Goal: Task Accomplishment & Management: Complete application form

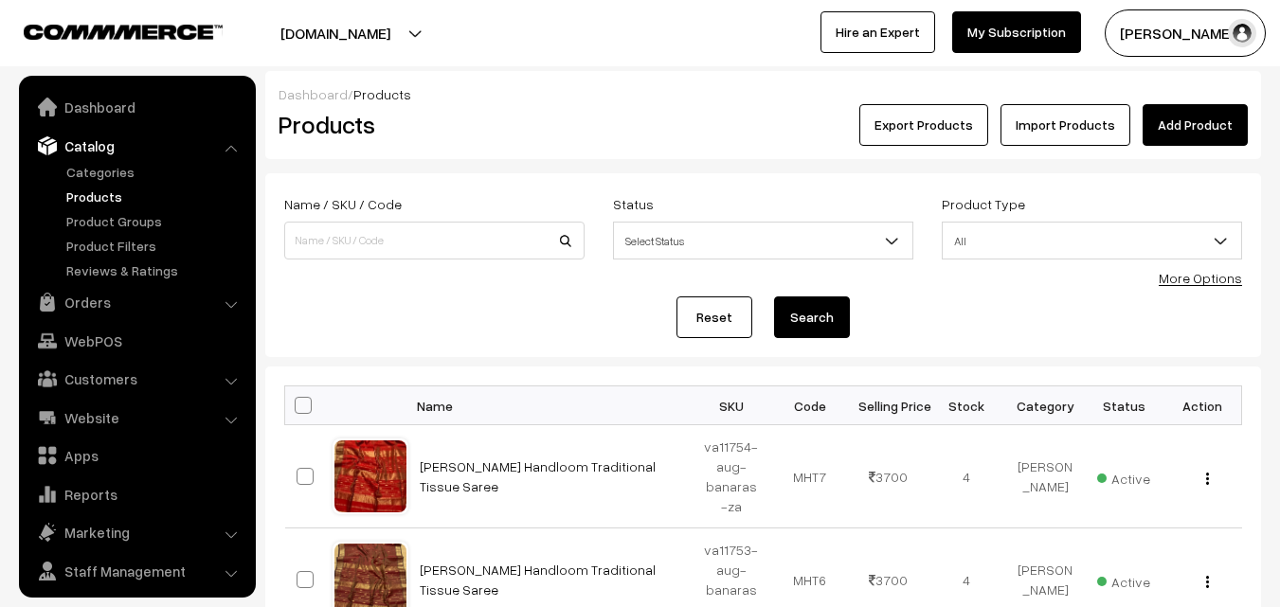
scroll to position [47, 0]
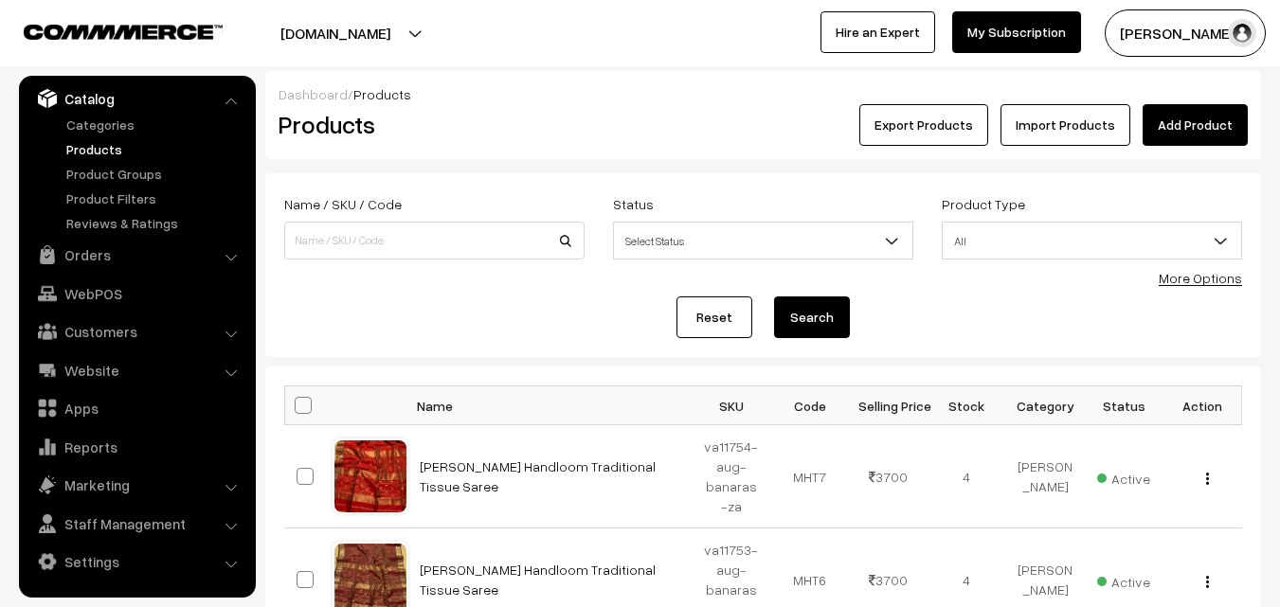
click at [85, 151] on link "Products" at bounding box center [156, 149] width 188 height 20
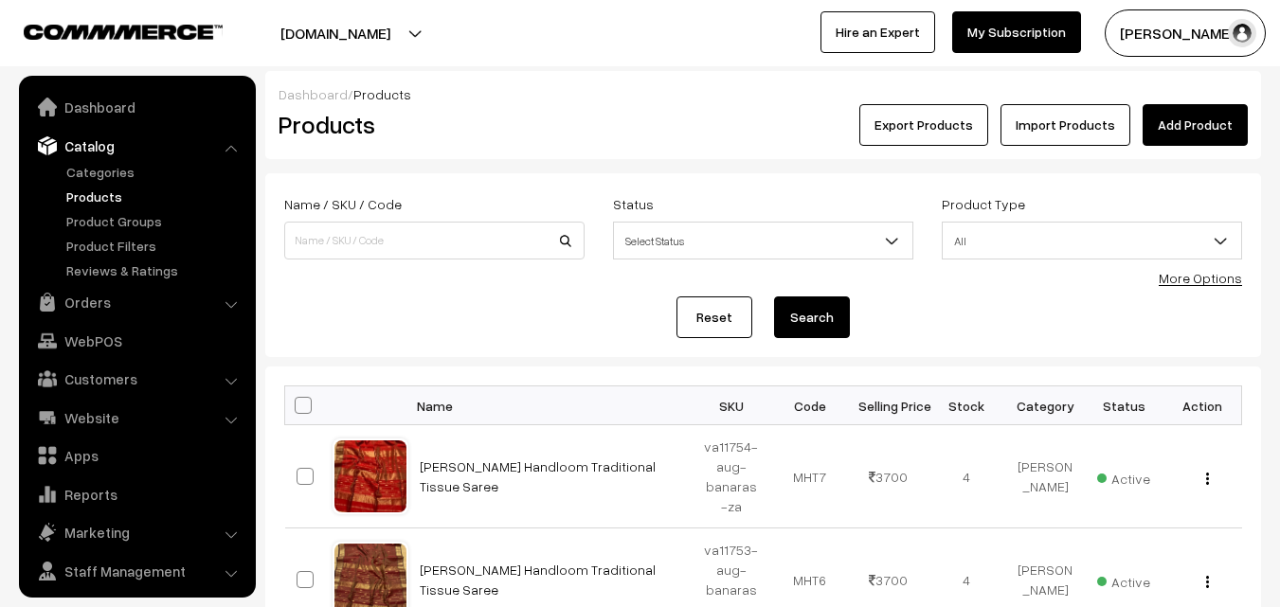
scroll to position [47, 0]
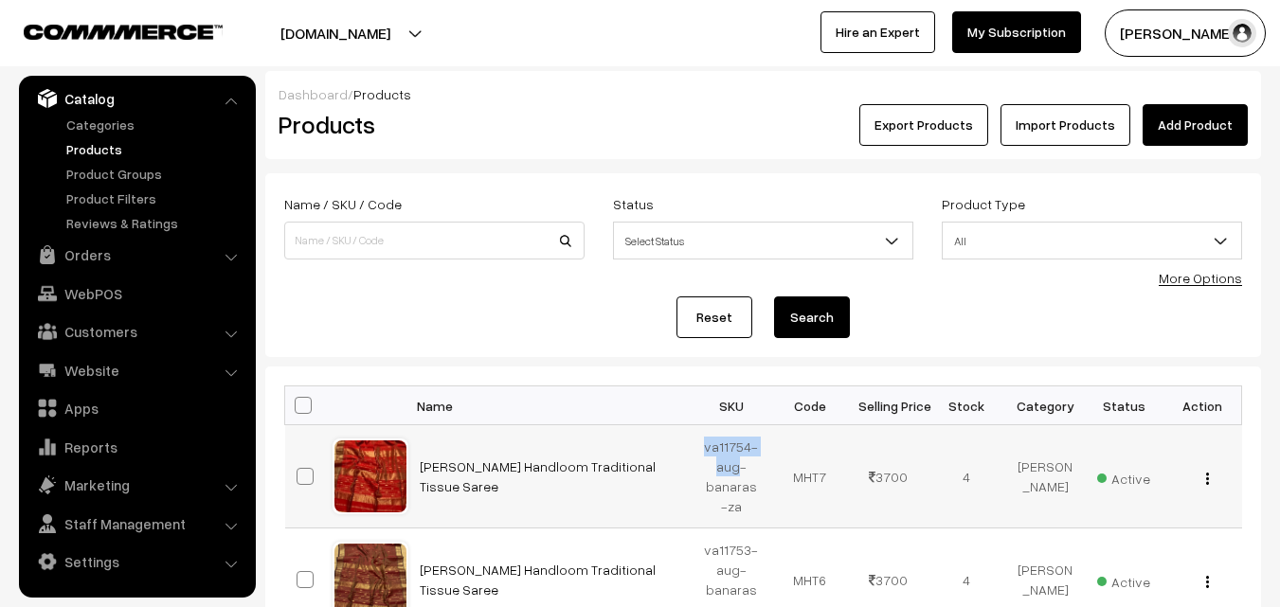
drag, startPoint x: 707, startPoint y: 448, endPoint x: 737, endPoint y: 466, distance: 35.3
click at [737, 466] on td "va11754-aug-banaras-za" at bounding box center [731, 476] width 79 height 103
copy td "va11754-aug"
click at [1214, 124] on link "Add Product" at bounding box center [1194, 125] width 105 height 42
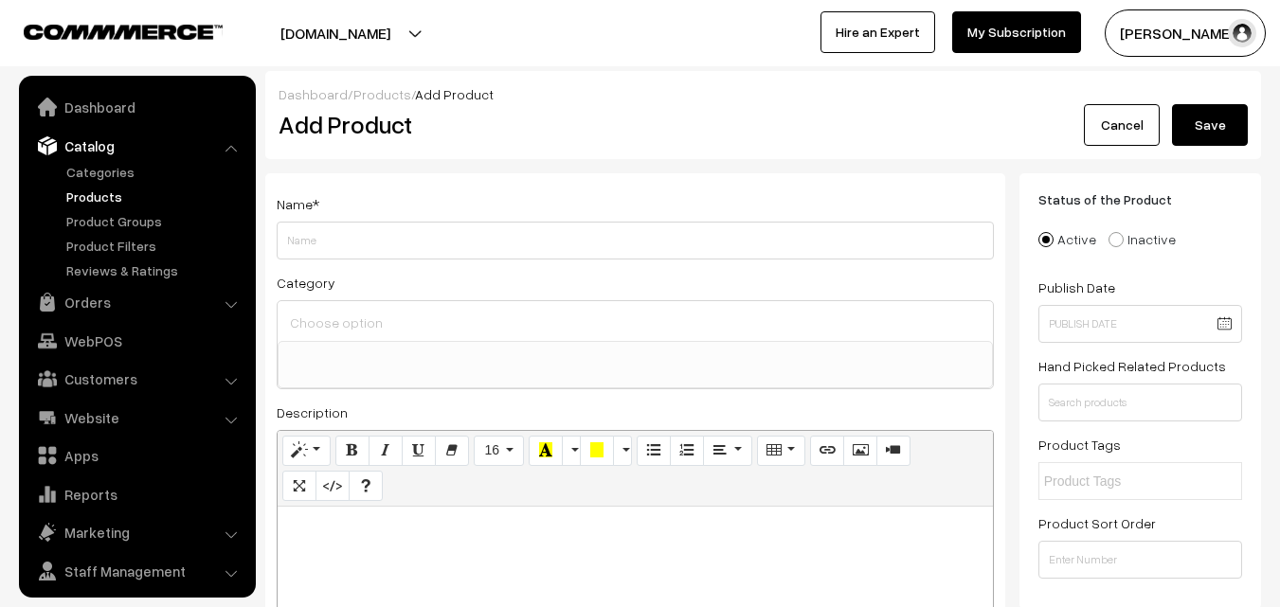
select select
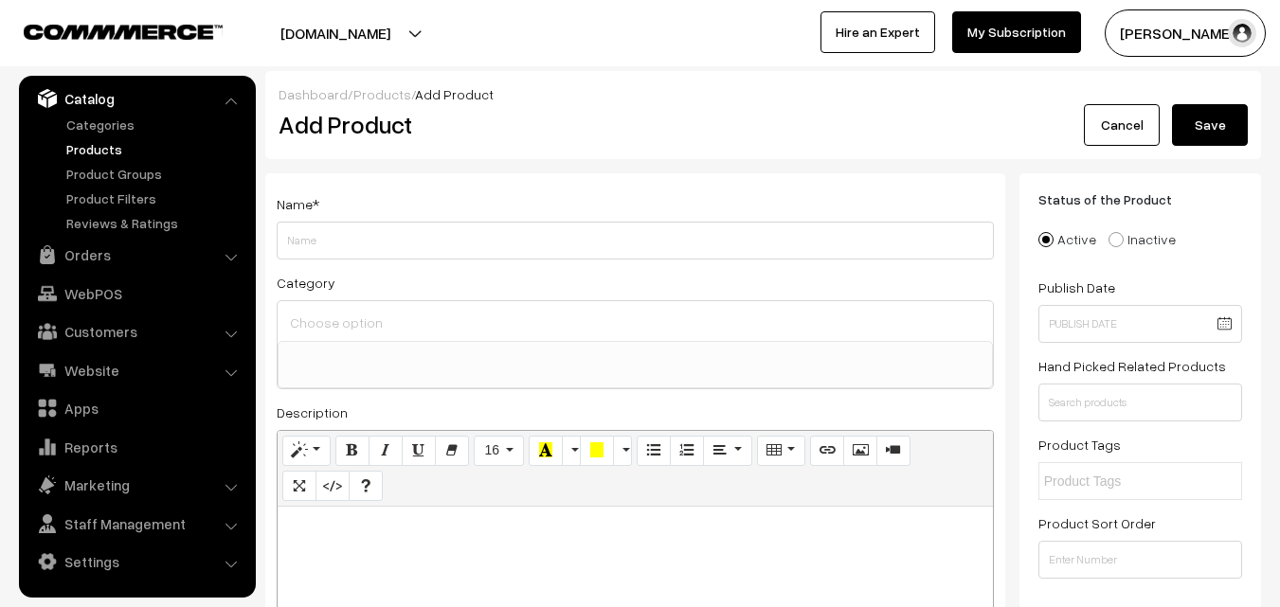
paste div
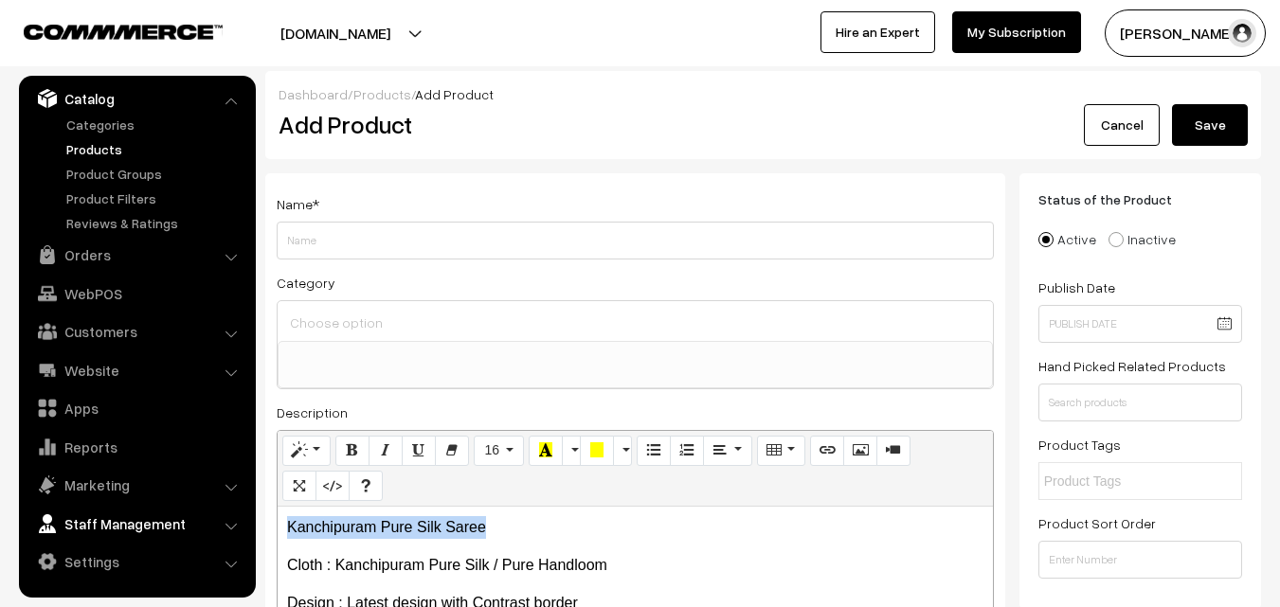
drag, startPoint x: 517, startPoint y: 525, endPoint x: 246, endPoint y: 521, distance: 271.0
copy p "Kanchipuram Pure Silk Saree"
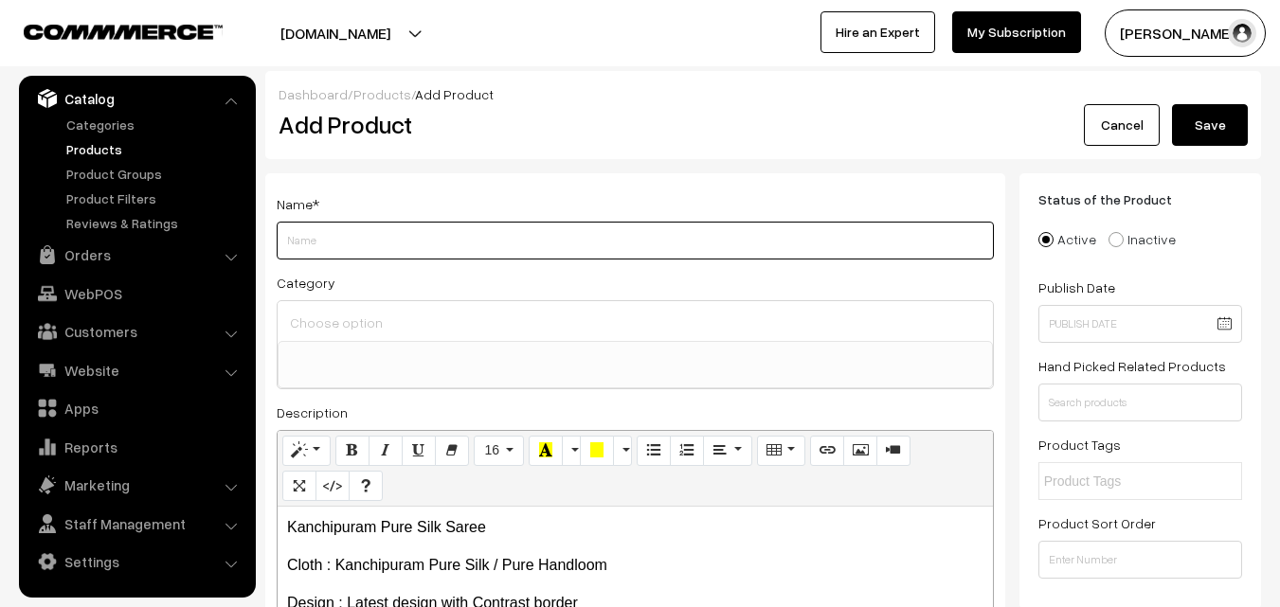
click at [346, 246] on input "Weight" at bounding box center [635, 241] width 717 height 38
paste input "Kanchipuram Pure Silk Saree"
type input "Kanchipuram Pure Silk Saree"
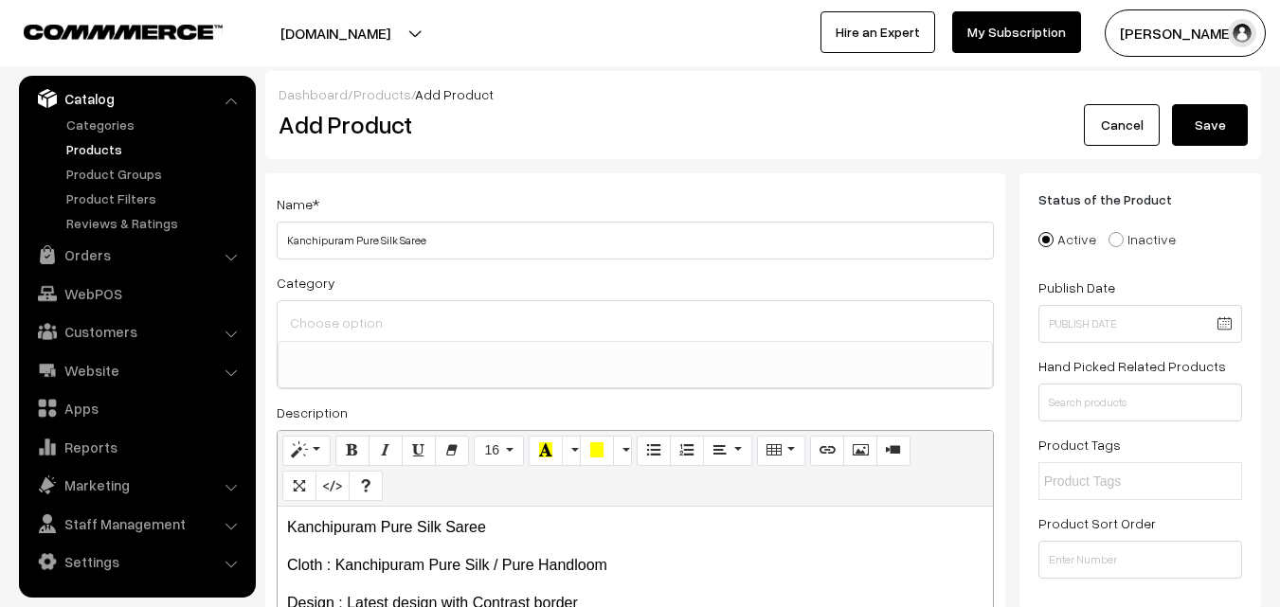
click at [338, 313] on input at bounding box center [635, 322] width 700 height 27
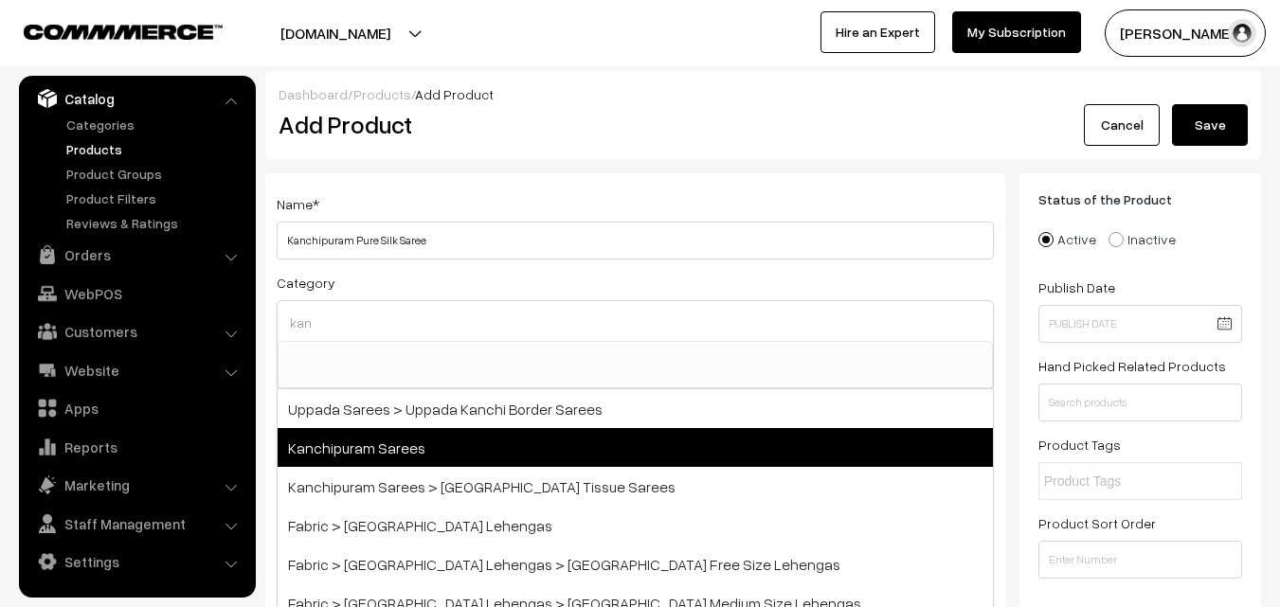
type input "kan"
click at [394, 444] on span "Kanchipuram Sarees" at bounding box center [635, 447] width 715 height 39
select select "3"
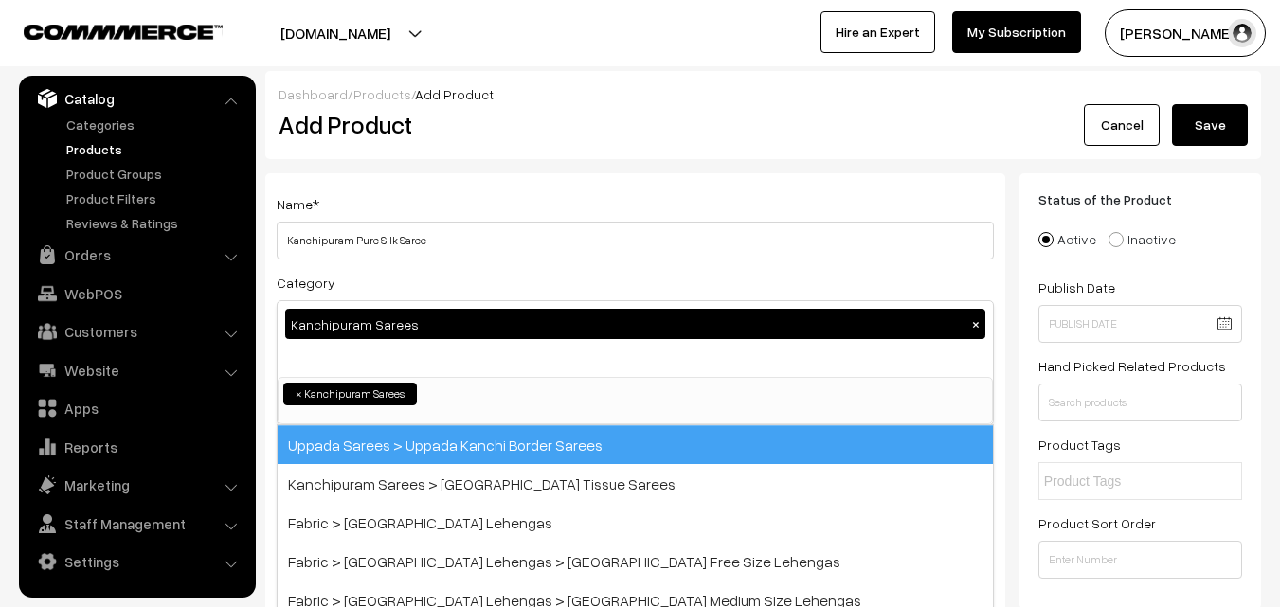
scroll to position [322, 0]
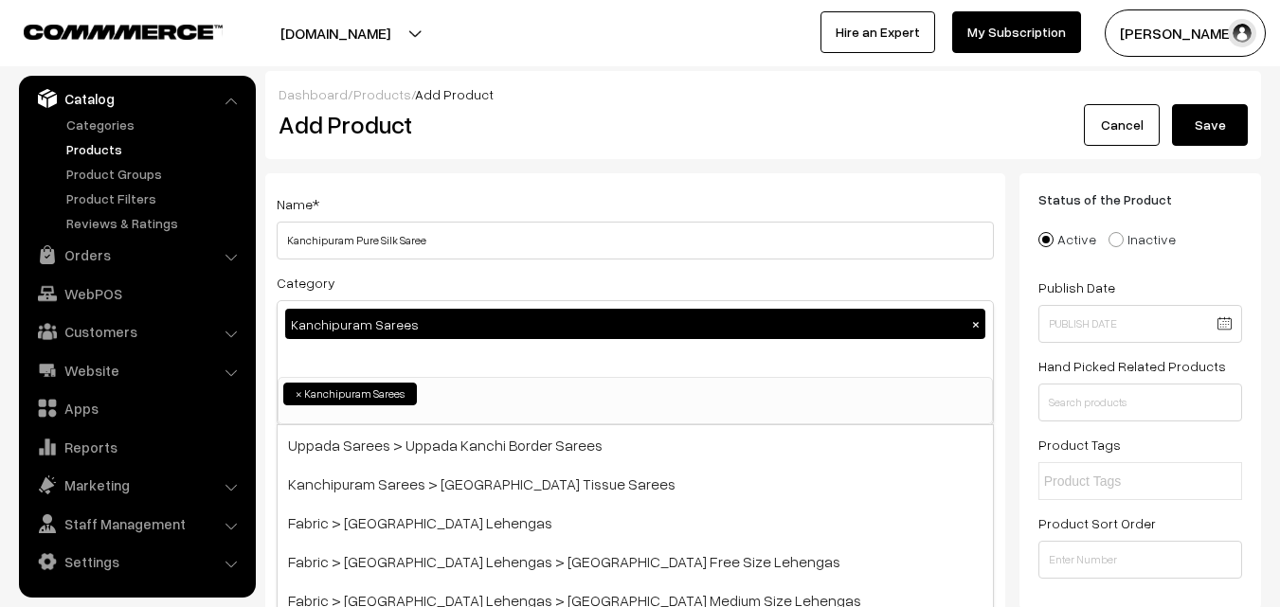
click at [487, 144] on div "Add Product" at bounding box center [638, 125] width 748 height 42
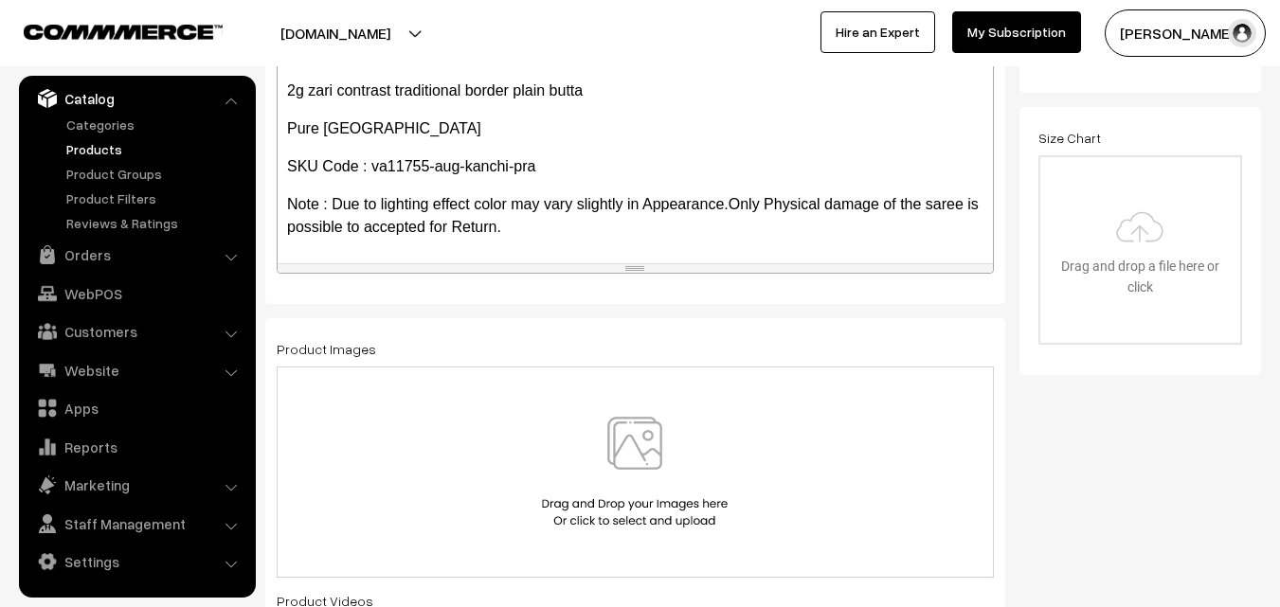
scroll to position [474, 0]
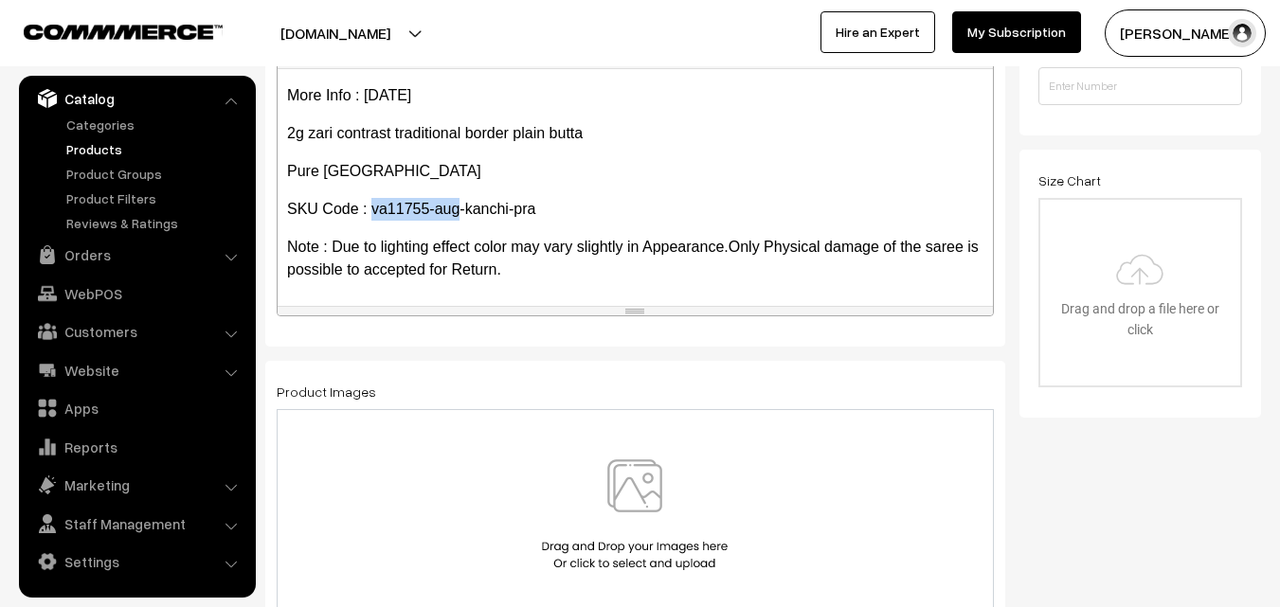
drag, startPoint x: 371, startPoint y: 209, endPoint x: 458, endPoint y: 207, distance: 86.3
click at [458, 207] on p "SKU Code : va11755-aug-kanchi-pra" at bounding box center [635, 209] width 696 height 23
copy p "va11755-aug"
click at [628, 491] on img at bounding box center [634, 514] width 195 height 111
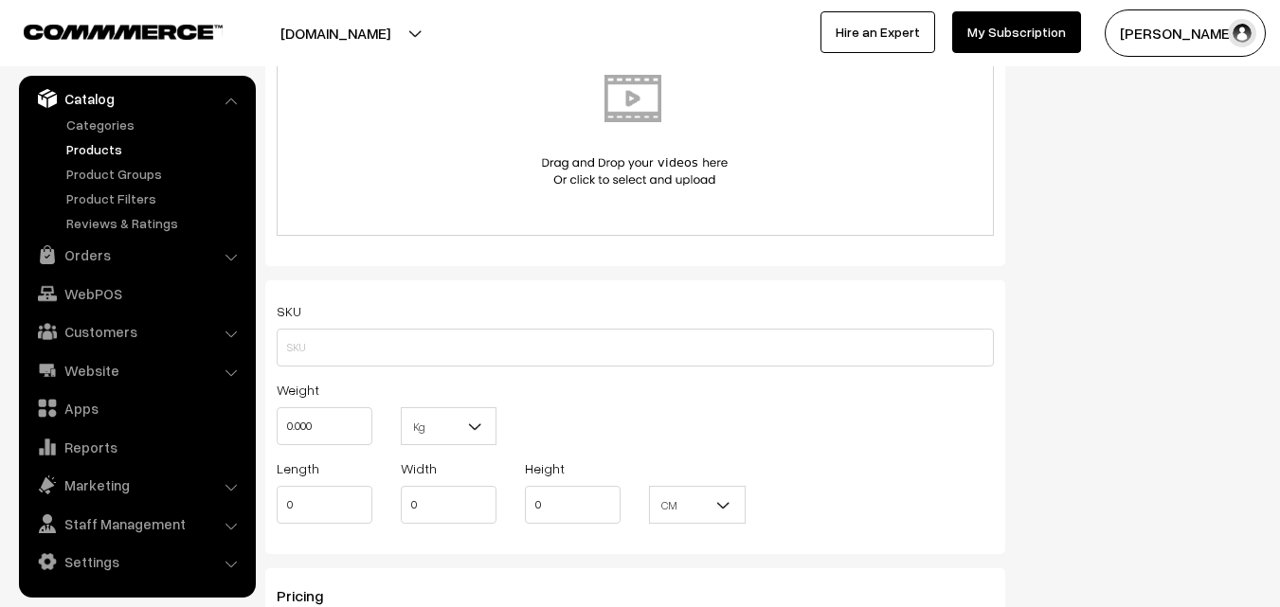
scroll to position [1137, 0]
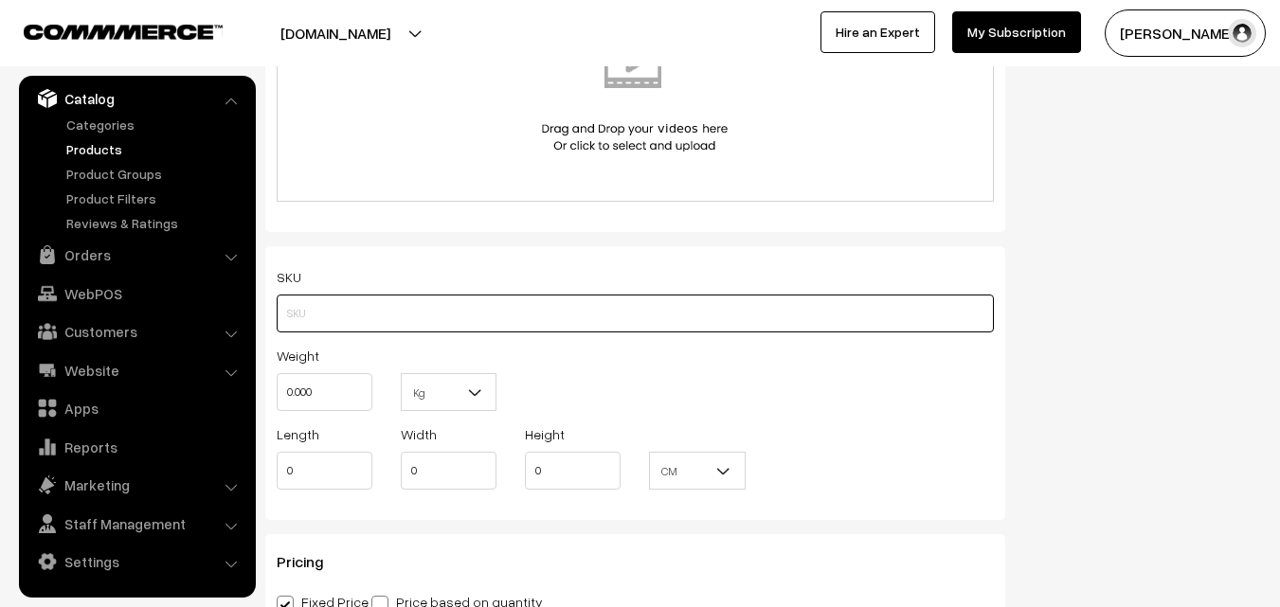
click at [319, 312] on input "text" at bounding box center [635, 314] width 717 height 38
paste input "va11755-aug-kanchi-pra"
type input "va11755-aug-kanchi-pra"
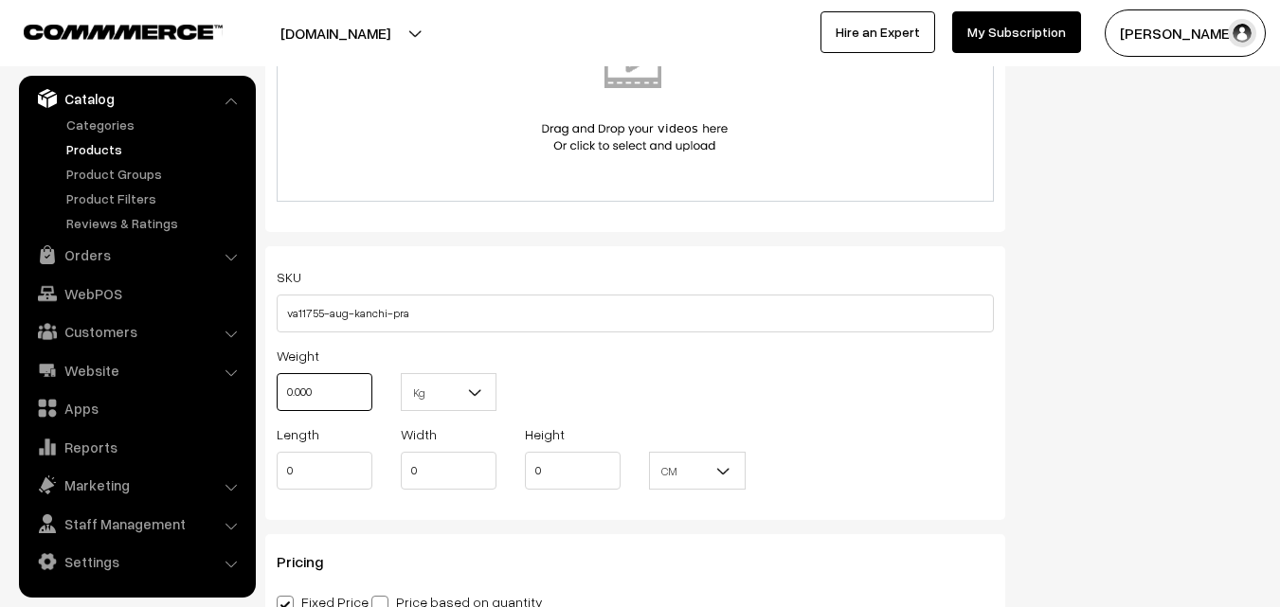
click at [311, 395] on input "0.000" at bounding box center [325, 392] width 96 height 38
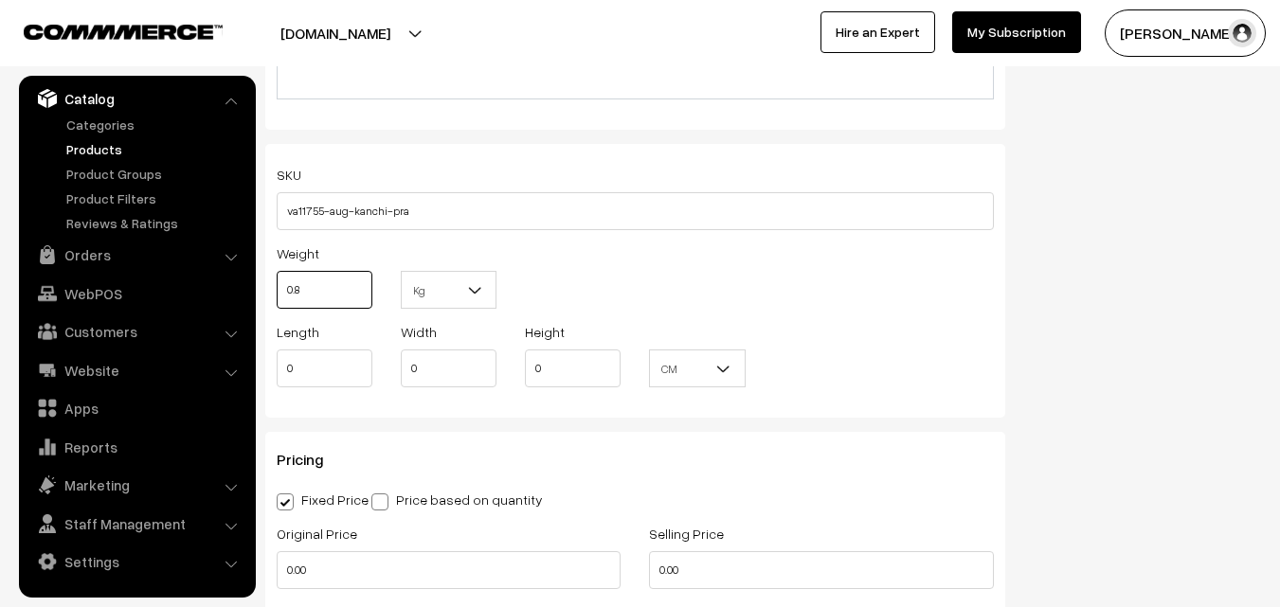
scroll to position [1421, 0]
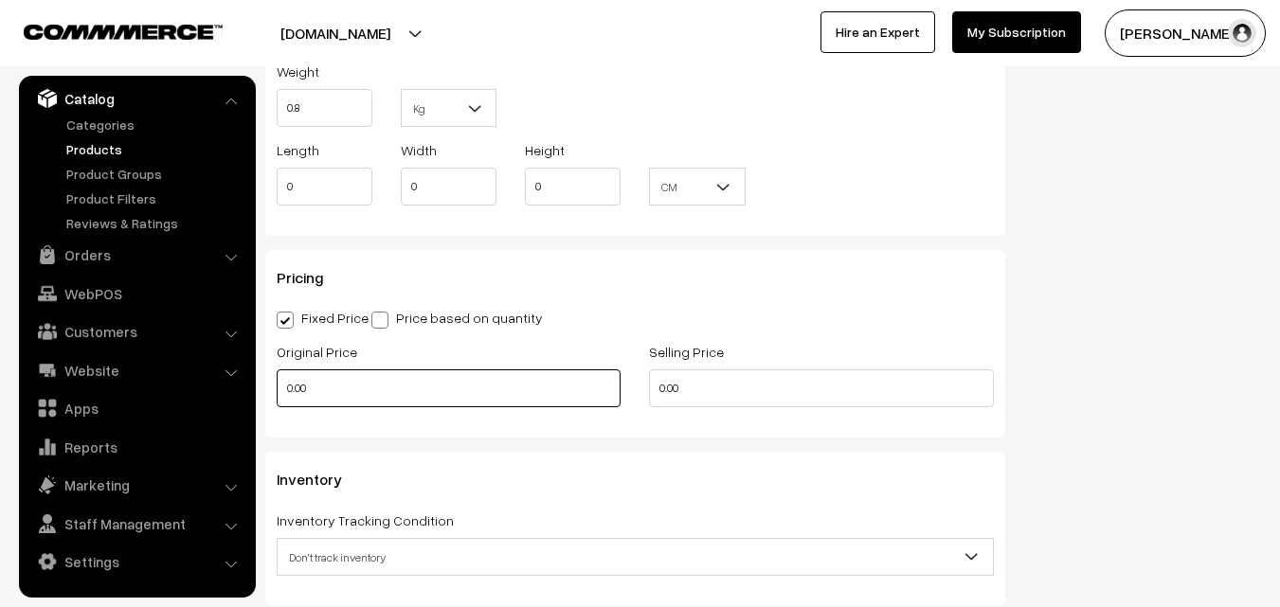
type input "0.80"
click at [326, 378] on input "0.00" at bounding box center [449, 388] width 344 height 38
type input "0"
type input "17500"
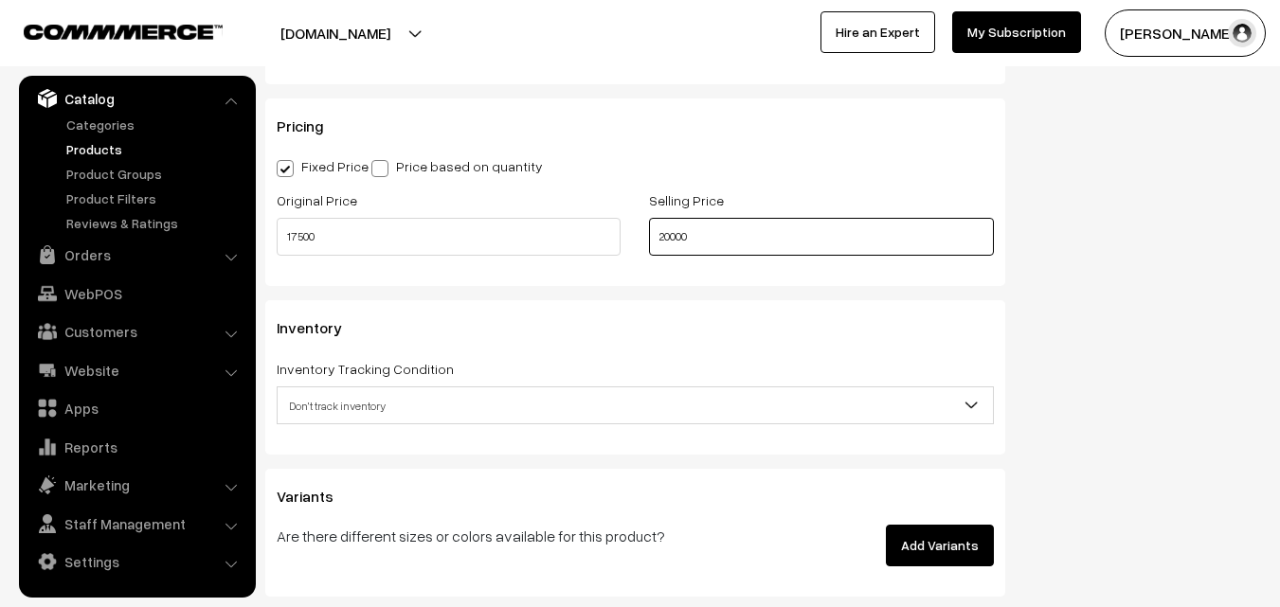
scroll to position [1610, 0]
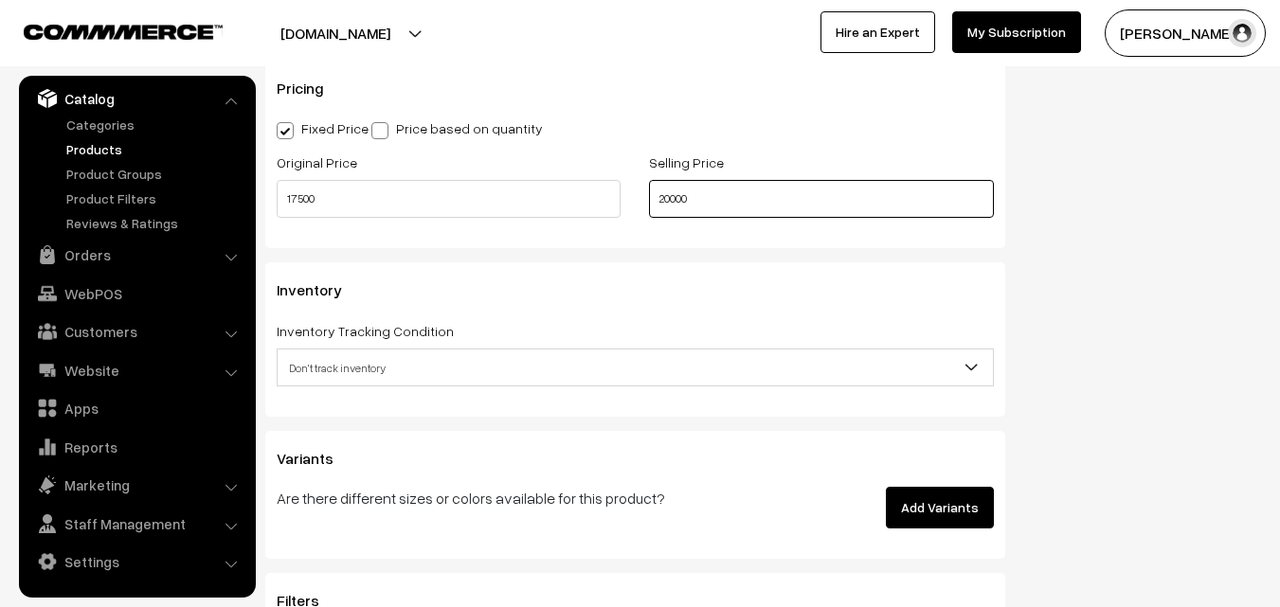
type input "20000"
click at [336, 368] on span "Don't track inventory" at bounding box center [635, 367] width 715 height 33
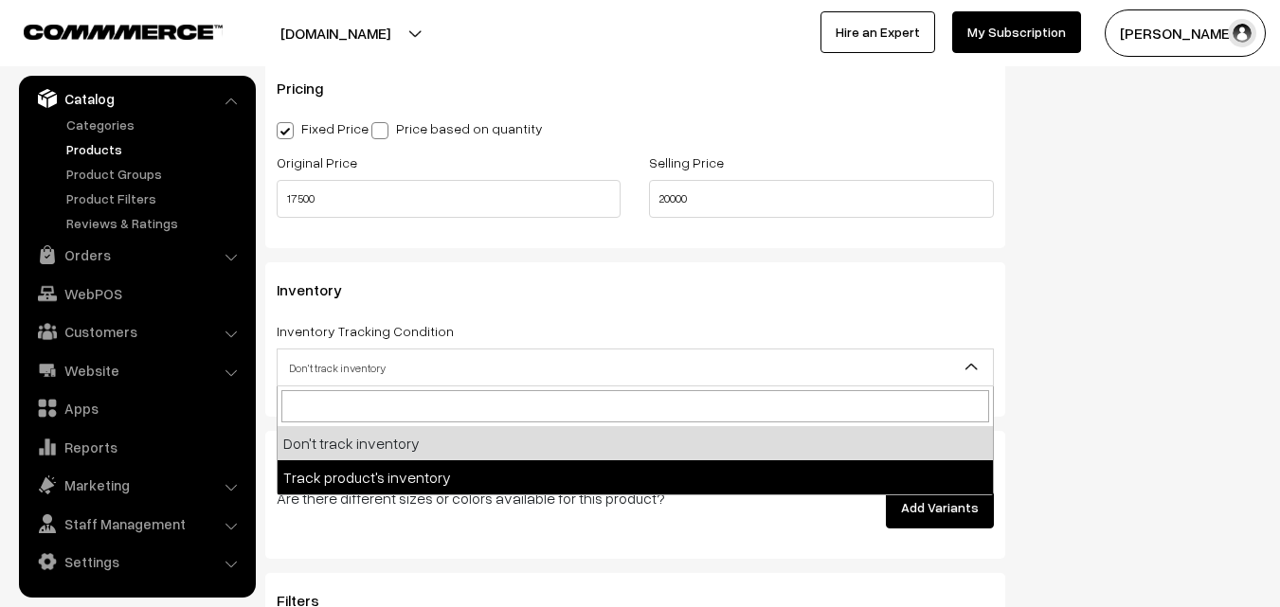
select select "2"
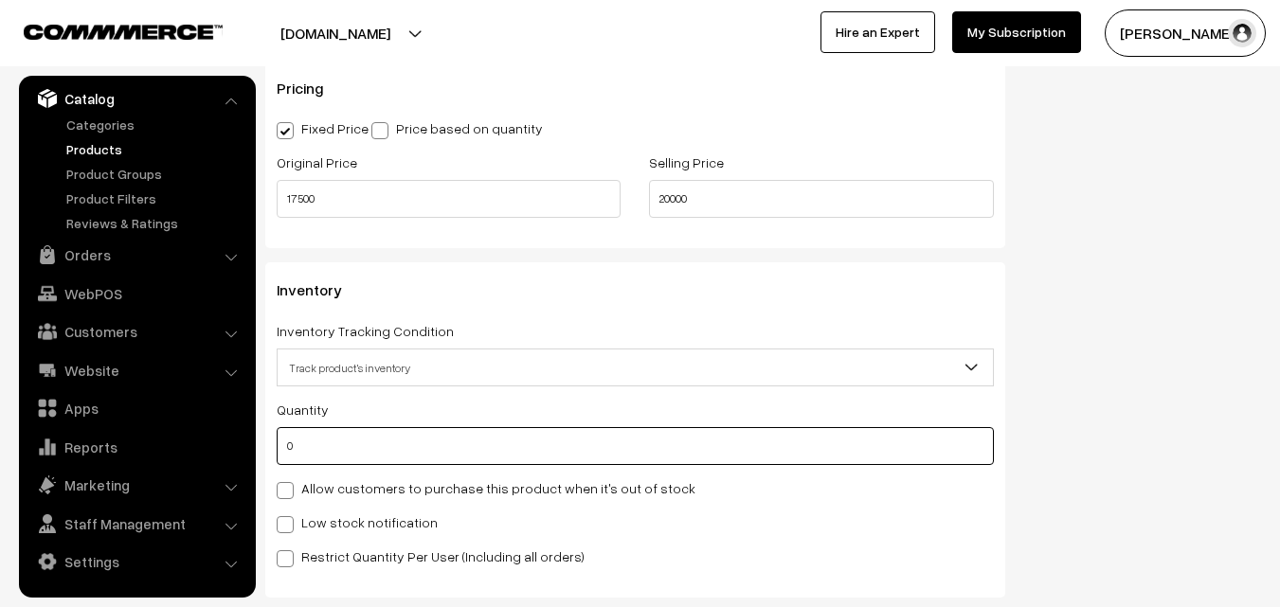
click at [343, 451] on input "0" at bounding box center [635, 446] width 717 height 38
type input "4"
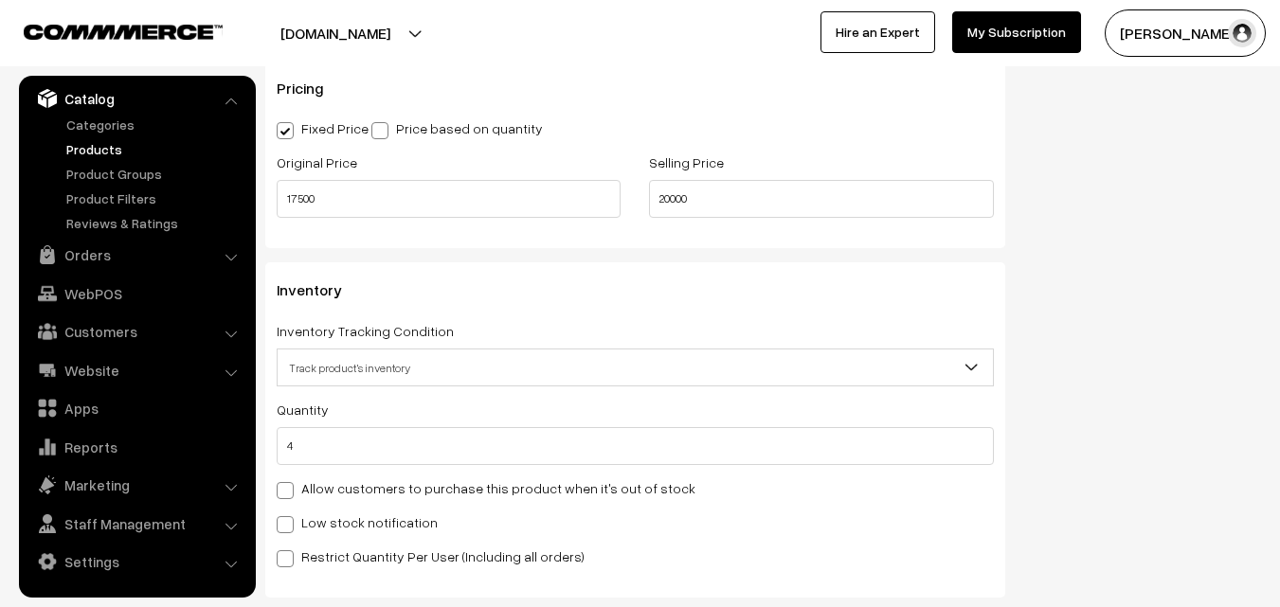
click at [334, 518] on label "Low stock notification" at bounding box center [357, 522] width 161 height 20
click at [289, 518] on input "Low stock notification" at bounding box center [283, 521] width 12 height 12
checkbox input "true"
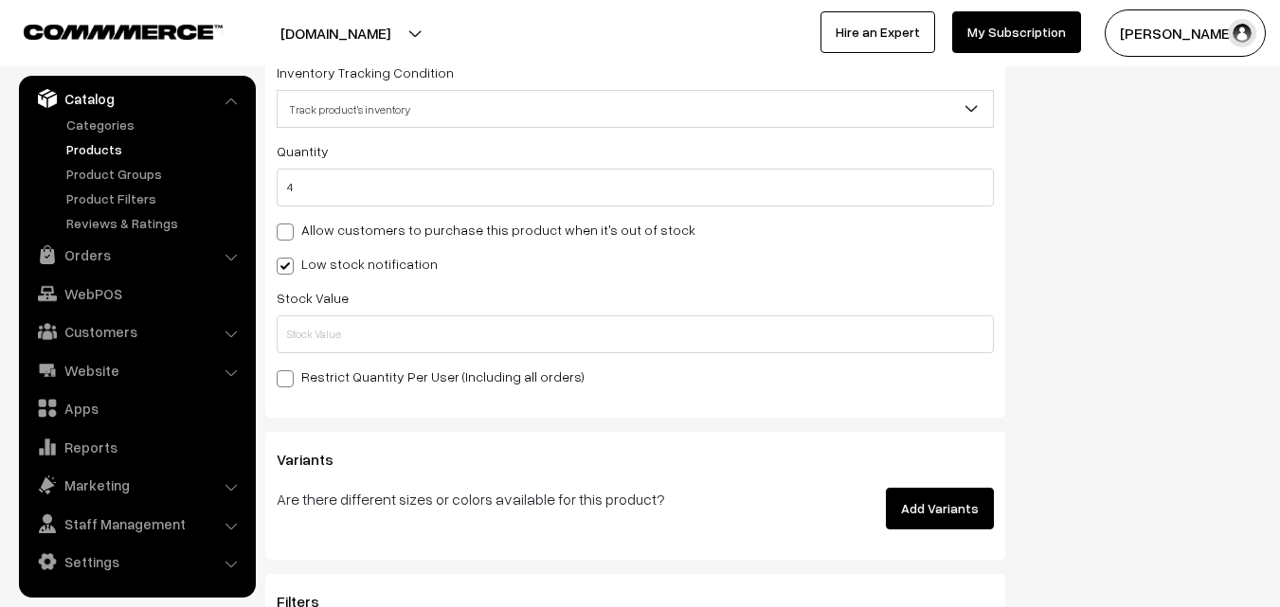
scroll to position [1895, 0]
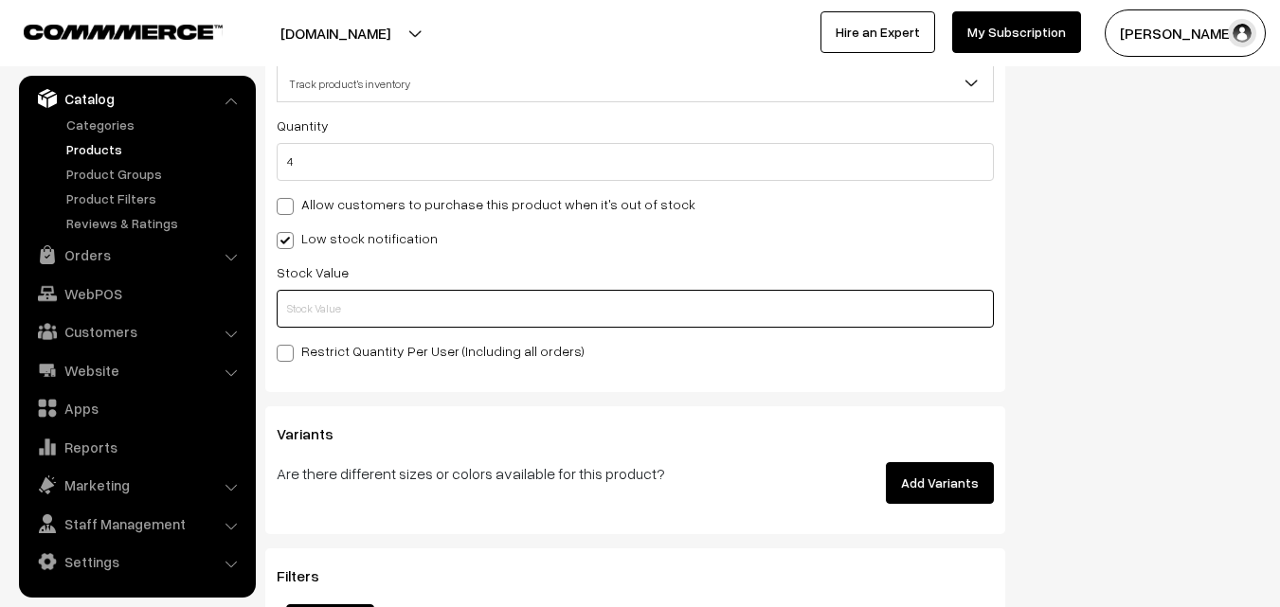
click at [311, 298] on input "text" at bounding box center [635, 309] width 717 height 38
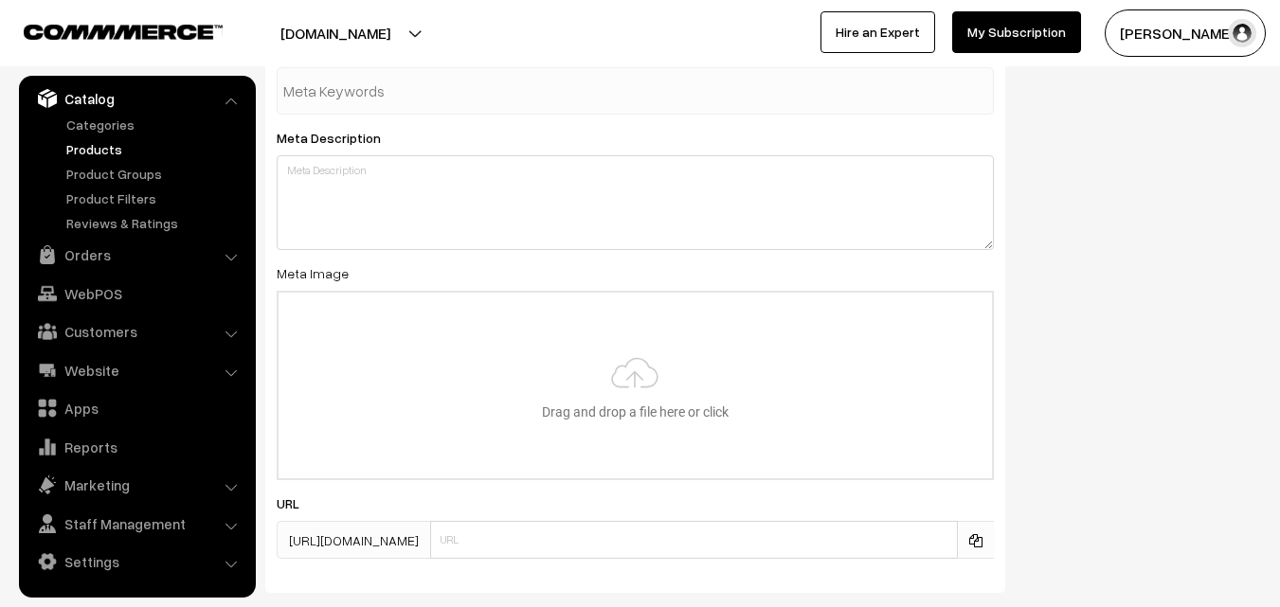
scroll to position [2820, 0]
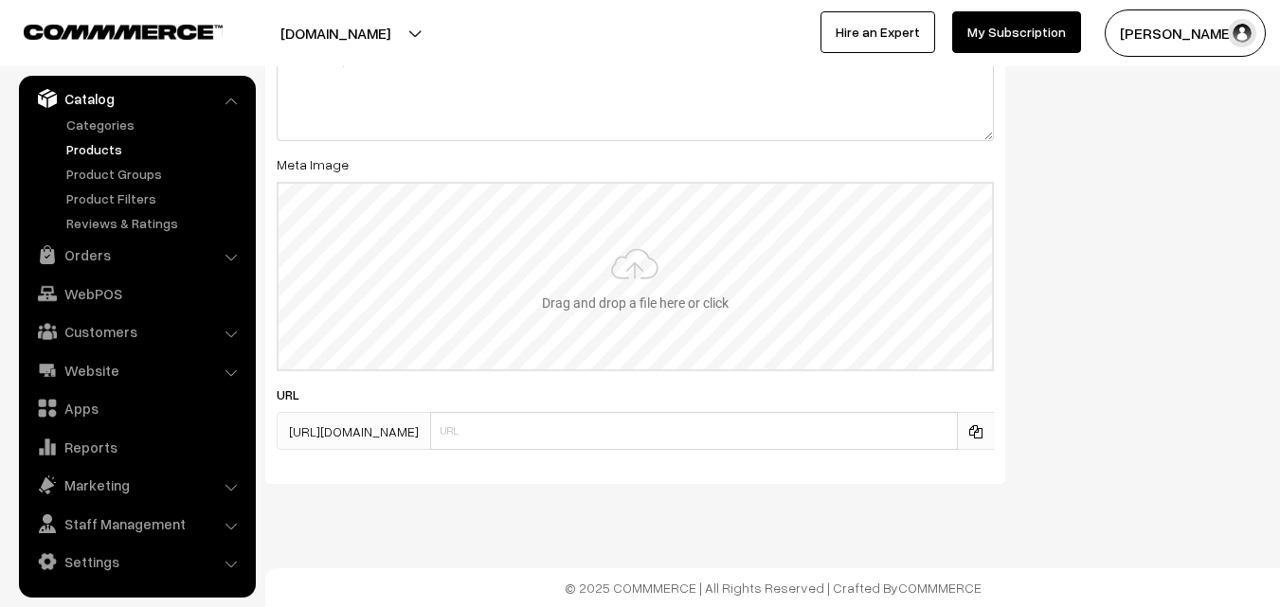
type input "2"
click at [621, 279] on input "file" at bounding box center [635, 277] width 713 height 186
type input "C:\fakepath\kanchipuram-saree-va11755-aug-1.jpeg"
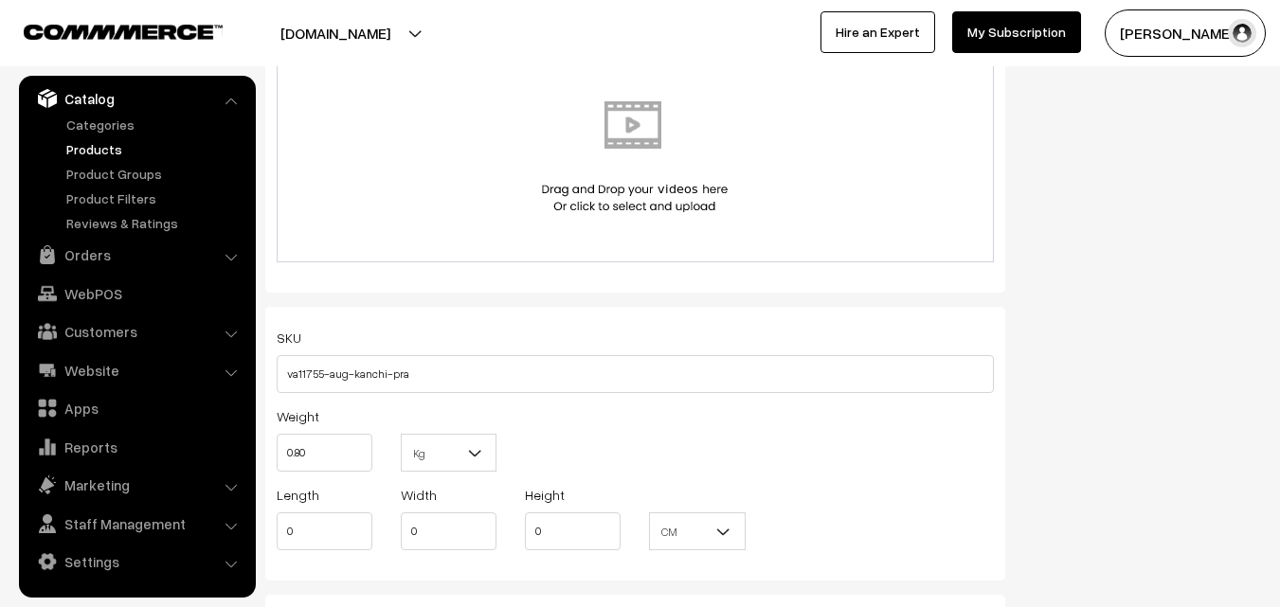
scroll to position [0, 0]
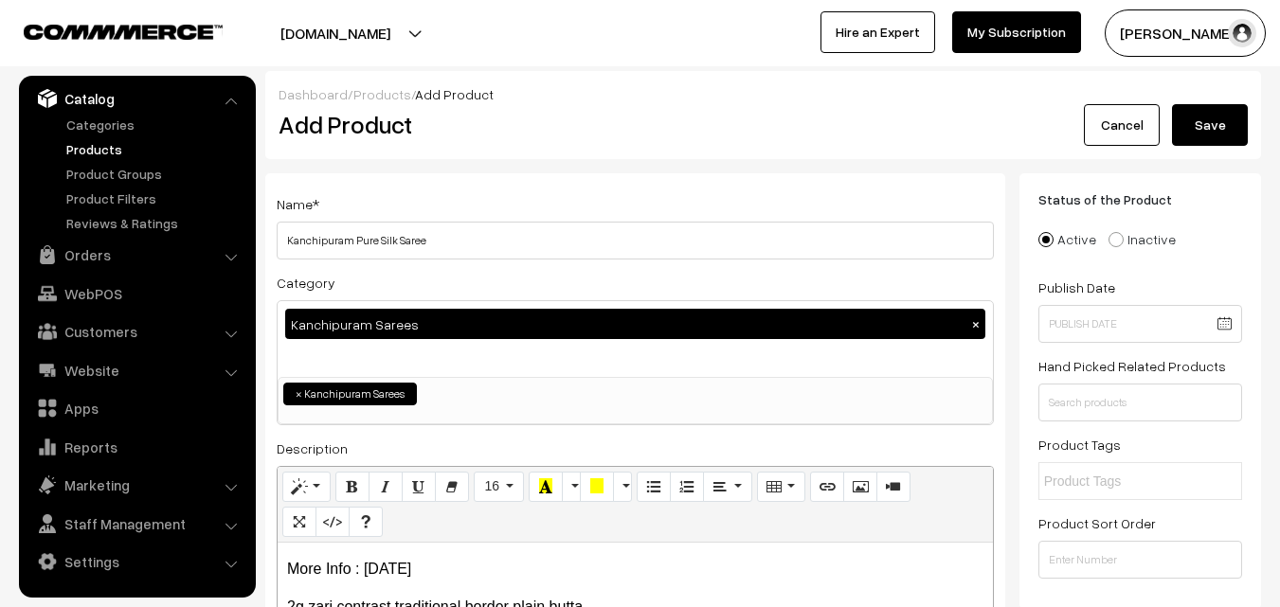
click at [1218, 128] on button "Save" at bounding box center [1210, 125] width 76 height 42
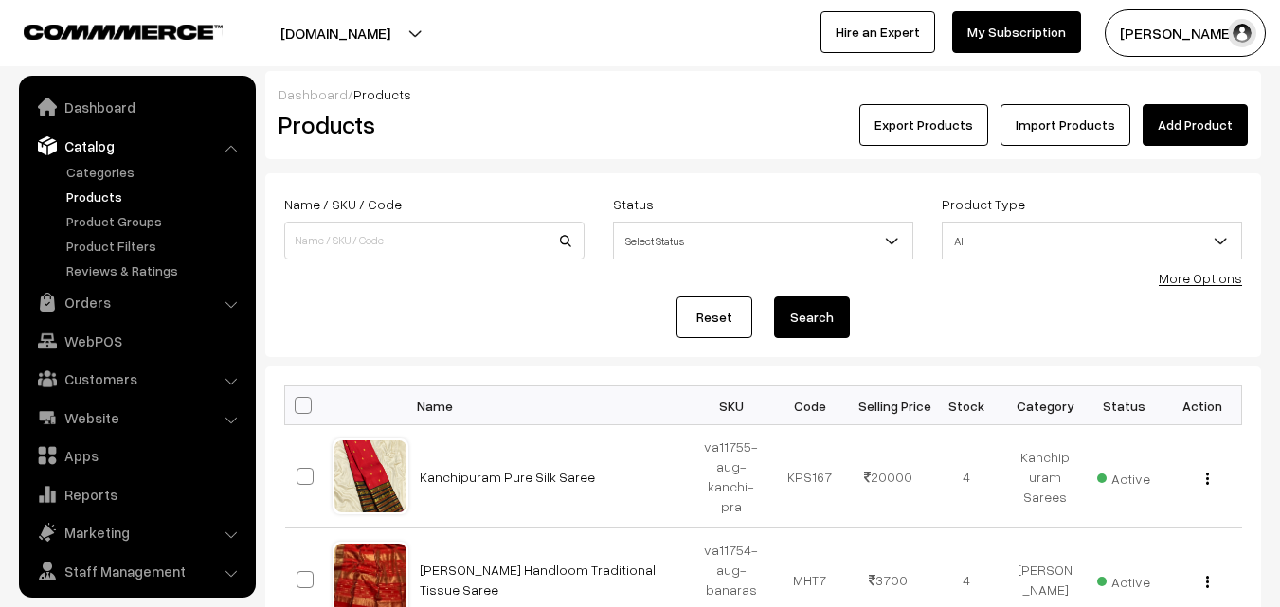
scroll to position [47, 0]
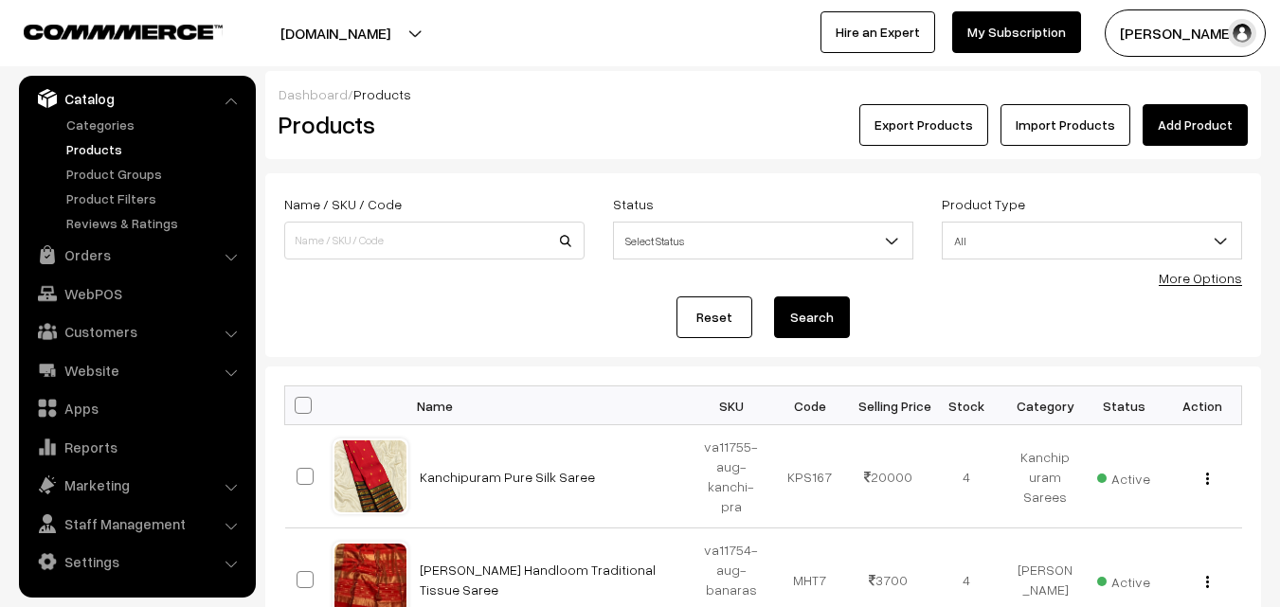
click at [1179, 121] on link "Add Product" at bounding box center [1194, 125] width 105 height 42
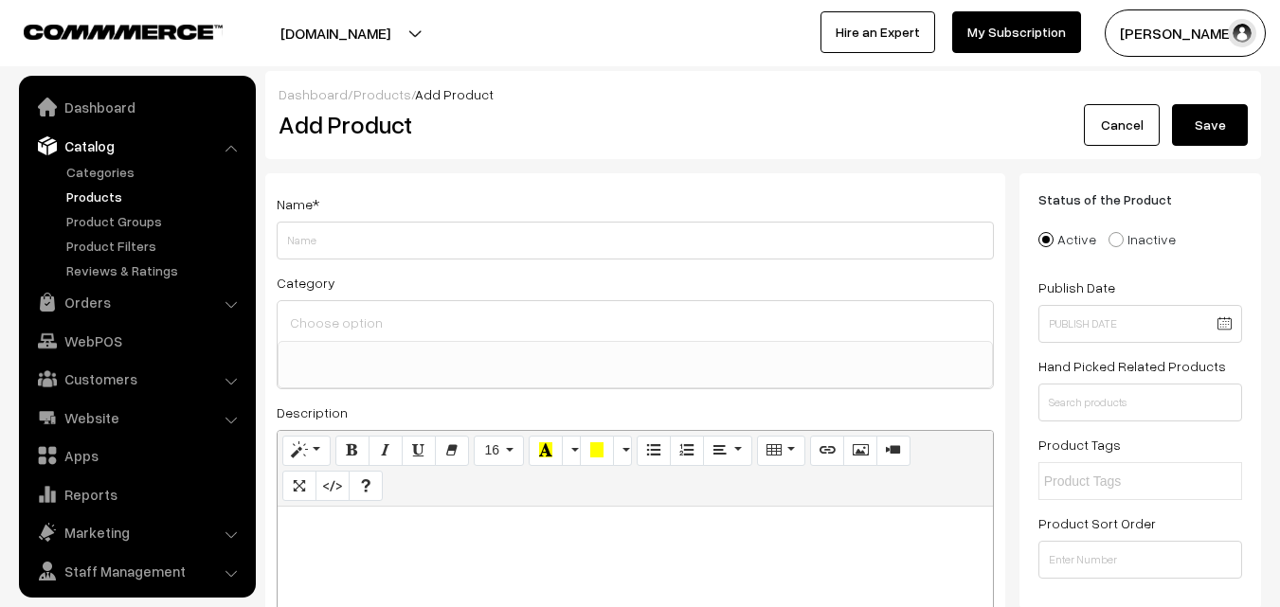
select select
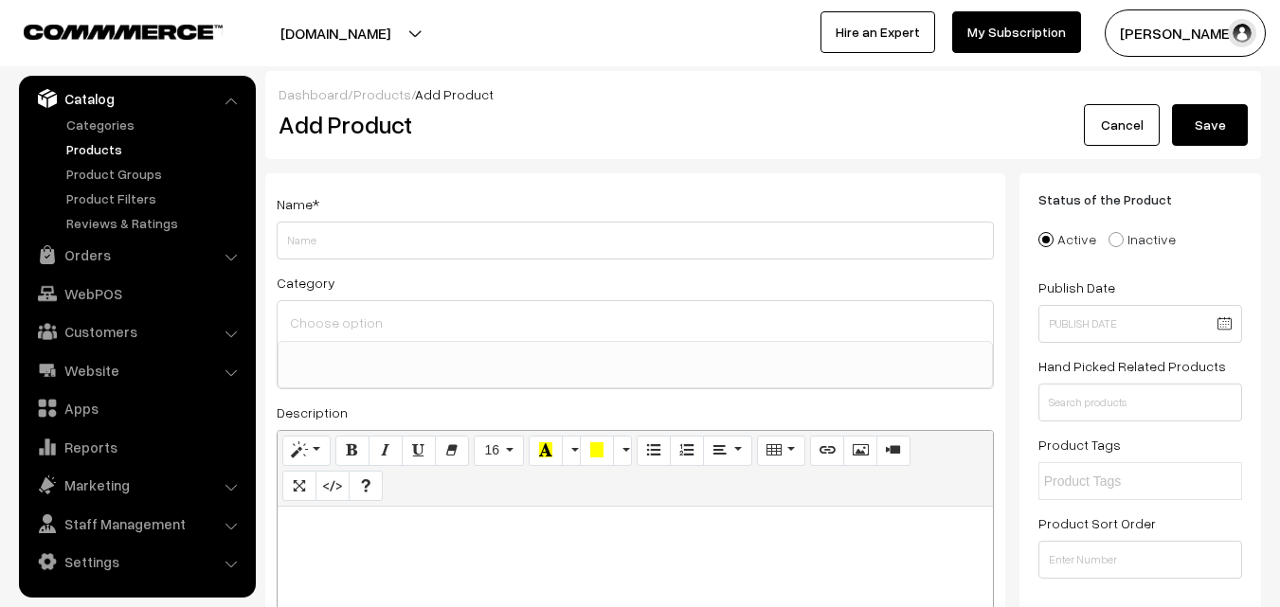
paste div
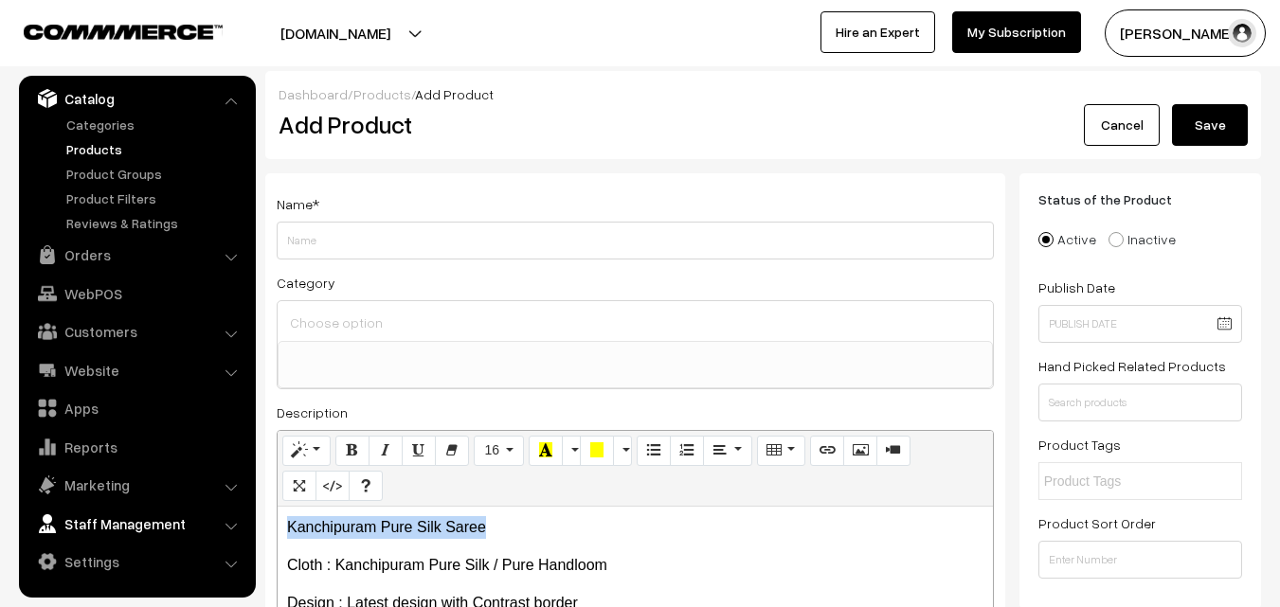
drag, startPoint x: 509, startPoint y: 520, endPoint x: 187, endPoint y: 521, distance: 322.1
copy p "Kanchipuram Pure Silk Saree"
click at [309, 186] on div "Name * Category Uppada Sarees Uppada Sarees > Uppada Plain Sarees Uppada Sarees…" at bounding box center [635, 478] width 740 height 611
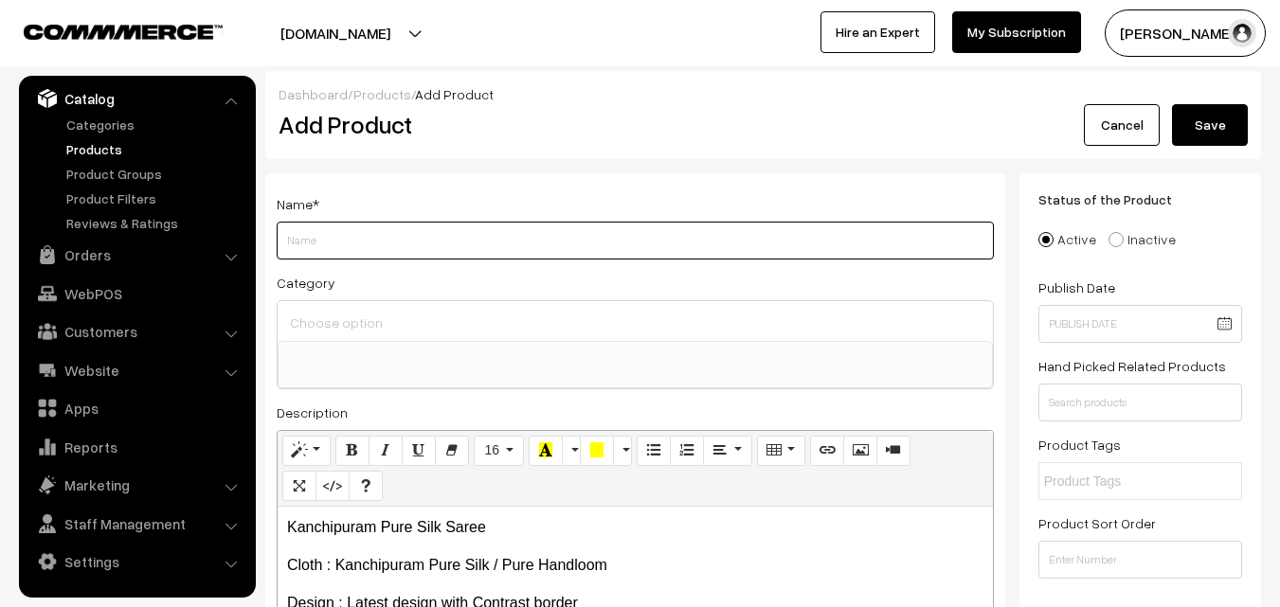
click at [314, 239] on input "Weight" at bounding box center [635, 241] width 717 height 38
paste input "Kanchipuram Pure Silk Saree"
type input "Kanchipuram Pure Silk Saree"
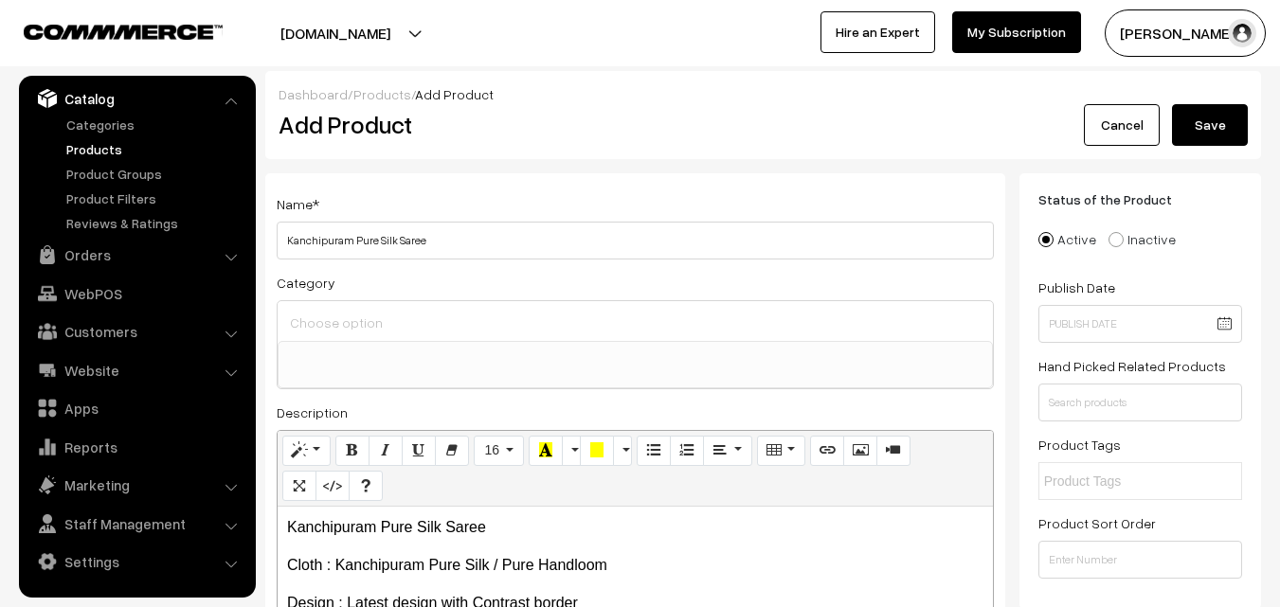
click at [333, 318] on input at bounding box center [635, 322] width 700 height 27
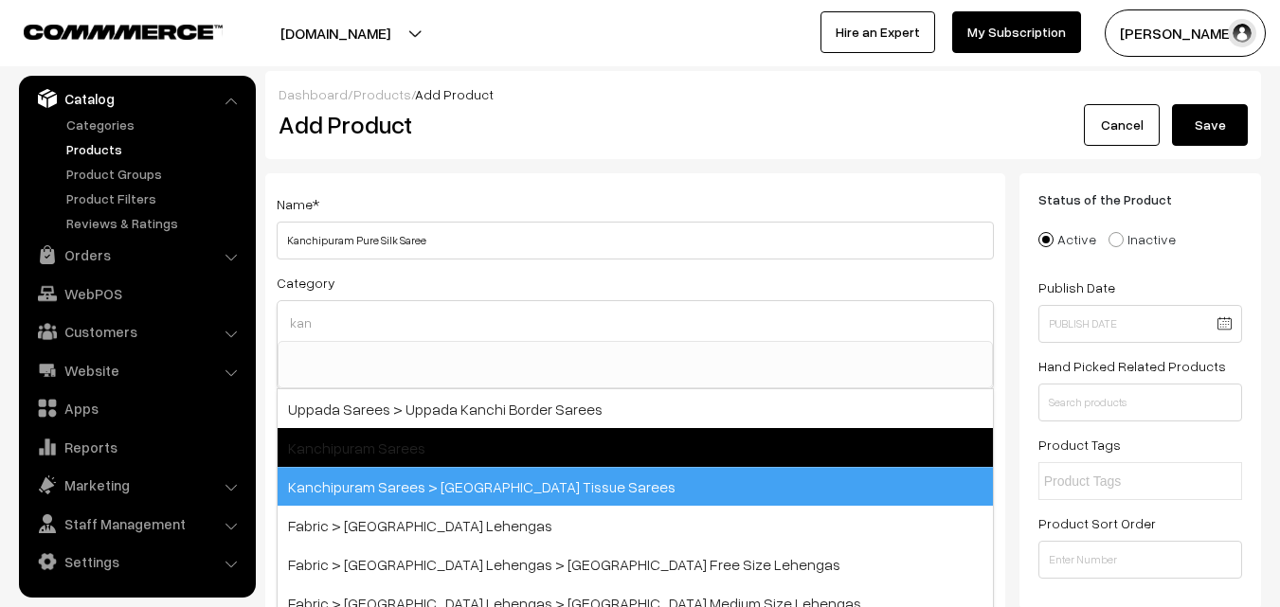
type input "kan"
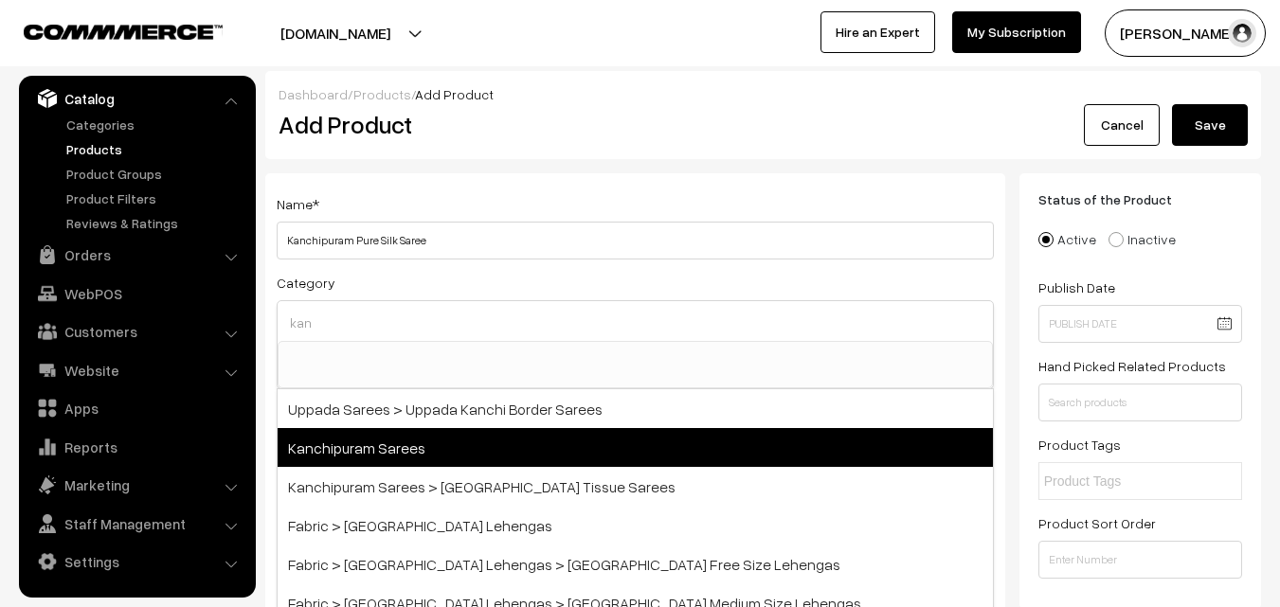
click at [424, 452] on span "Kanchipuram Sarees" at bounding box center [635, 447] width 715 height 39
select select "3"
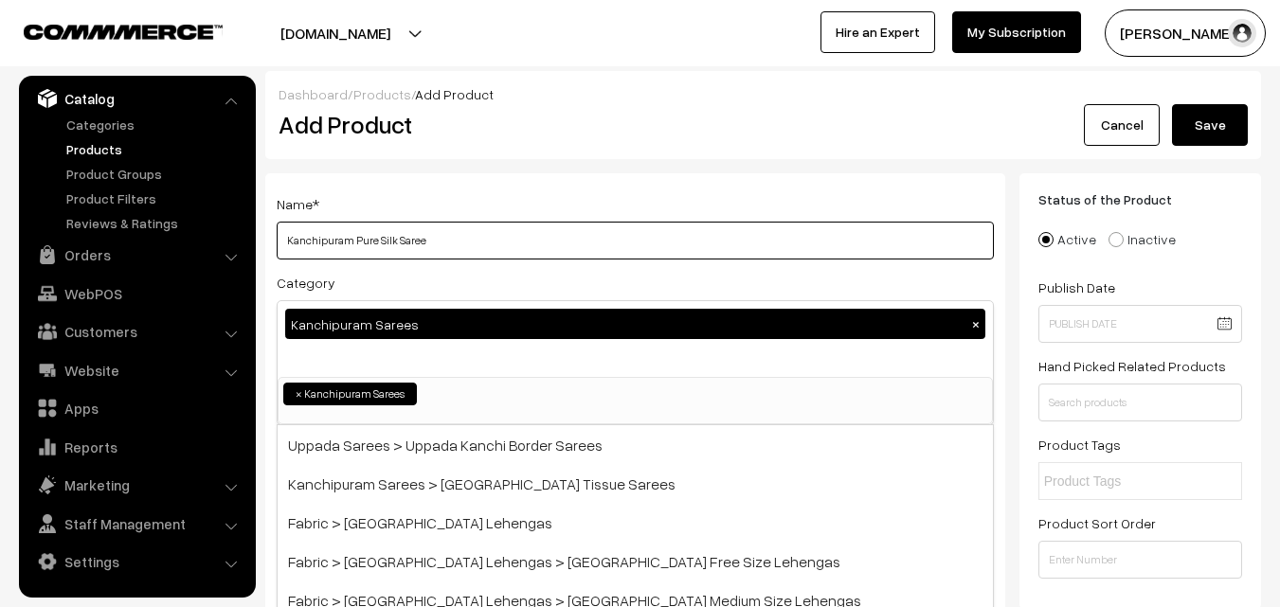
click at [478, 230] on input "Kanchipuram Pure Silk Saree" at bounding box center [635, 241] width 717 height 38
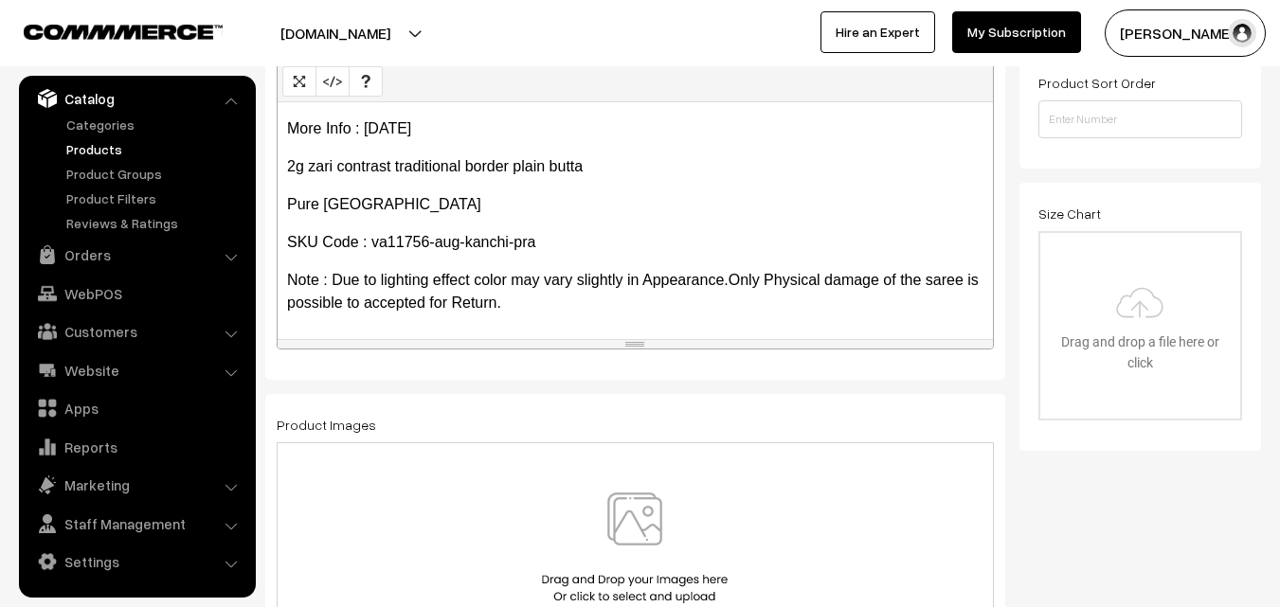
scroll to position [474, 0]
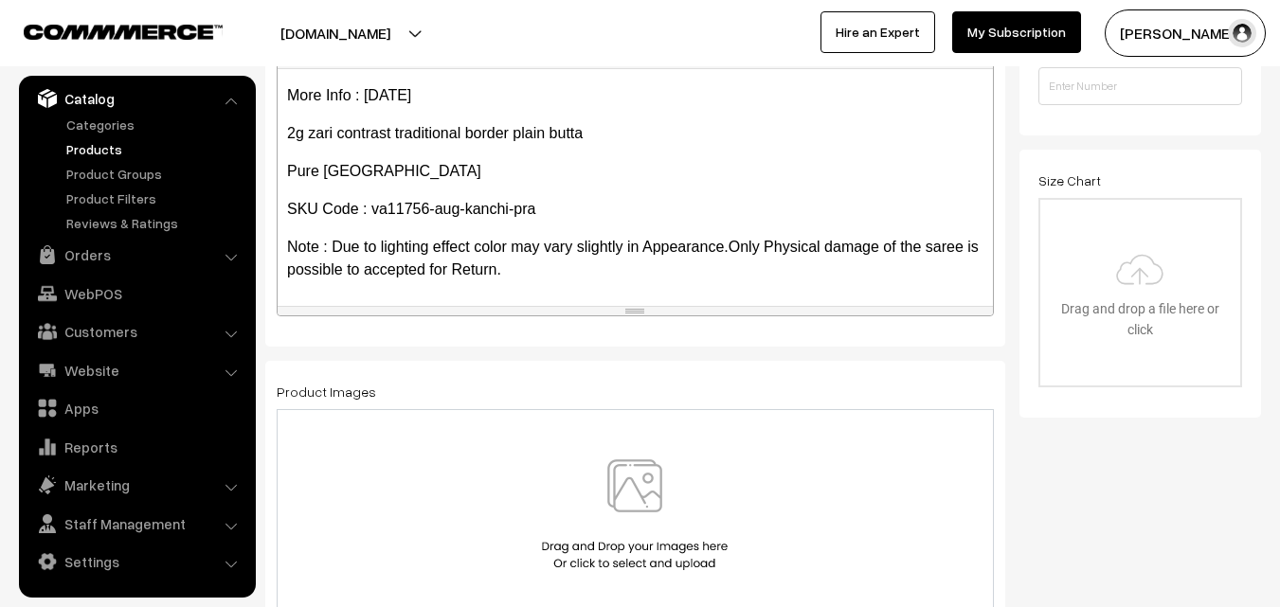
click at [647, 460] on img at bounding box center [634, 514] width 195 height 111
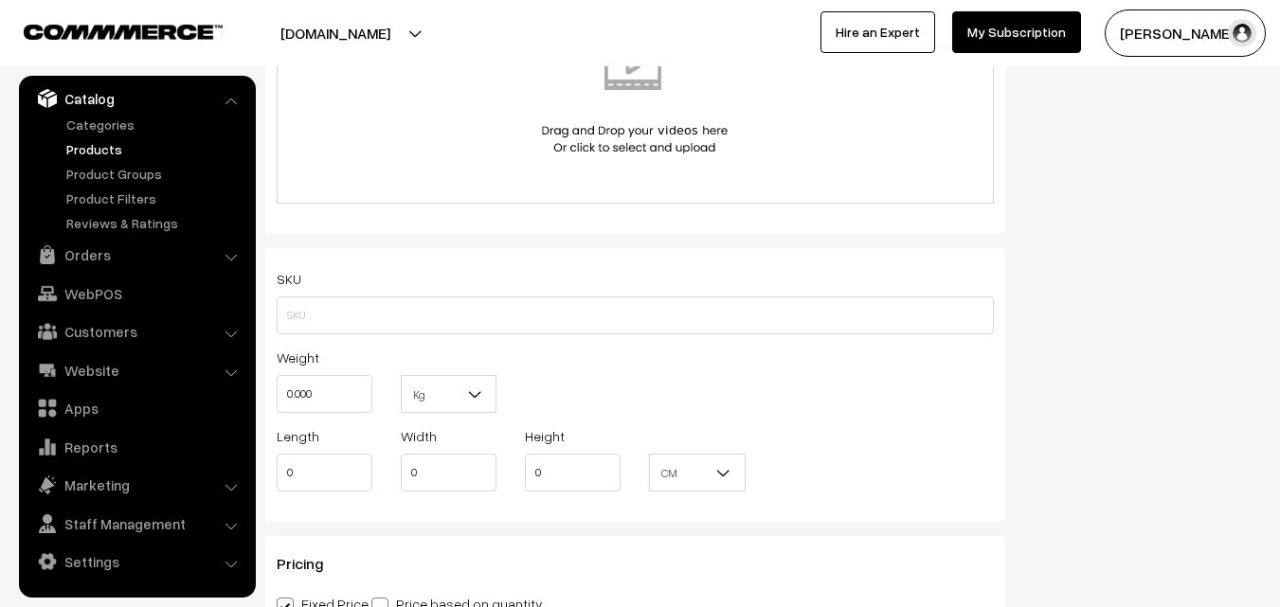
scroll to position [1137, 0]
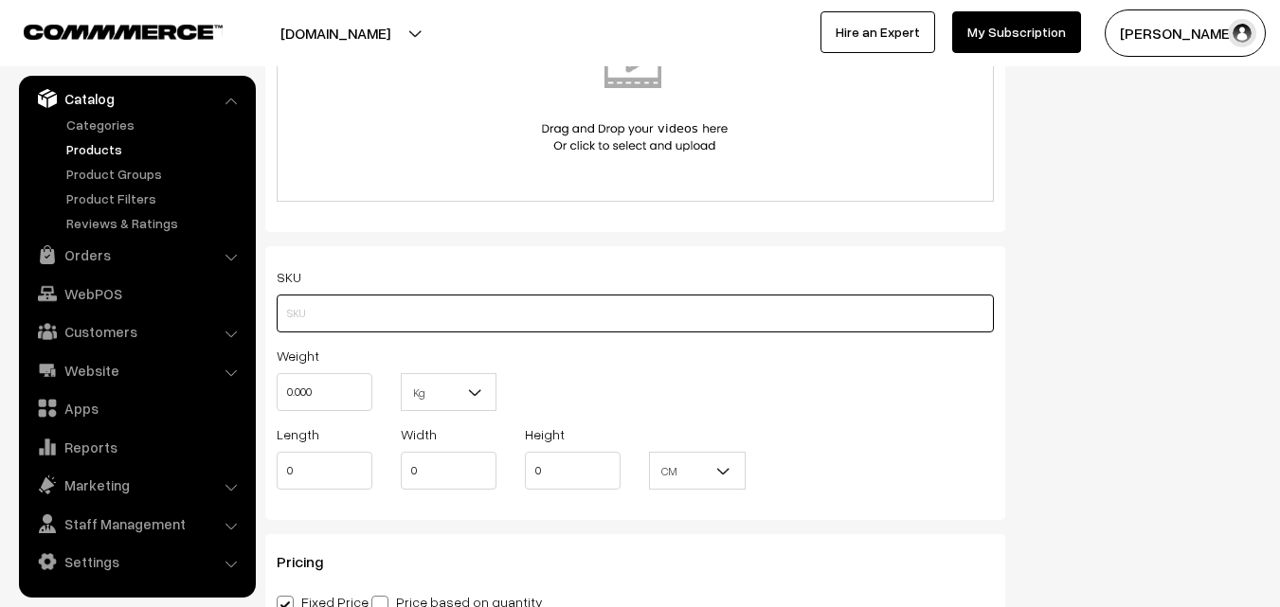
click at [354, 309] on input "text" at bounding box center [635, 314] width 717 height 38
paste input "va11756-aug-kanchi-pra"
type input "va11756-aug-kanchi-pra"
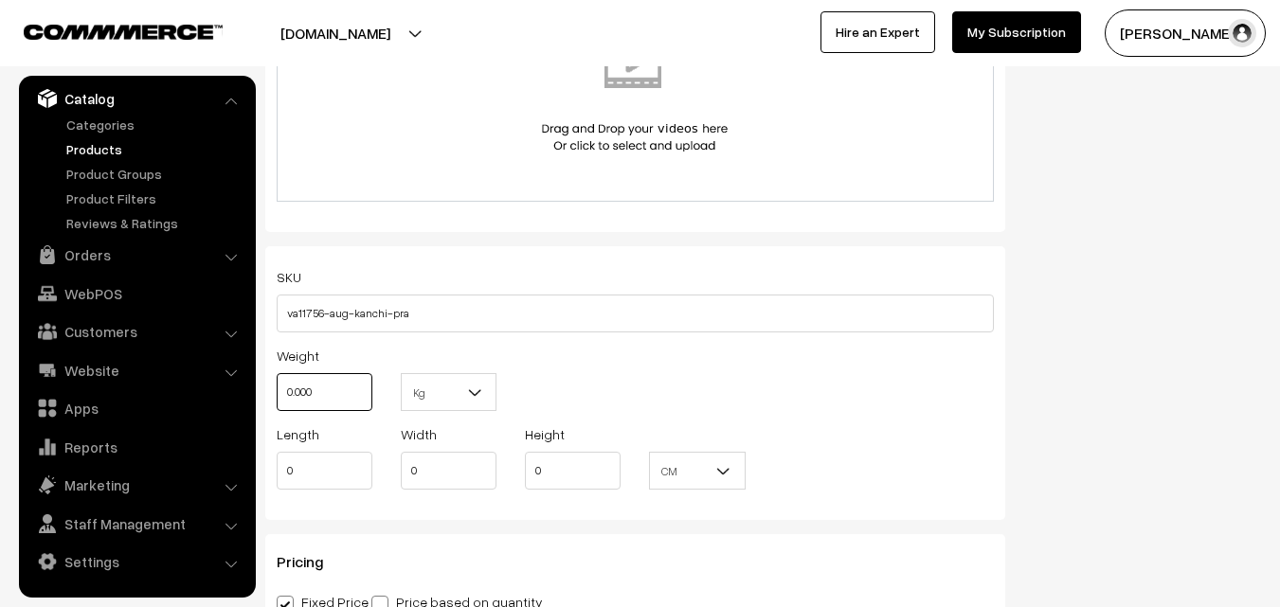
click at [347, 384] on input "0.000" at bounding box center [325, 392] width 96 height 38
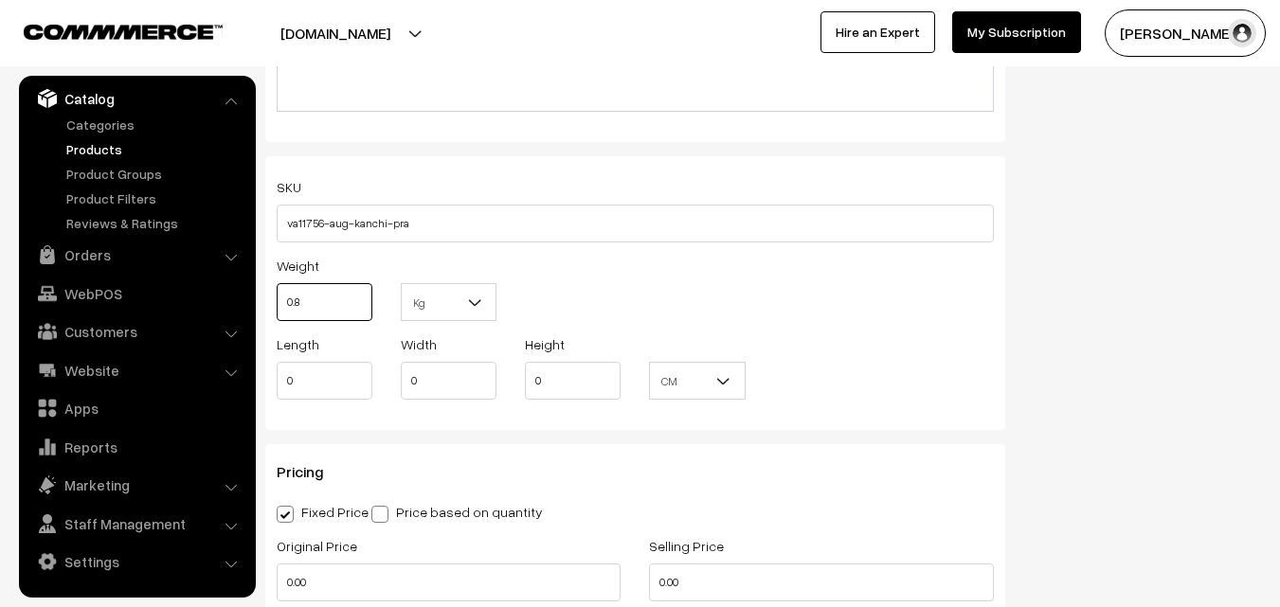
scroll to position [1421, 0]
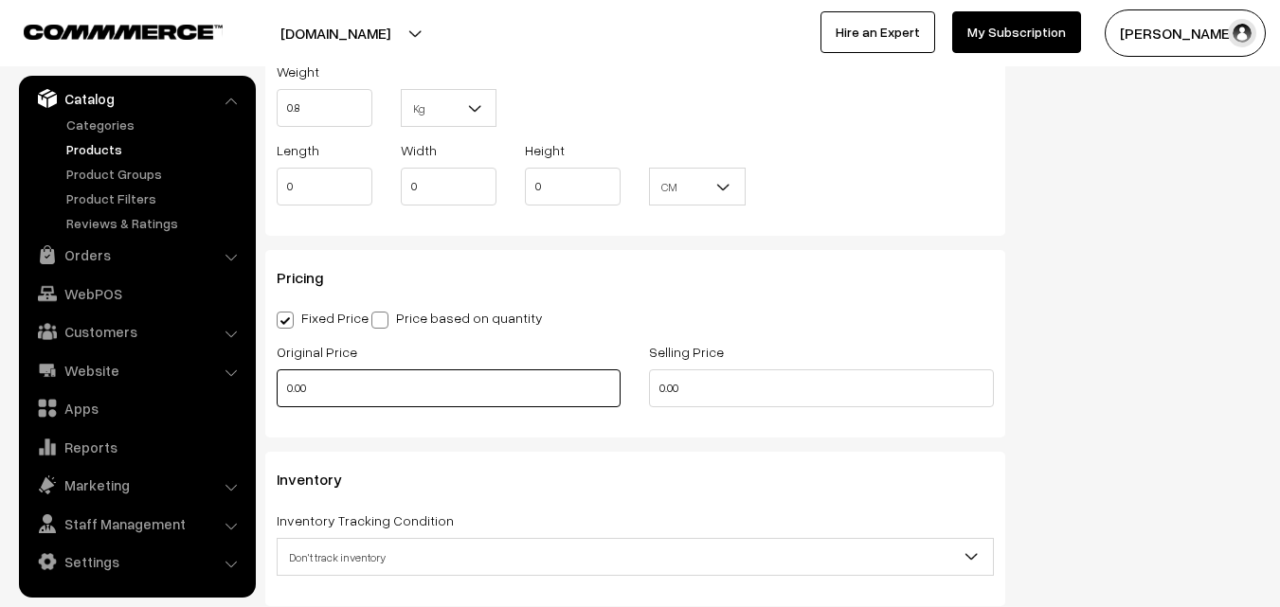
type input "0.80"
click at [318, 383] on input "0.00" at bounding box center [449, 388] width 344 height 38
click at [479, 387] on input "0" at bounding box center [449, 388] width 344 height 38
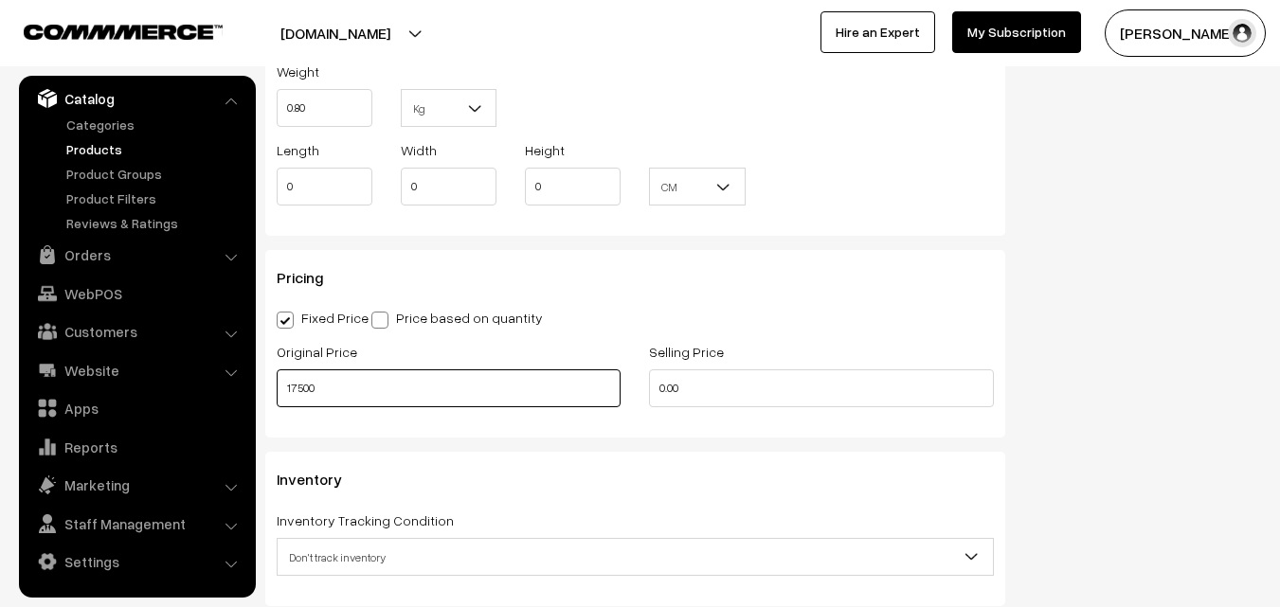
type input "17500"
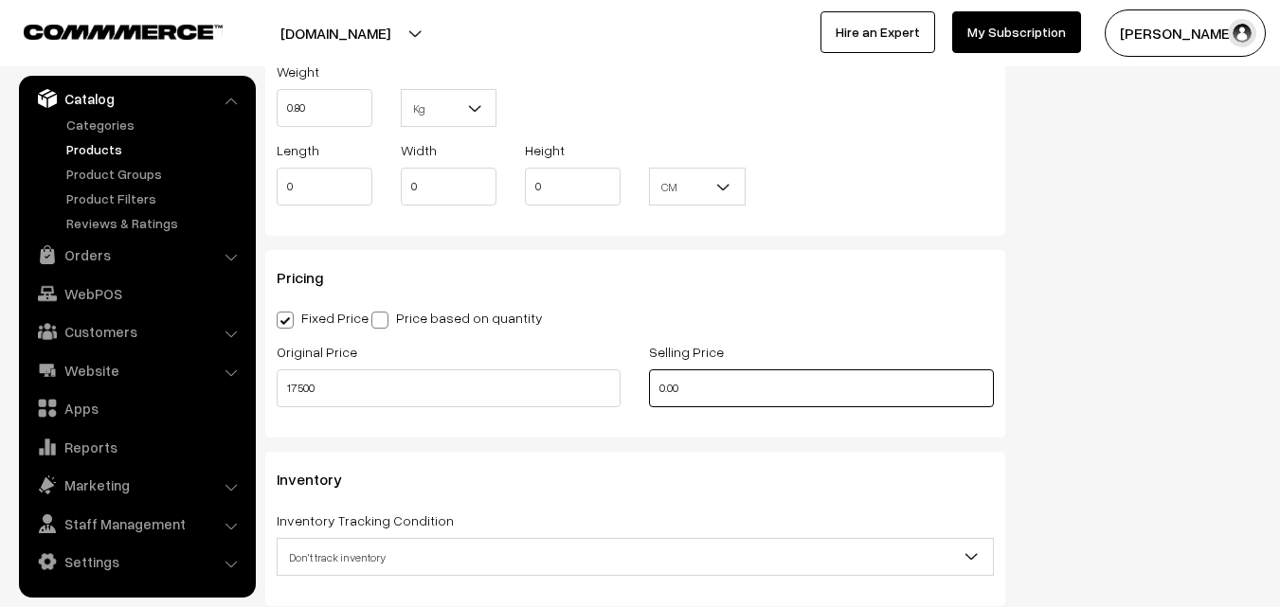
click at [781, 399] on input "0.00" at bounding box center [821, 388] width 344 height 38
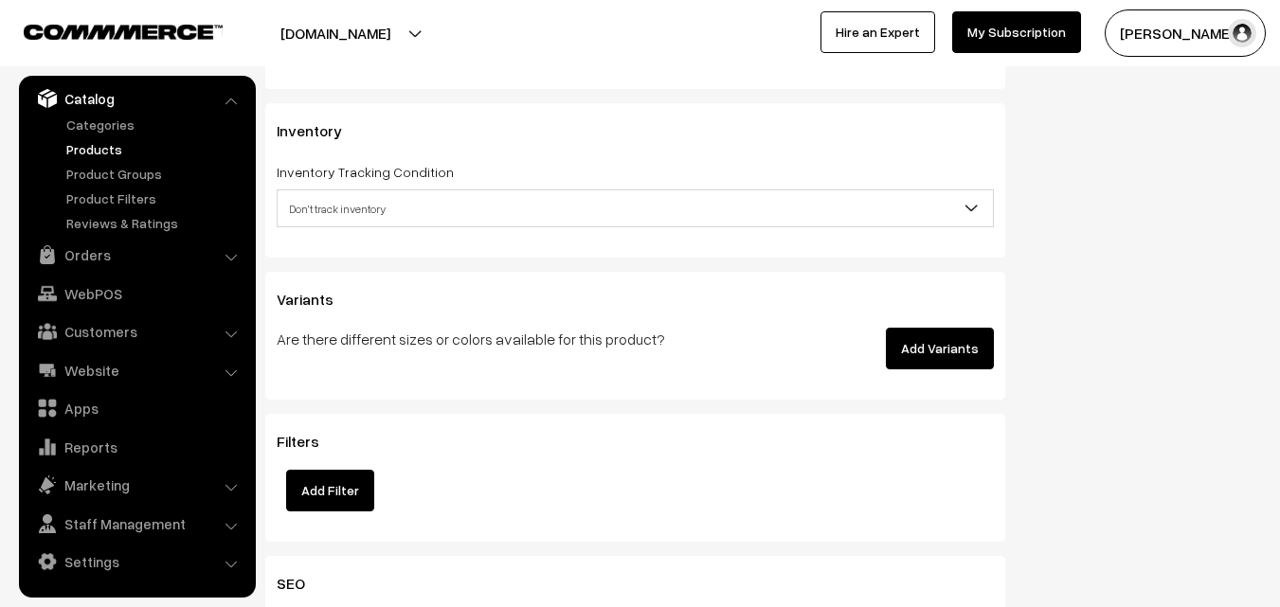
scroll to position [1800, 0]
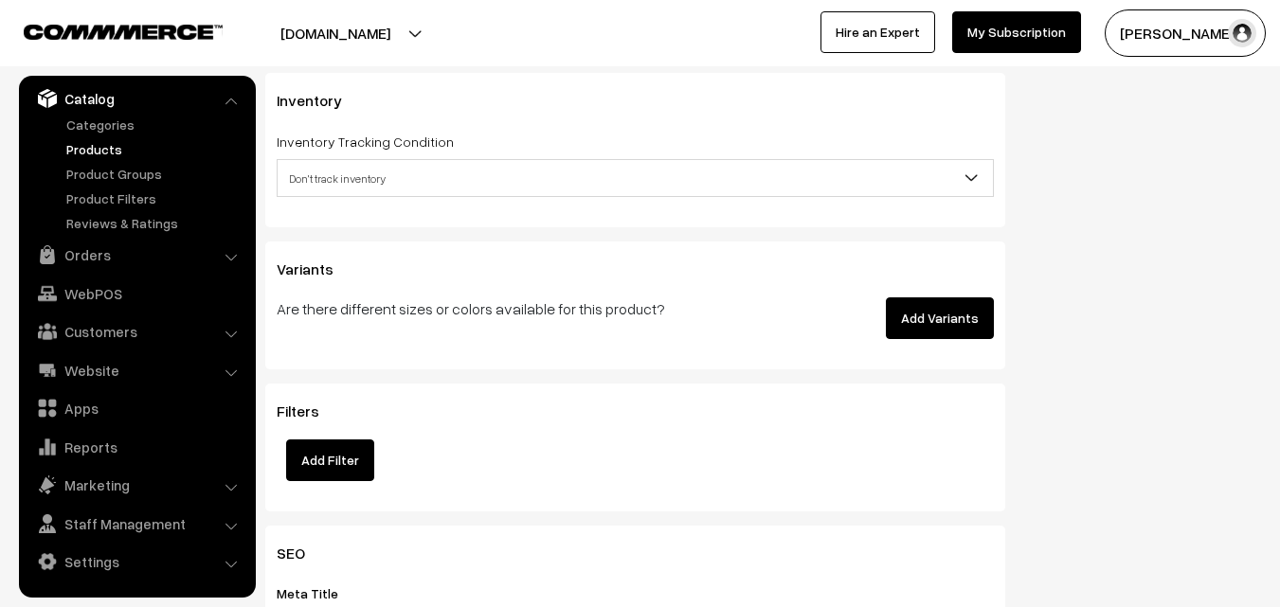
type input "20000"
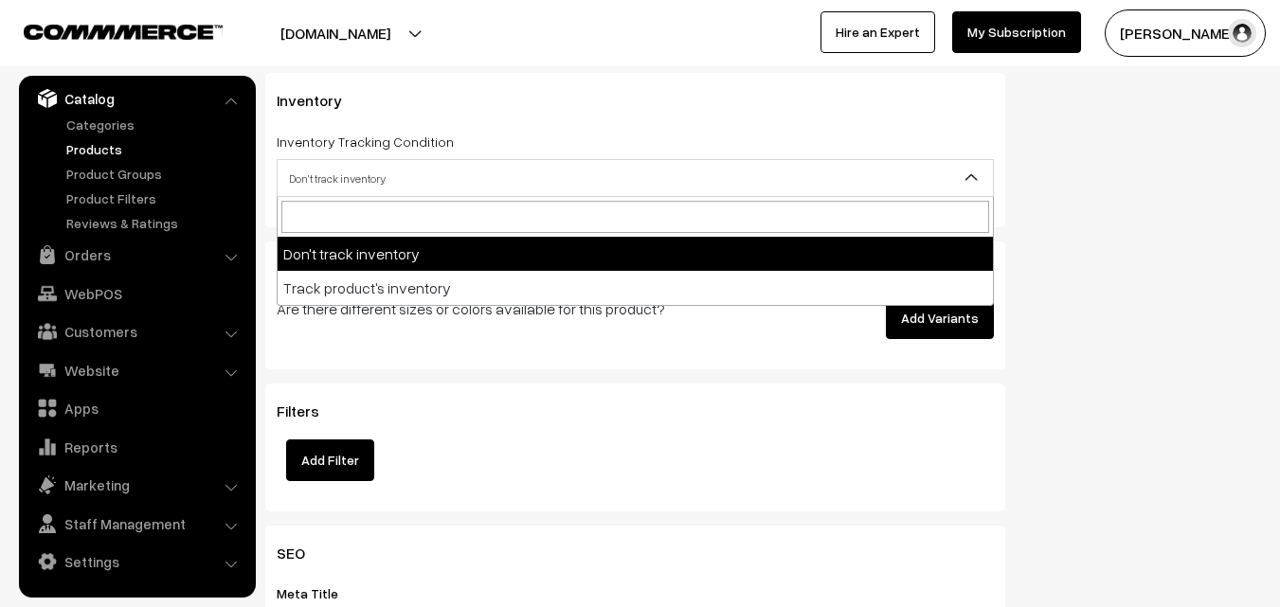
click at [328, 179] on span "Don't track inventory" at bounding box center [635, 178] width 715 height 33
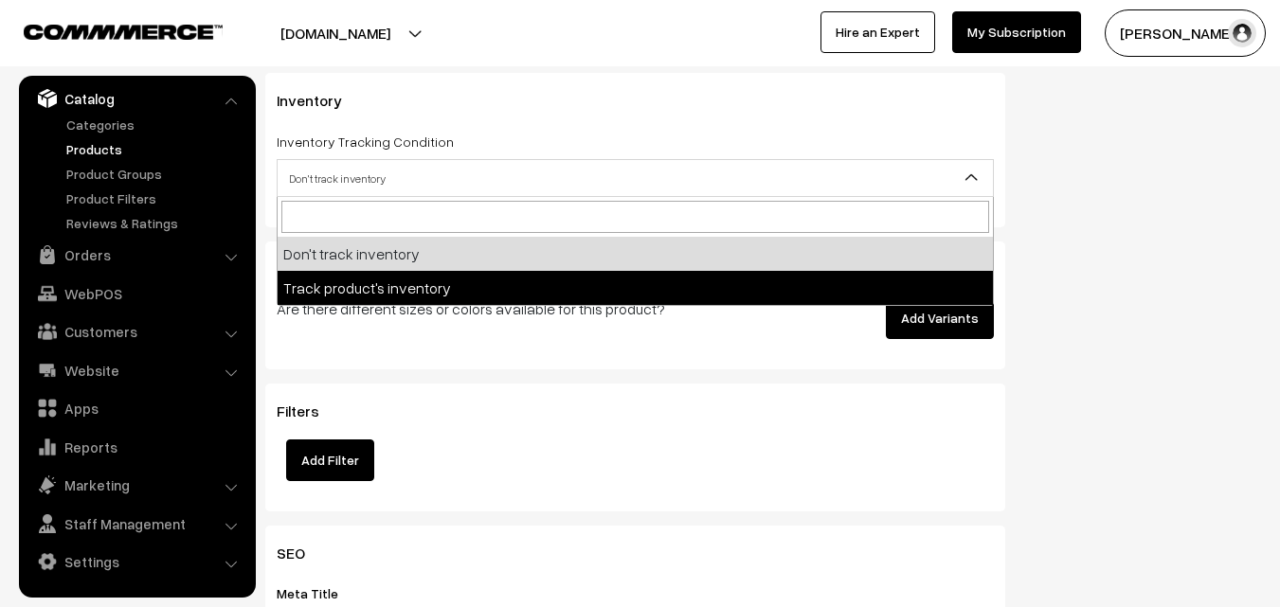
select select "2"
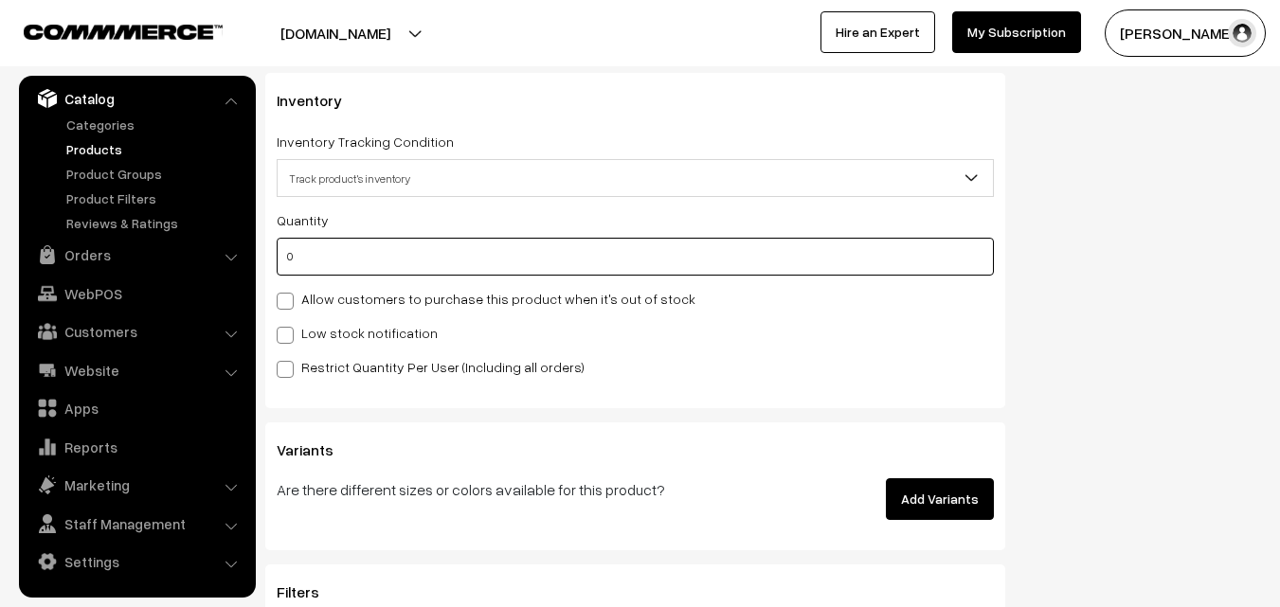
click at [348, 260] on input "0" at bounding box center [635, 257] width 717 height 38
type input "4"
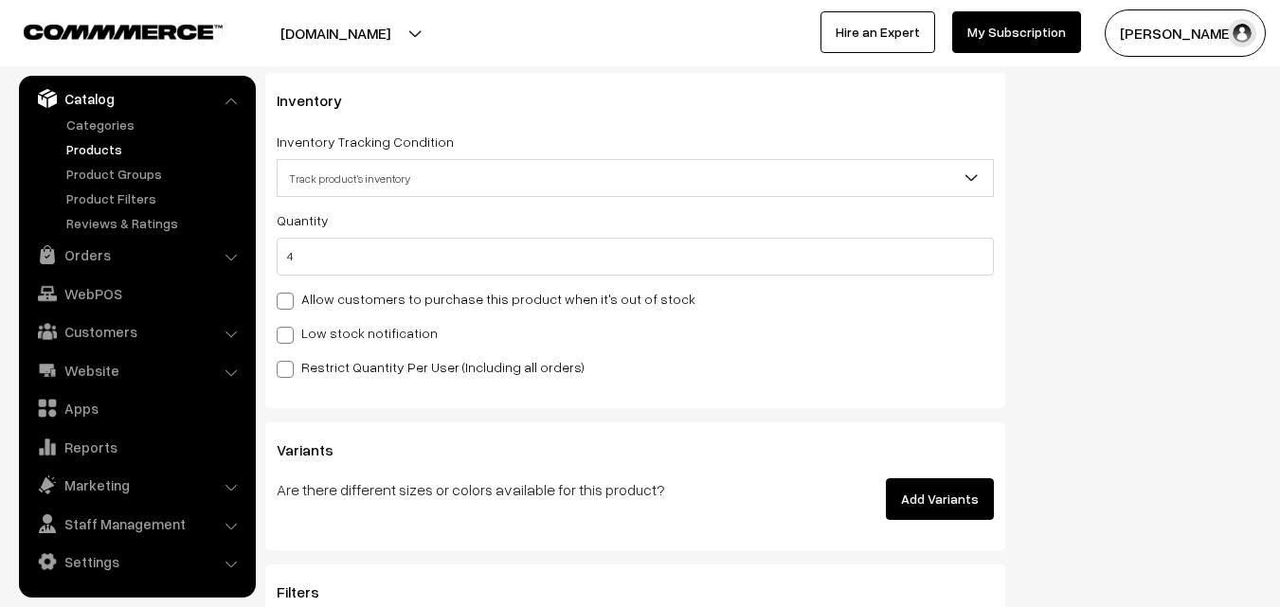
click at [347, 329] on label "Low stock notification" at bounding box center [357, 333] width 161 height 20
click at [289, 329] on input "Low stock notification" at bounding box center [283, 332] width 12 height 12
checkbox input "true"
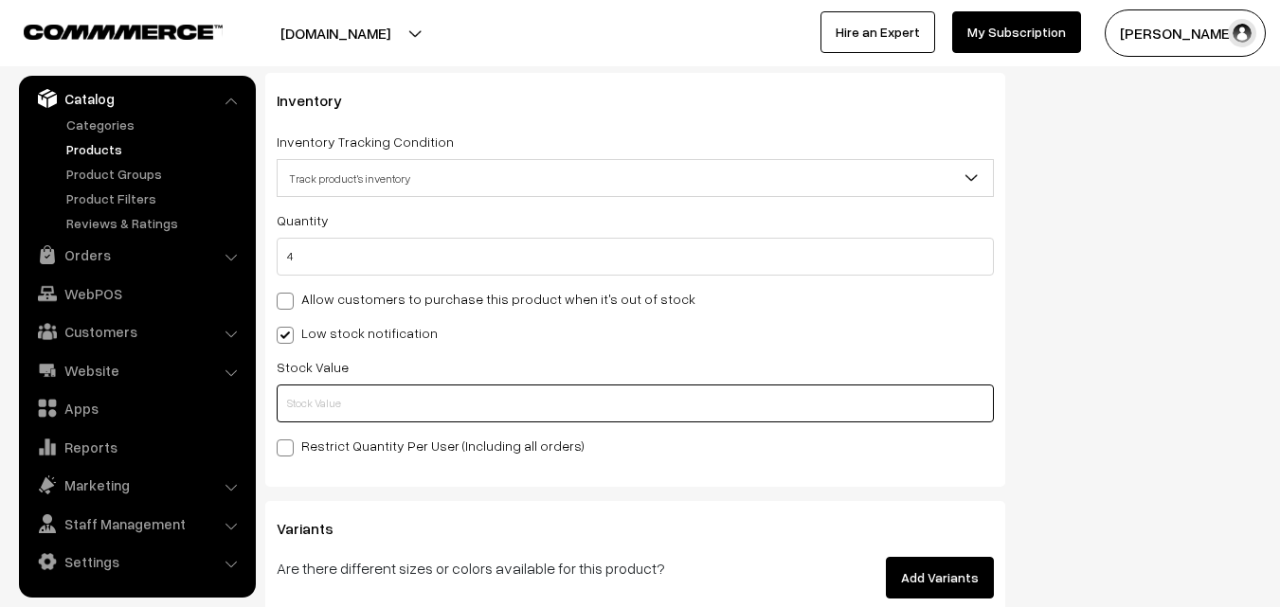
click at [347, 385] on input "text" at bounding box center [635, 404] width 717 height 38
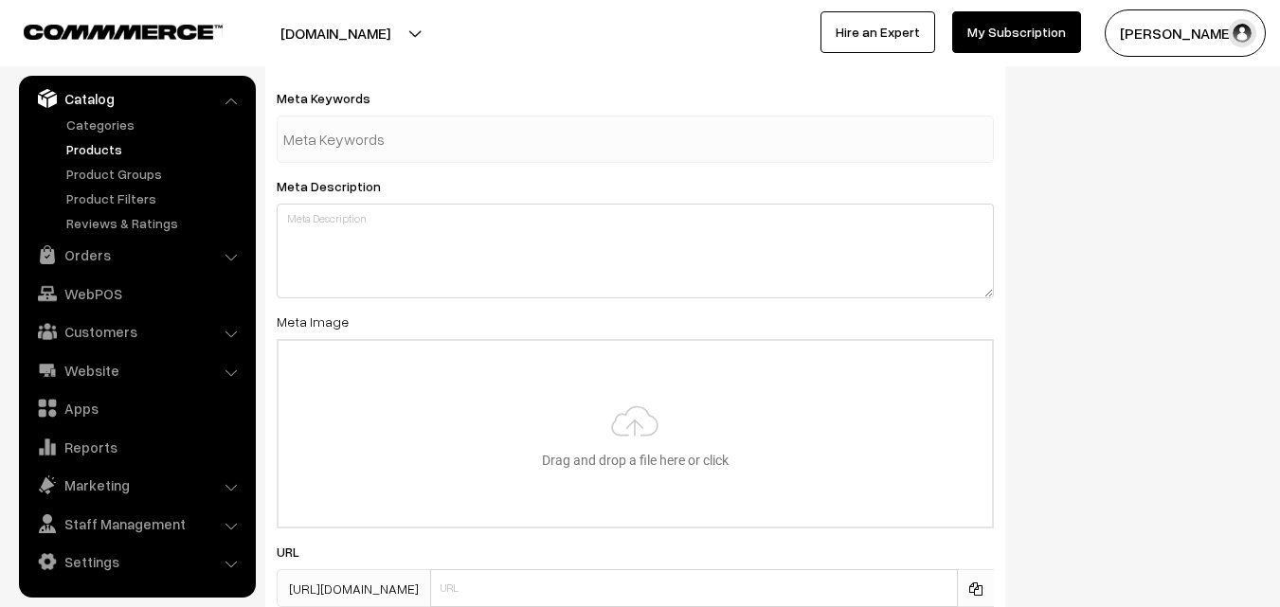
scroll to position [2820, 0]
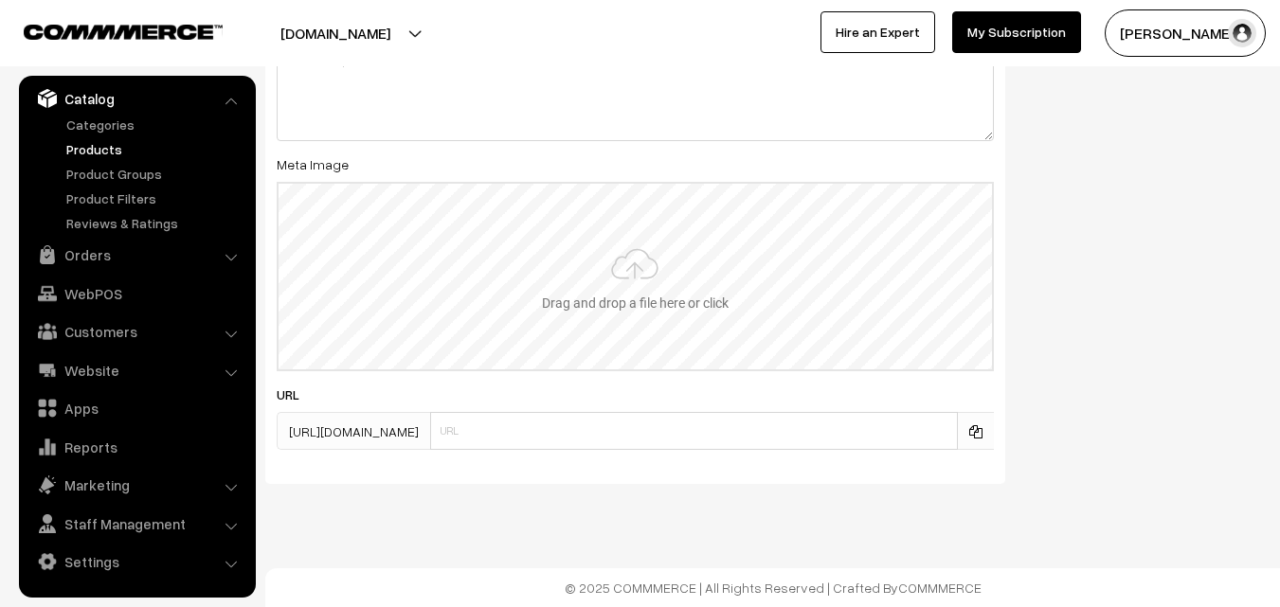
type input "2"
click at [605, 317] on input "file" at bounding box center [635, 277] width 713 height 186
type input "C:\fakepath\kanchipuram-saree-va11756-aug-1.jpeg"
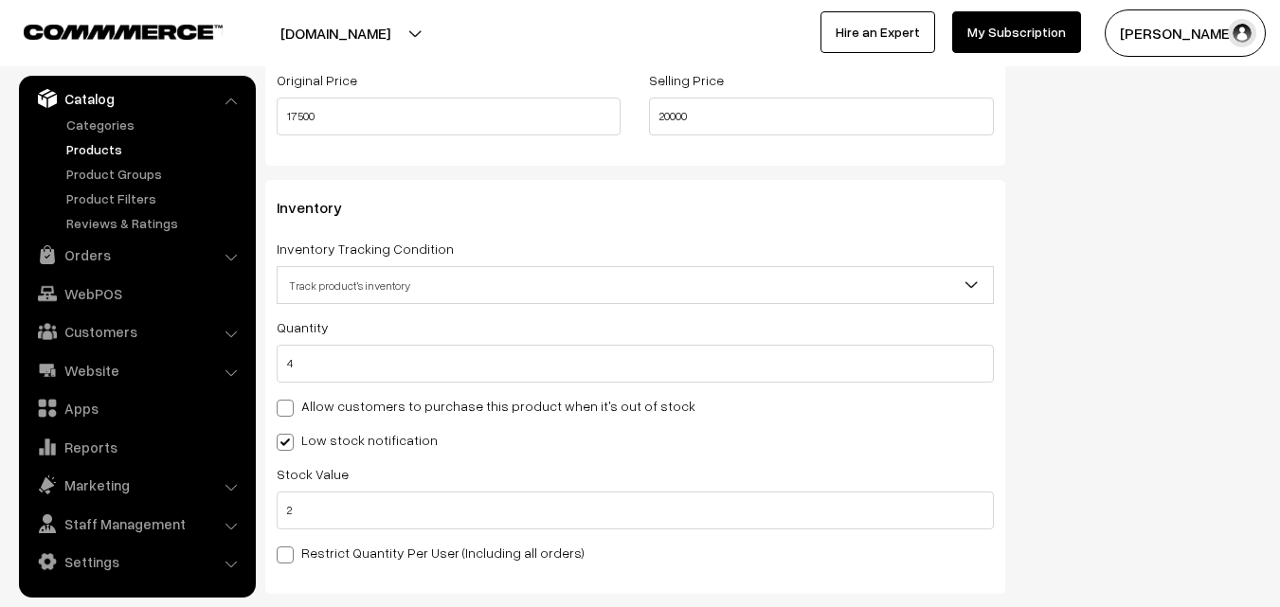
scroll to position [0, 0]
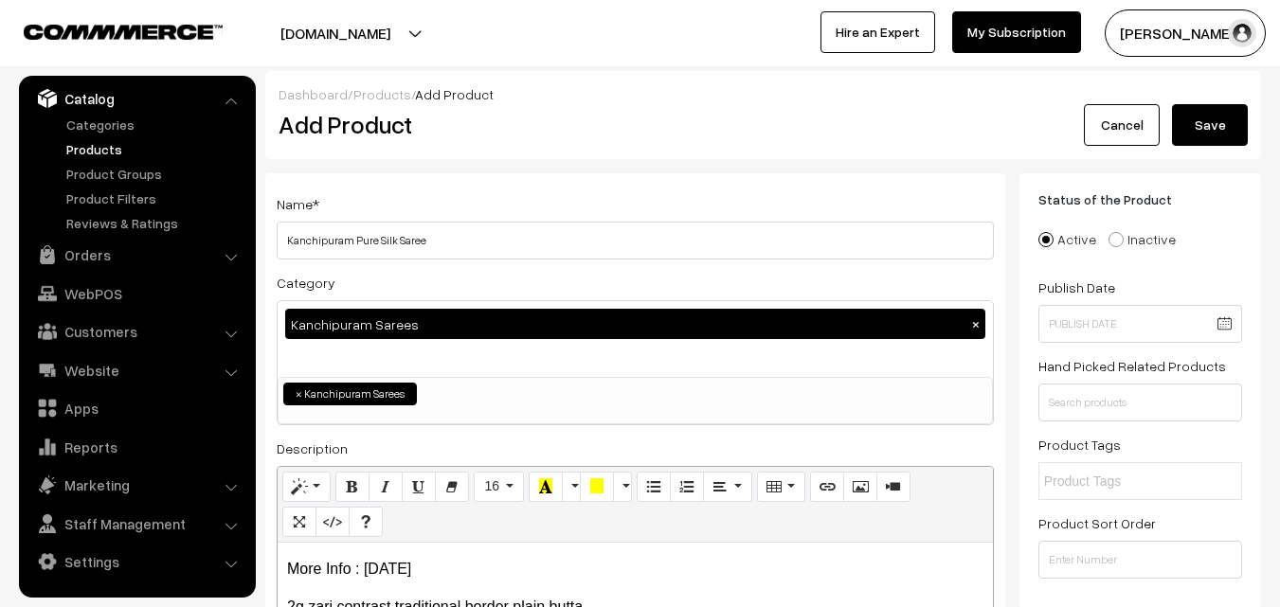
click at [1208, 122] on button "Save" at bounding box center [1210, 125] width 76 height 42
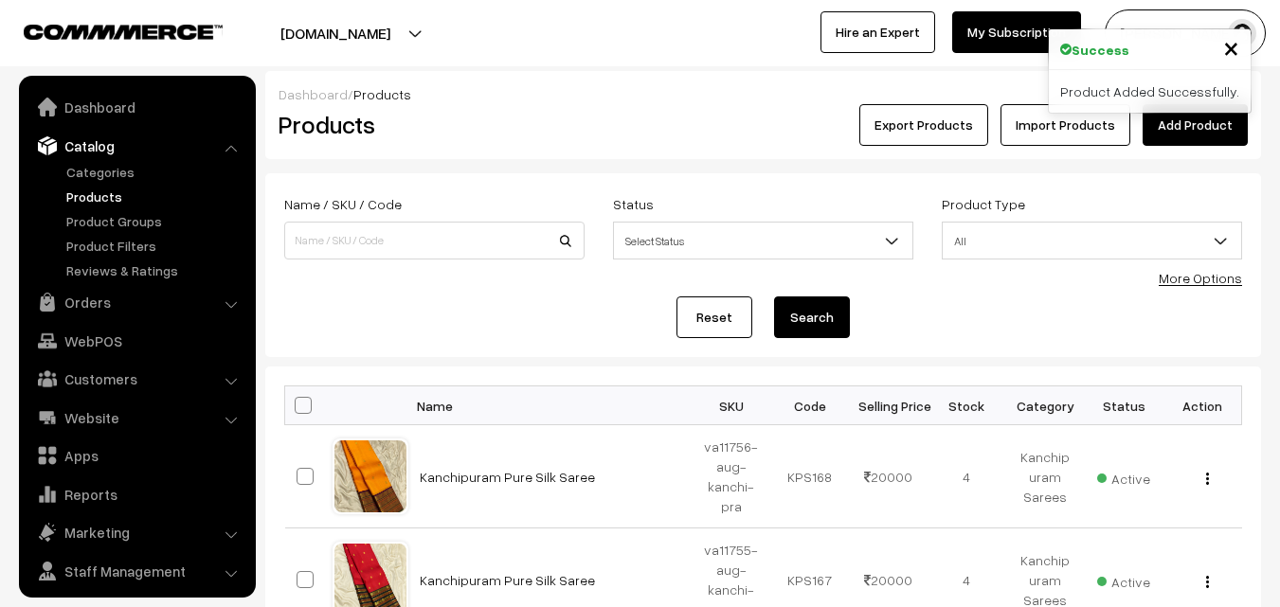
scroll to position [47, 0]
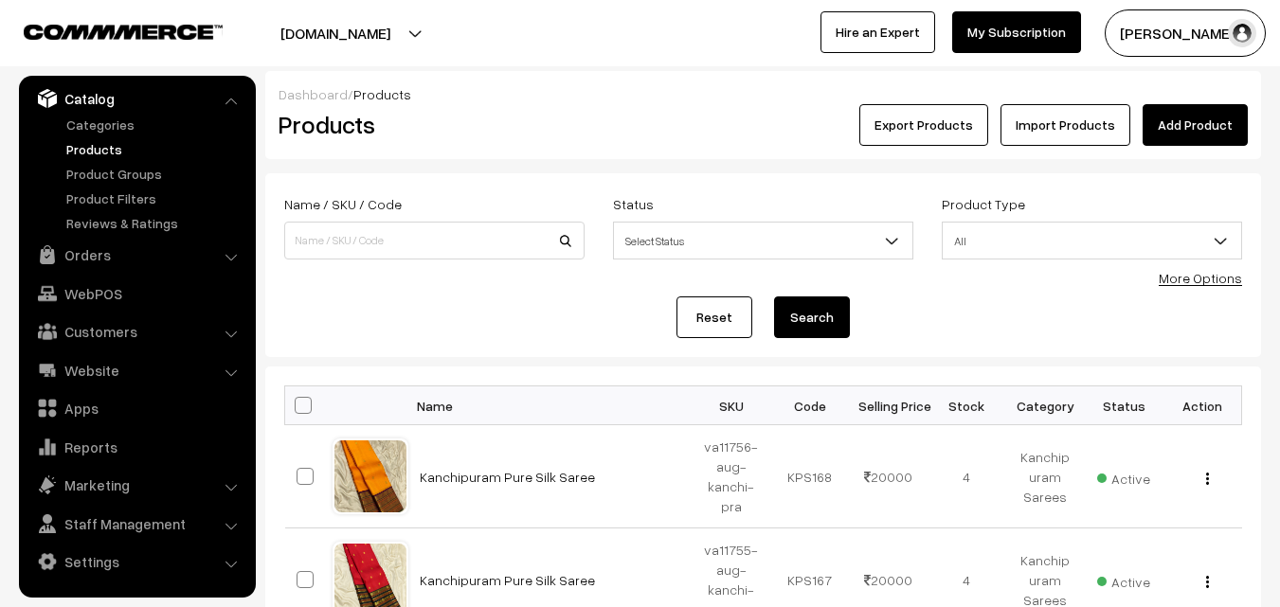
click at [1197, 117] on link "Add Product" at bounding box center [1194, 125] width 105 height 42
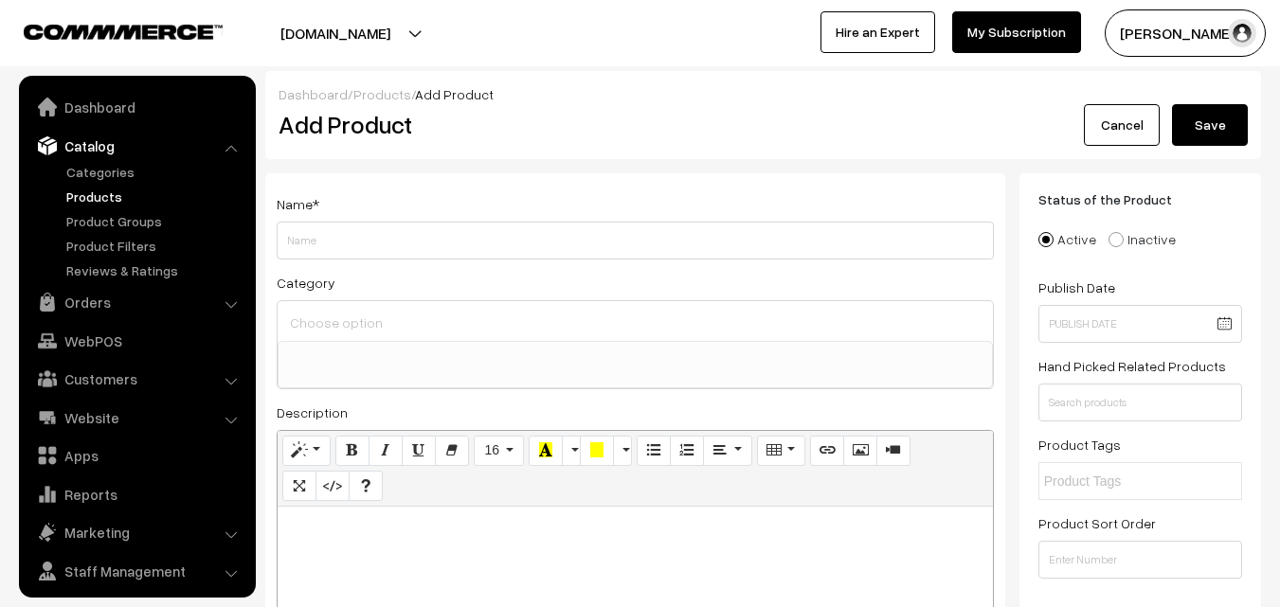
select select
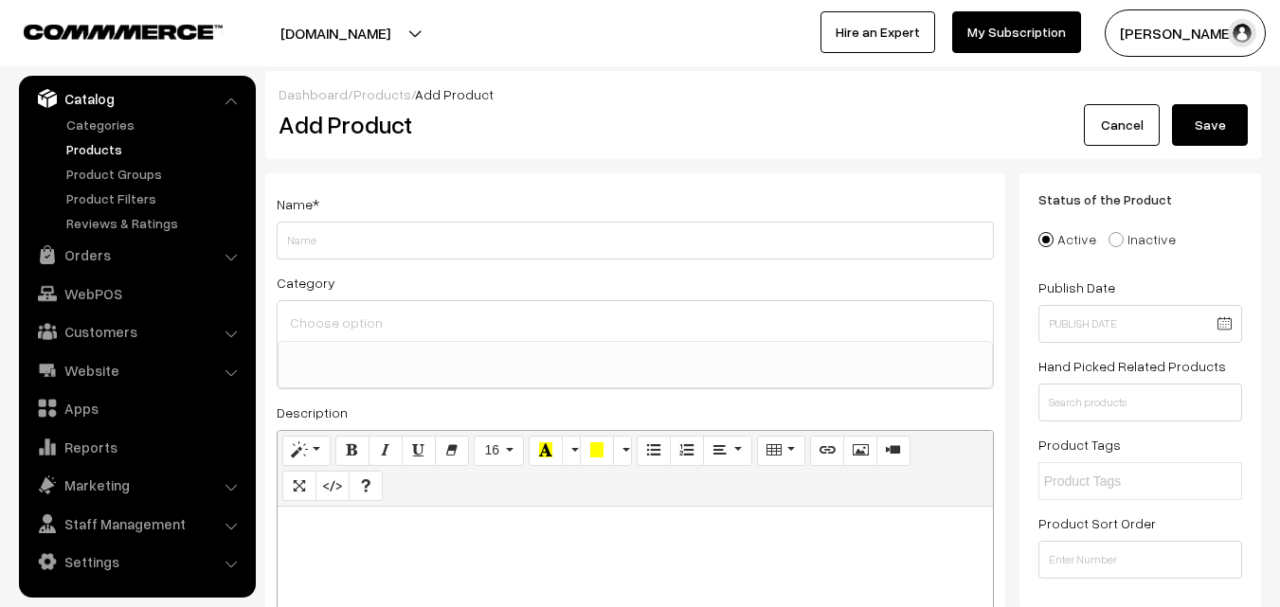
click at [419, 538] on p at bounding box center [635, 527] width 696 height 23
paste div
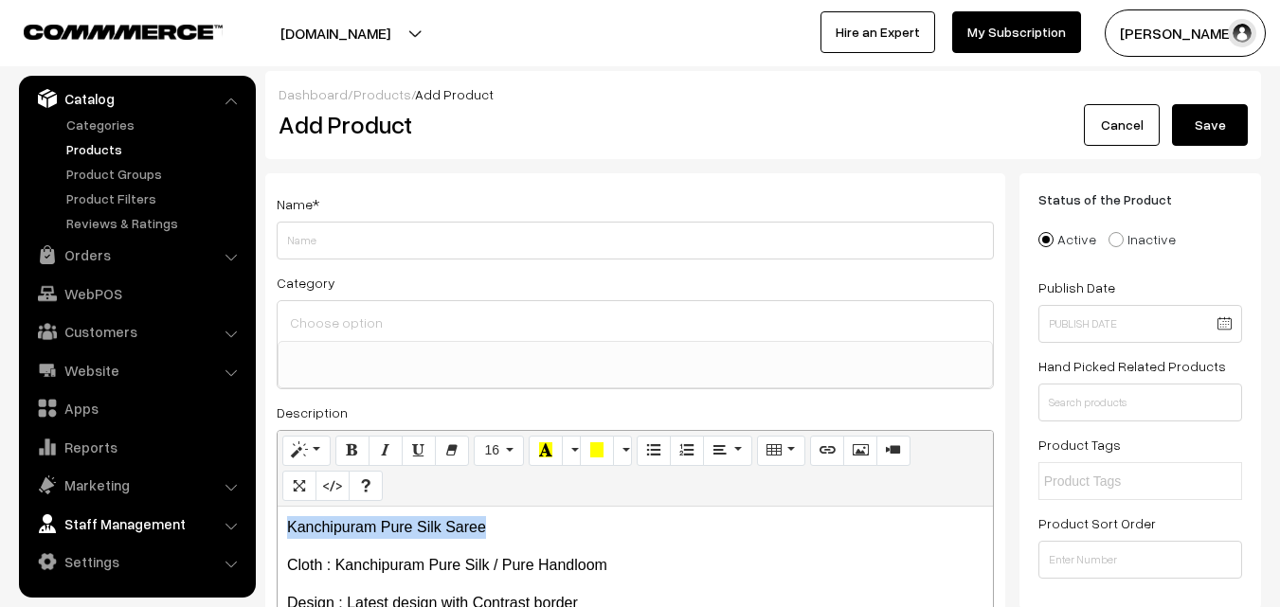
drag, startPoint x: 507, startPoint y: 528, endPoint x: 121, endPoint y: 523, distance: 385.6
copy p "Kanchipuram Pure Silk Saree"
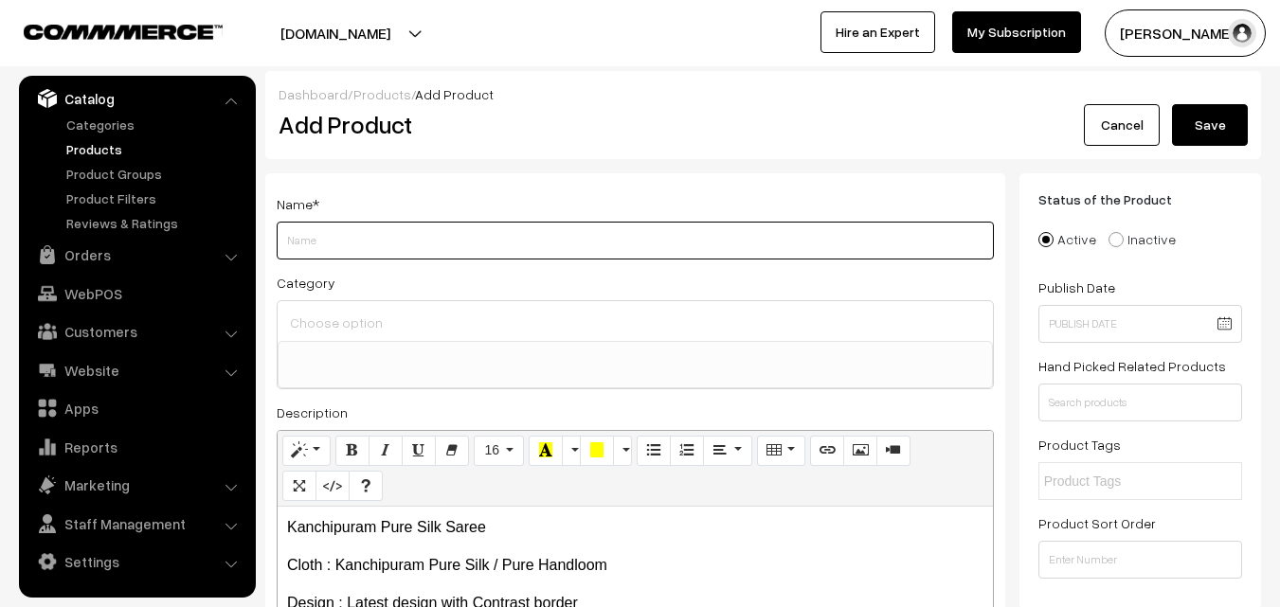
click at [304, 228] on input "Weight" at bounding box center [635, 241] width 717 height 38
paste input "Kanchipuram Pure Silk Saree"
type input "Kanchipuram Pure Silk Saree"
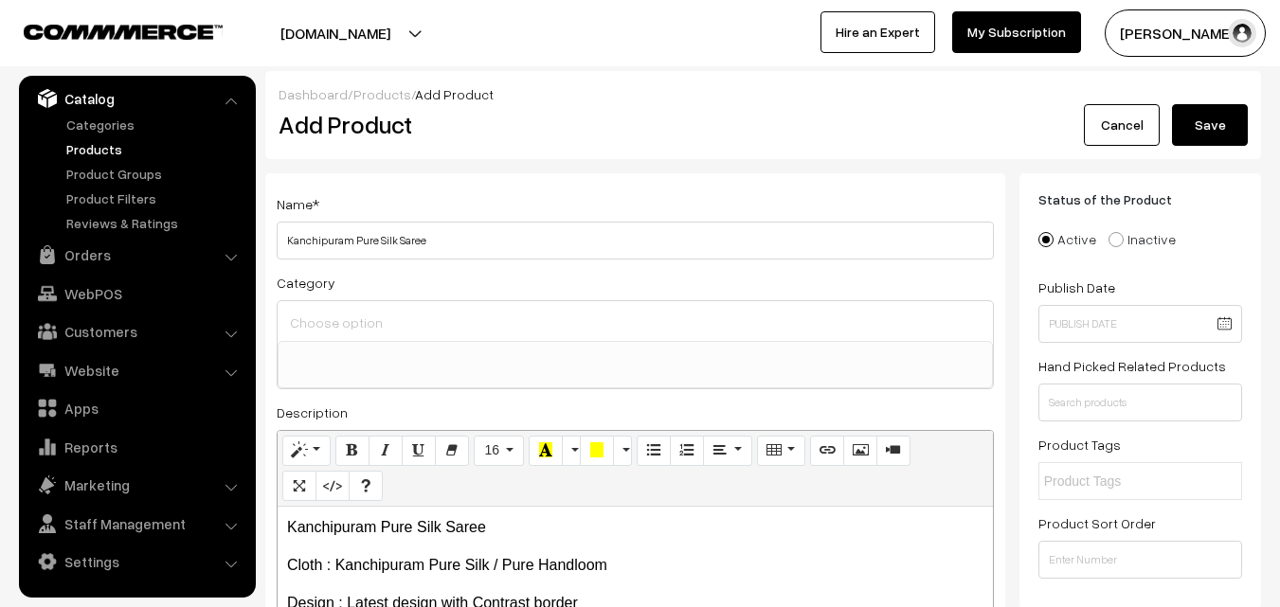
click at [322, 334] on input at bounding box center [635, 322] width 700 height 27
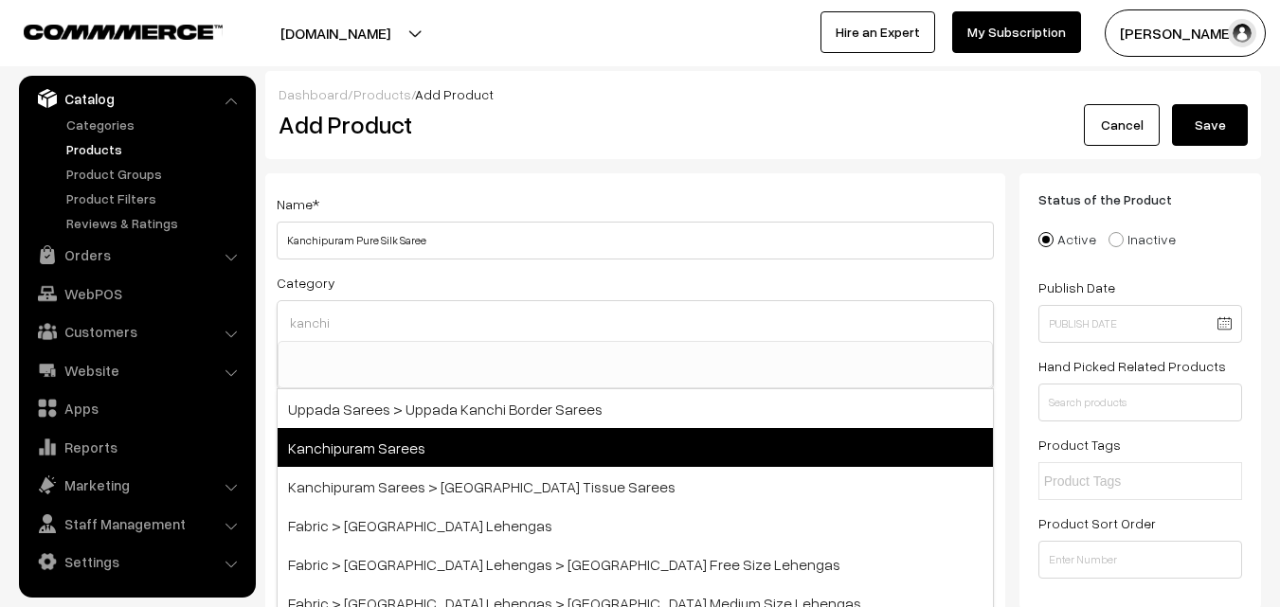
type input "kanchi"
click at [399, 456] on span "Kanchipuram Sarees" at bounding box center [635, 447] width 715 height 39
select select "3"
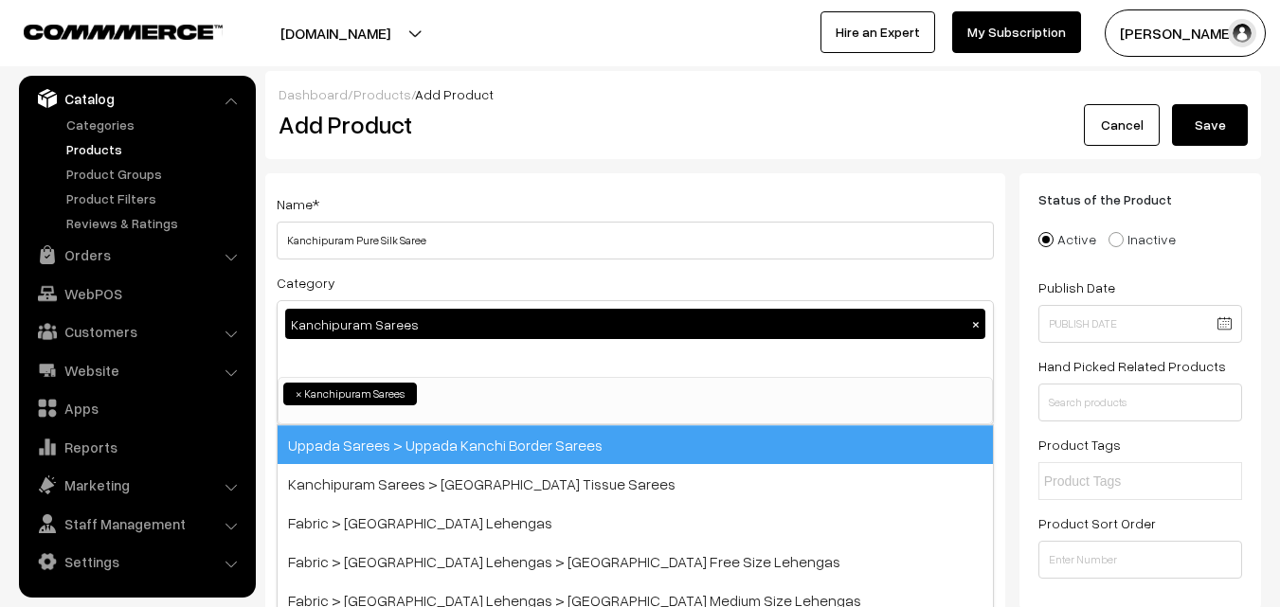
scroll to position [322, 0]
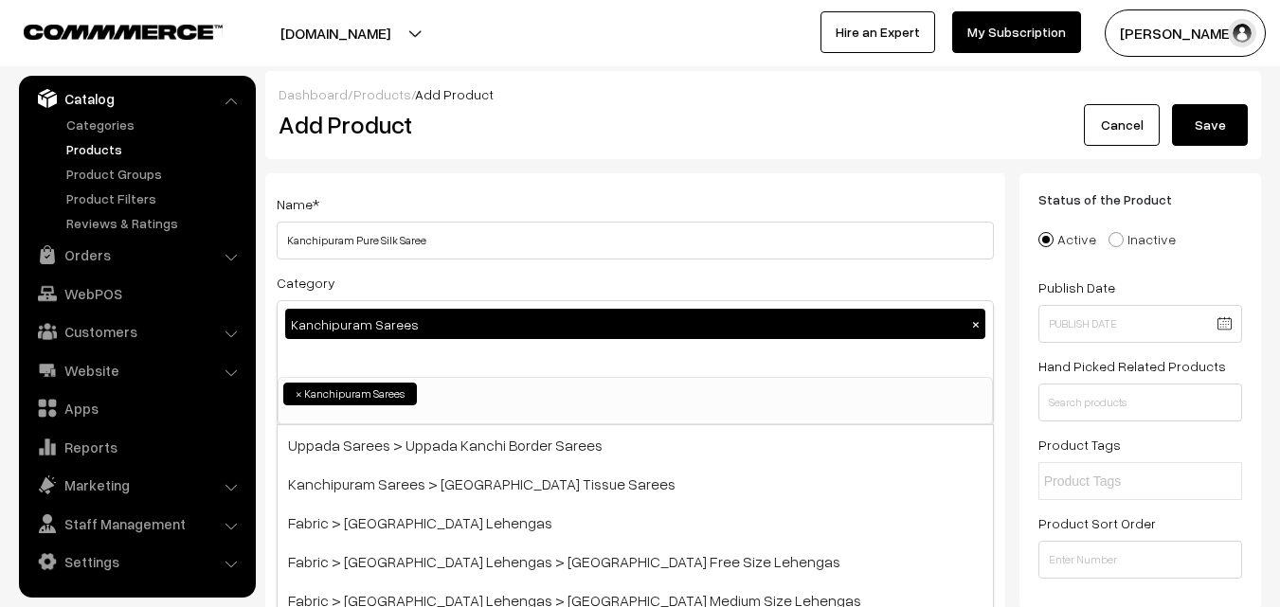
click at [495, 197] on div "Name * Kanchipuram Pure Silk Saree" at bounding box center [635, 225] width 717 height 67
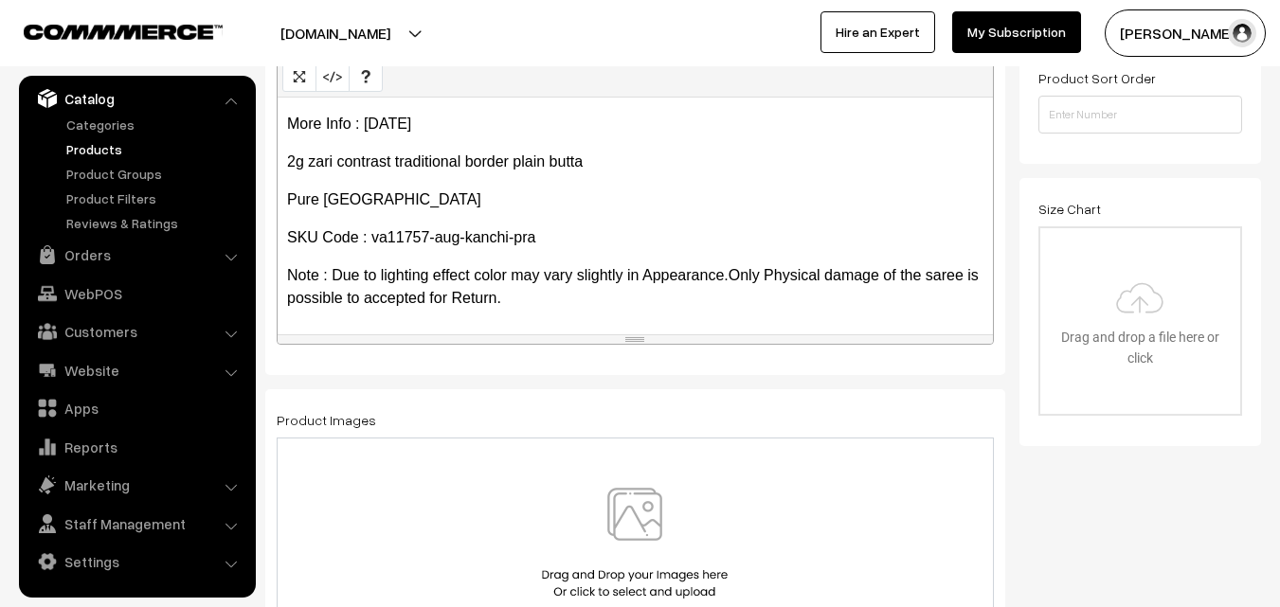
scroll to position [474, 0]
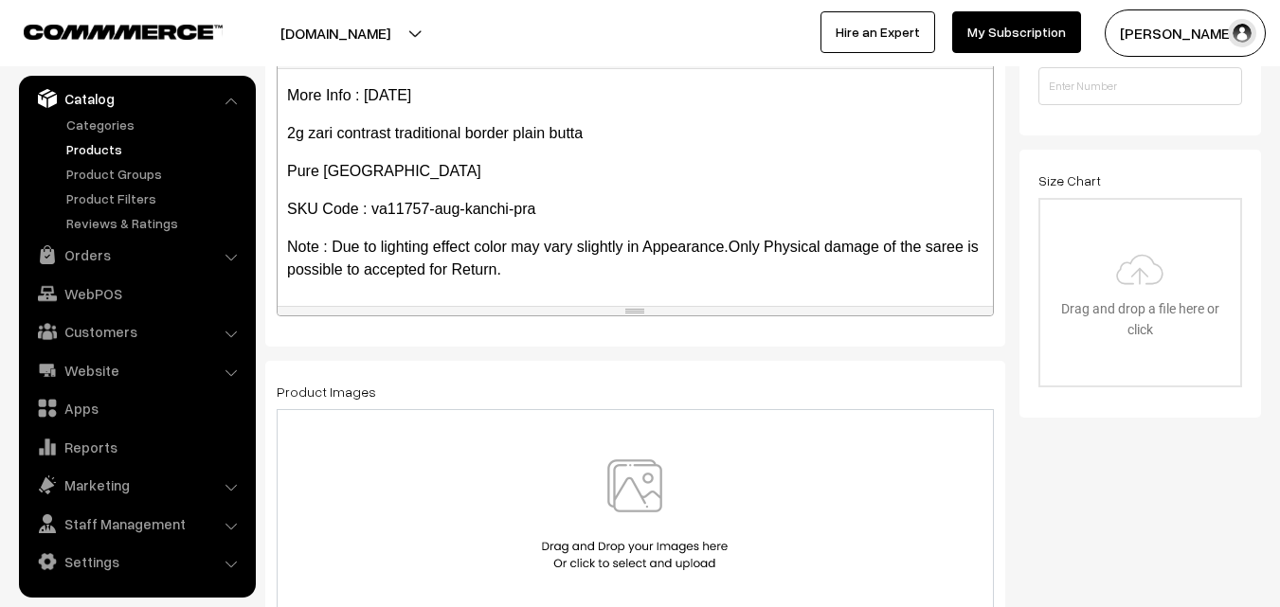
click at [648, 475] on img at bounding box center [634, 514] width 195 height 111
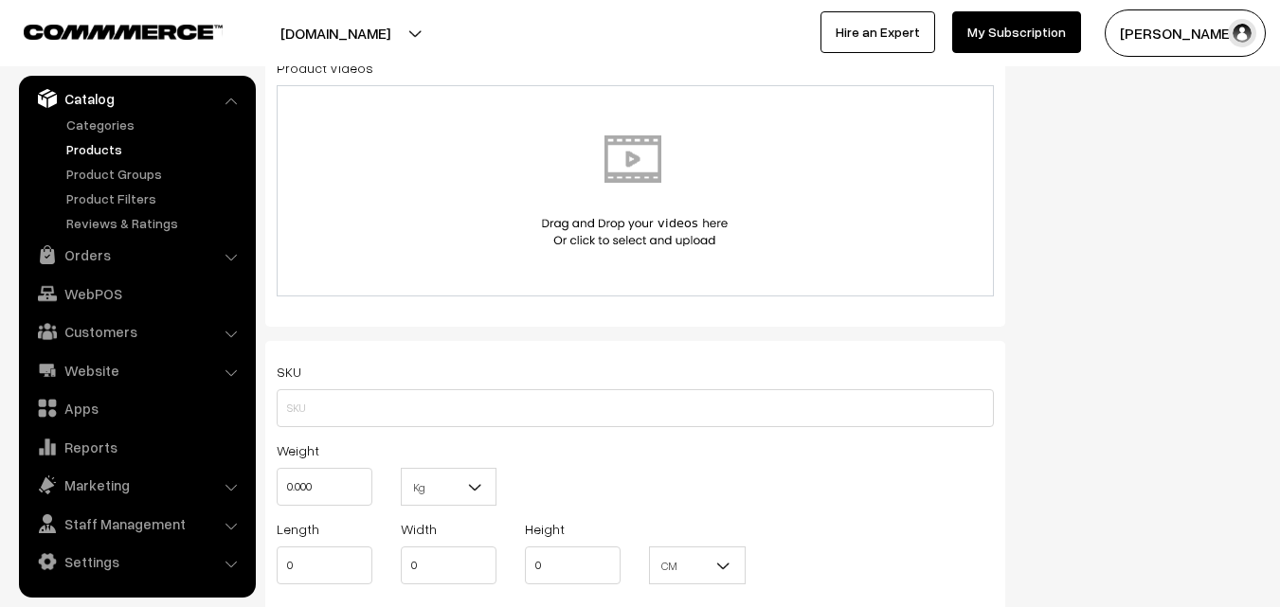
scroll to position [1137, 0]
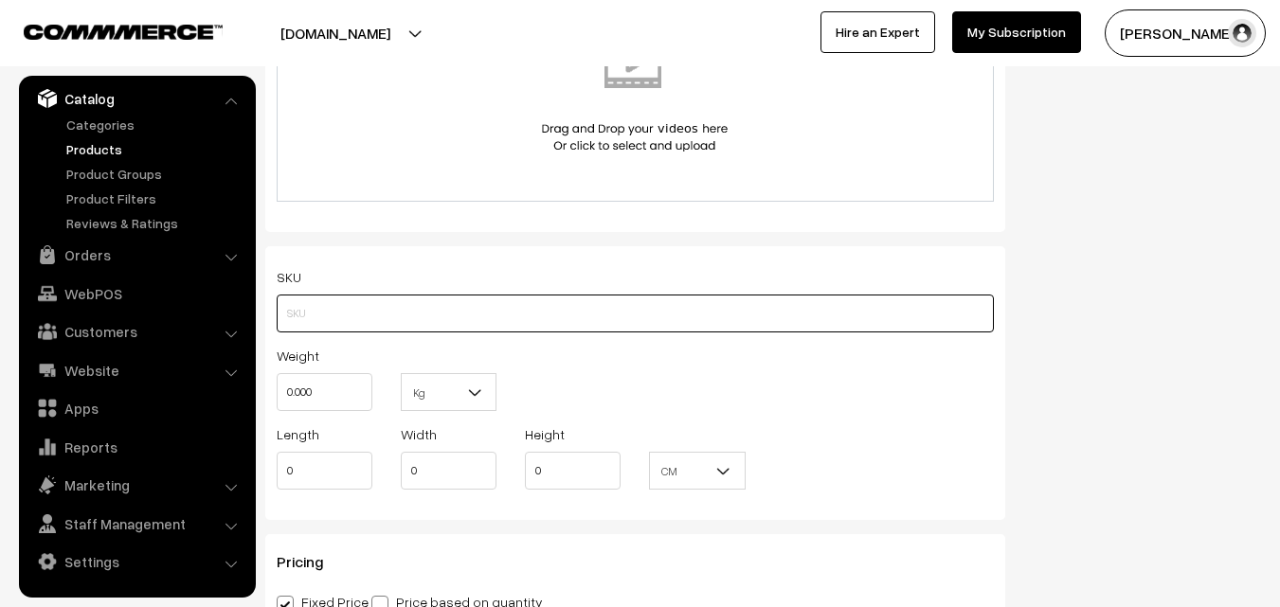
paste input "va11757-aug-kanchi-pra"
type input "va11757-aug-kanchi-pra"
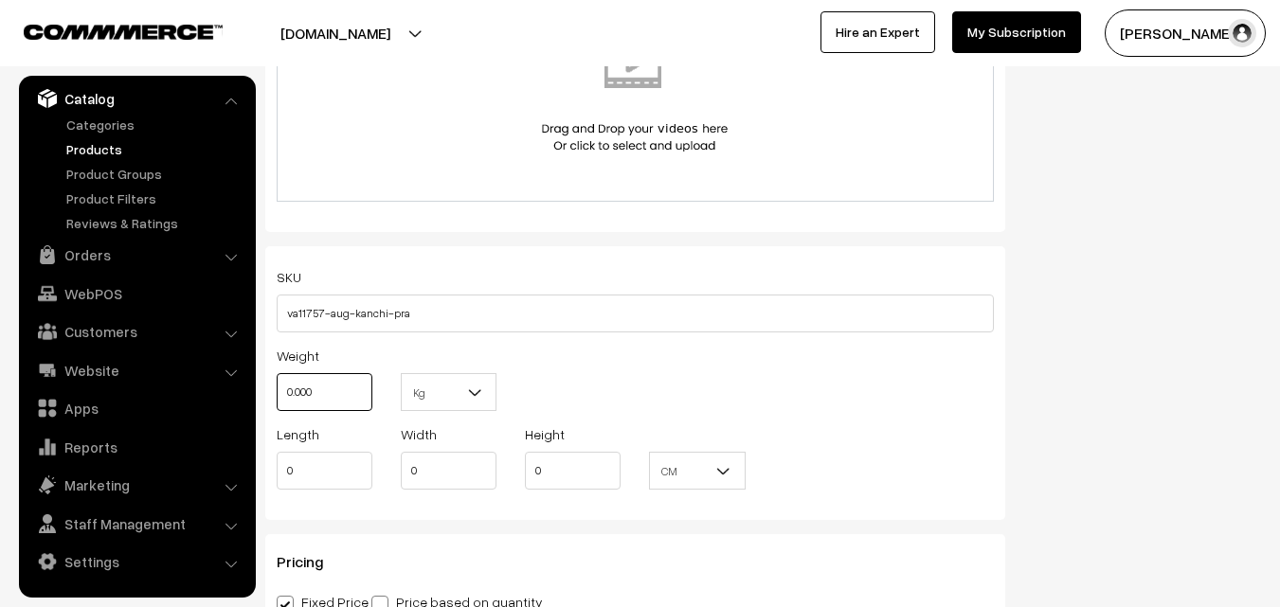
click at [338, 387] on input "0.000" at bounding box center [325, 392] width 96 height 38
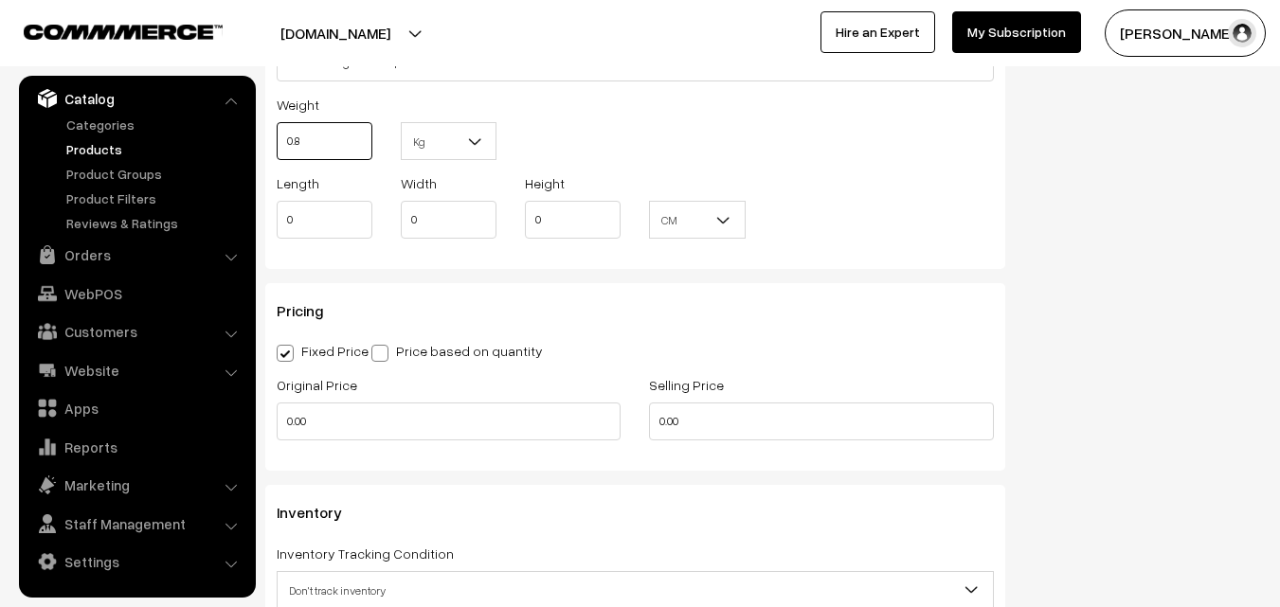
scroll to position [1421, 0]
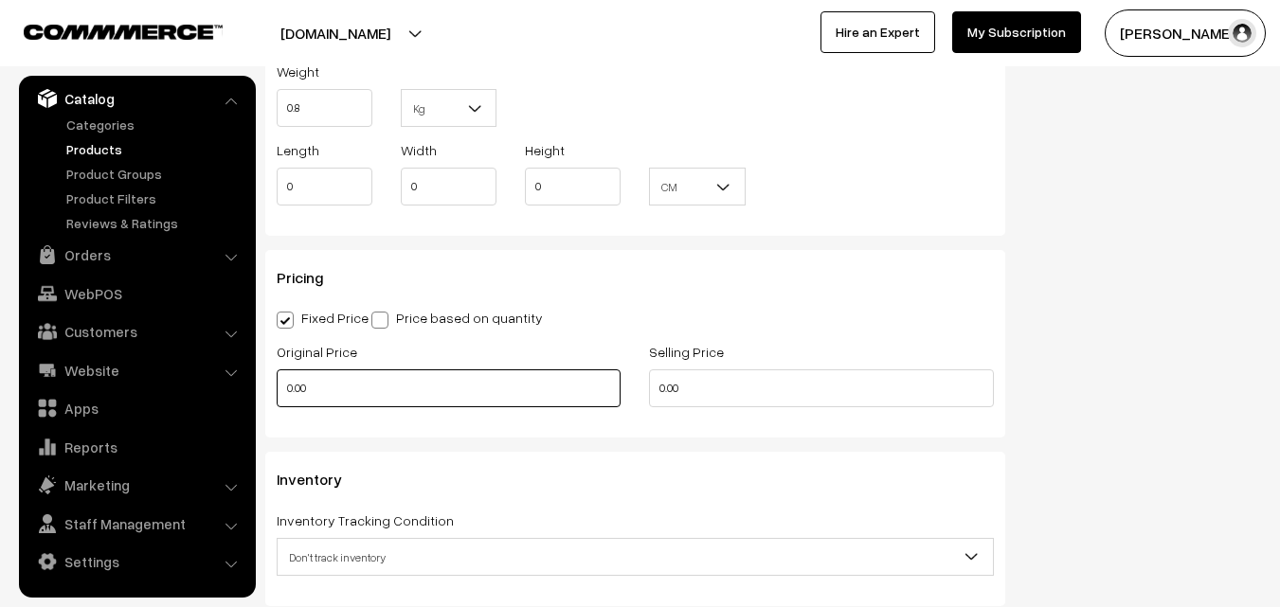
type input "0.80"
click at [314, 396] on input "0.00" at bounding box center [449, 388] width 344 height 38
click at [351, 374] on input "0" at bounding box center [449, 388] width 344 height 38
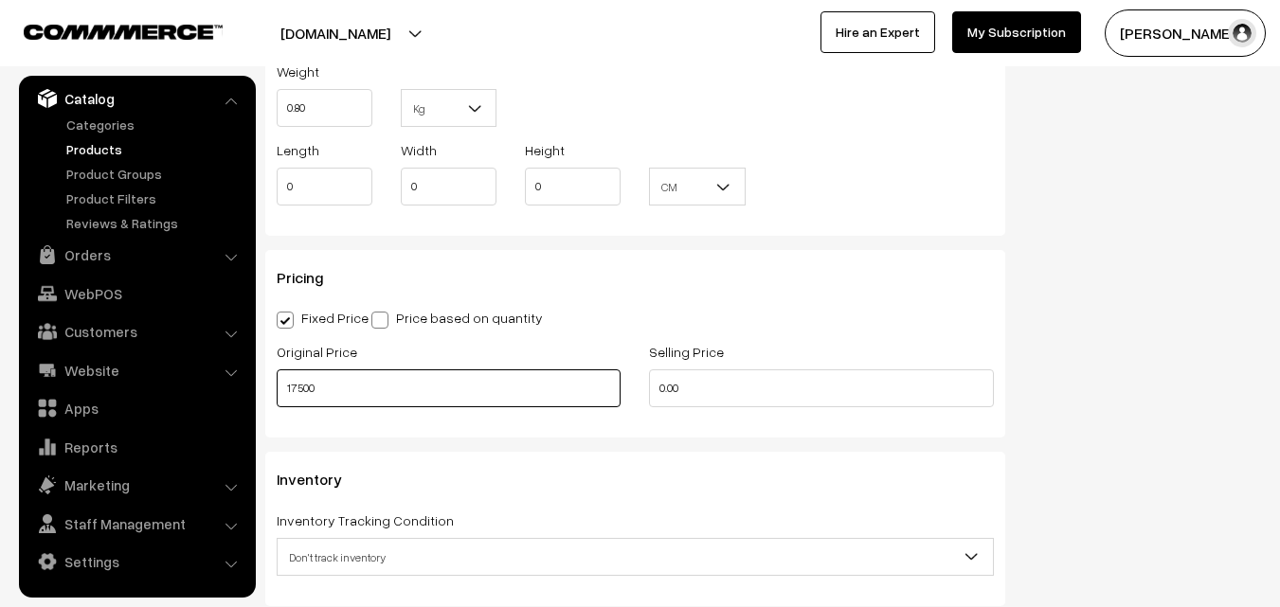
type input "17500"
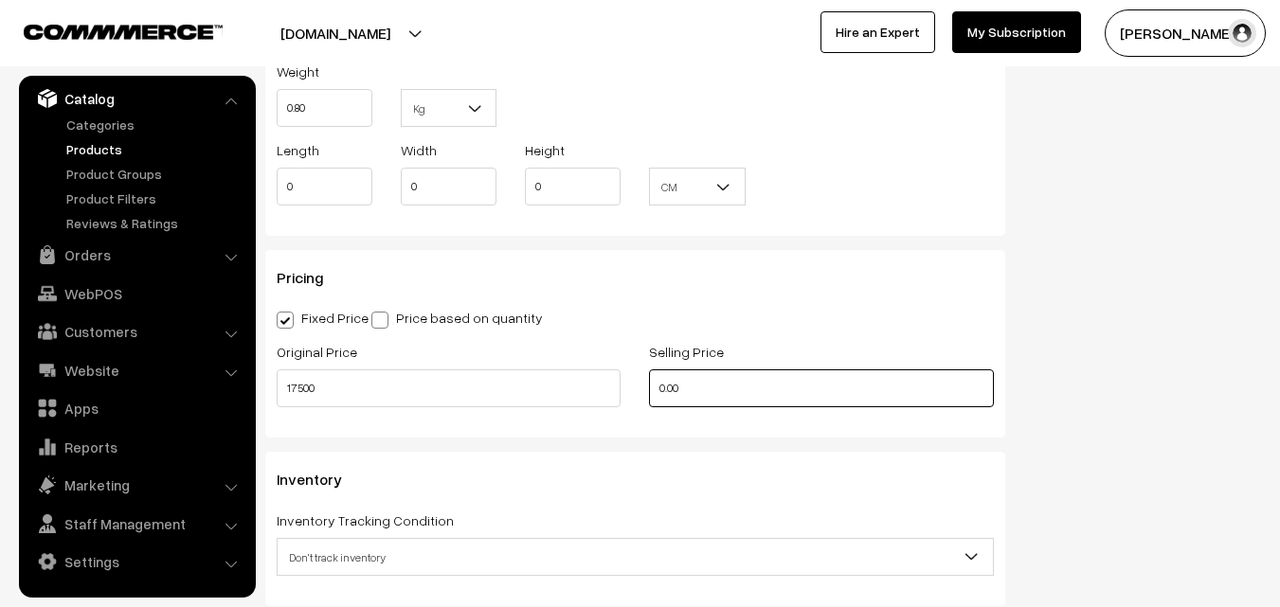
click at [776, 387] on input "0.00" at bounding box center [821, 388] width 344 height 38
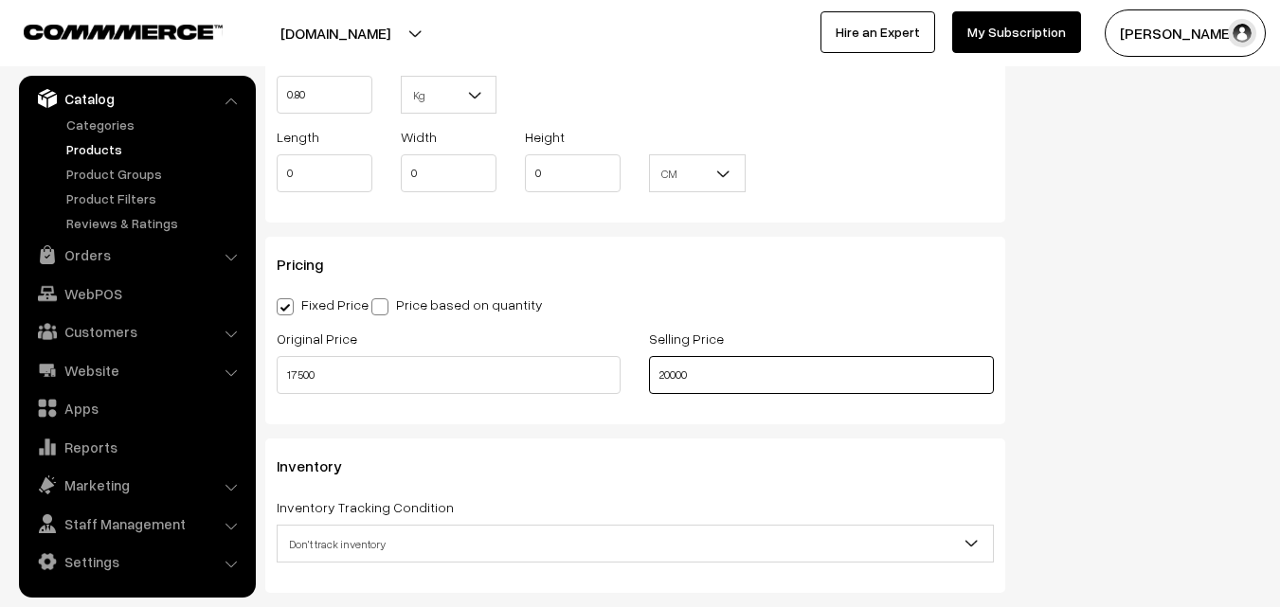
scroll to position [1516, 0]
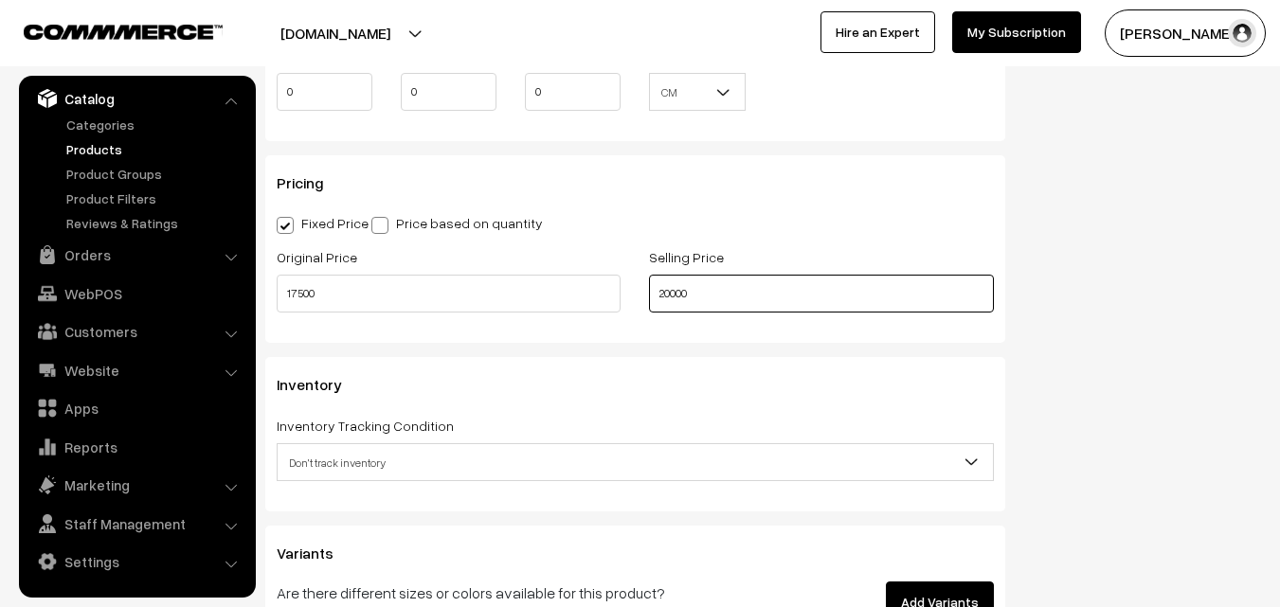
type input "20000"
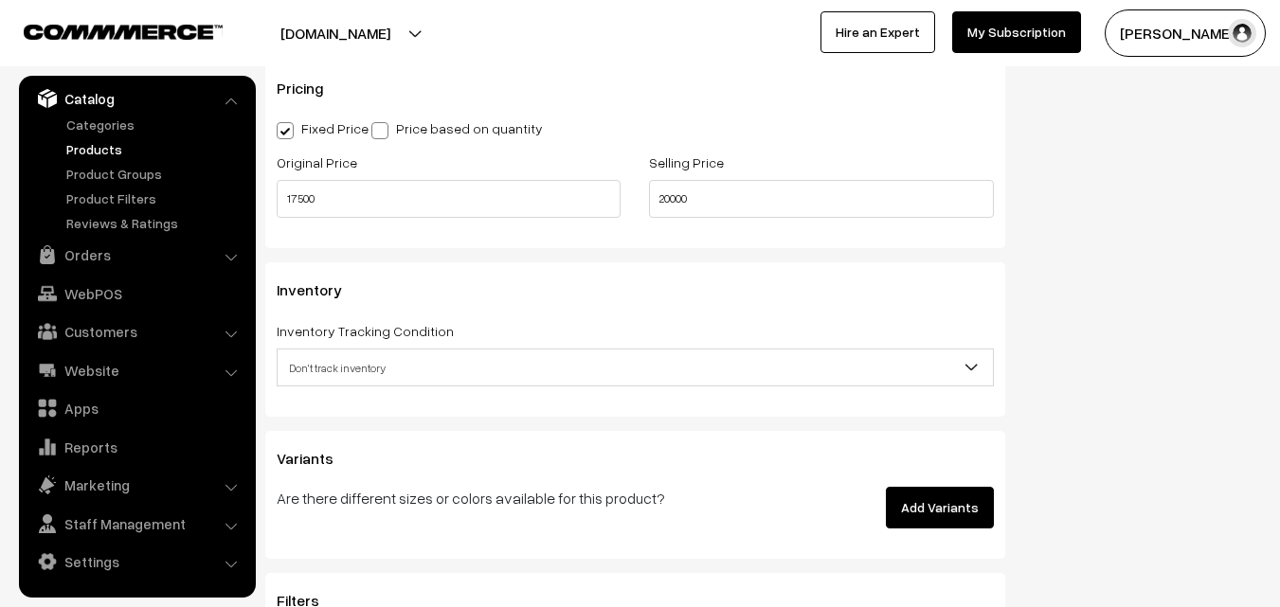
scroll to position [1705, 0]
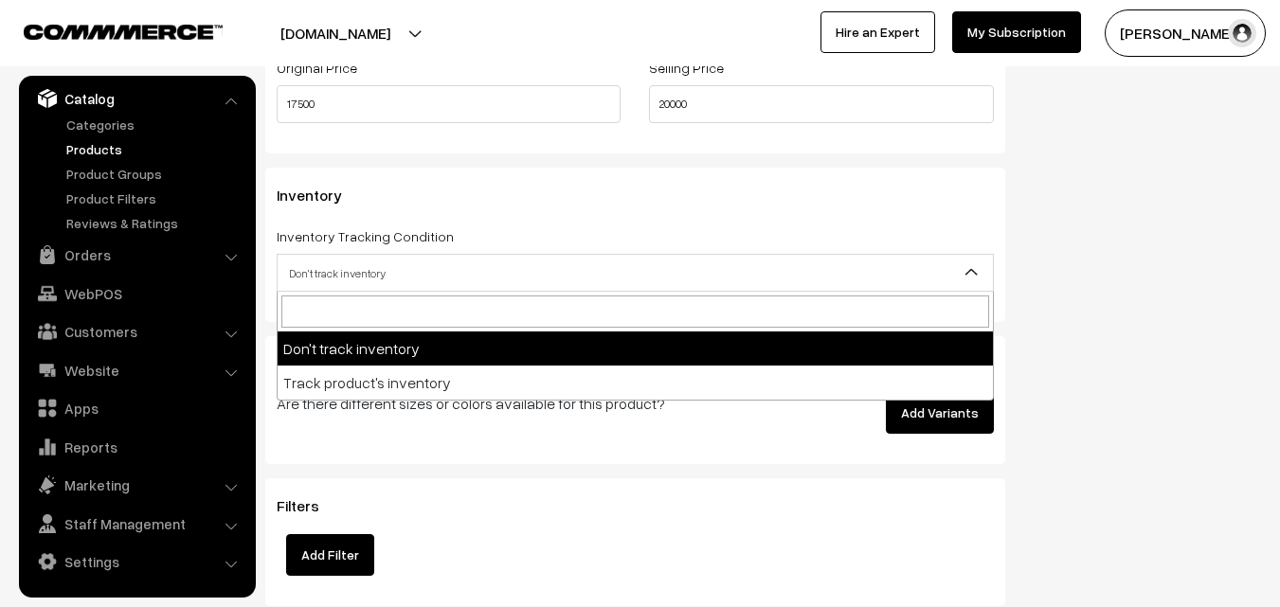
click at [336, 266] on span "Don't track inventory" at bounding box center [635, 273] width 715 height 33
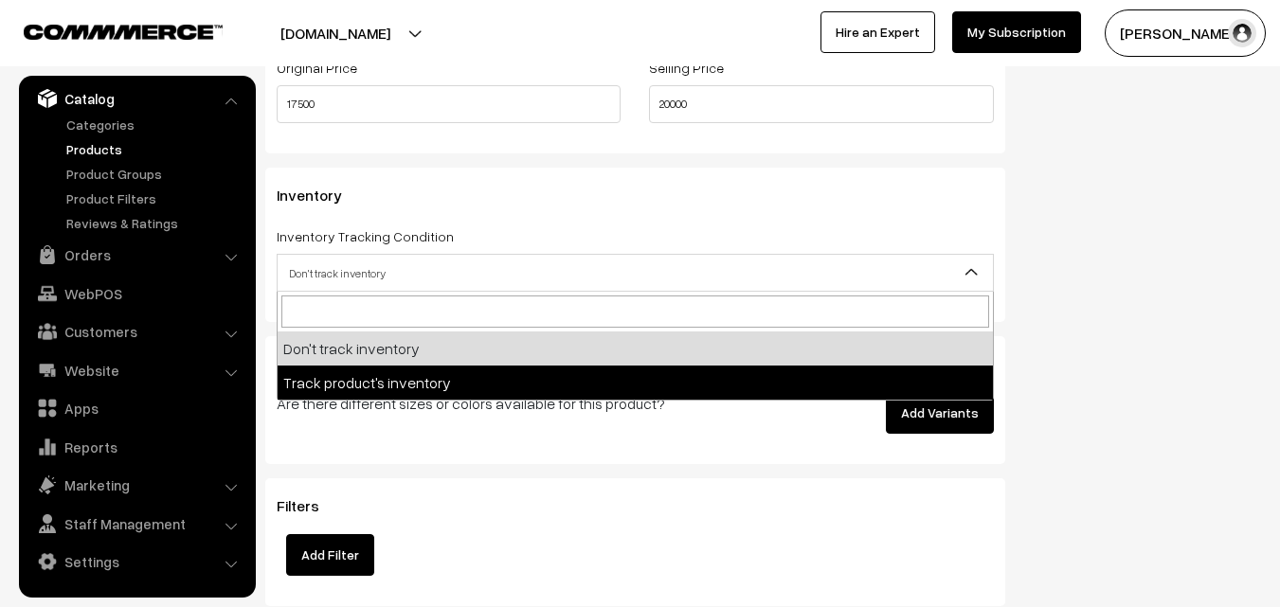
select select "2"
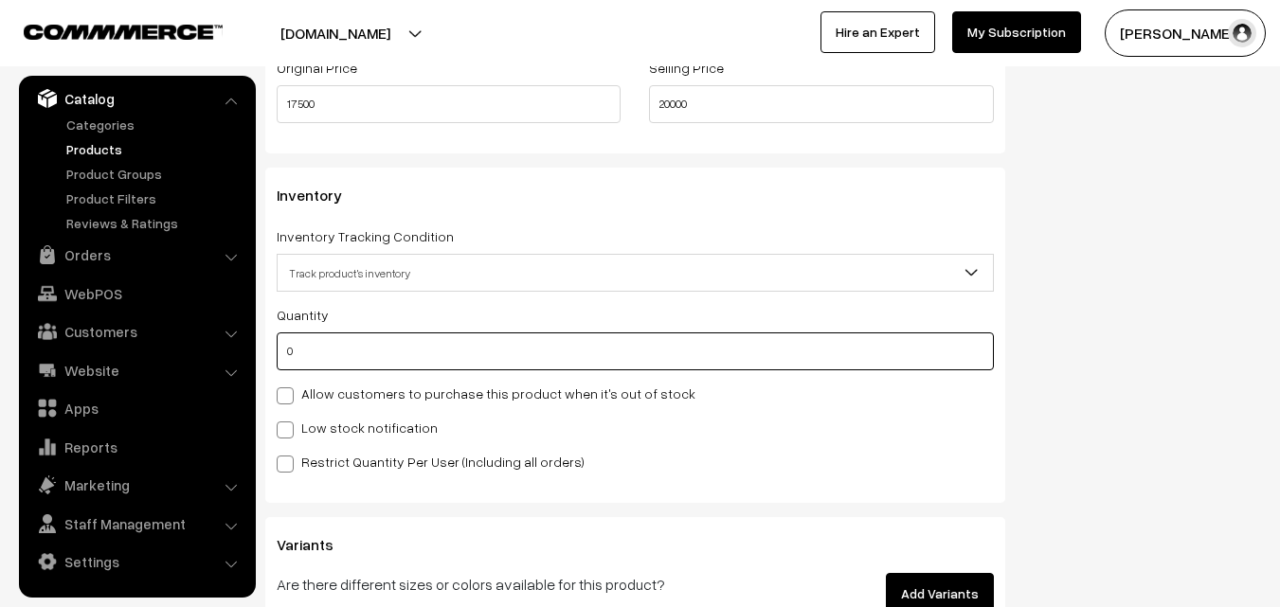
click at [373, 346] on input "0" at bounding box center [635, 352] width 717 height 38
type input "4"
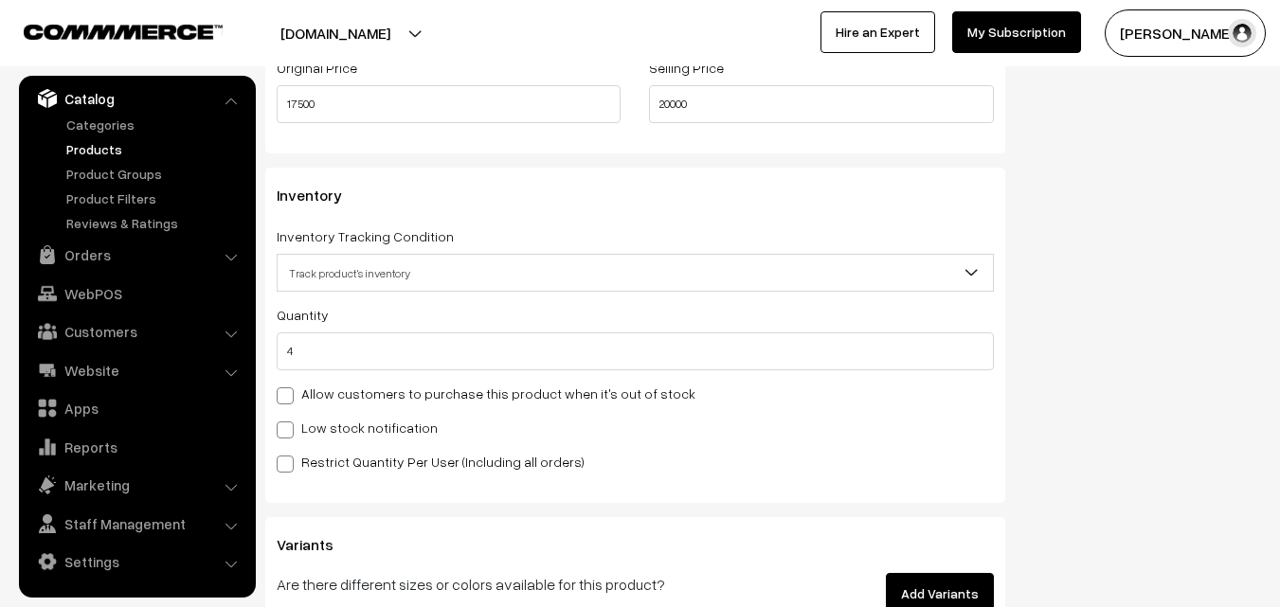
click at [307, 419] on label "Low stock notification" at bounding box center [357, 428] width 161 height 20
click at [289, 421] on input "Low stock notification" at bounding box center [283, 427] width 12 height 12
checkbox input "true"
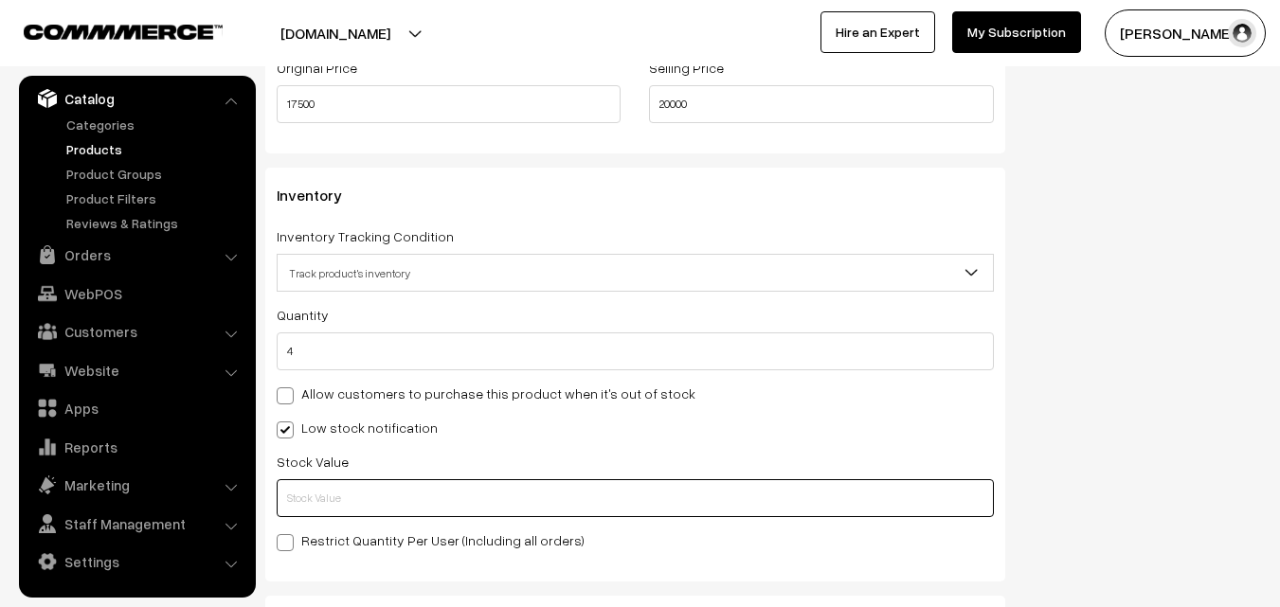
click at [321, 505] on input "text" at bounding box center [635, 498] width 717 height 38
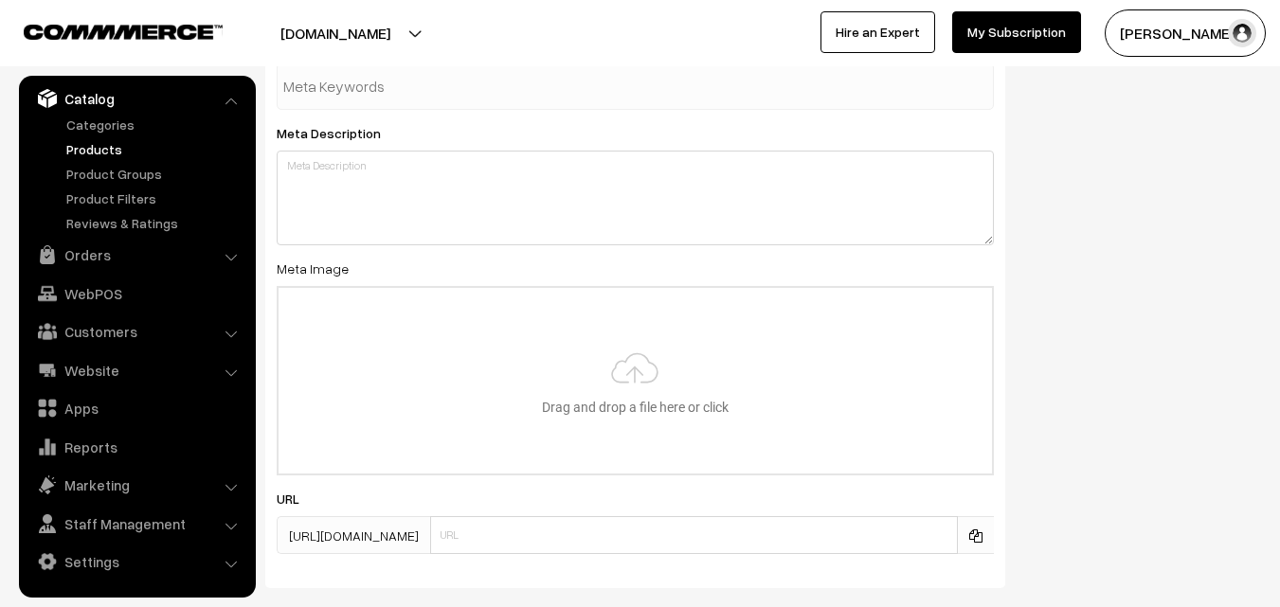
scroll to position [2820, 0]
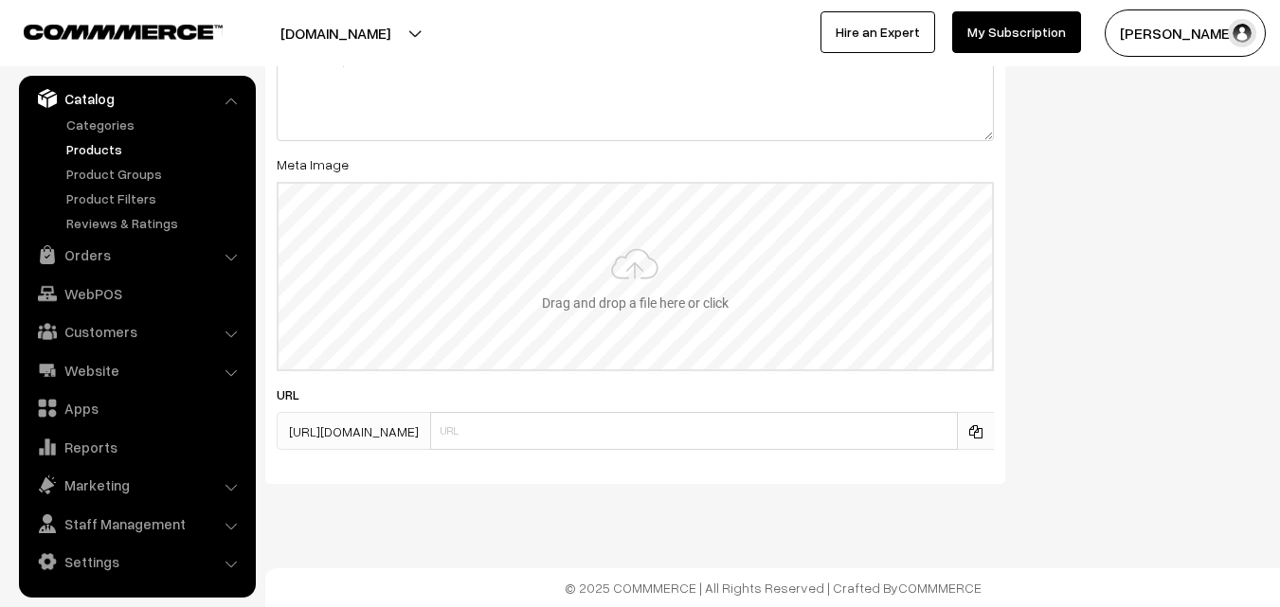
type input "2"
click at [651, 277] on input "file" at bounding box center [635, 277] width 713 height 186
type input "C:\fakepath\kanchipuram-saree-va11757-aug-1.jpeg"
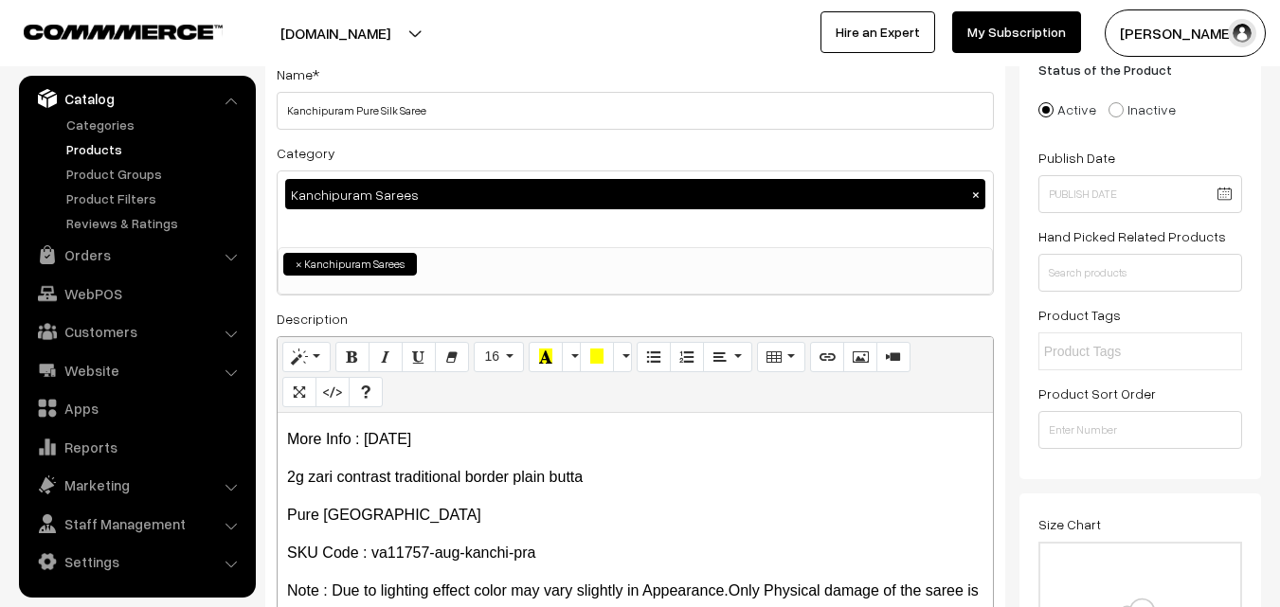
scroll to position [0, 0]
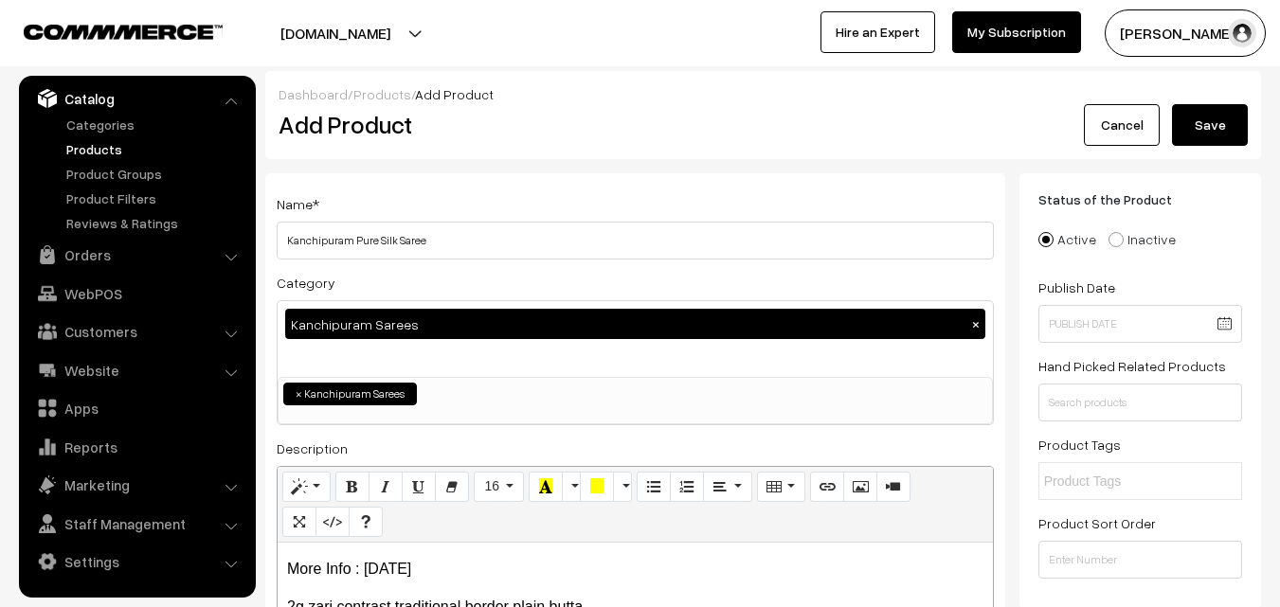
click at [1180, 123] on button "Save" at bounding box center [1210, 125] width 76 height 42
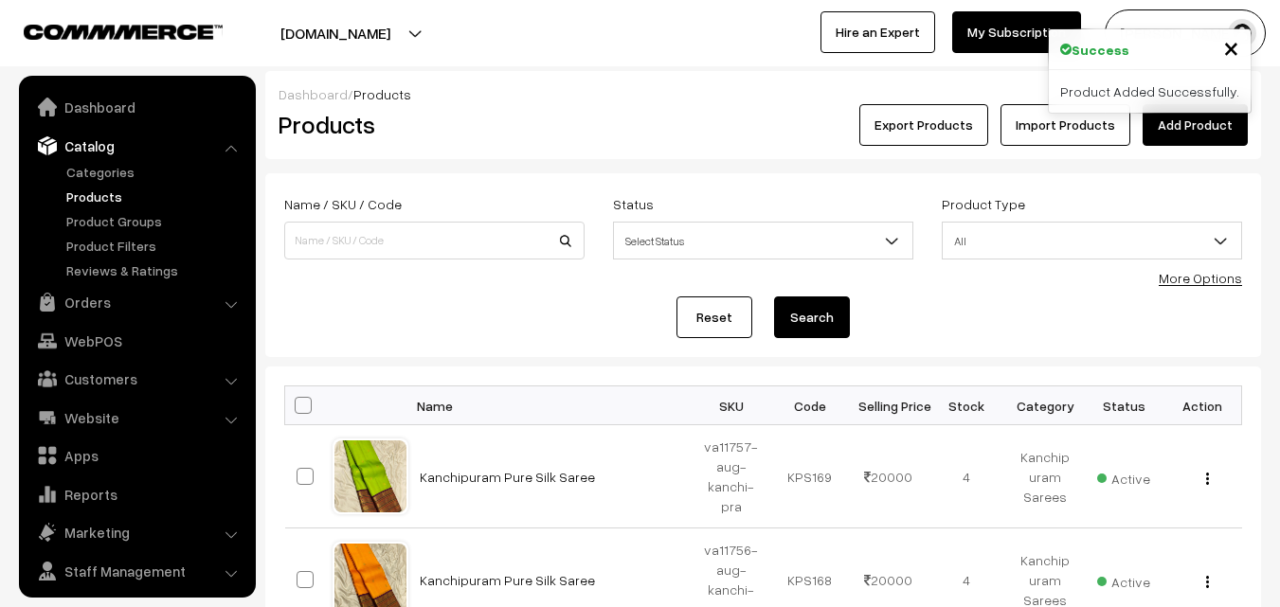
click at [1207, 120] on link "Add Product" at bounding box center [1194, 125] width 105 height 42
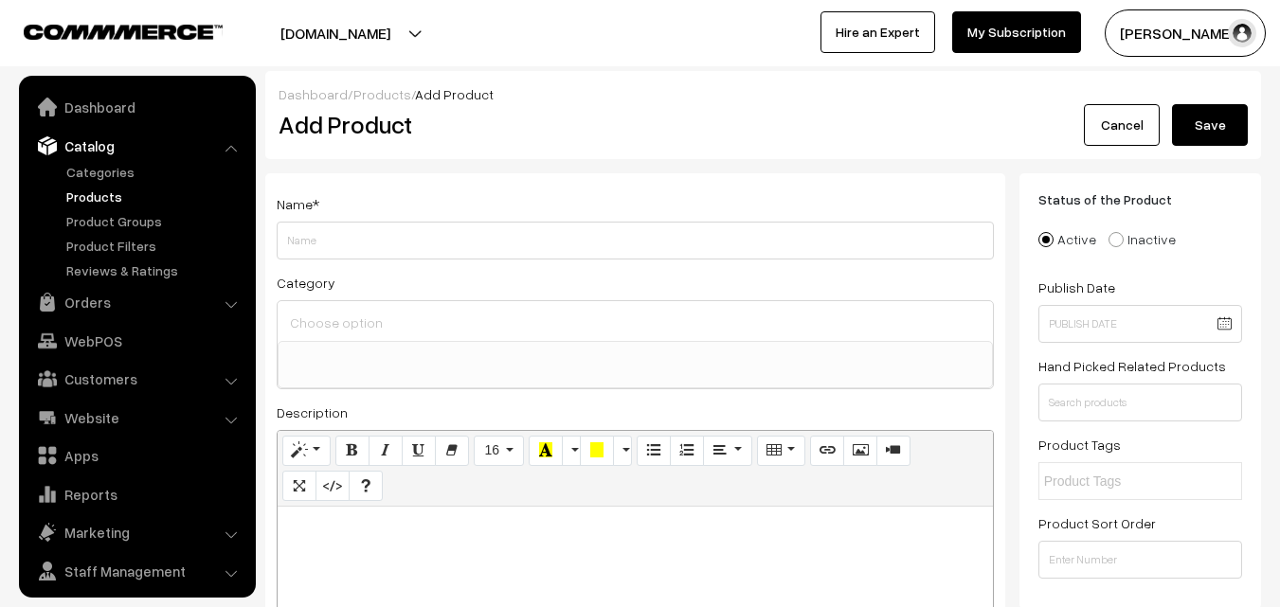
select select
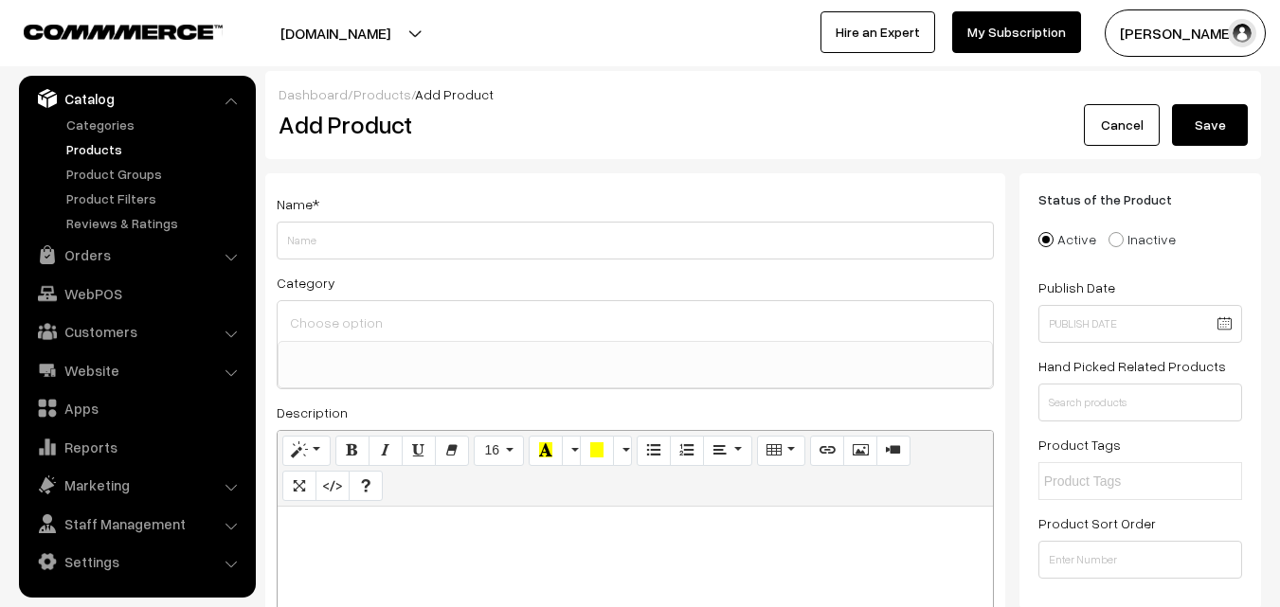
click at [443, 523] on p at bounding box center [635, 527] width 696 height 23
paste div
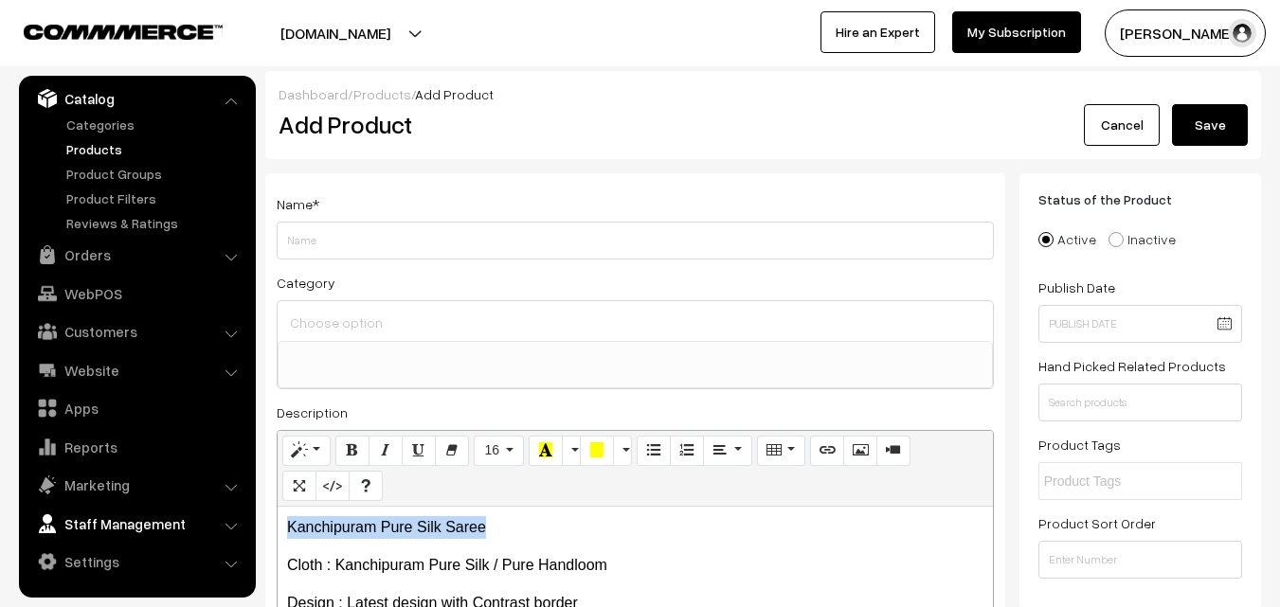
drag, startPoint x: 556, startPoint y: 512, endPoint x: 201, endPoint y: 528, distance: 355.6
copy p "Kanchipuram Pure Silk Saree"
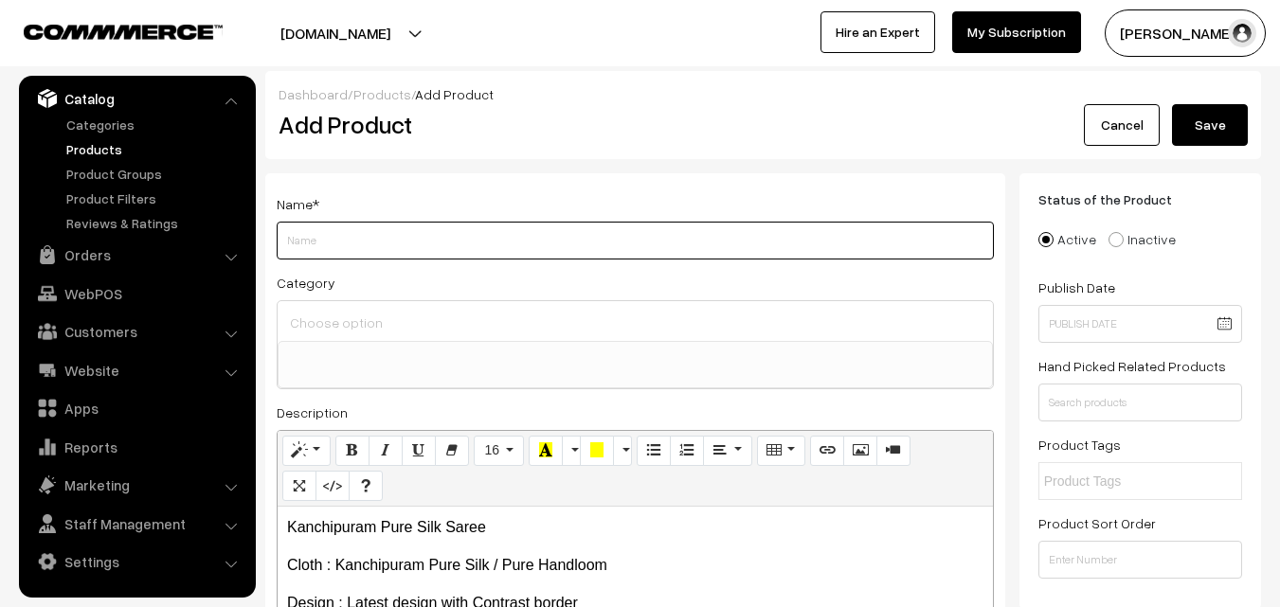
click at [333, 243] on input "Weight" at bounding box center [635, 241] width 717 height 38
paste input "Kanchipuram Pure Silk Saree"
type input "Kanchipuram Pure Silk Saree"
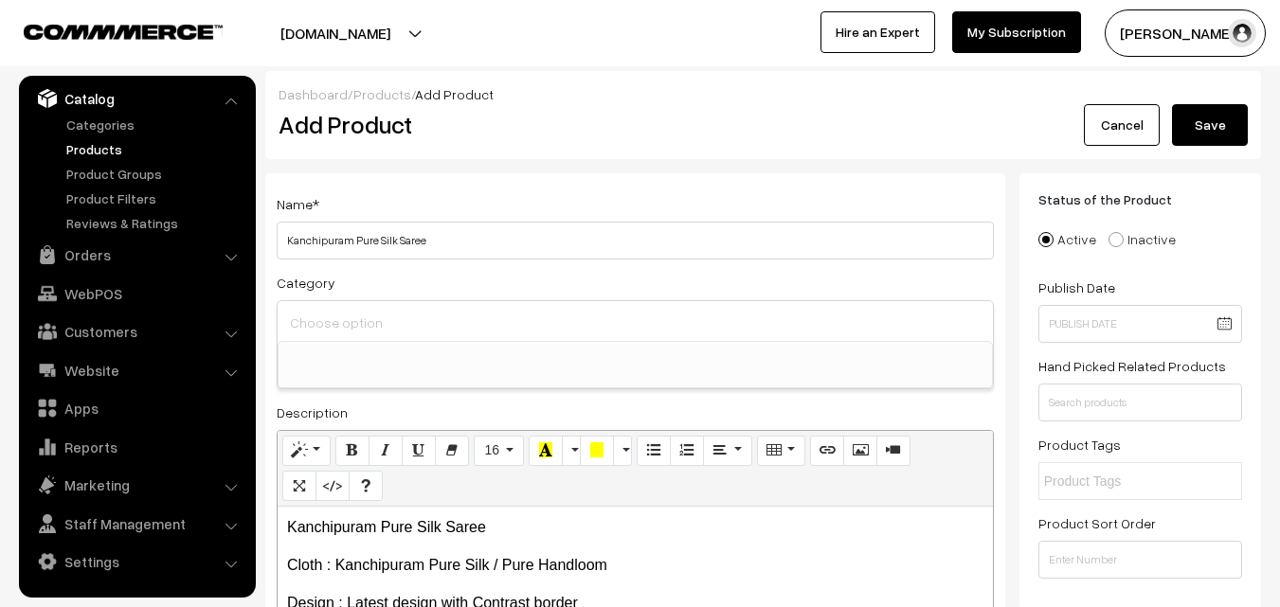
click at [338, 326] on input at bounding box center [635, 322] width 700 height 27
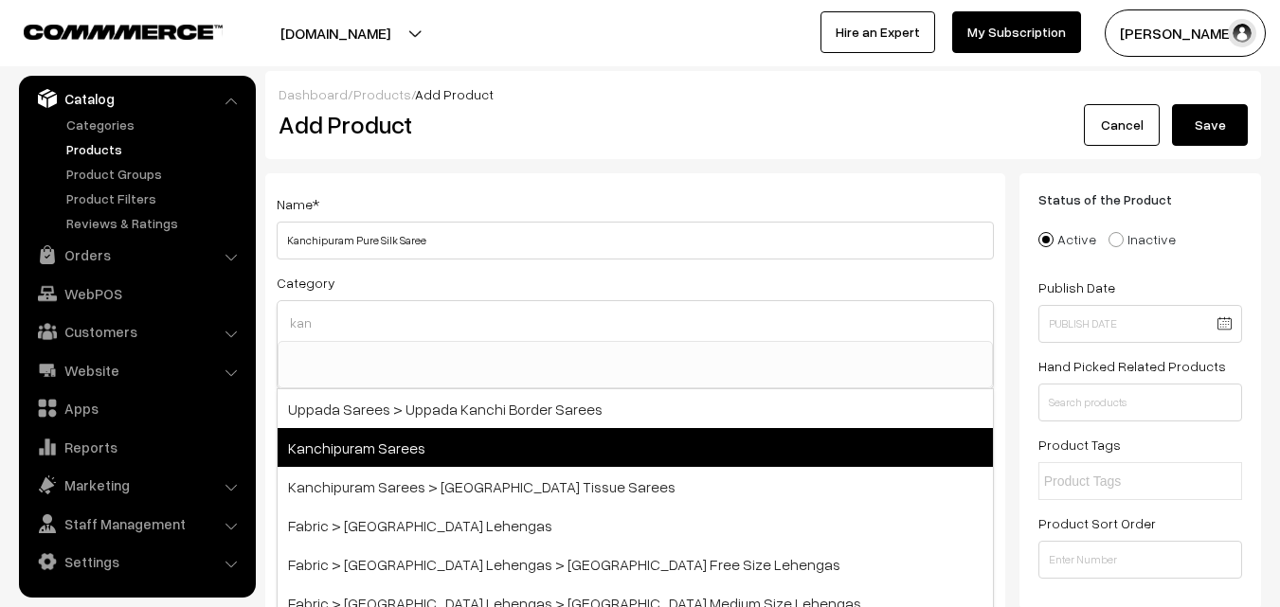
type input "kan"
click at [405, 440] on span "Kanchipuram Sarees" at bounding box center [635, 447] width 715 height 39
select select "3"
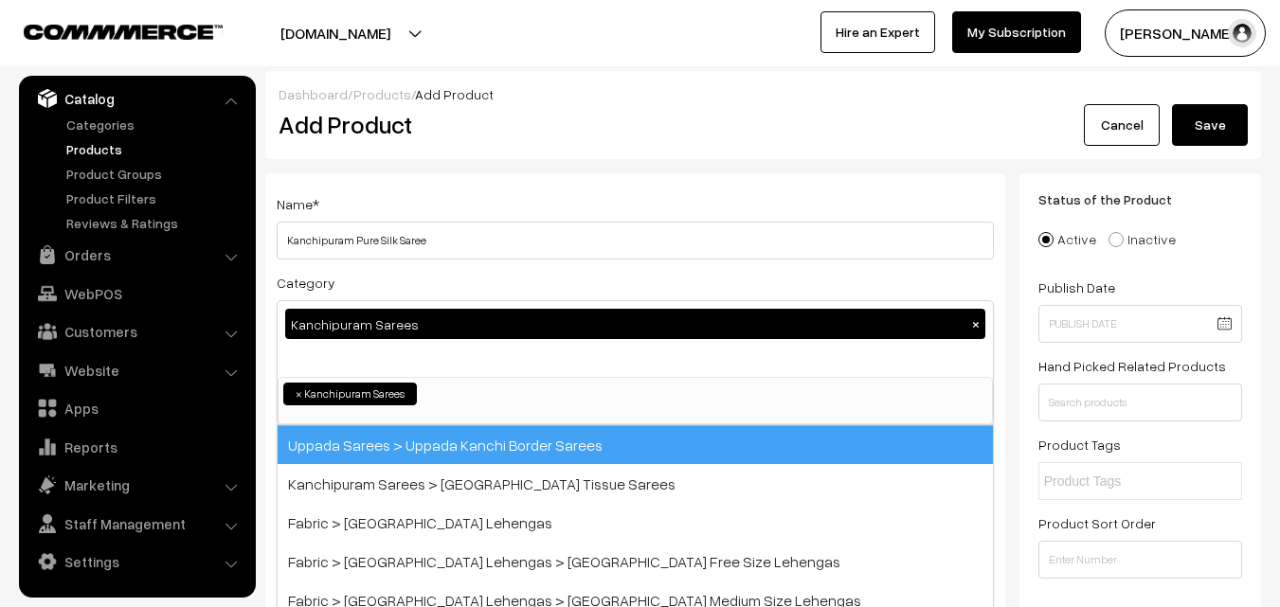
scroll to position [322, 0]
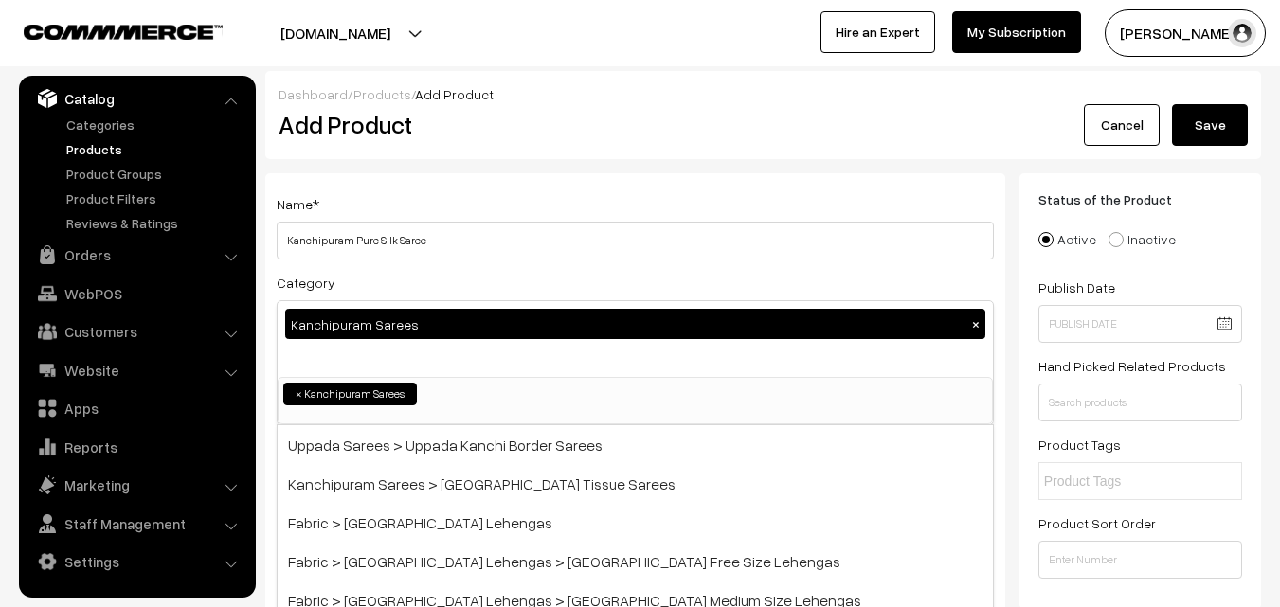
click at [480, 187] on div "Name * [GEOGRAPHIC_DATA] Pure Silk Saree Category Kanchipuram Sarees × Uppada S…" at bounding box center [635, 496] width 740 height 647
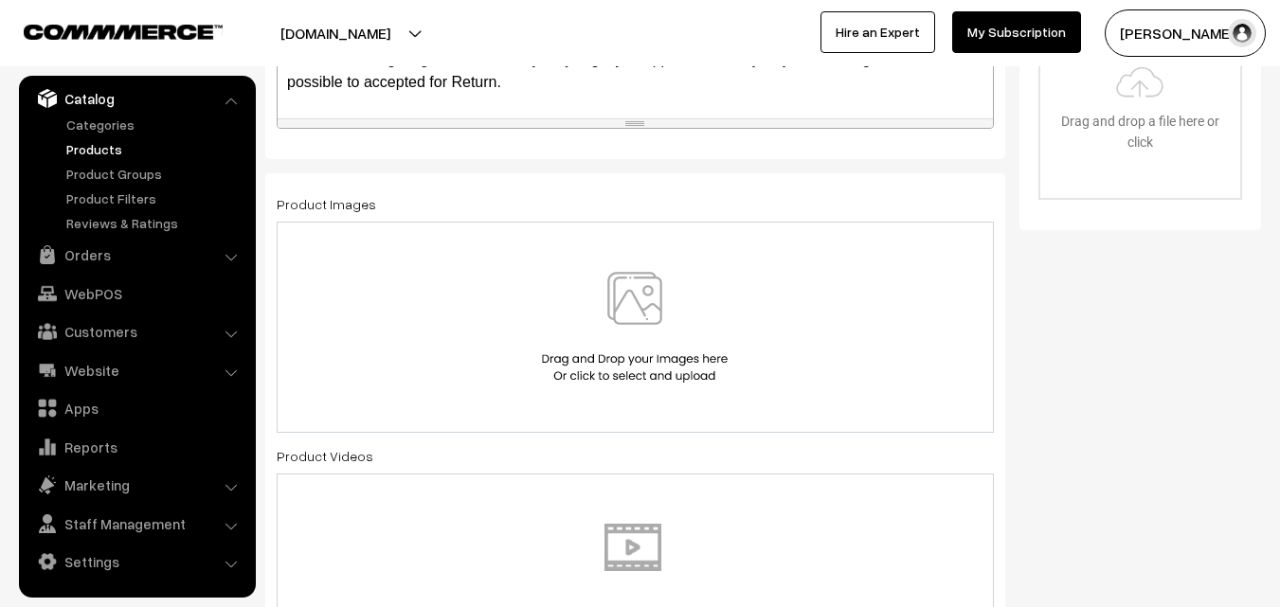
scroll to position [663, 0]
click at [628, 327] on img at bounding box center [634, 325] width 195 height 111
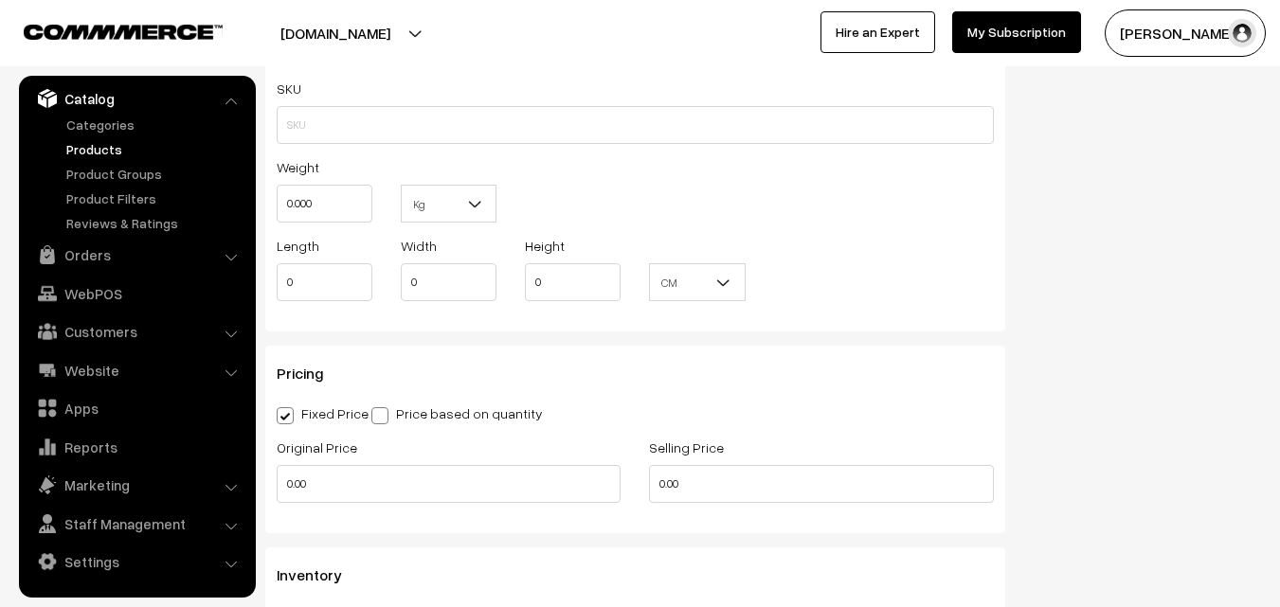
scroll to position [1326, 0]
click at [299, 129] on input "text" at bounding box center [635, 124] width 717 height 38
paste input "va11758-aug-kanchi-pra"
type input "va11758-aug-kanchi-pra"
click at [319, 192] on input "0.000" at bounding box center [325, 203] width 96 height 38
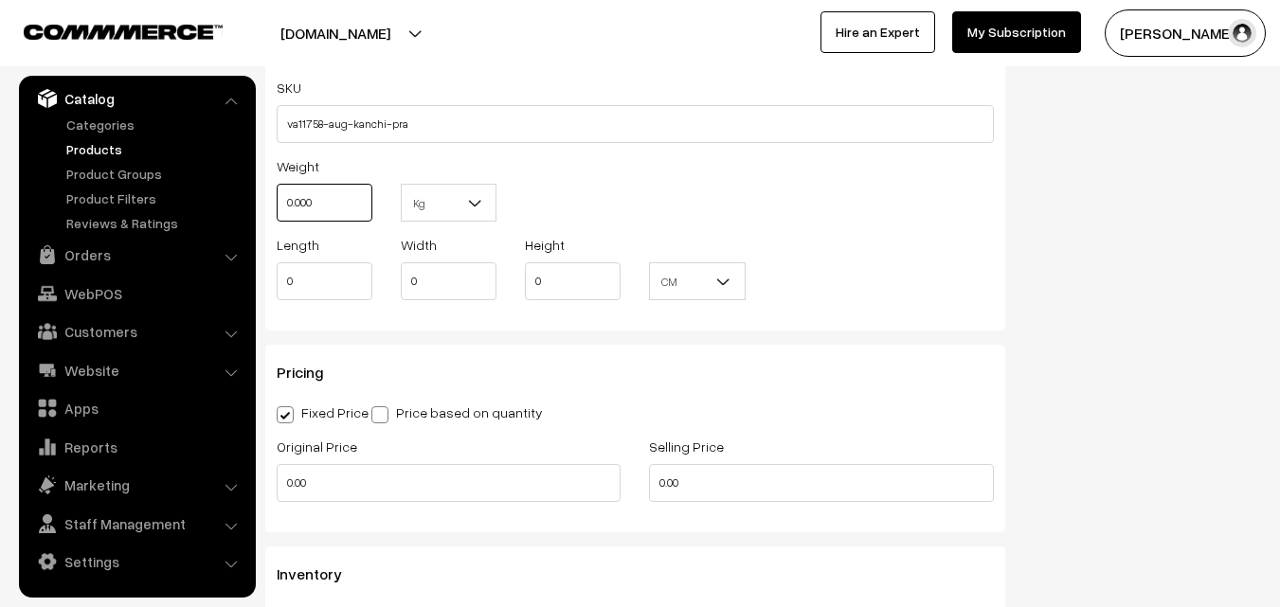
click at [319, 192] on input "0.000" at bounding box center [325, 203] width 96 height 38
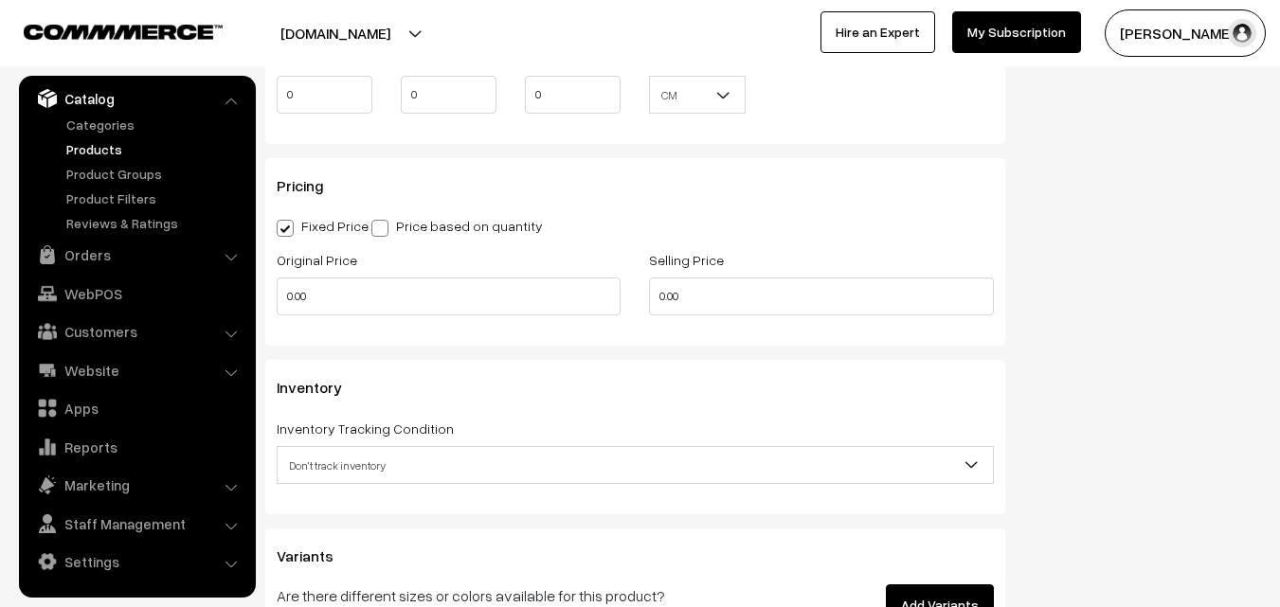
scroll to position [1516, 0]
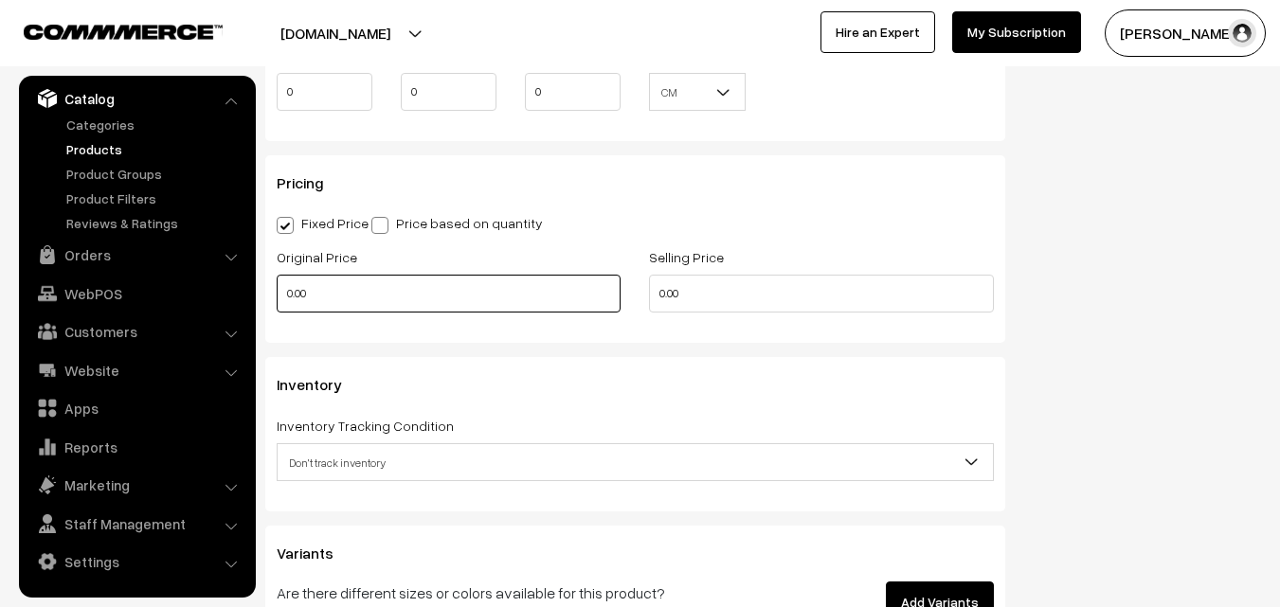
type input "0.80"
click at [362, 290] on input "0.00" at bounding box center [449, 294] width 344 height 38
click at [356, 304] on input "0" at bounding box center [449, 294] width 344 height 38
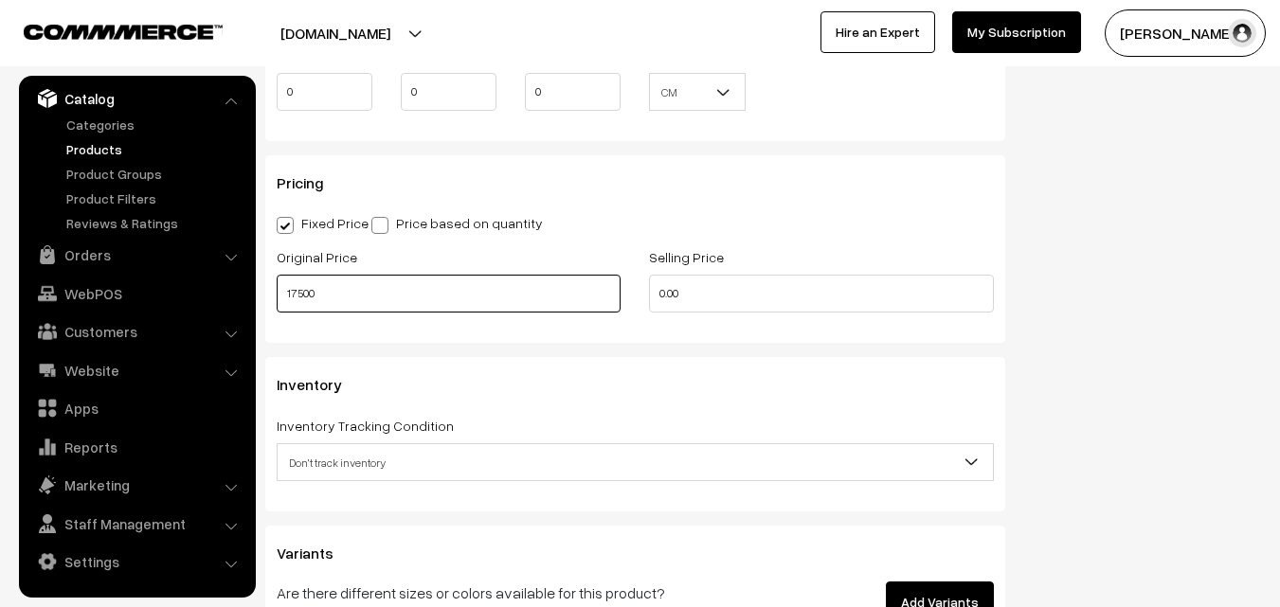
type input "17500"
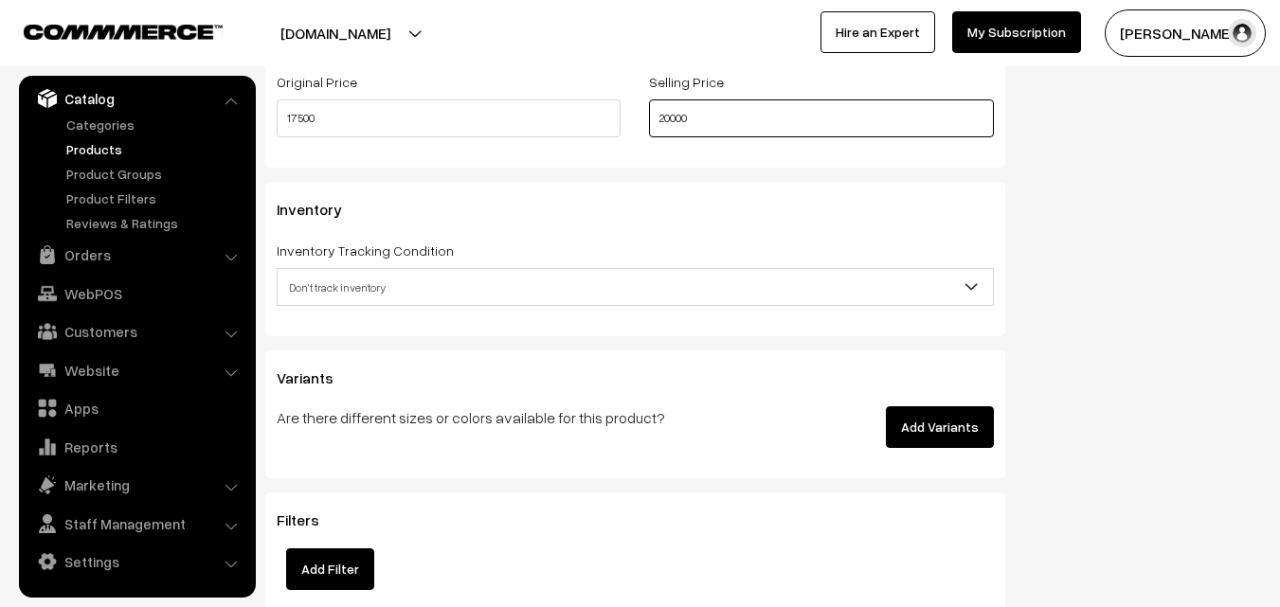
scroll to position [1705, 0]
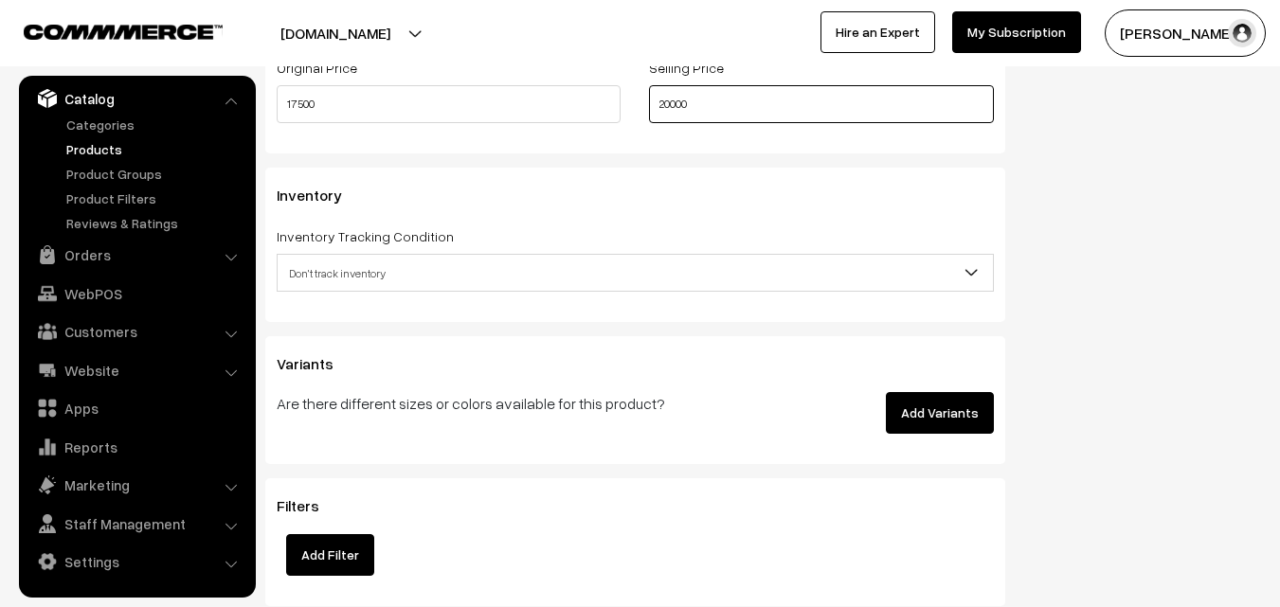
type input "20000"
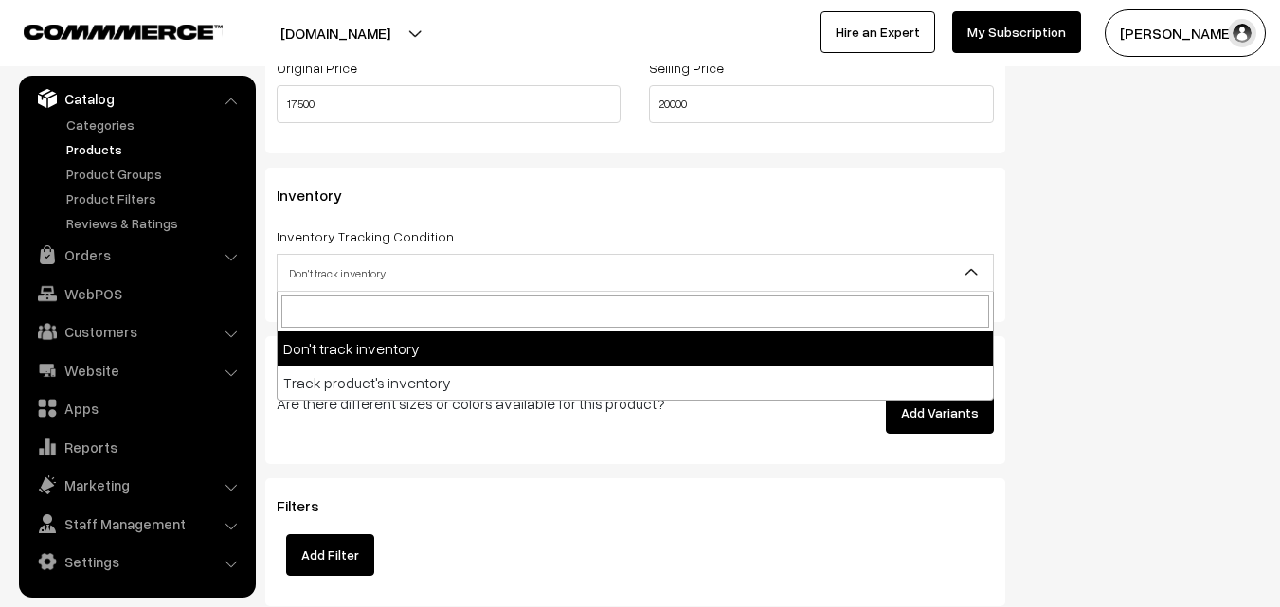
click at [351, 278] on span "Don't track inventory" at bounding box center [635, 273] width 715 height 33
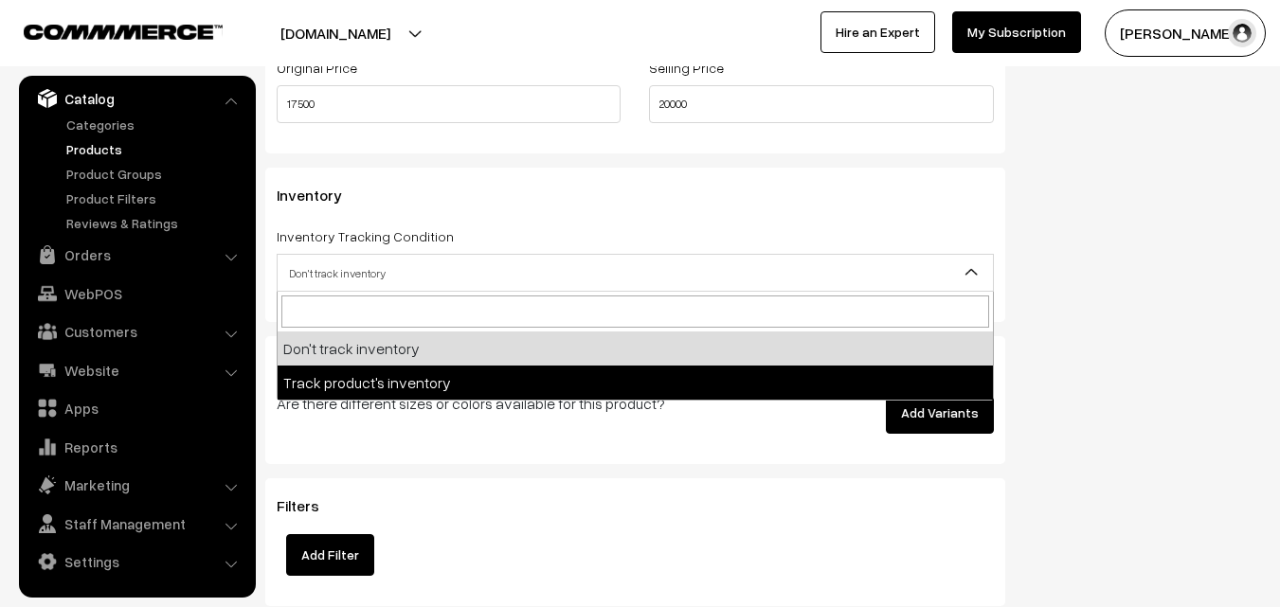
select select "2"
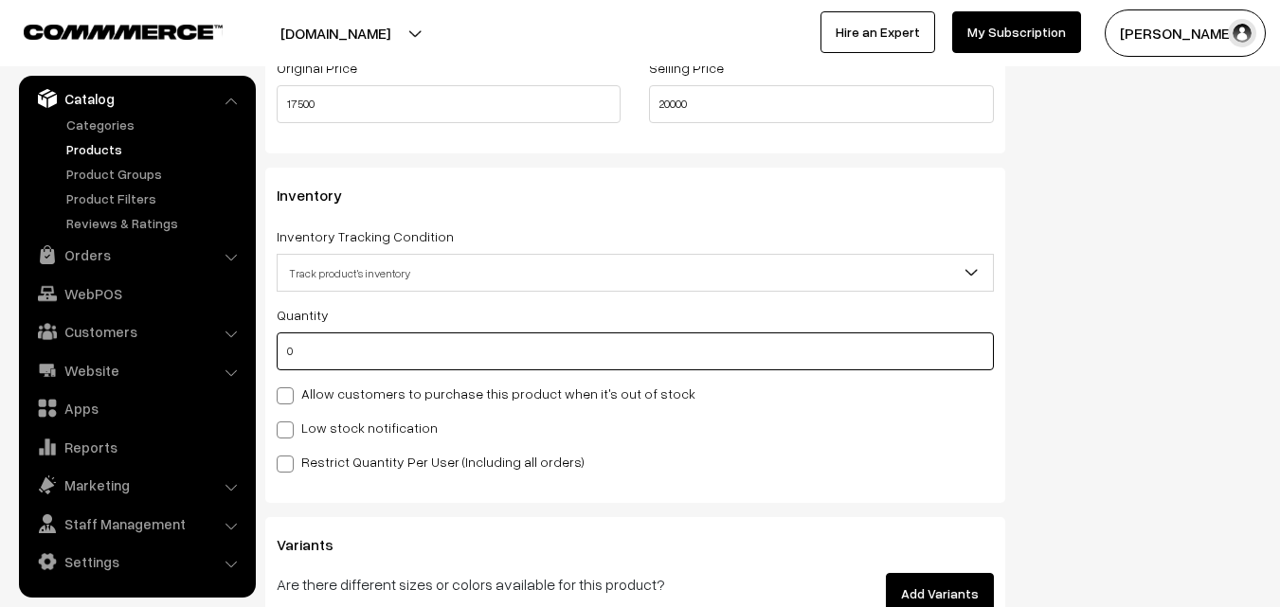
click at [342, 362] on input "0" at bounding box center [635, 352] width 717 height 38
type input "4"
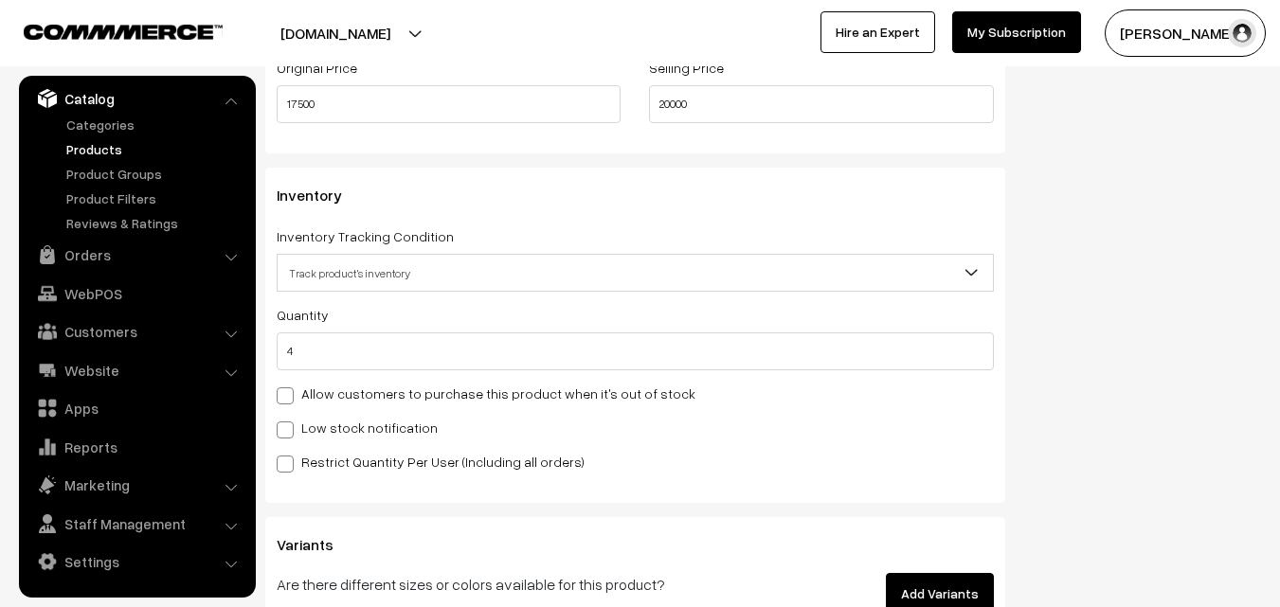
click at [330, 411] on div "Quantity 4 Allow customers to purchase this product when it's out of stock Low …" at bounding box center [635, 388] width 717 height 170
click at [330, 414] on div "Quantity 4 Allow customers to purchase this product when it's out of stock Low …" at bounding box center [635, 388] width 717 height 170
click at [330, 419] on label "Low stock notification" at bounding box center [357, 428] width 161 height 20
click at [289, 421] on input "Low stock notification" at bounding box center [283, 427] width 12 height 12
checkbox input "true"
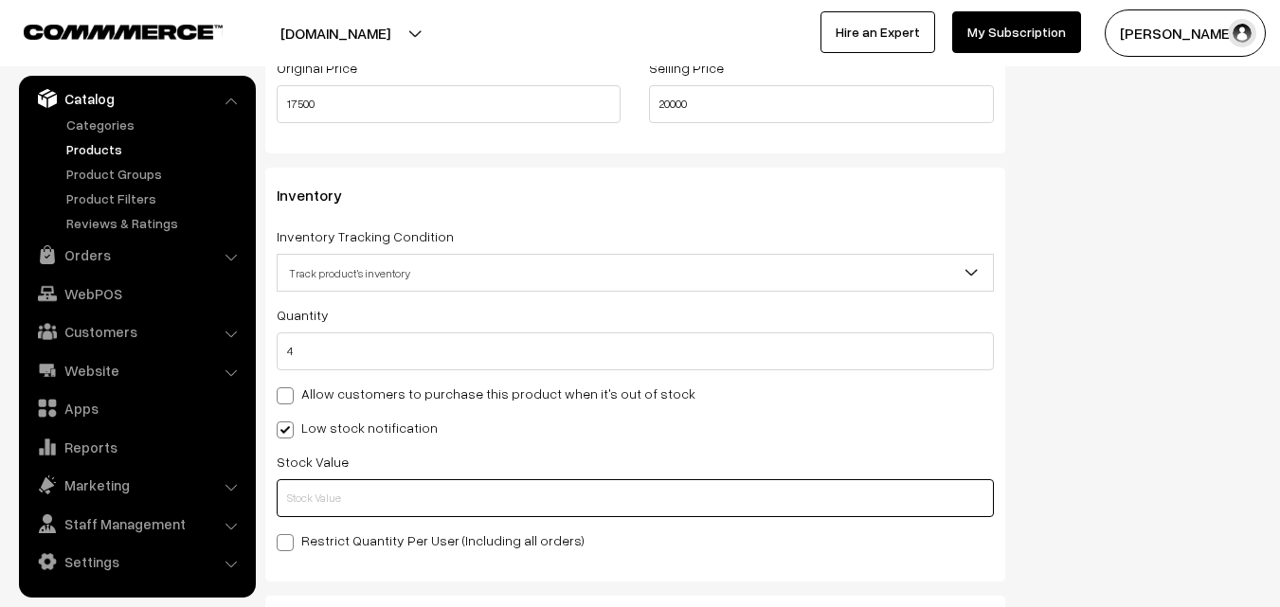
click at [332, 485] on input "text" at bounding box center [635, 498] width 717 height 38
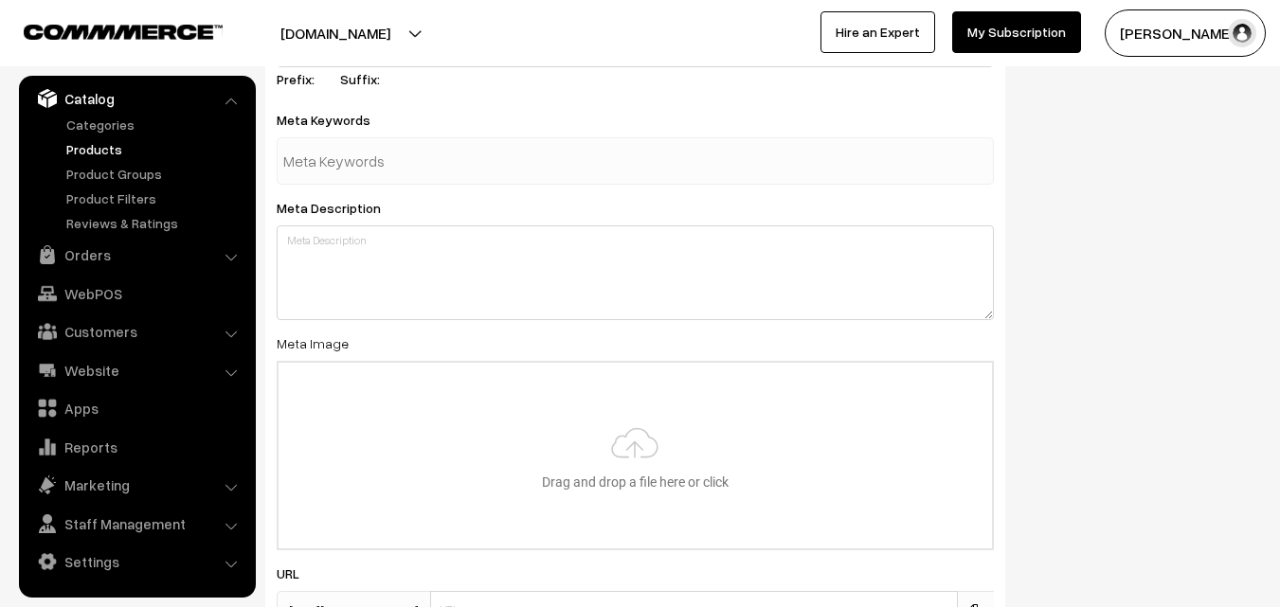
scroll to position [2820, 0]
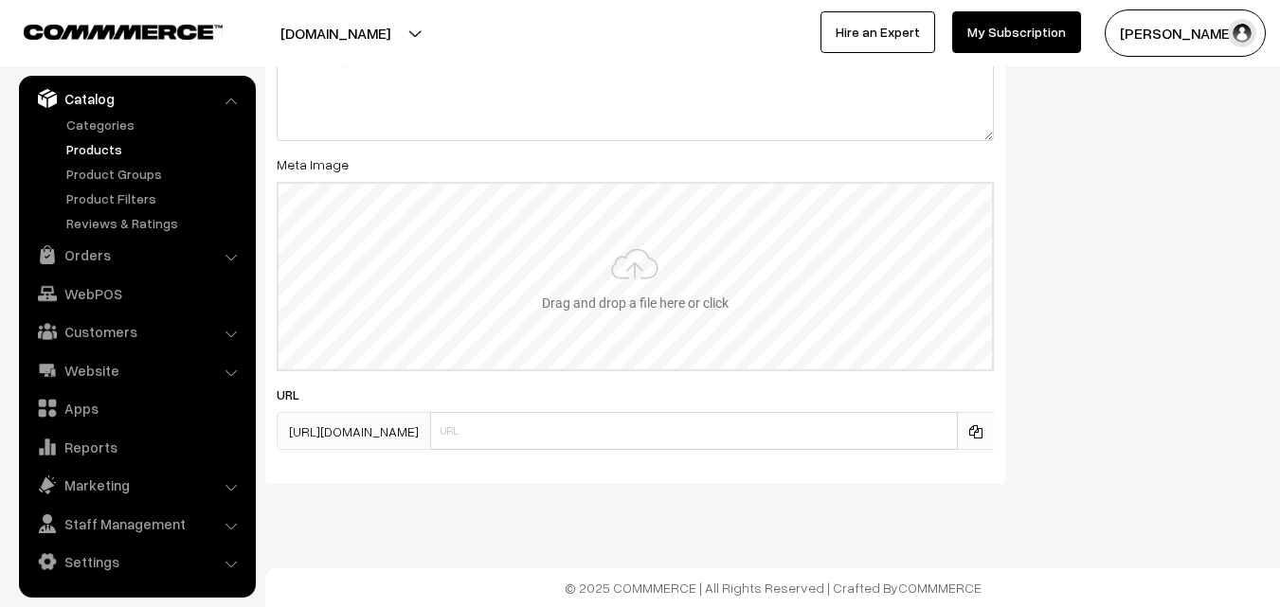
type input "2"
click at [656, 241] on input "file" at bounding box center [635, 277] width 713 height 186
type input "C:\fakepath\kanchipuram-saree-va11758-aug-1.jpeg"
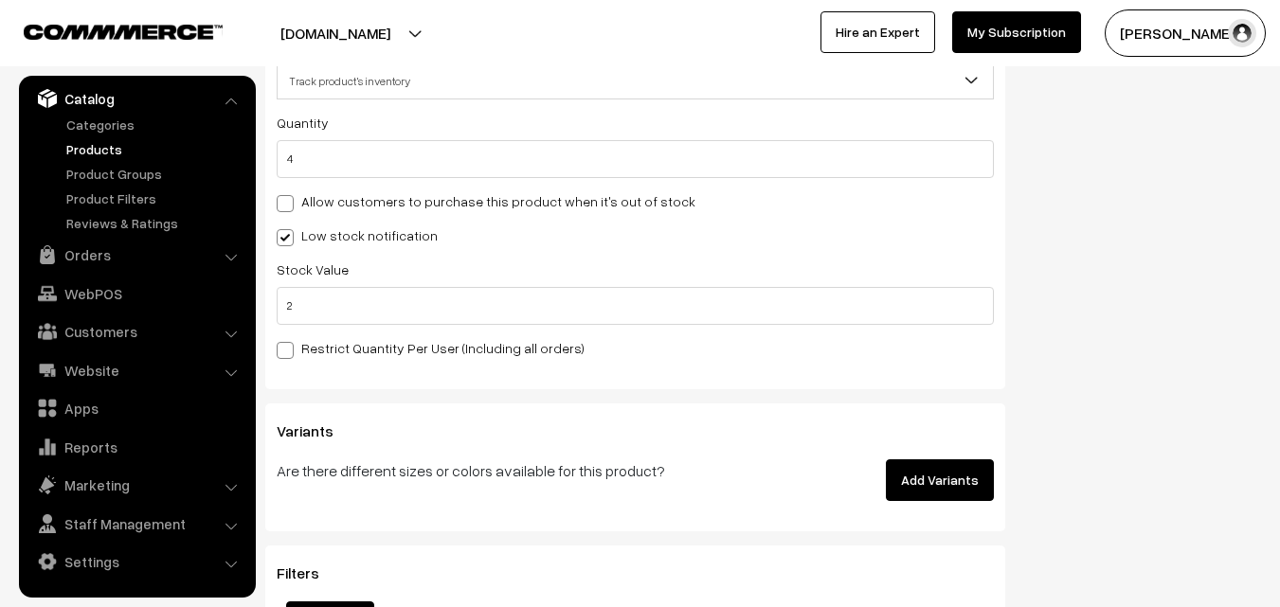
scroll to position [0, 0]
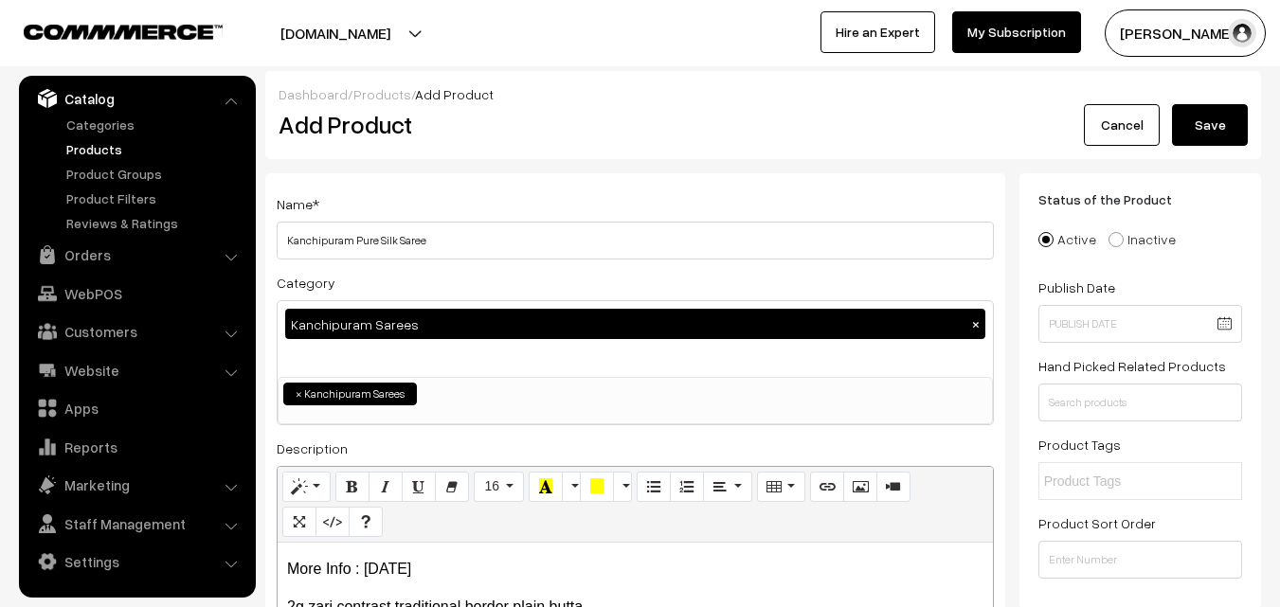
click at [1189, 111] on button "Save" at bounding box center [1210, 125] width 76 height 42
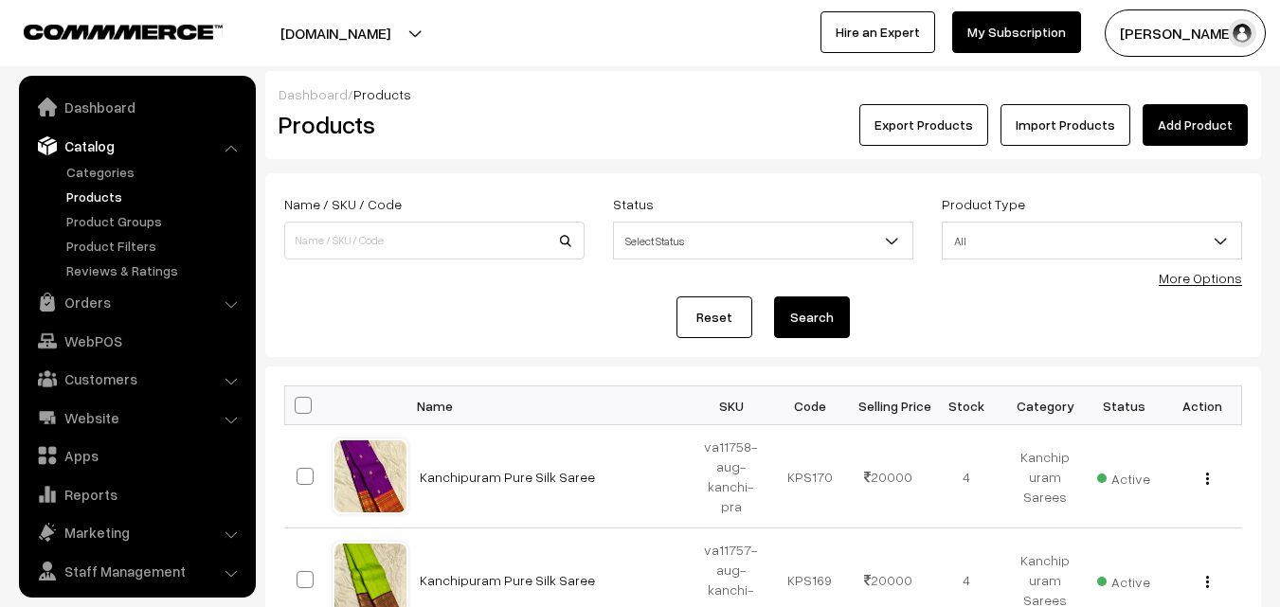
scroll to position [47, 0]
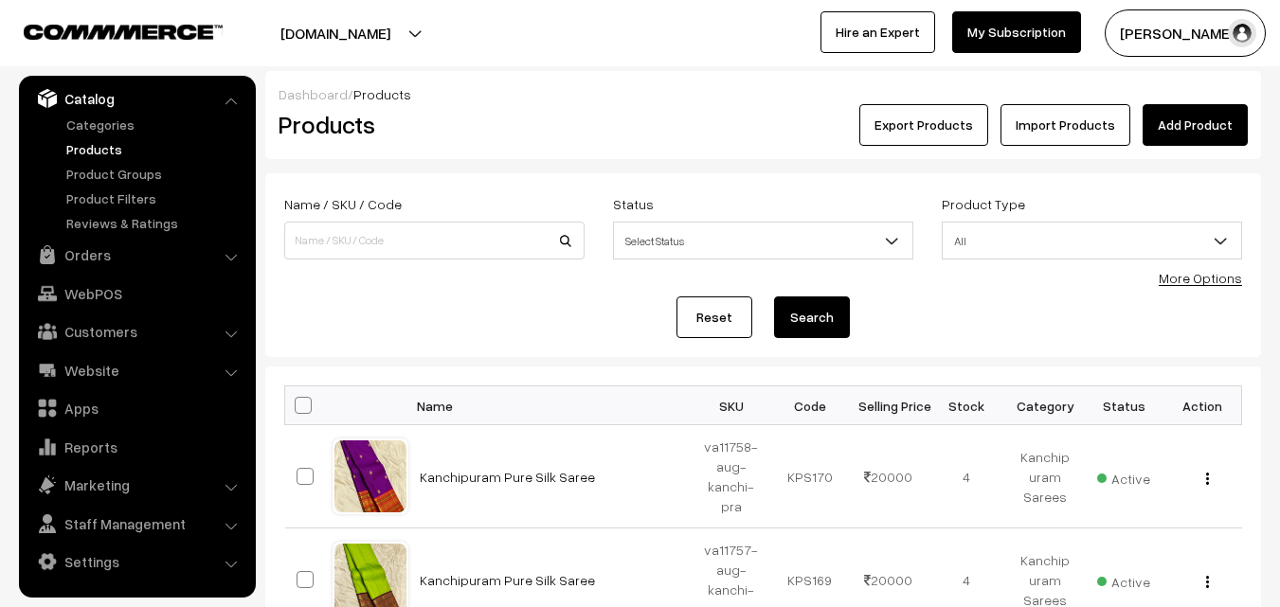
click at [494, 150] on div "Dashboard / Products Products Export Products Import Products Add Product" at bounding box center [763, 115] width 996 height 88
click at [1196, 138] on link "Add Product" at bounding box center [1194, 125] width 105 height 42
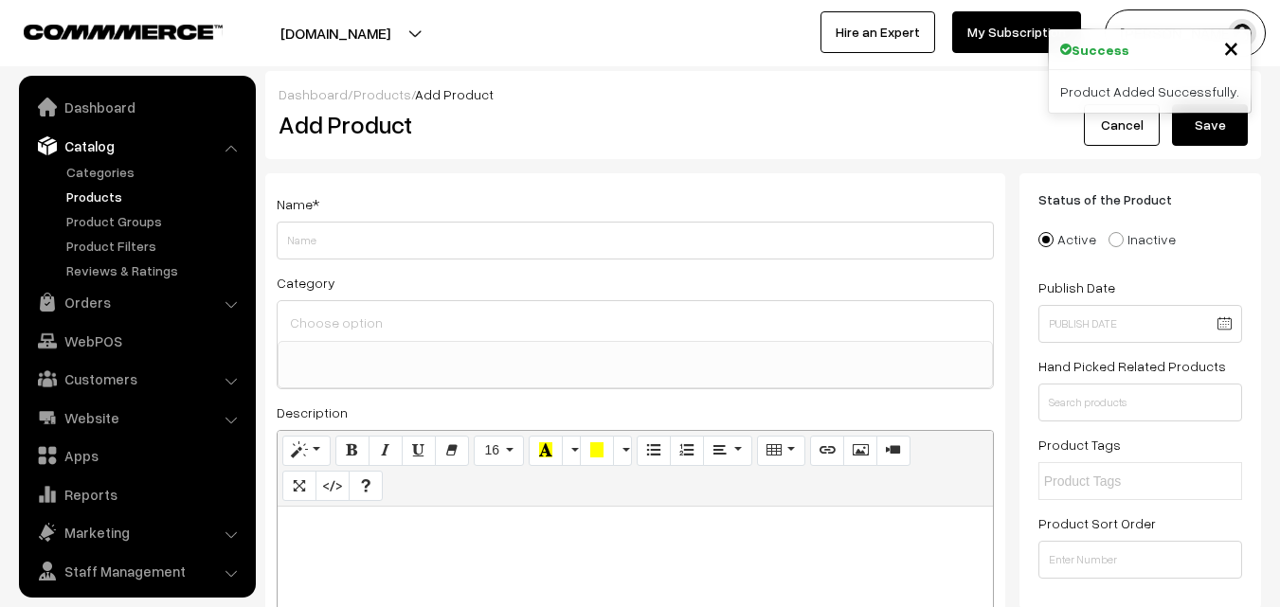
select select
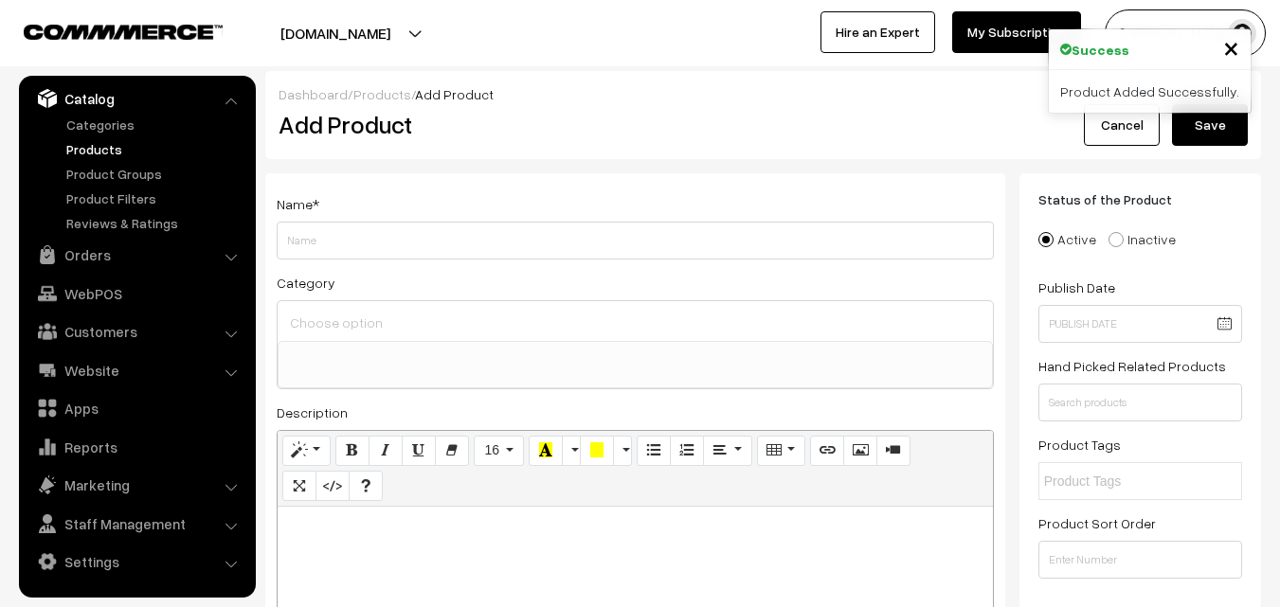
paste div
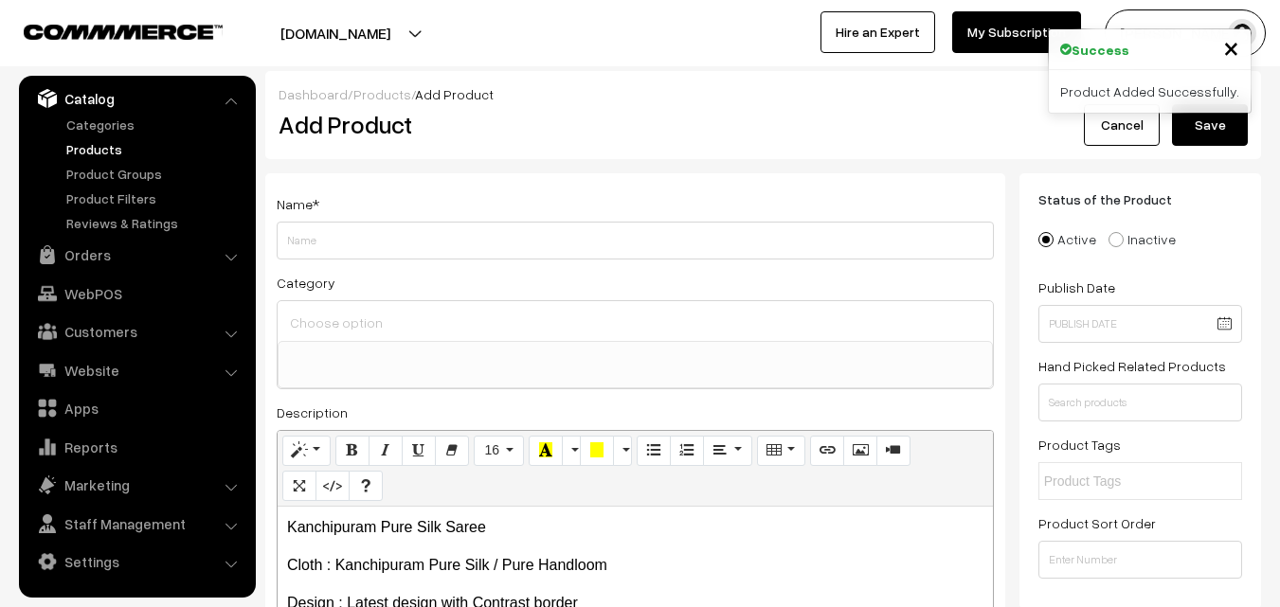
click at [478, 522] on p "Kanchipuram Pure Silk Saree" at bounding box center [635, 527] width 696 height 23
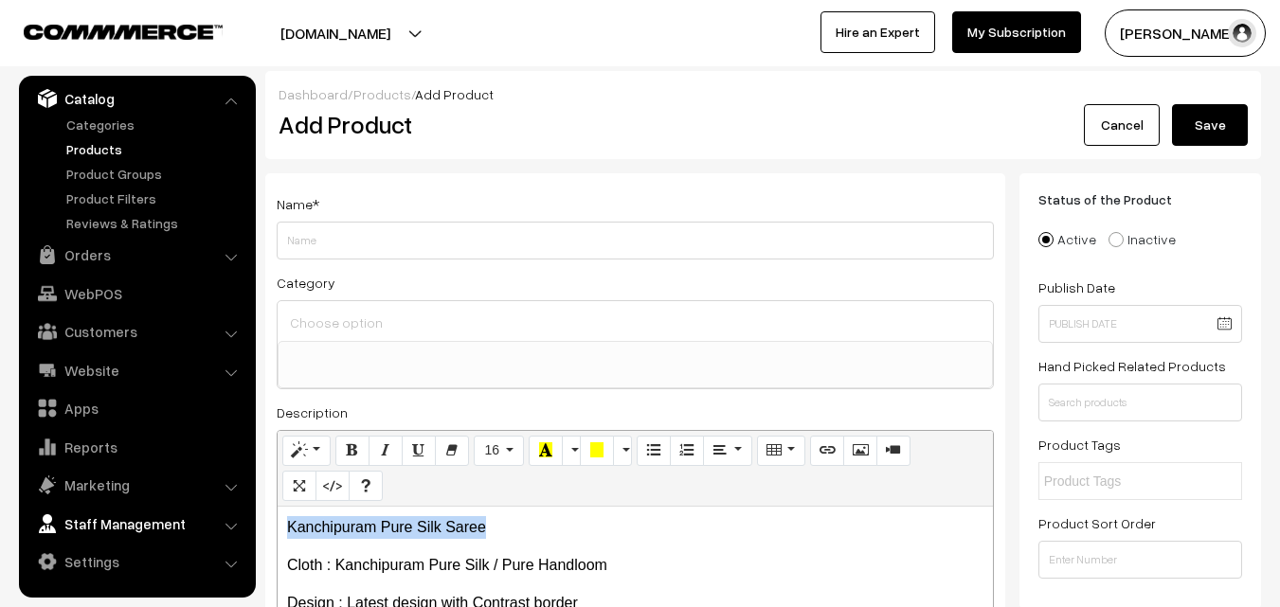
drag, startPoint x: 487, startPoint y: 523, endPoint x: 244, endPoint y: 527, distance: 242.5
copy p "Kanchipuram Pure Silk Saree"
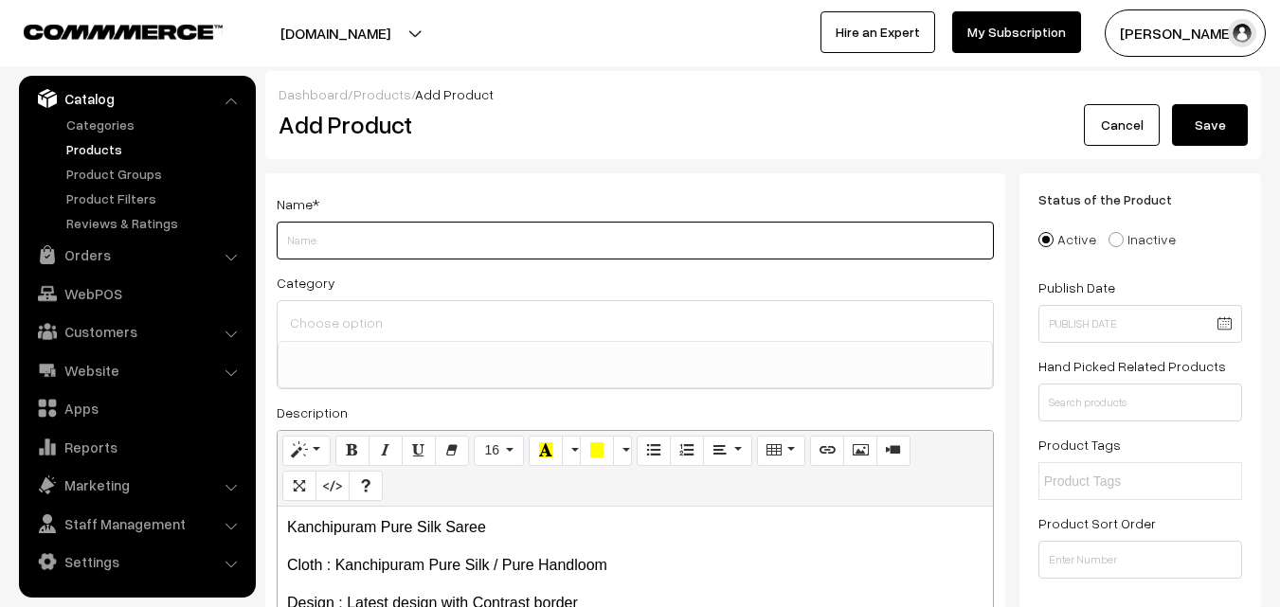
click at [390, 243] on input "Weight" at bounding box center [635, 241] width 717 height 38
paste input "Kanchipuram Pure Silk Saree"
type input "Kanchipuram Pure Silk Saree"
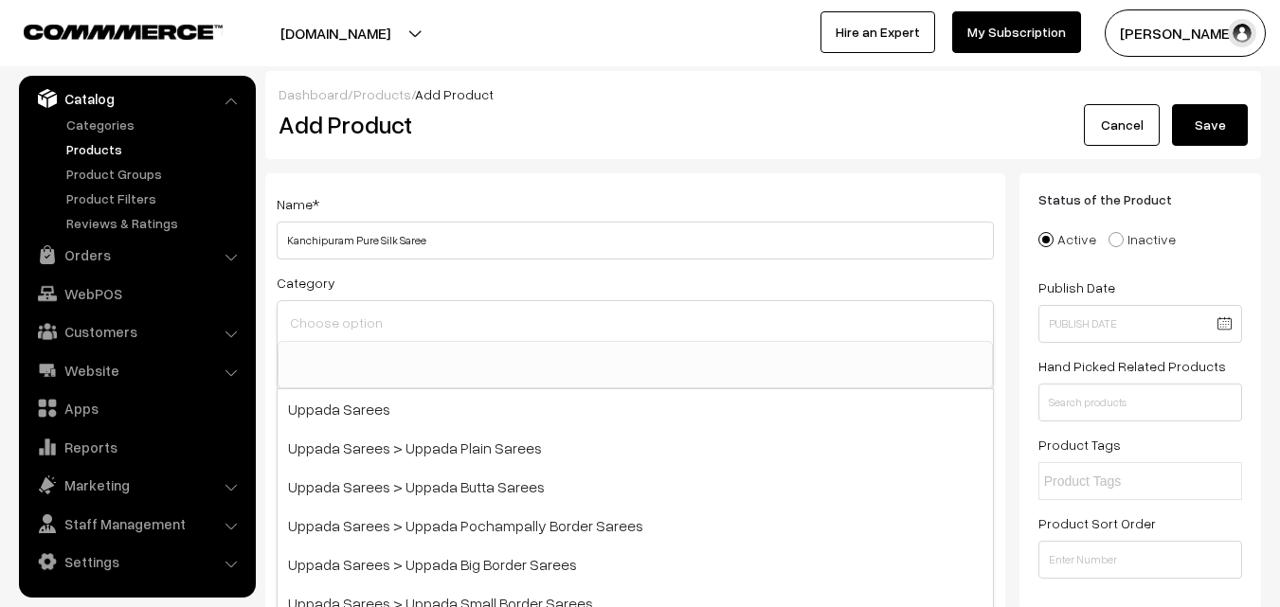
click at [378, 319] on input at bounding box center [635, 322] width 700 height 27
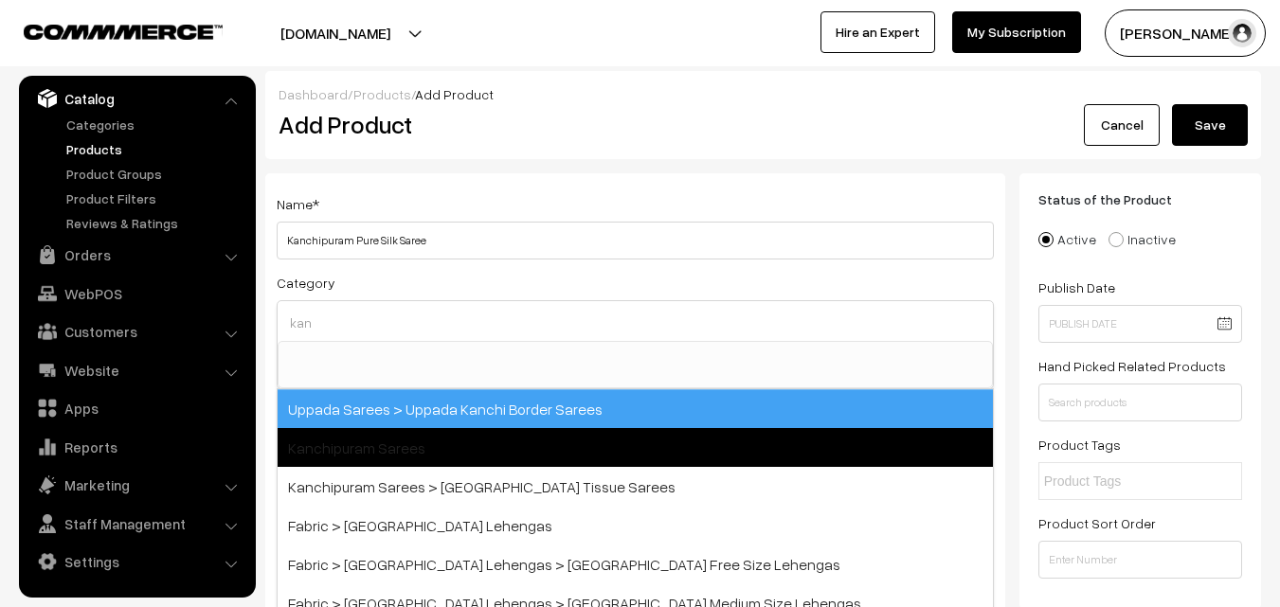
type input "kan"
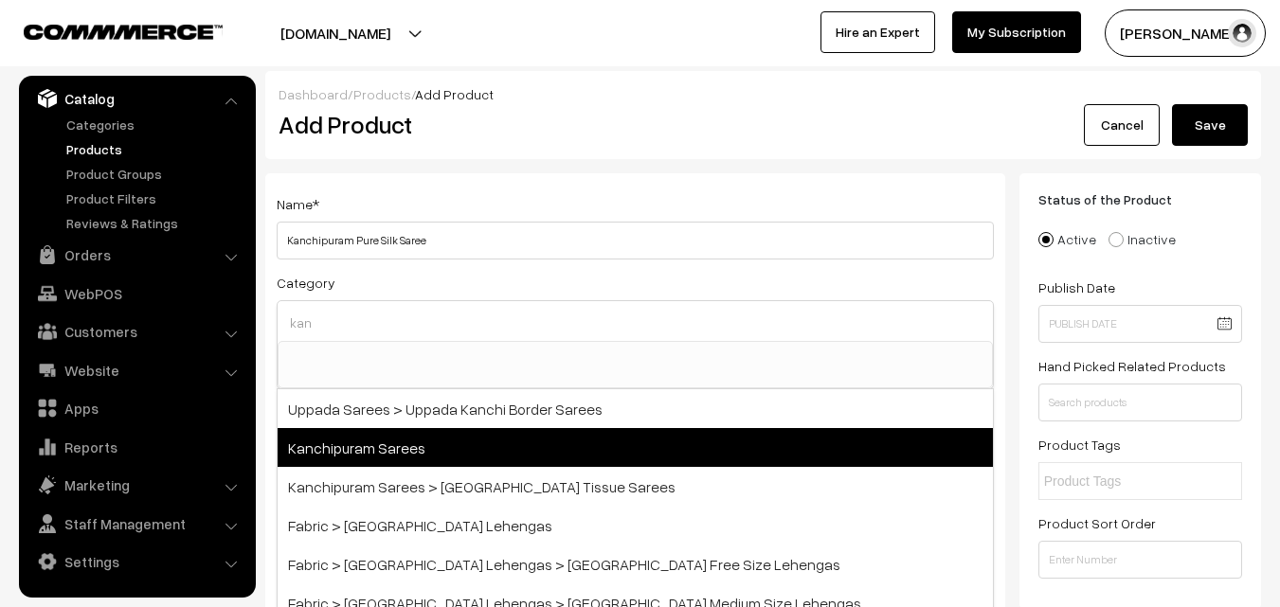
click at [423, 440] on span "Kanchipuram Sarees" at bounding box center [635, 447] width 715 height 39
select select "3"
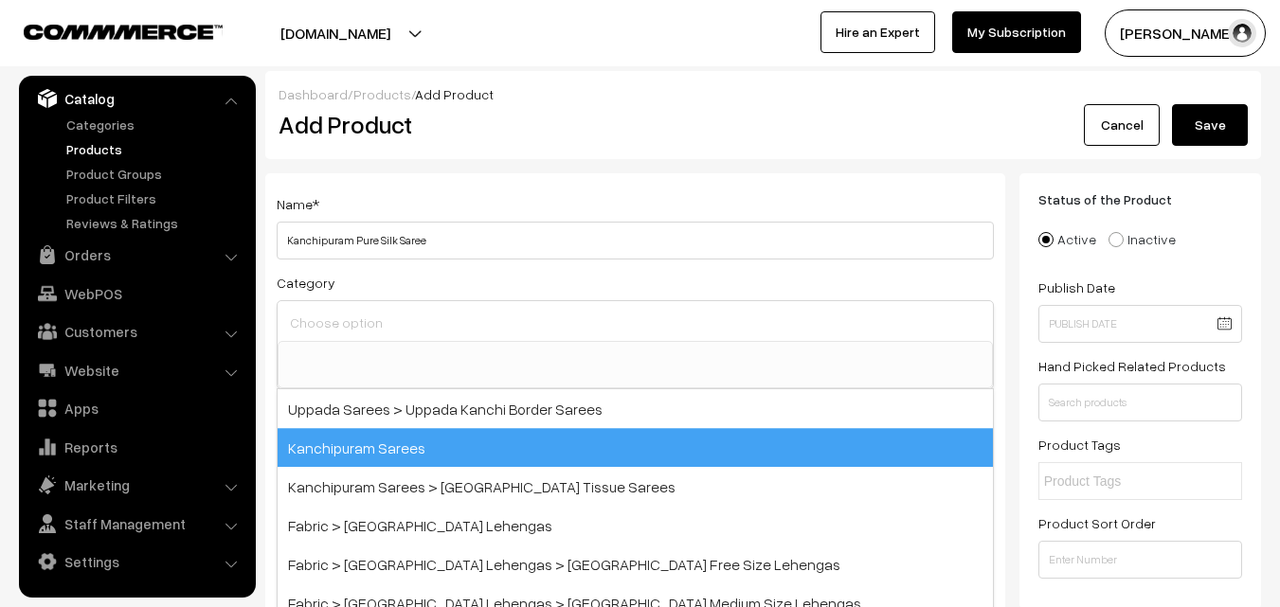
scroll to position [322, 0]
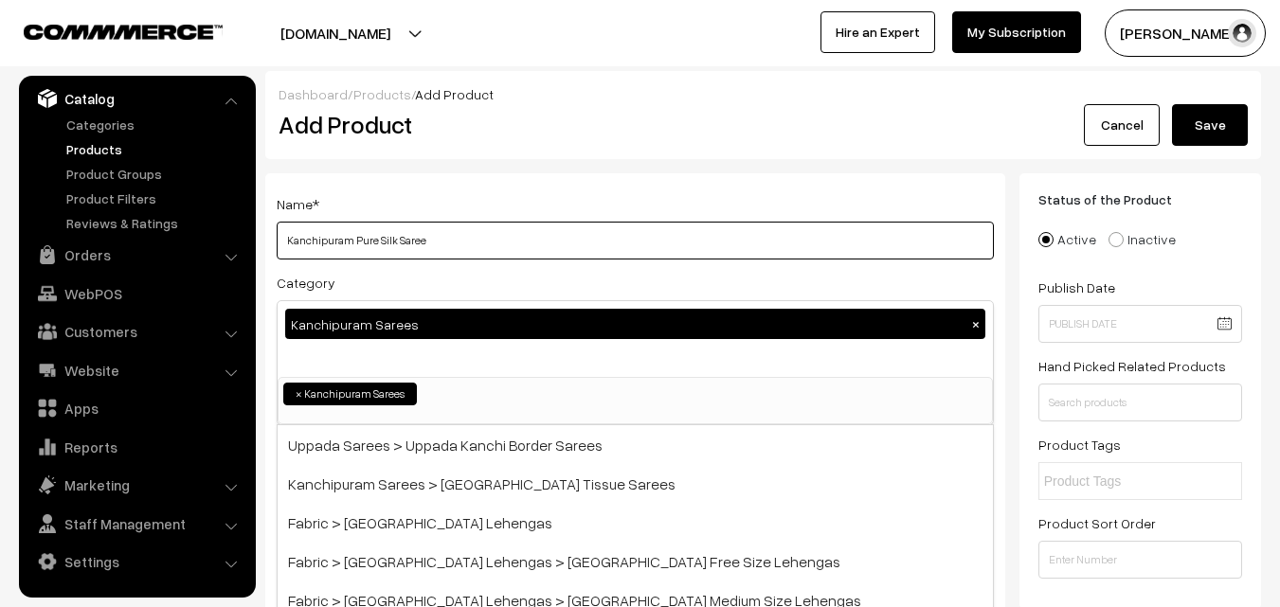
click at [463, 234] on input "Kanchipuram Pure Silk Saree" at bounding box center [635, 241] width 717 height 38
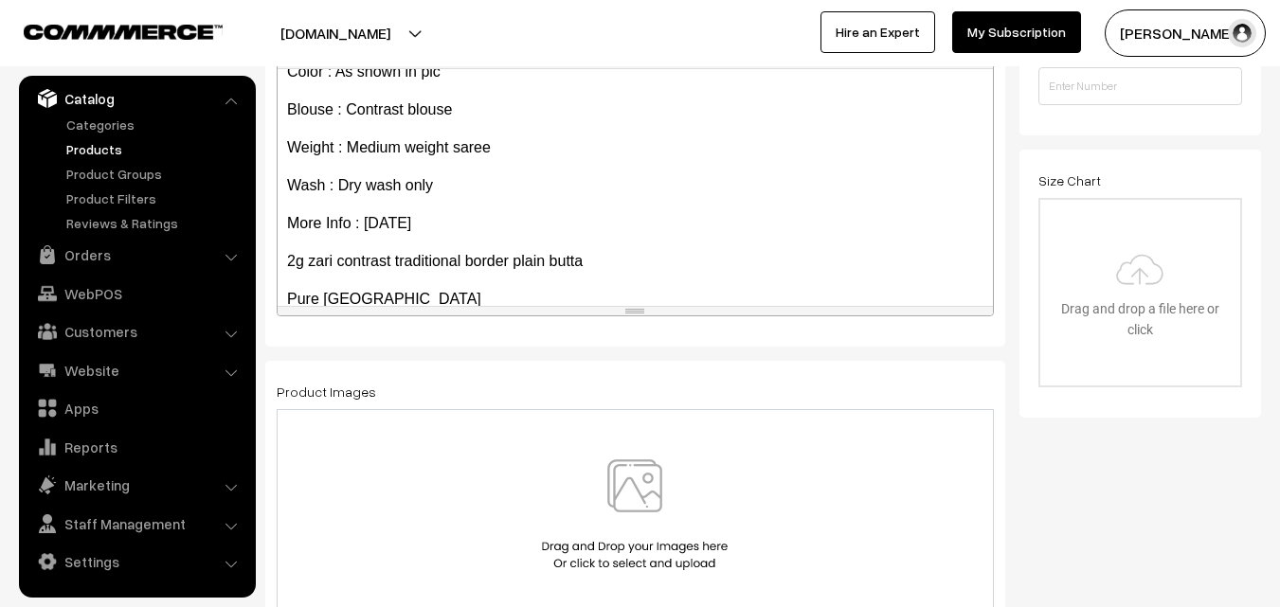
scroll to position [260, 0]
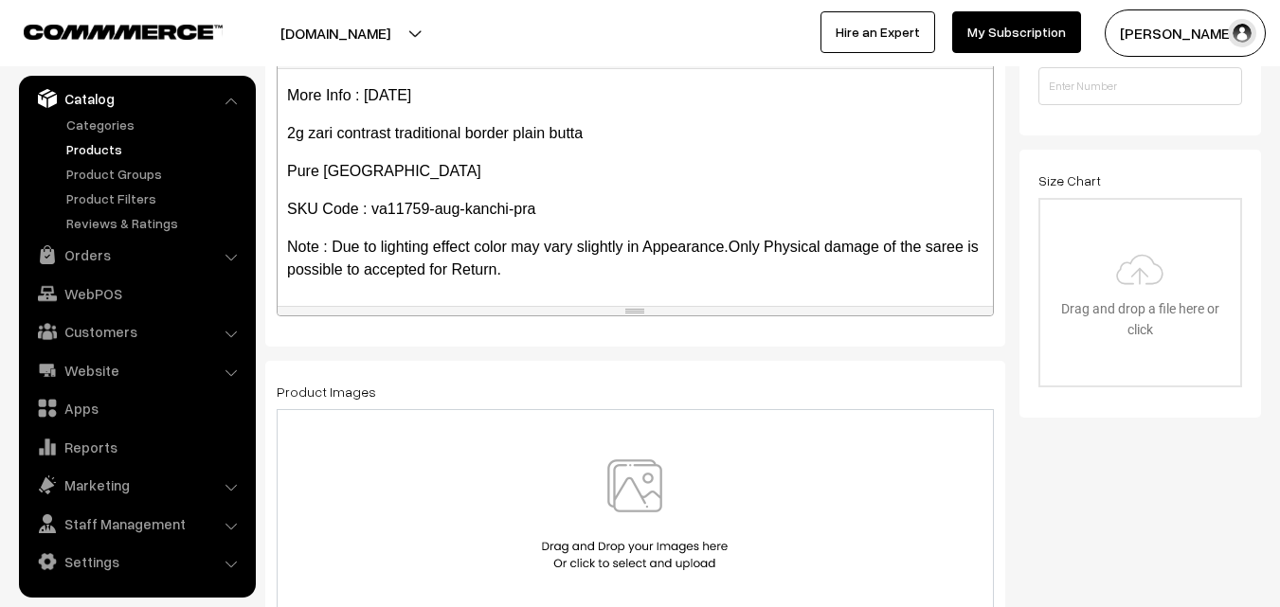
click at [637, 500] on img at bounding box center [634, 514] width 195 height 111
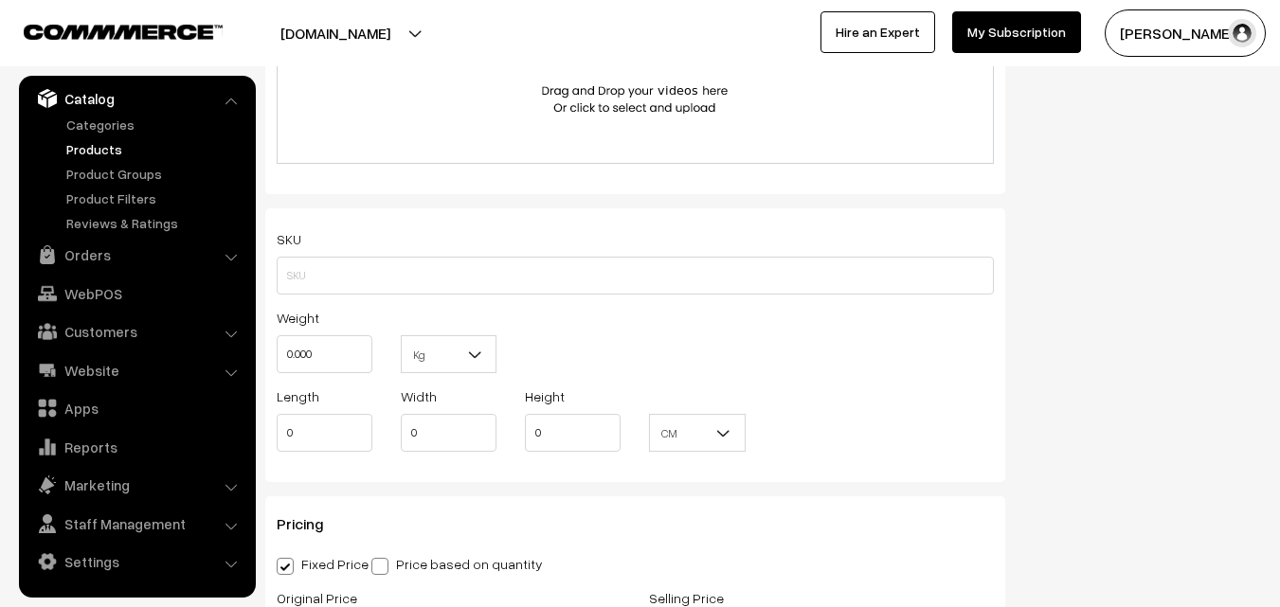
scroll to position [1231, 0]
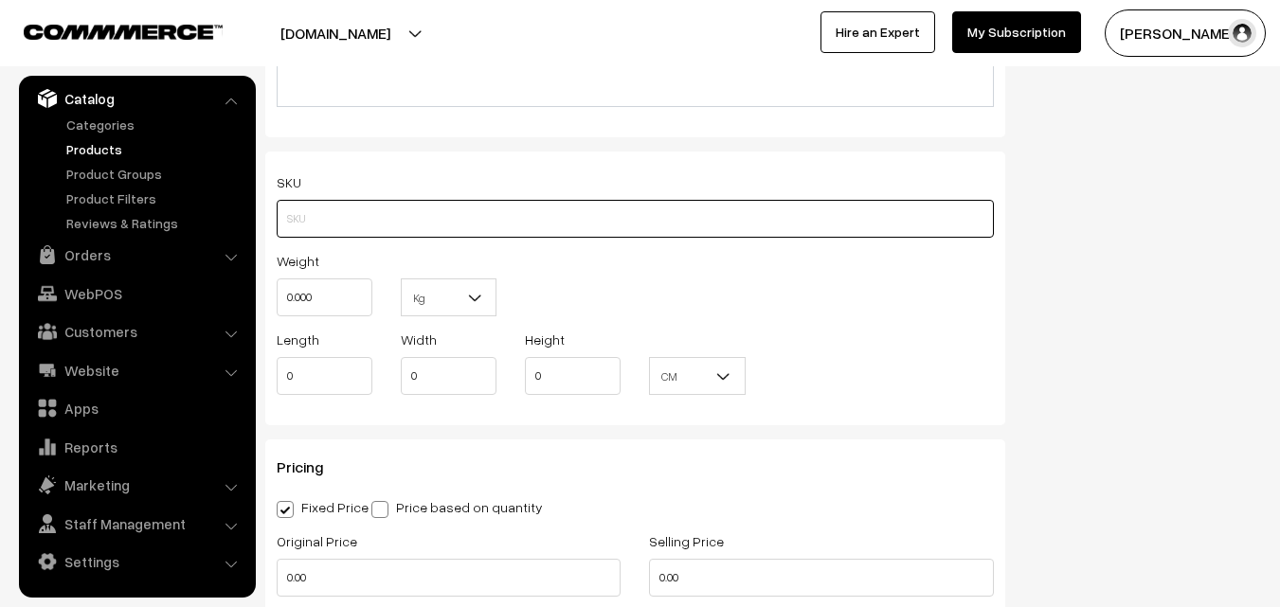
click at [327, 227] on input "text" at bounding box center [635, 219] width 717 height 38
paste input "va11759-aug-kanchi-pra"
type input "va11759-aug-kanchi-pra"
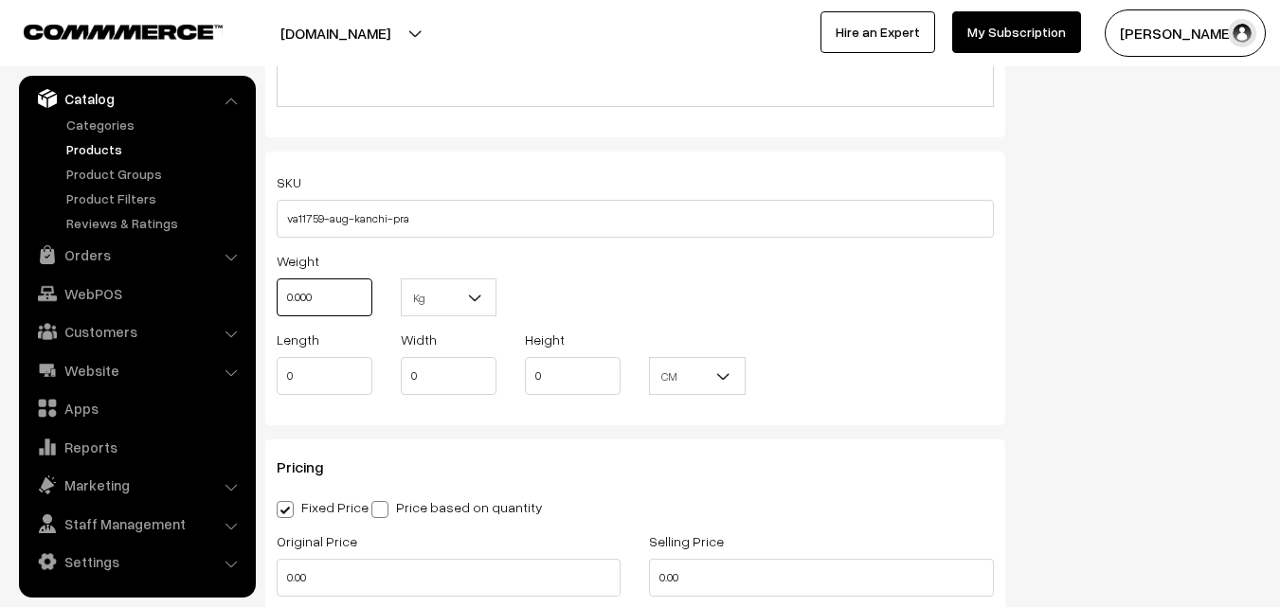
click at [305, 303] on input "0.000" at bounding box center [325, 298] width 96 height 38
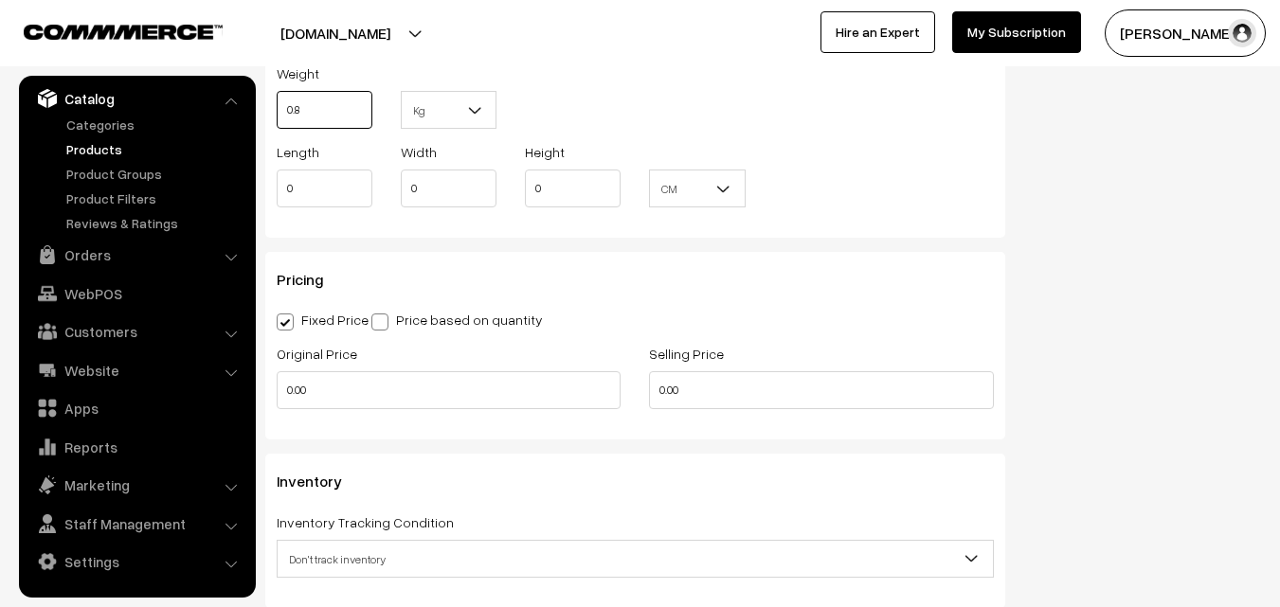
scroll to position [1421, 0]
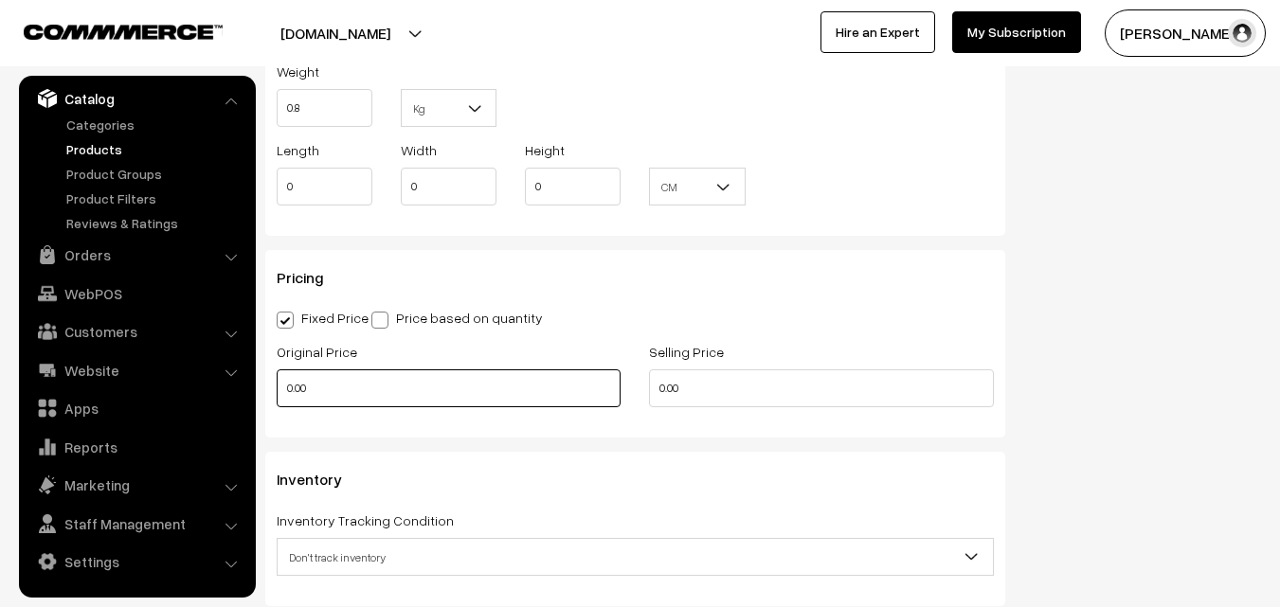
type input "0.80"
click at [338, 377] on input "0.00" at bounding box center [449, 388] width 344 height 38
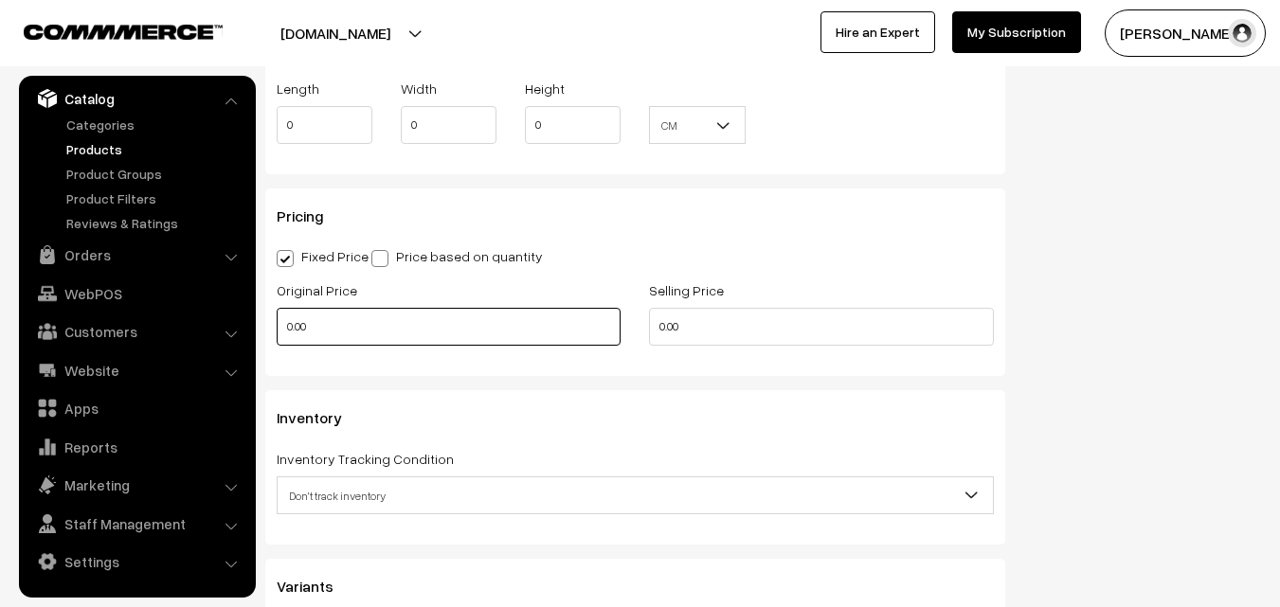
scroll to position [1516, 0]
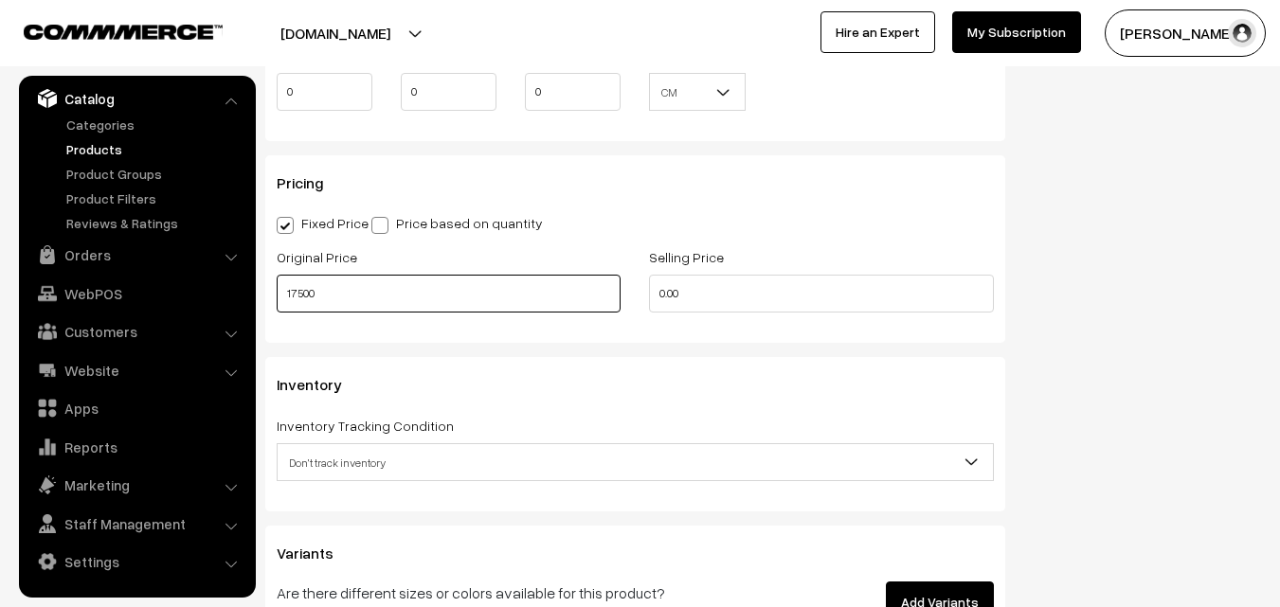
type input "17500"
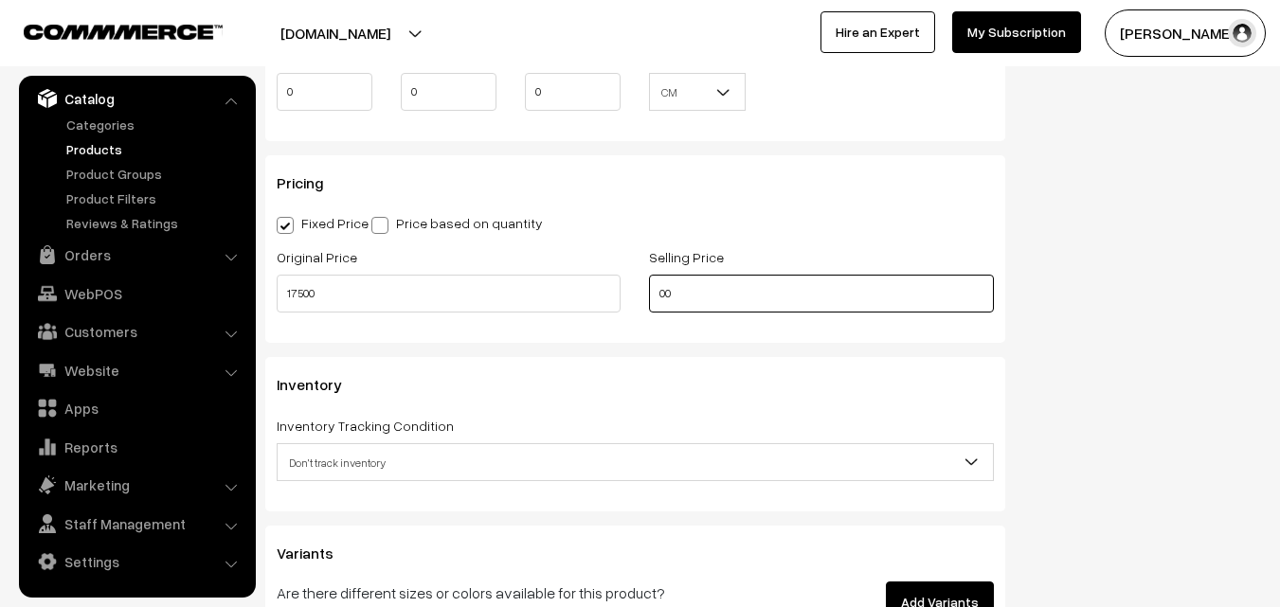
type input "0"
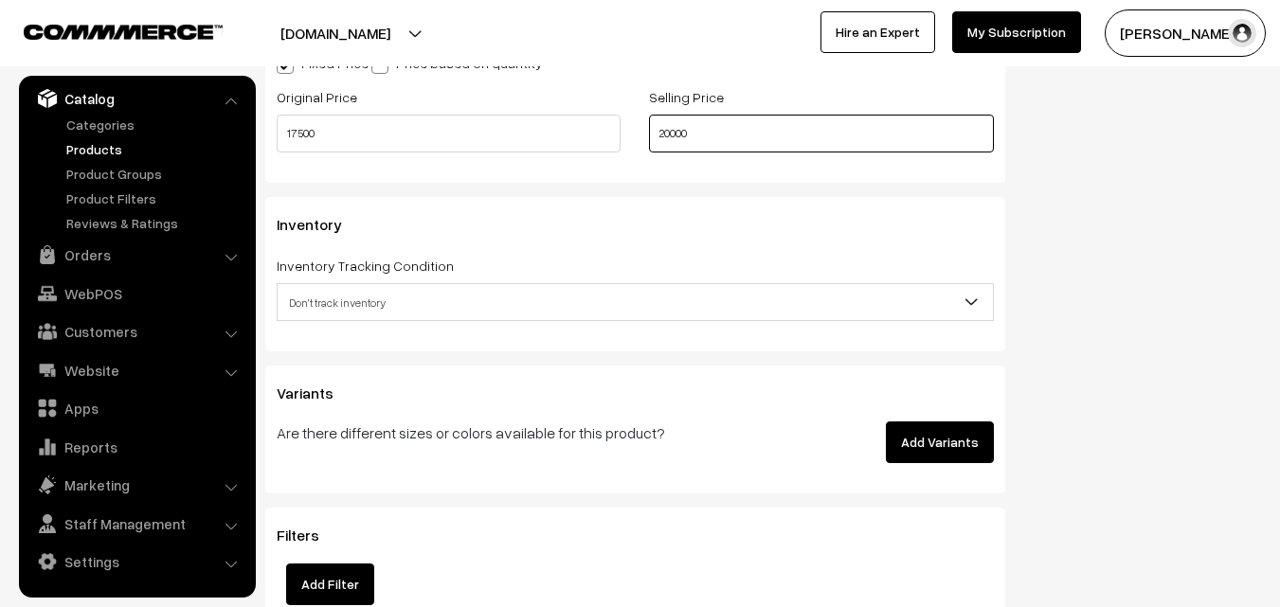
scroll to position [1705, 0]
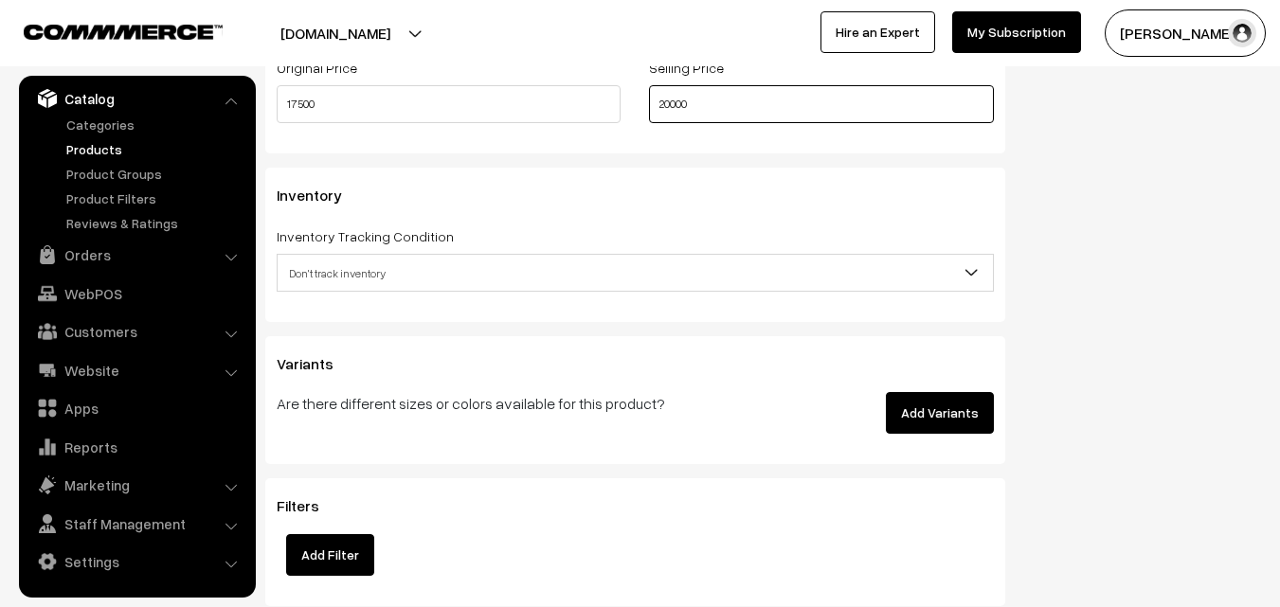
type input "20000"
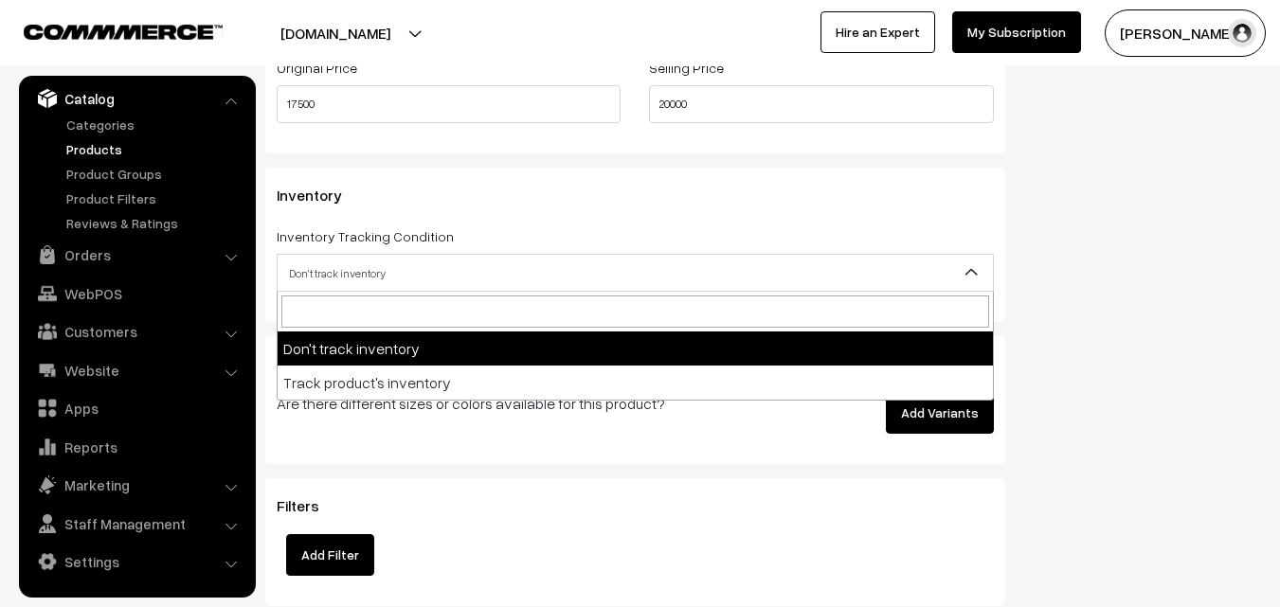
click at [325, 263] on span "Don't track inventory" at bounding box center [635, 273] width 715 height 33
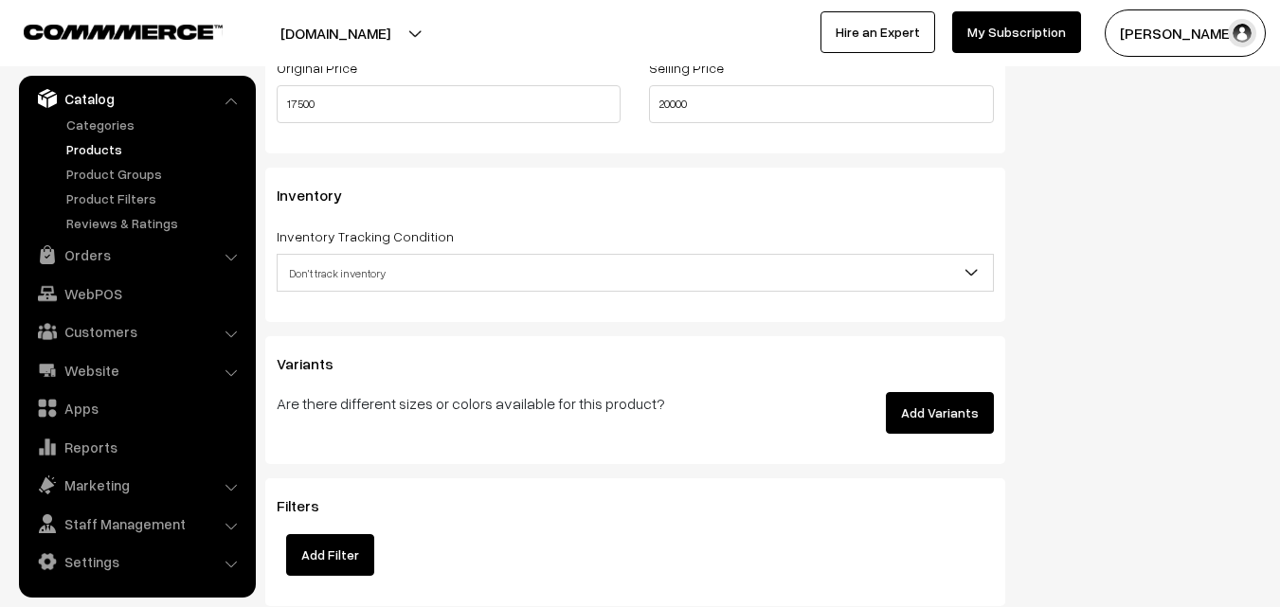
click at [350, 413] on p "Are there different sizes or colors available for this product?" at bounding box center [511, 403] width 468 height 23
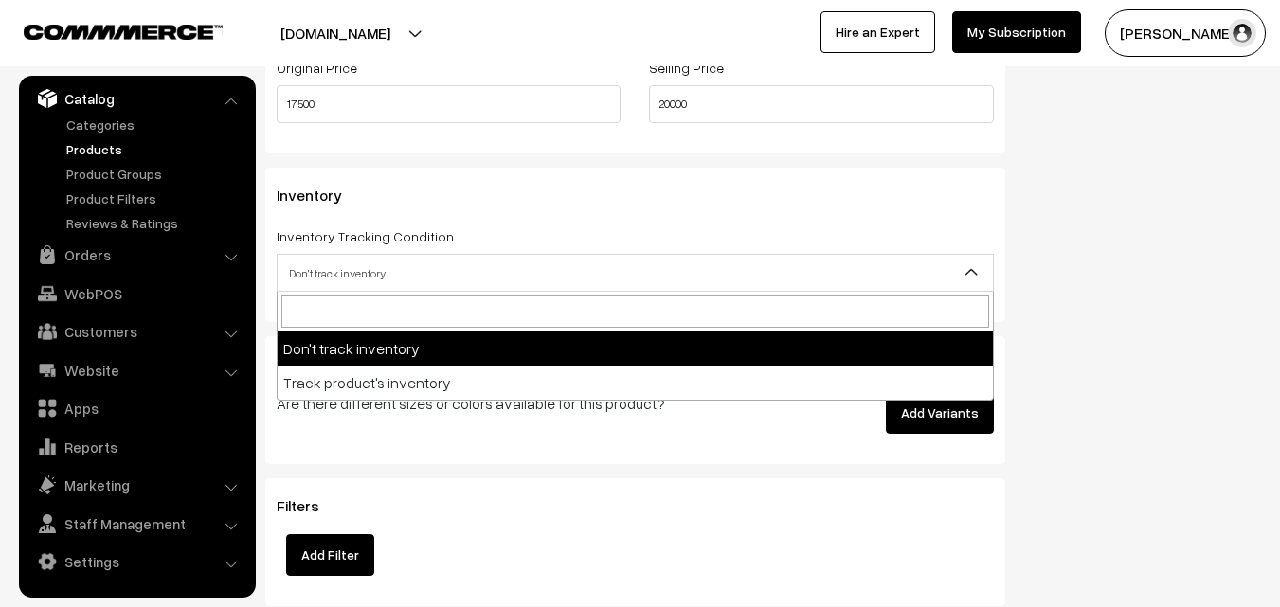
click at [314, 280] on span "Don't track inventory" at bounding box center [635, 273] width 715 height 33
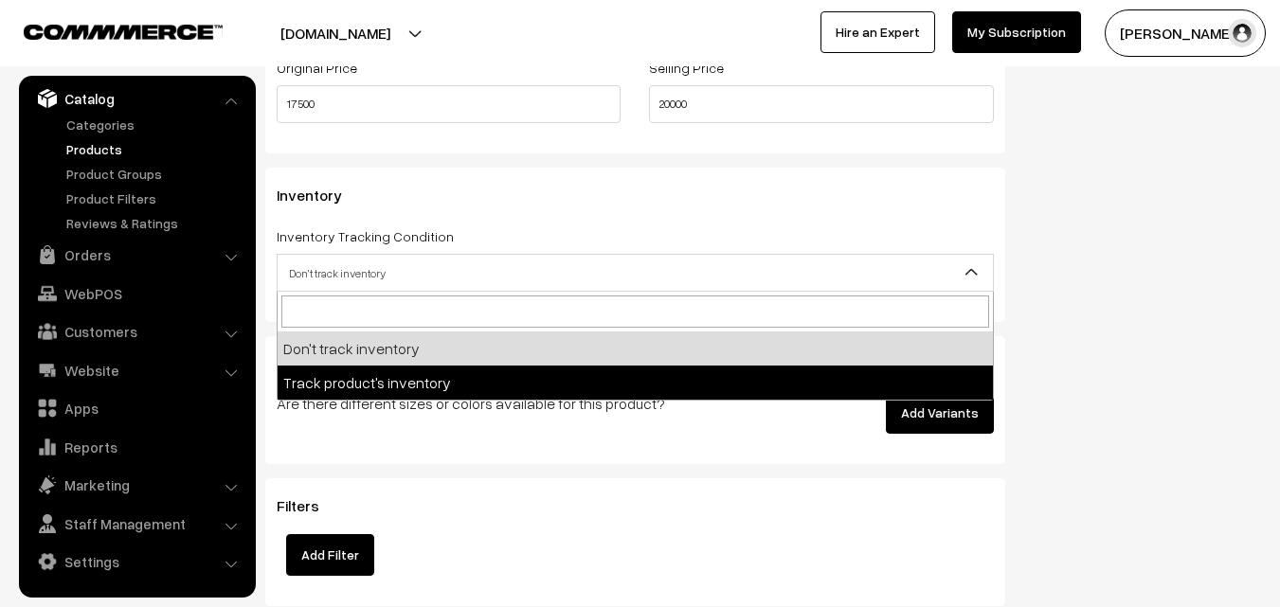
select select "2"
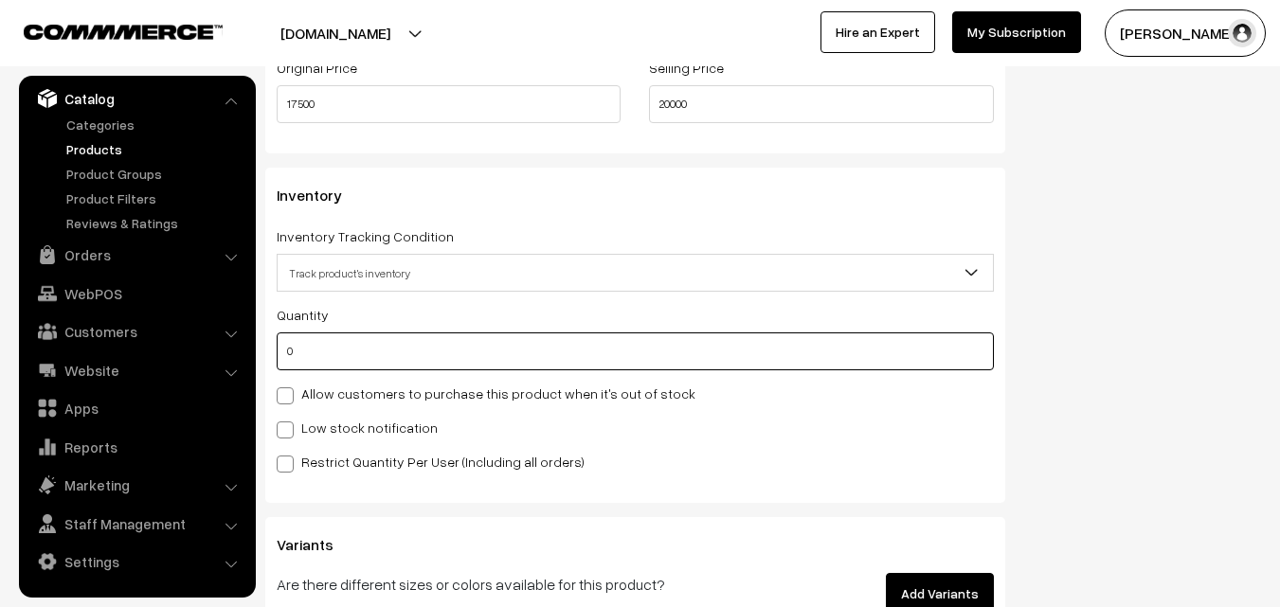
click at [318, 340] on input "0" at bounding box center [635, 352] width 717 height 38
type input "4"
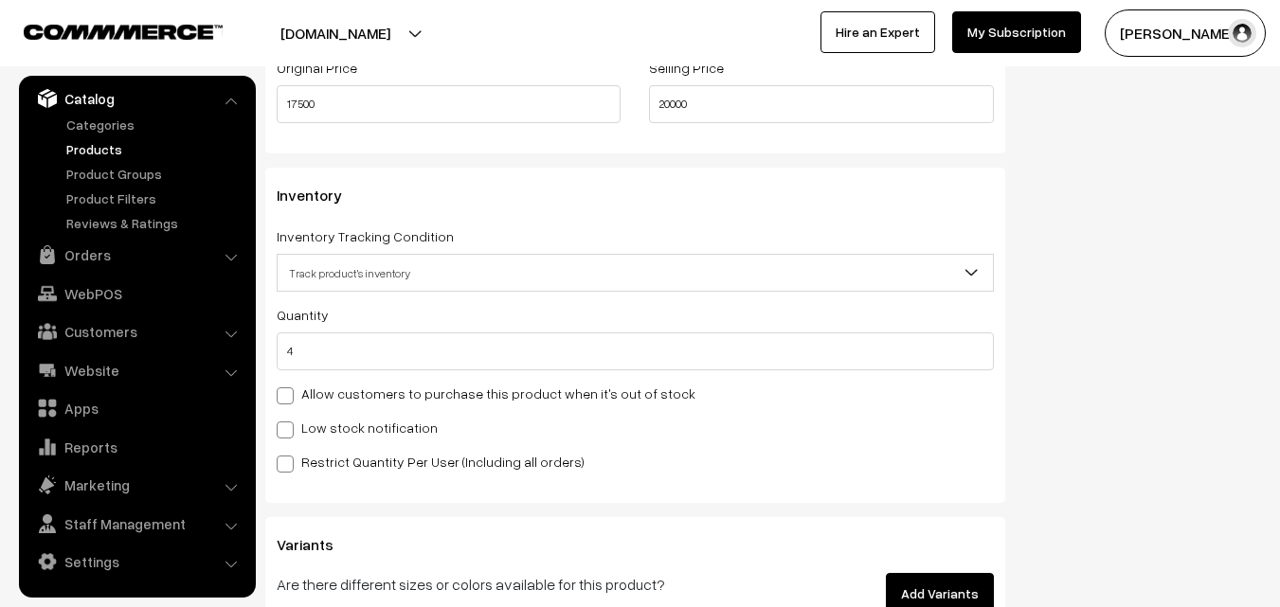
click at [318, 427] on label "Low stock notification" at bounding box center [357, 428] width 161 height 20
click at [289, 427] on input "Low stock notification" at bounding box center [283, 427] width 12 height 12
checkbox input "true"
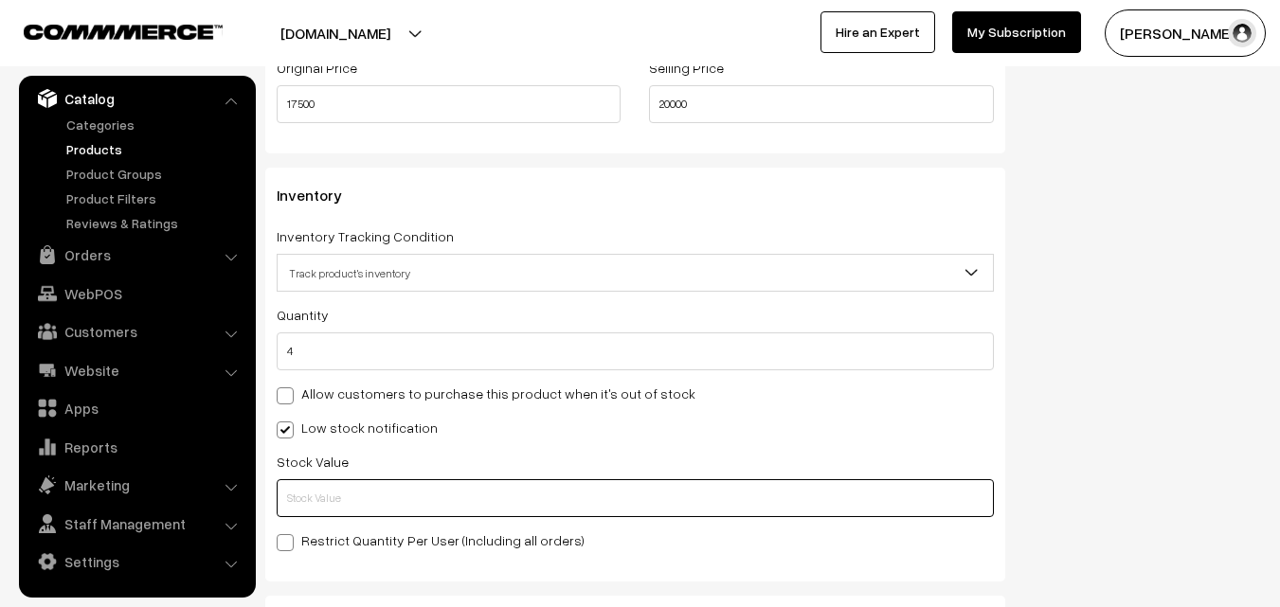
click at [322, 495] on input "text" at bounding box center [635, 498] width 717 height 38
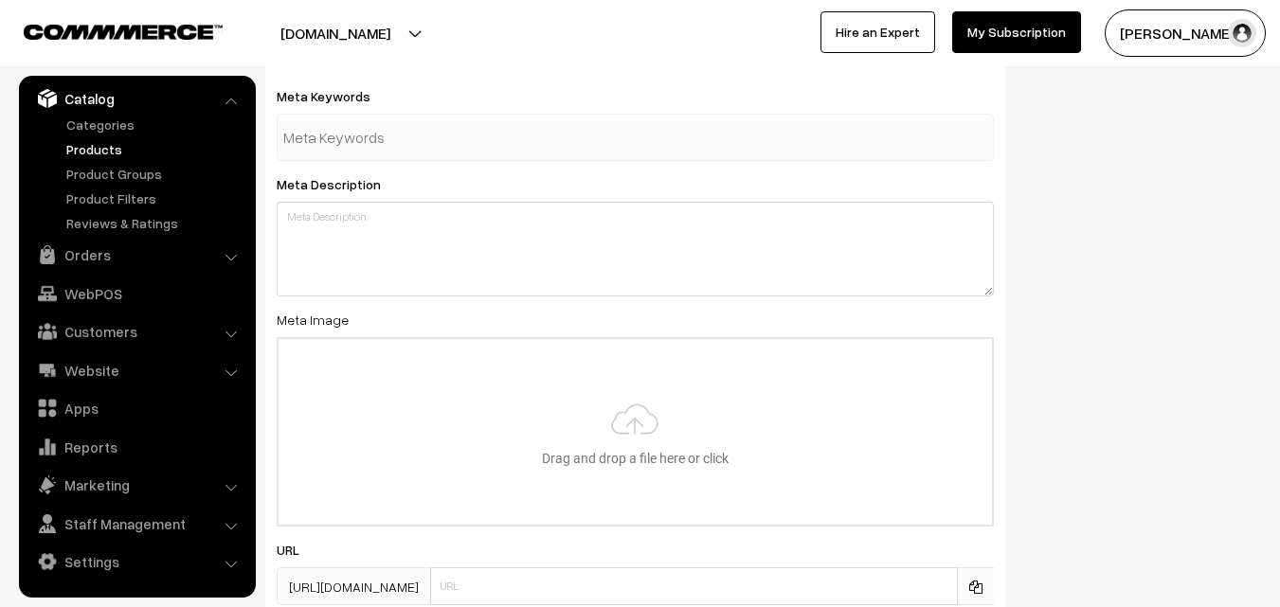
scroll to position [2820, 0]
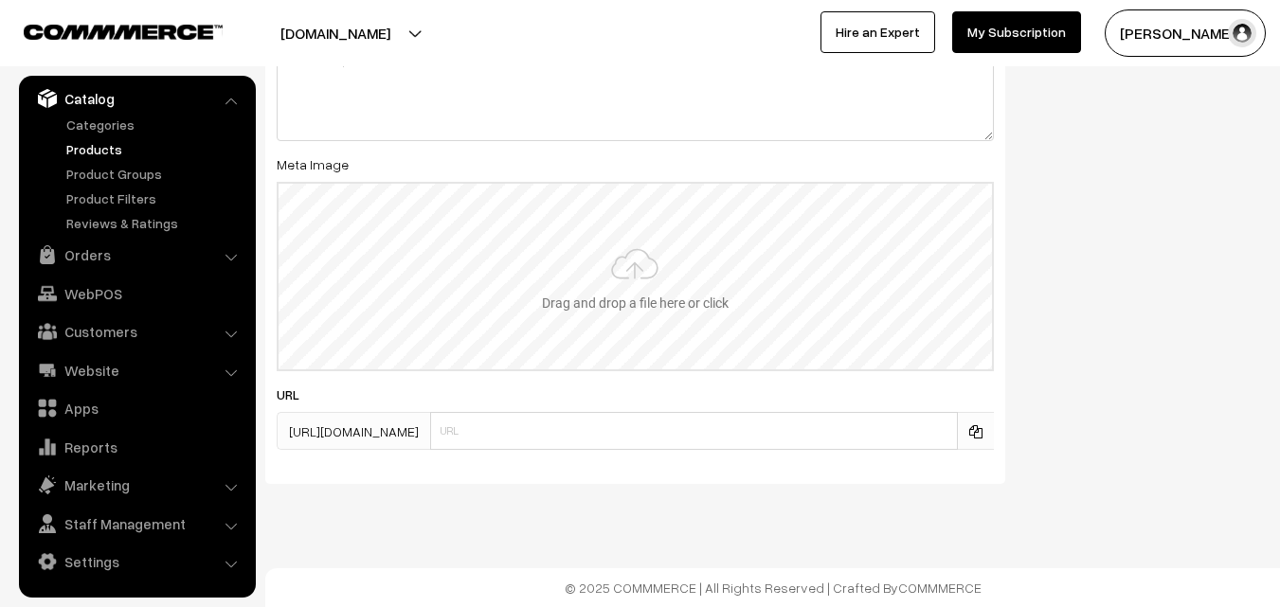
type input "2"
click at [656, 269] on input "file" at bounding box center [635, 277] width 713 height 186
type input "C:\fakepath\kanchipuram-saree-va11759-aug-1.jpeg"
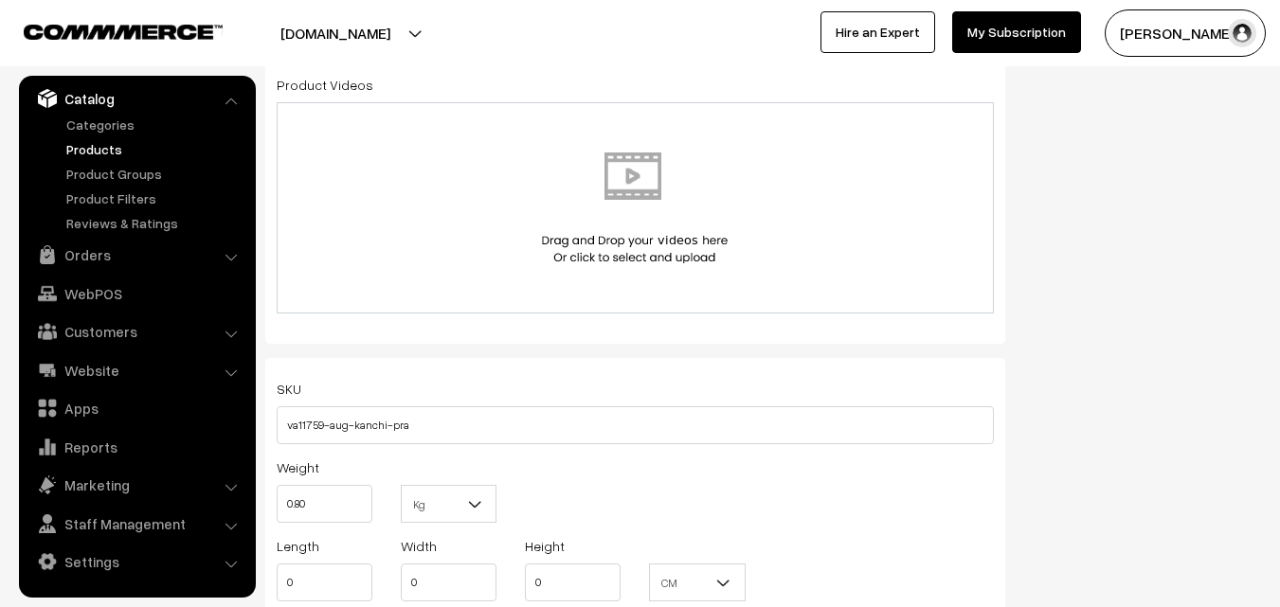
scroll to position [0, 0]
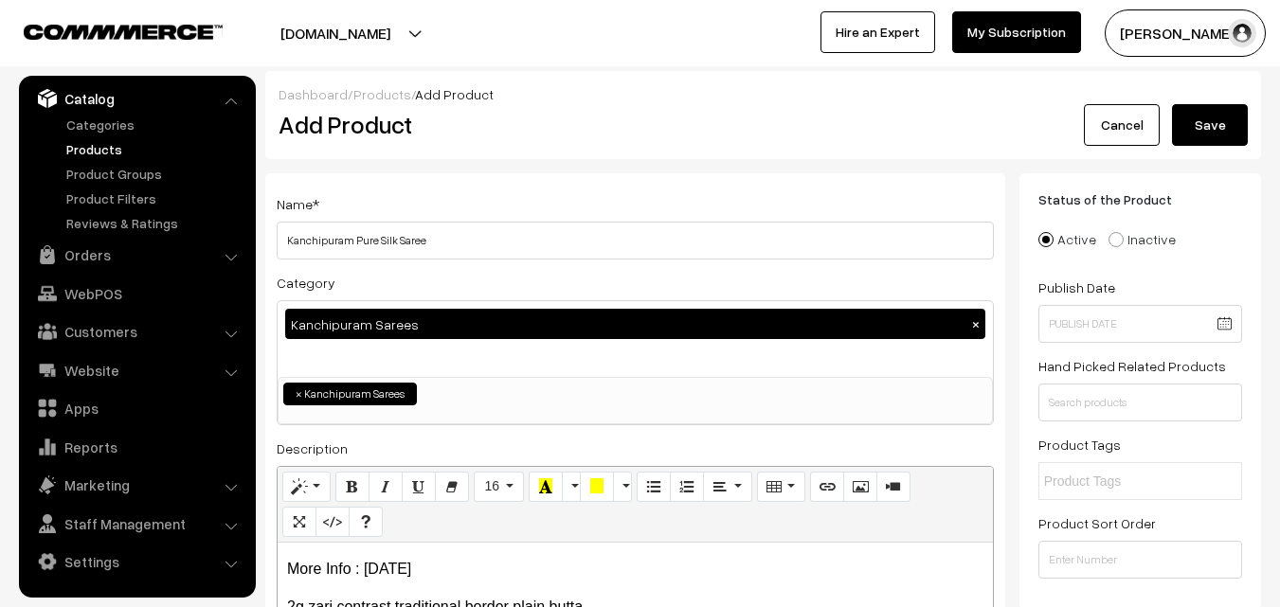
click at [1209, 154] on div "Dashboard / Products / Add Product Add Product Cancel Save" at bounding box center [763, 115] width 996 height 88
click at [1209, 146] on div "Dashboard / Products / Add Product Add Product Cancel Save" at bounding box center [763, 115] width 996 height 88
click at [1210, 133] on button "Save" at bounding box center [1210, 125] width 76 height 42
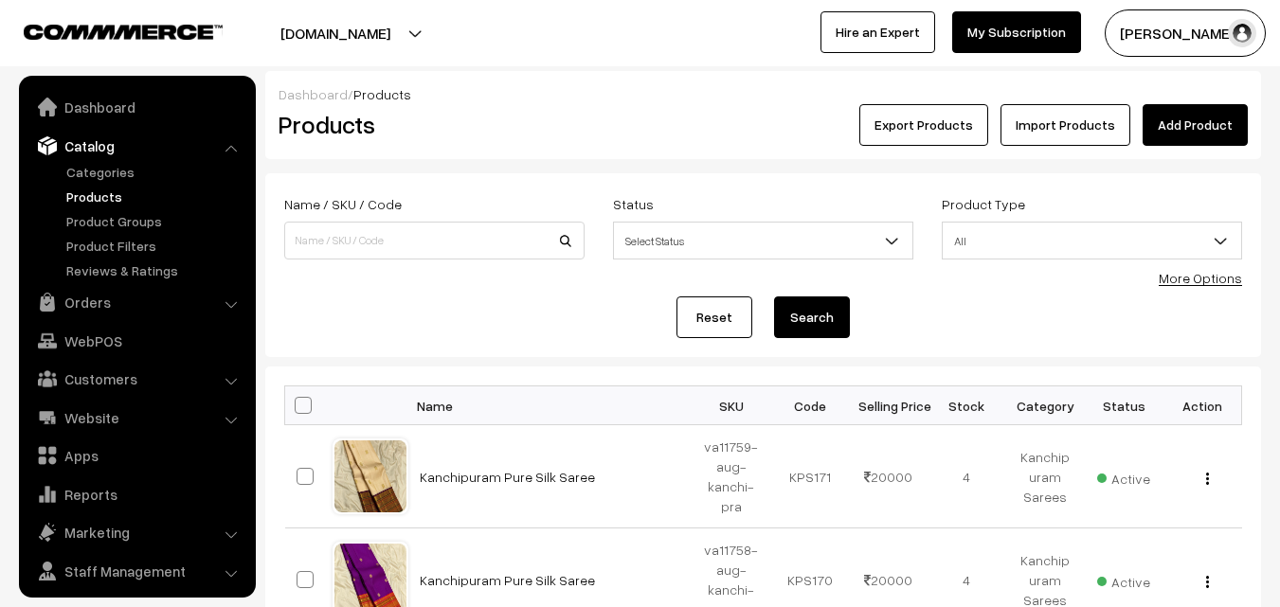
scroll to position [47, 0]
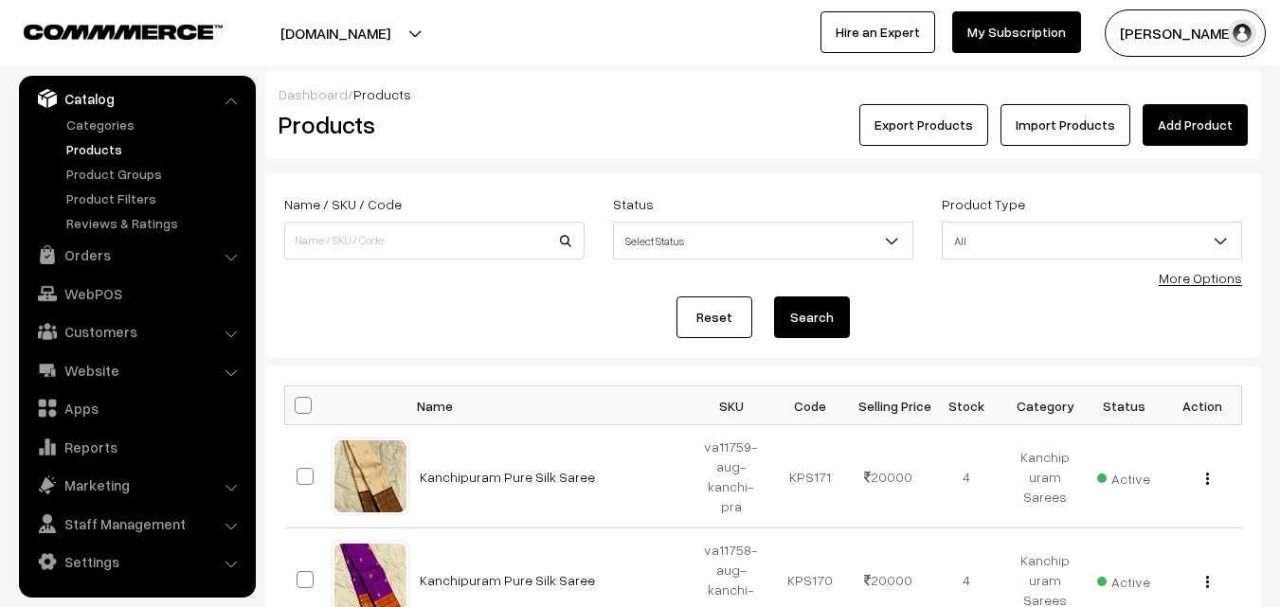
click at [1176, 114] on link "Add Product" at bounding box center [1194, 125] width 105 height 42
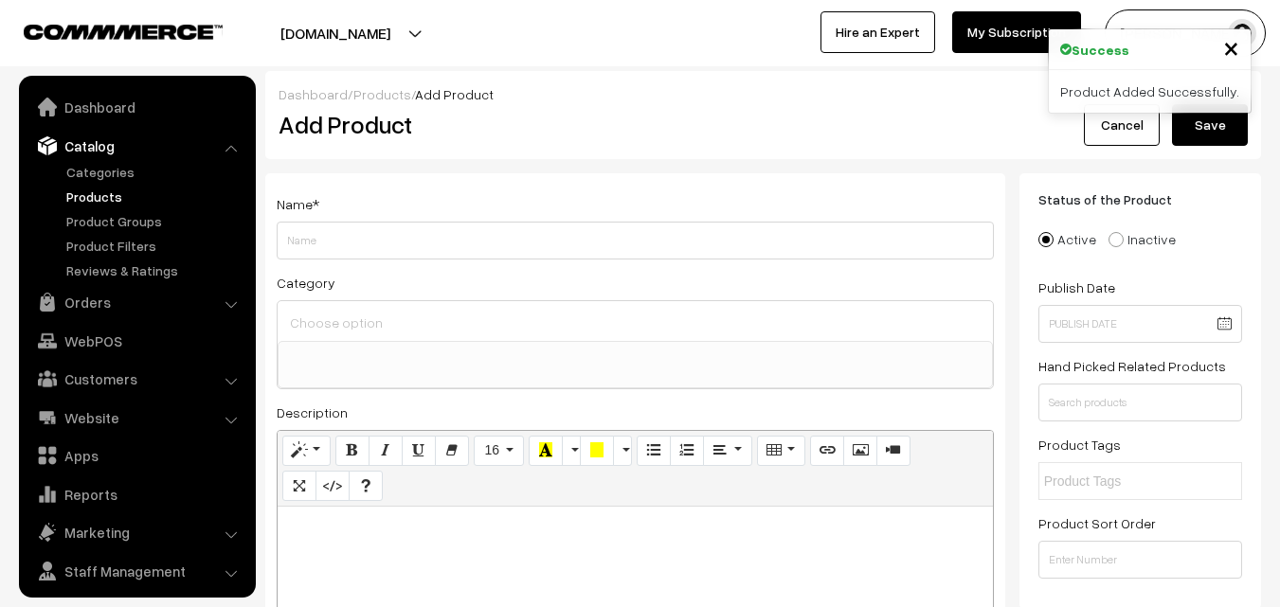
select select
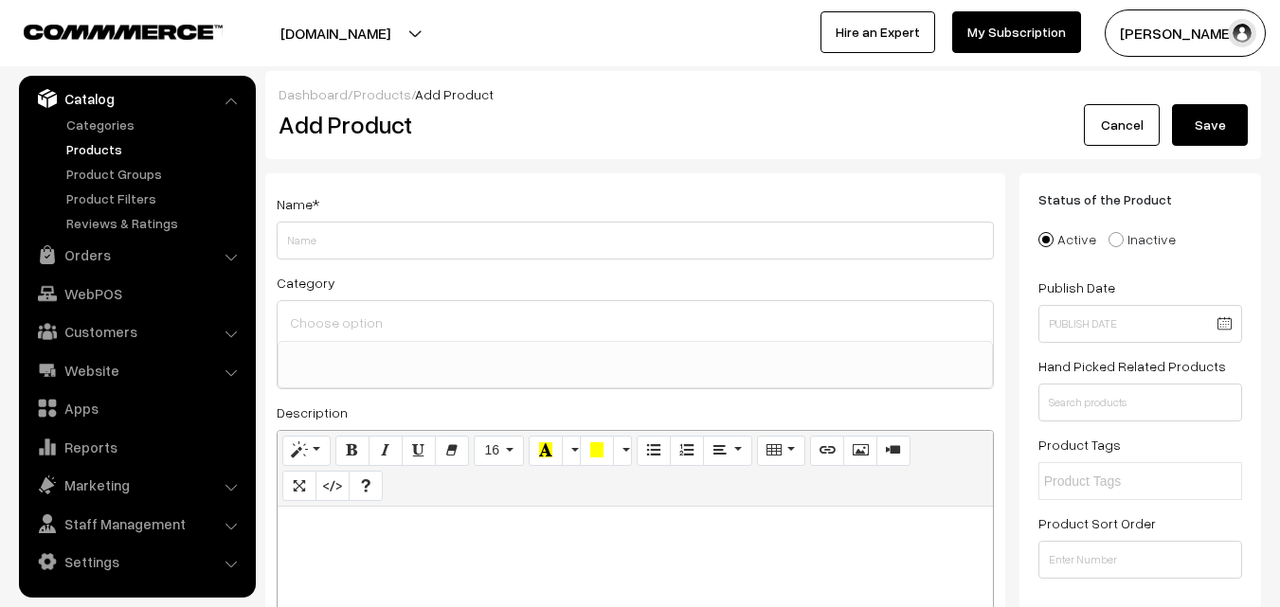
paste div
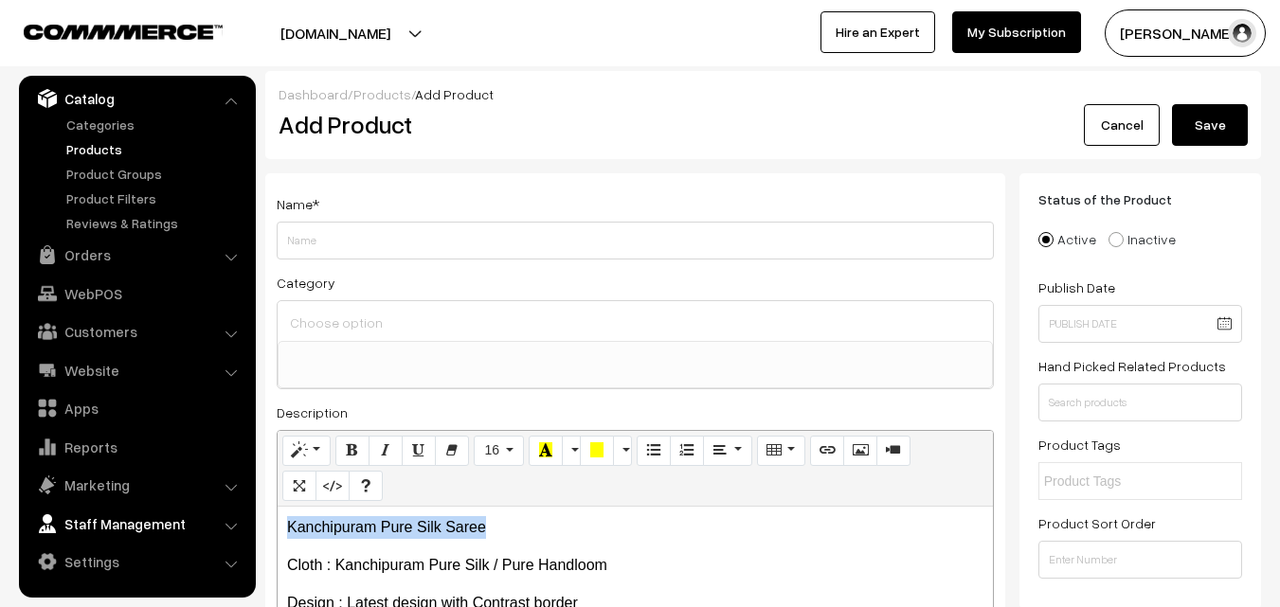
drag, startPoint x: 516, startPoint y: 527, endPoint x: 217, endPoint y: 520, distance: 299.4
copy p "Kanchipuram Pure Silk Saree"
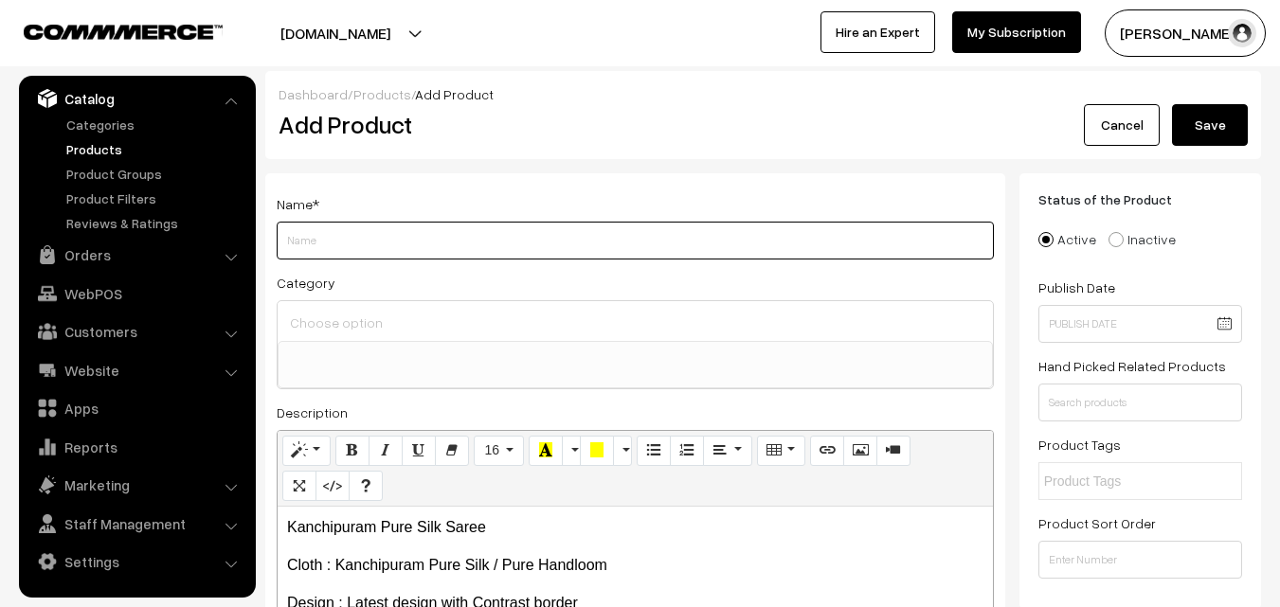
click at [341, 254] on input "Weight" at bounding box center [635, 241] width 717 height 38
paste input "Kanchipuram Pure Silk Saree"
type input "Kanchipuram Pure Silk Saree"
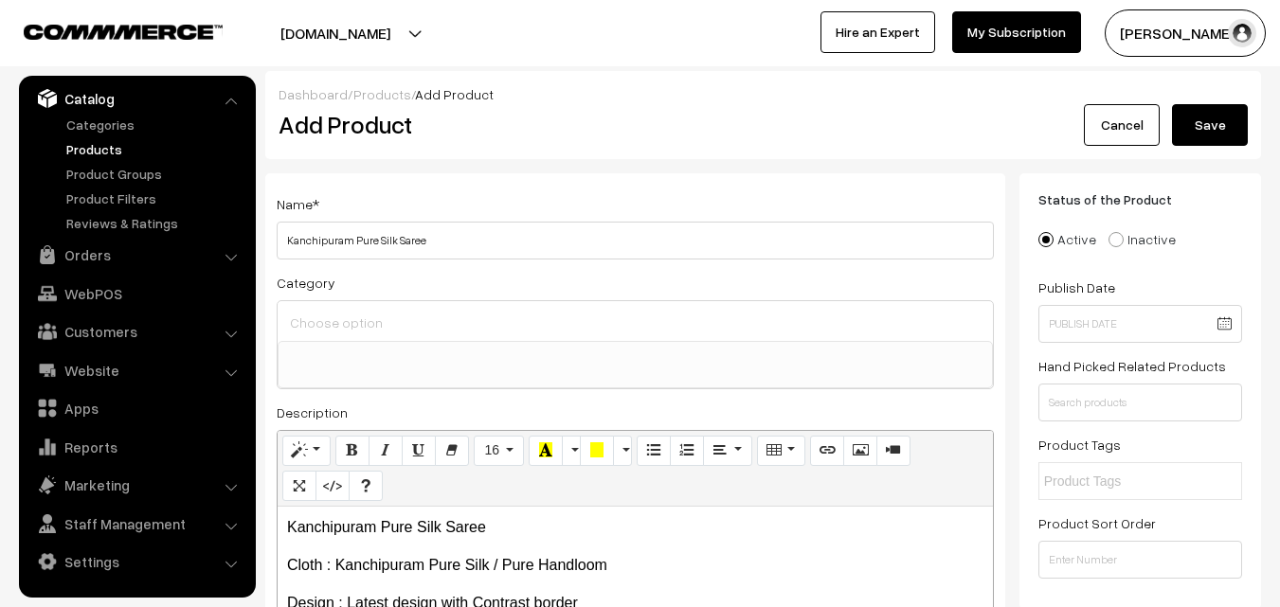
click at [335, 316] on input at bounding box center [635, 322] width 700 height 27
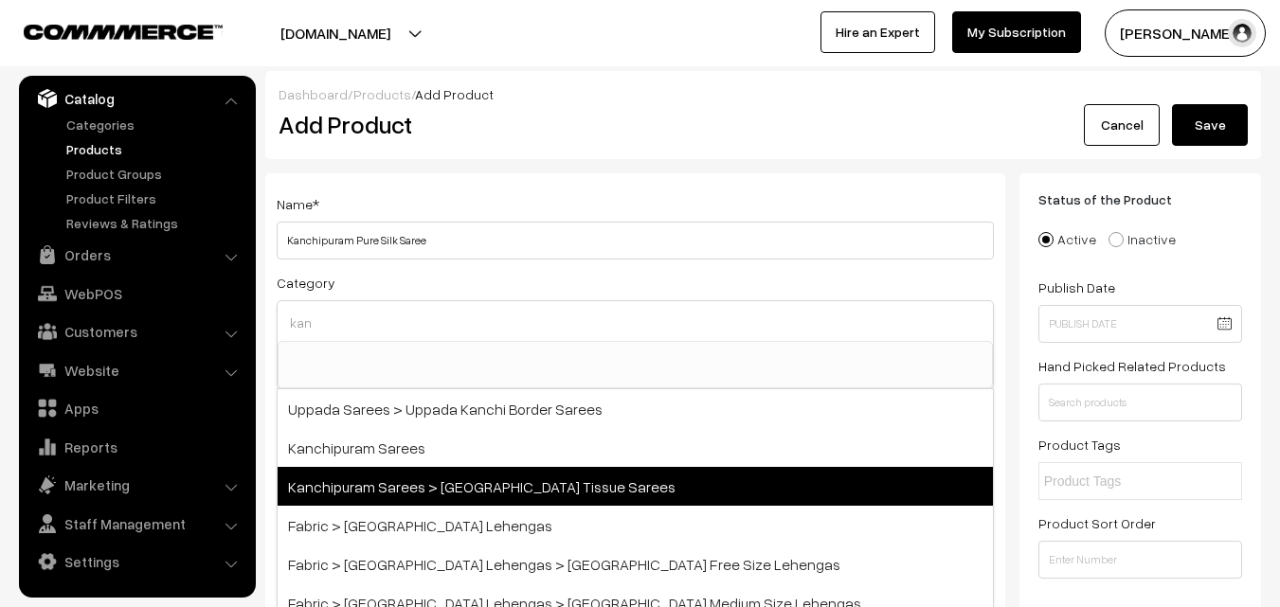
type input "kan"
click at [386, 477] on span "Kanchipuram Sarees > [GEOGRAPHIC_DATA] Tissue Sarees" at bounding box center [635, 486] width 715 height 39
select select "51"
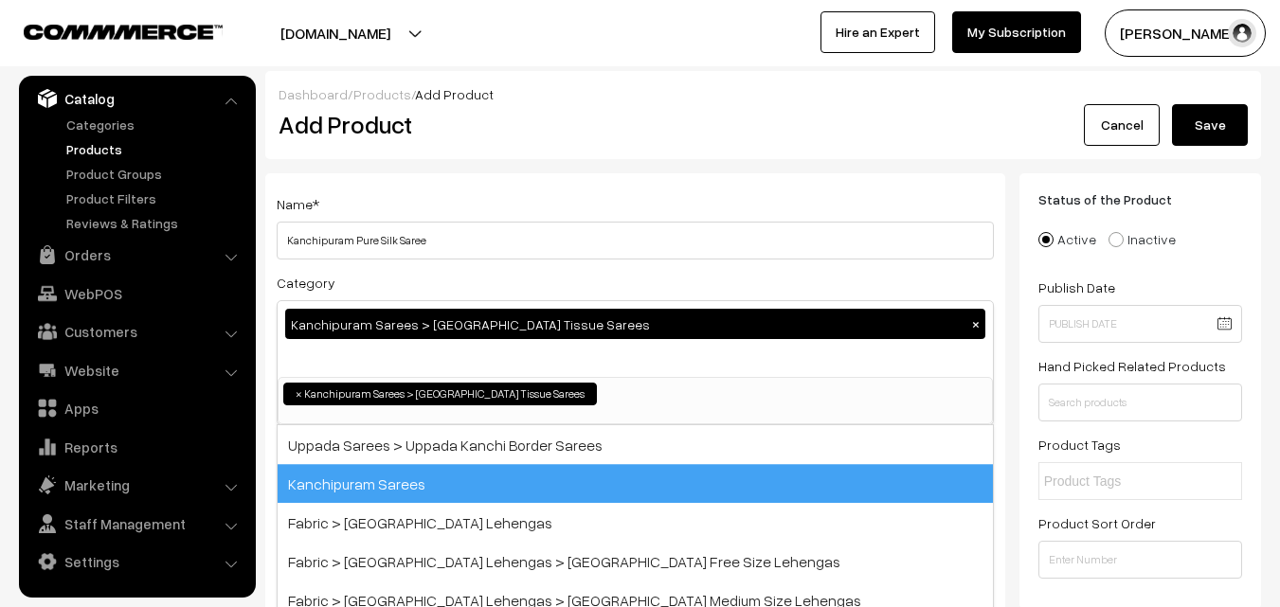
scroll to position [338, 0]
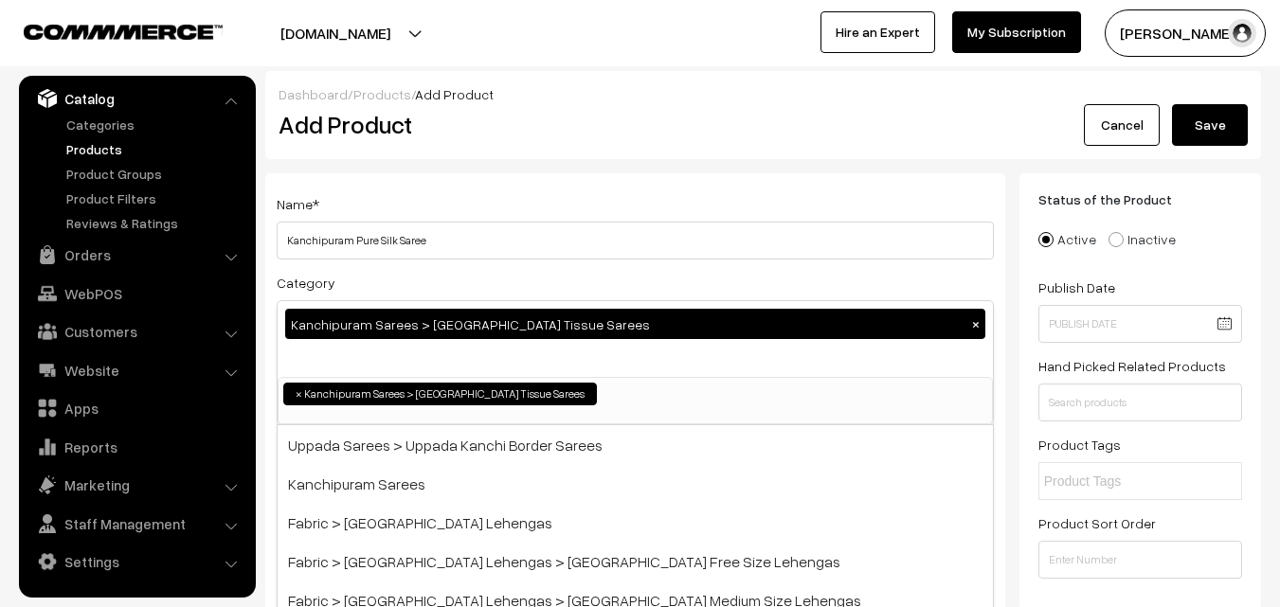
click at [977, 320] on button "×" at bounding box center [975, 323] width 17 height 17
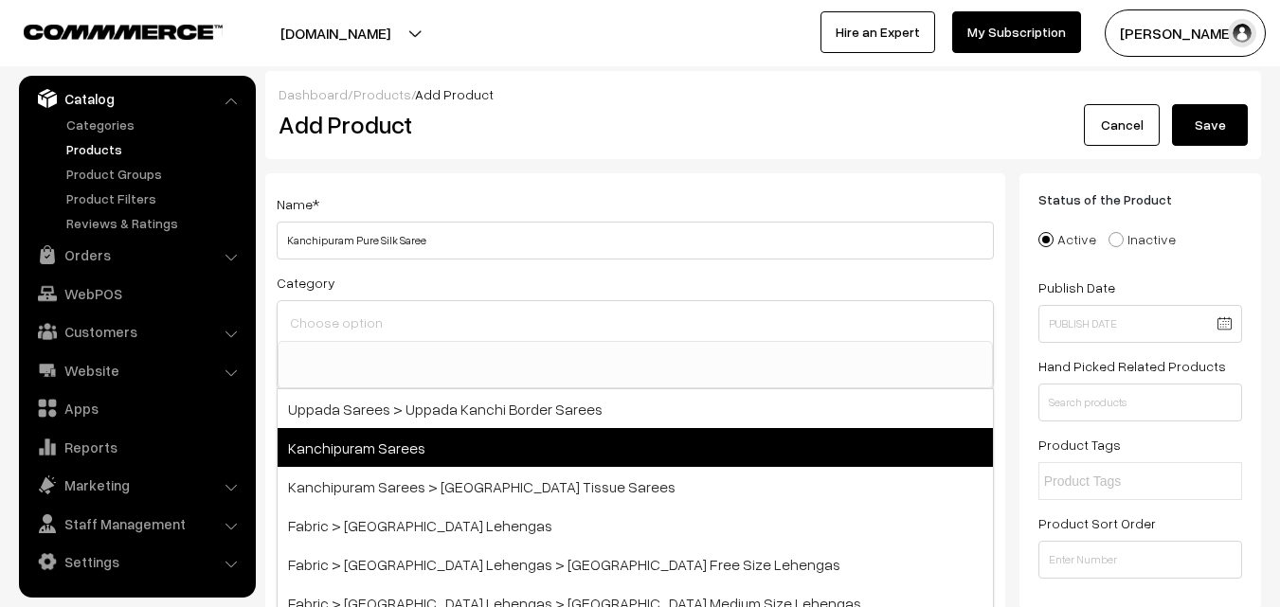
click at [405, 448] on span "Kanchipuram Sarees" at bounding box center [635, 447] width 715 height 39
select select "3"
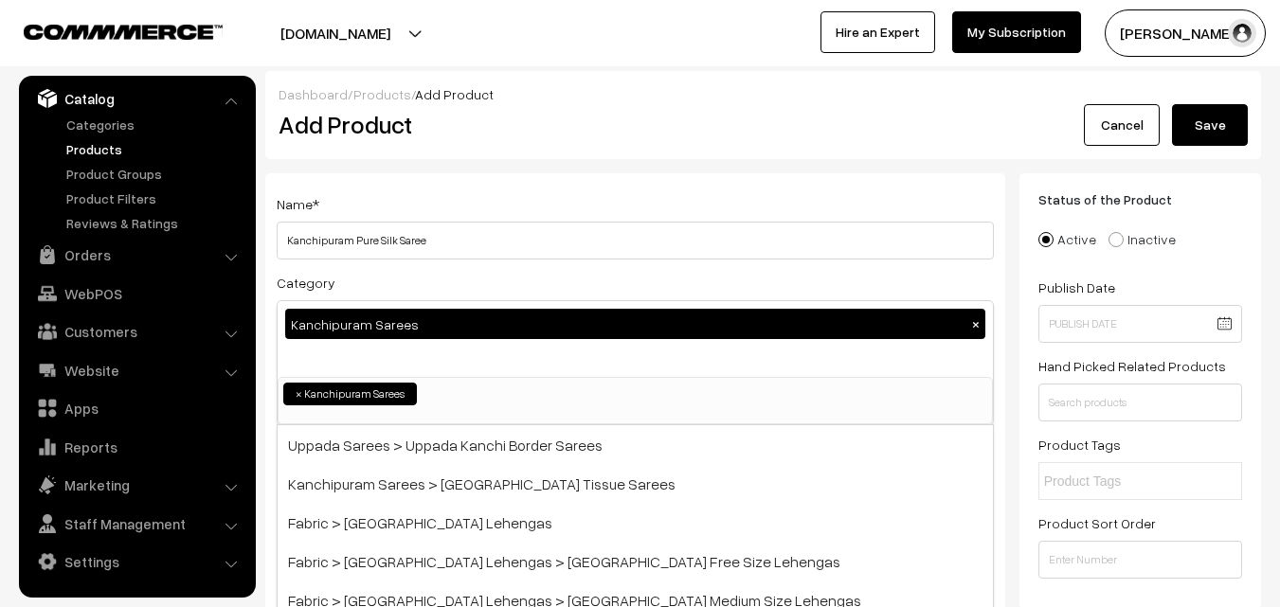
click at [490, 195] on div "Name * [GEOGRAPHIC_DATA] Pure Silk Saree" at bounding box center [635, 225] width 717 height 67
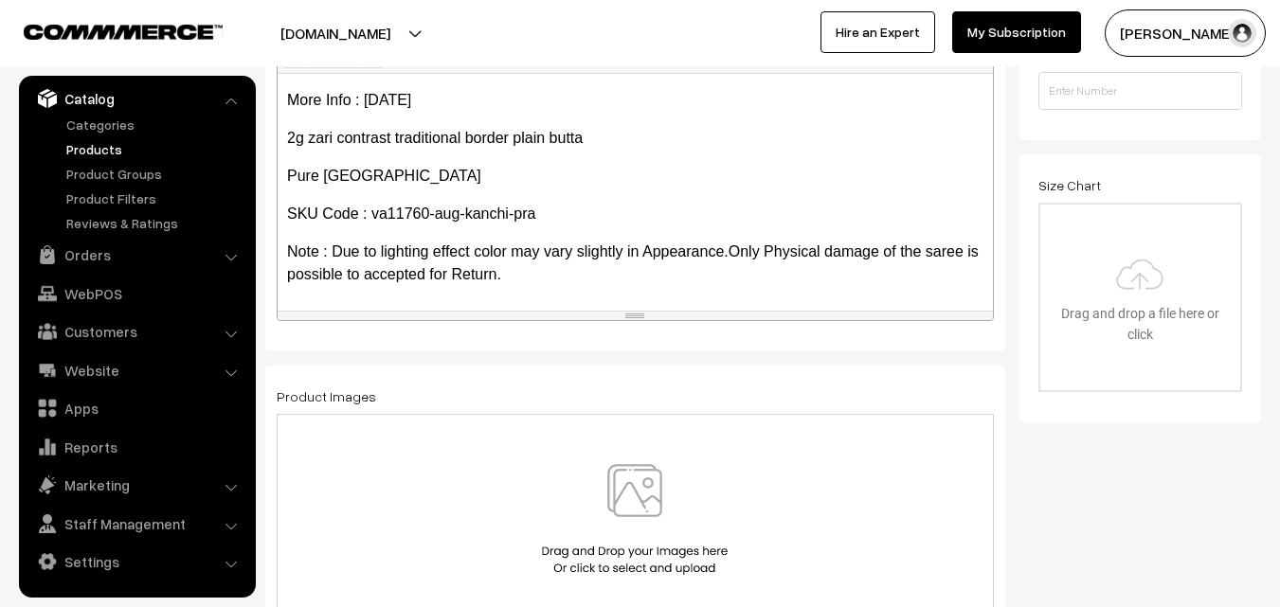
scroll to position [663, 0]
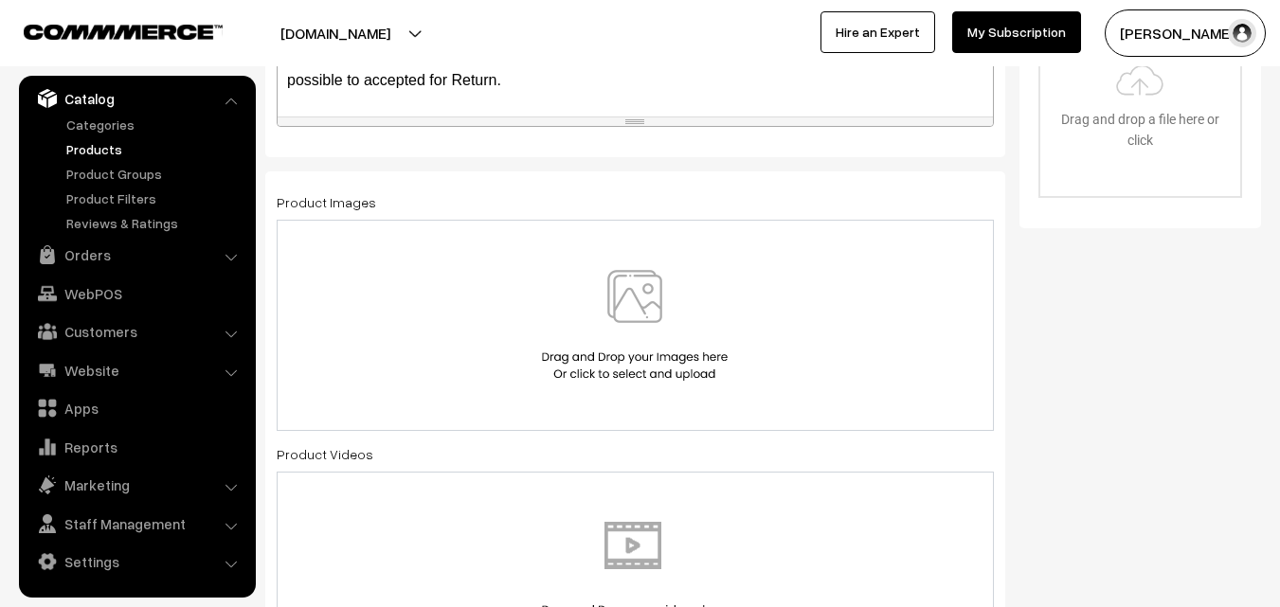
click at [631, 307] on img at bounding box center [634, 325] width 195 height 111
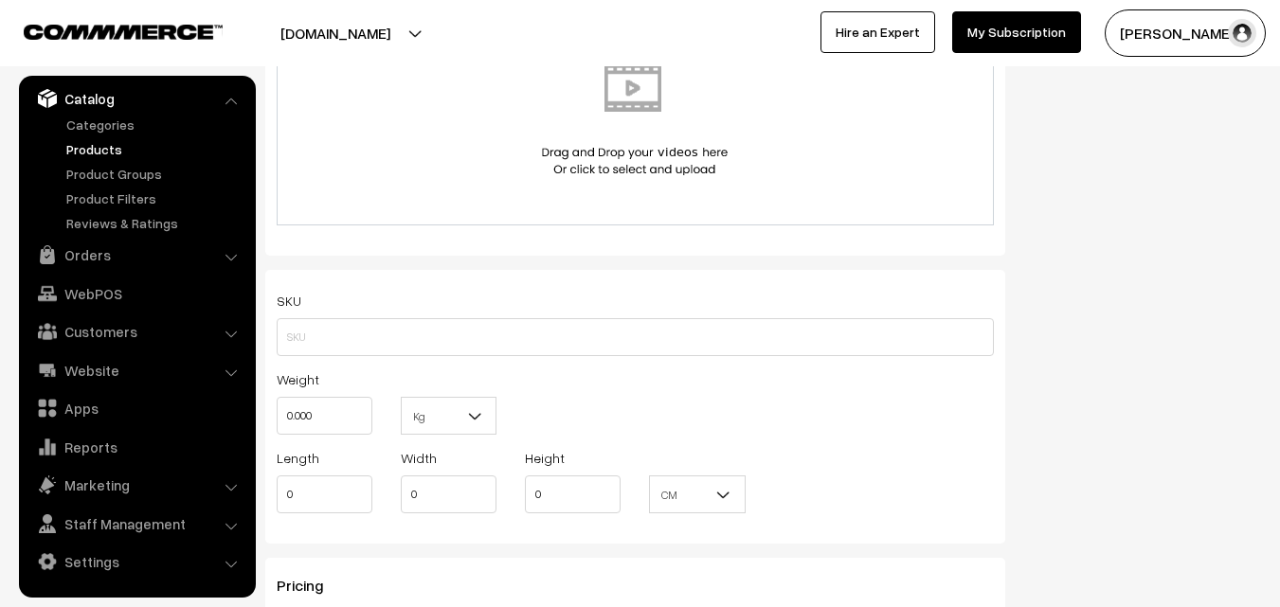
scroll to position [1231, 0]
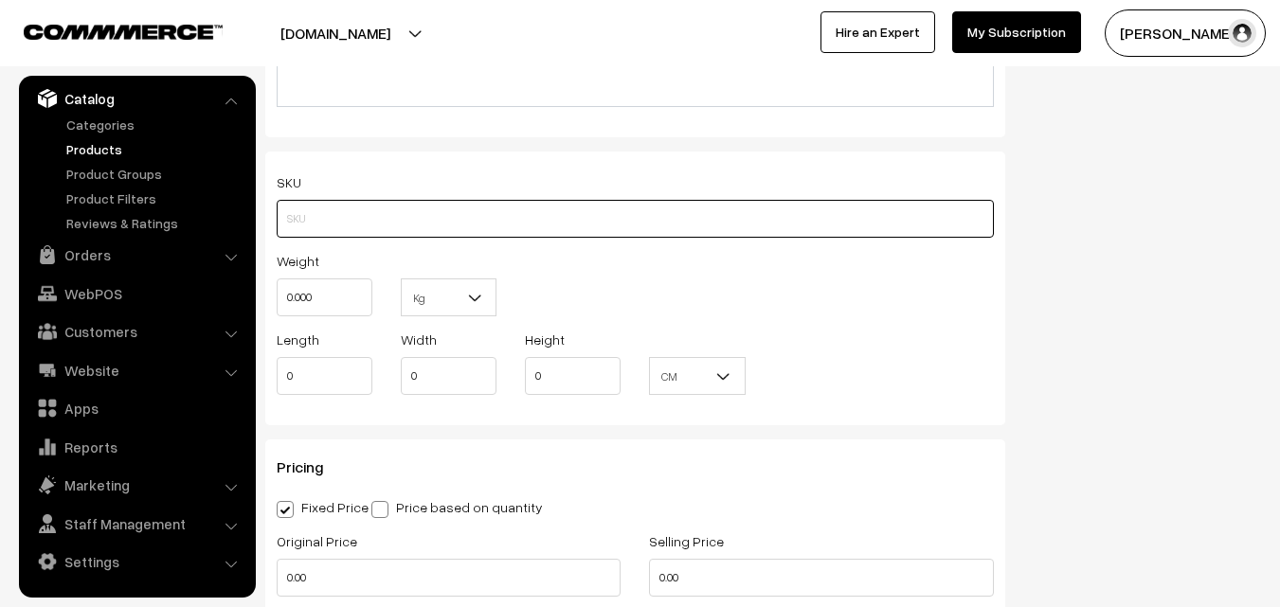
click at [329, 218] on input "text" at bounding box center [635, 219] width 717 height 38
paste input "va11760-aug-kanchi-pra"
type input "va11760-aug-kanchi-pra"
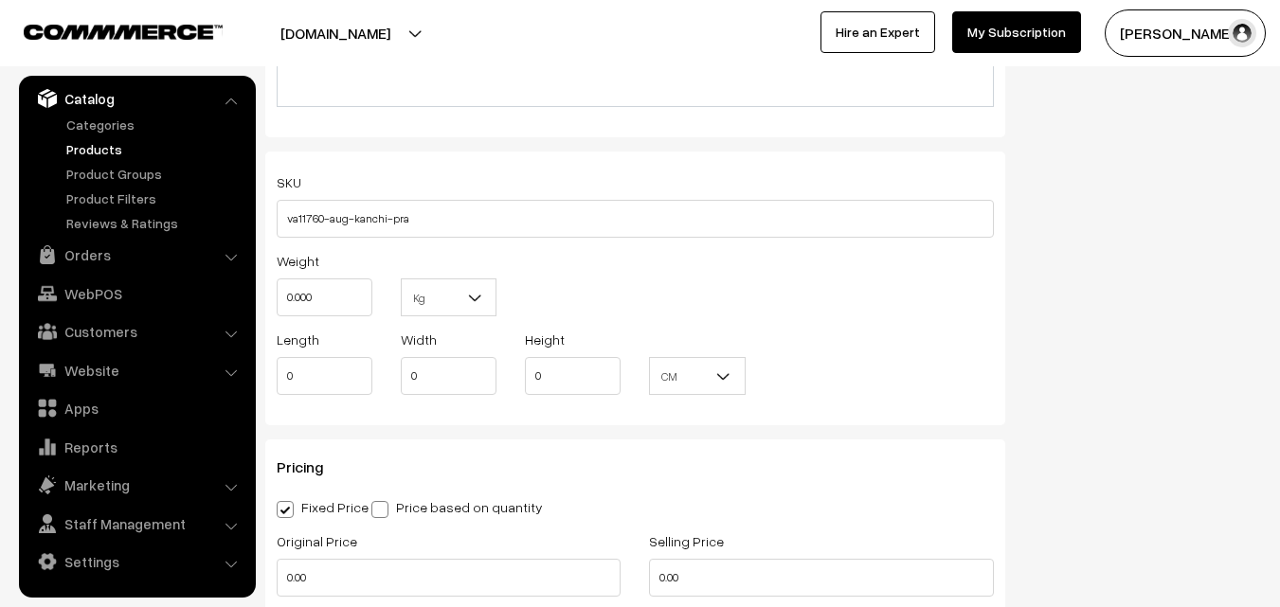
click at [327, 278] on div "Weight 0.000" at bounding box center [325, 282] width 96 height 67
click at [326, 291] on input "0.000" at bounding box center [325, 298] width 96 height 38
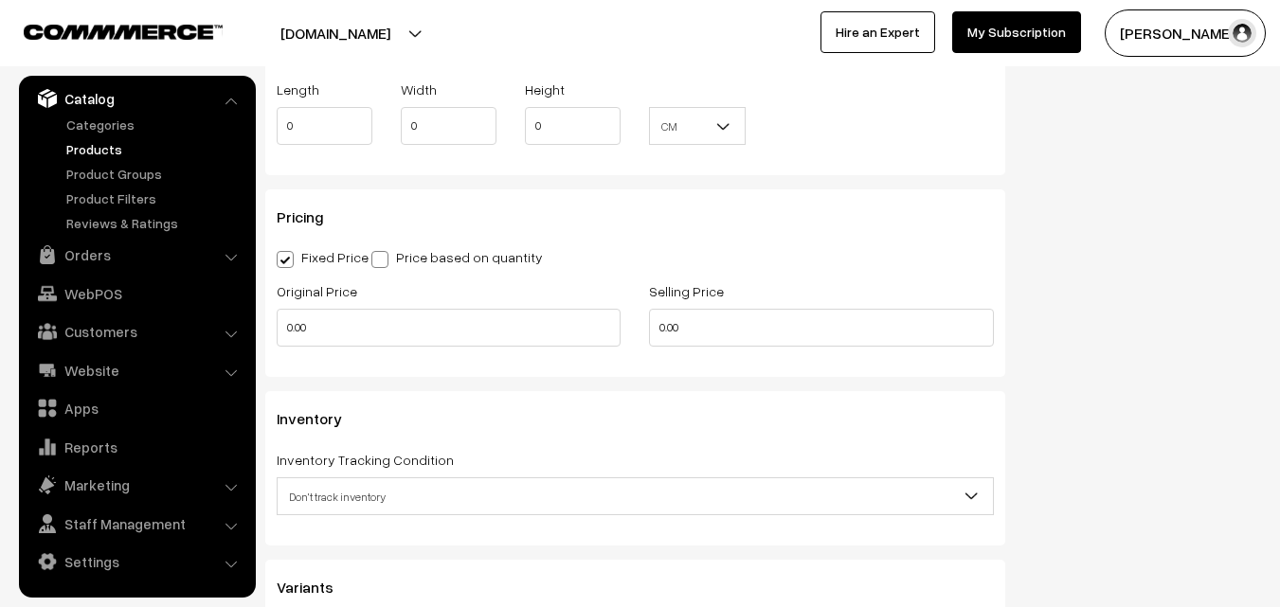
scroll to position [1516, 0]
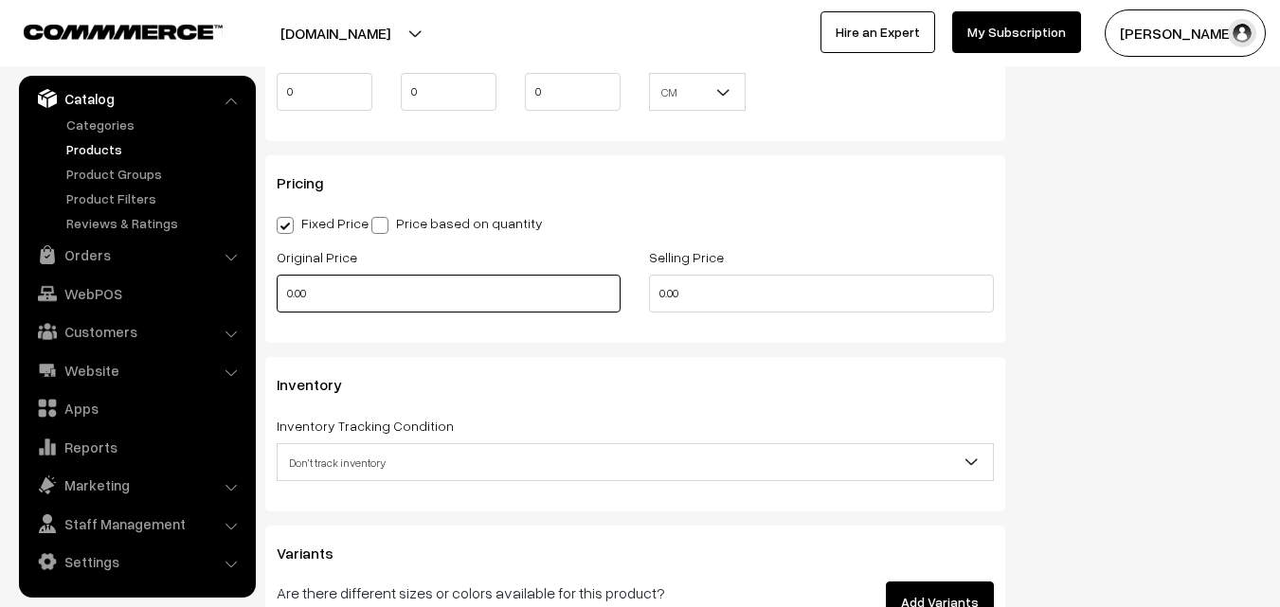
type input "0.80"
click at [330, 292] on input "0.00" at bounding box center [449, 294] width 344 height 38
type input "17500"
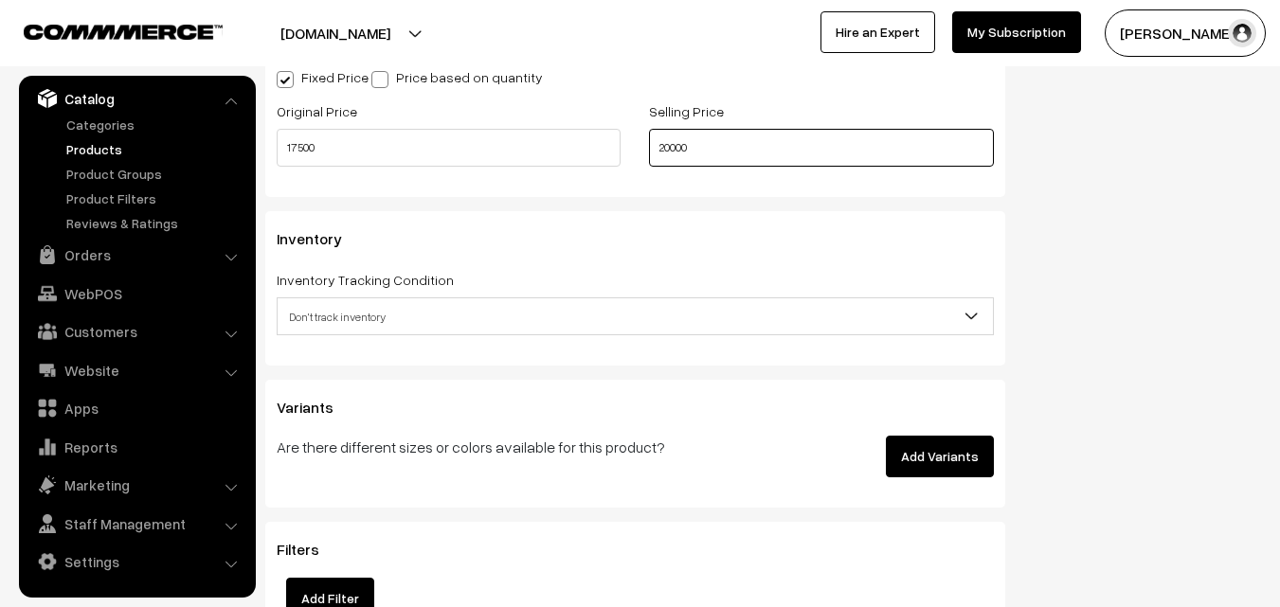
scroll to position [1705, 0]
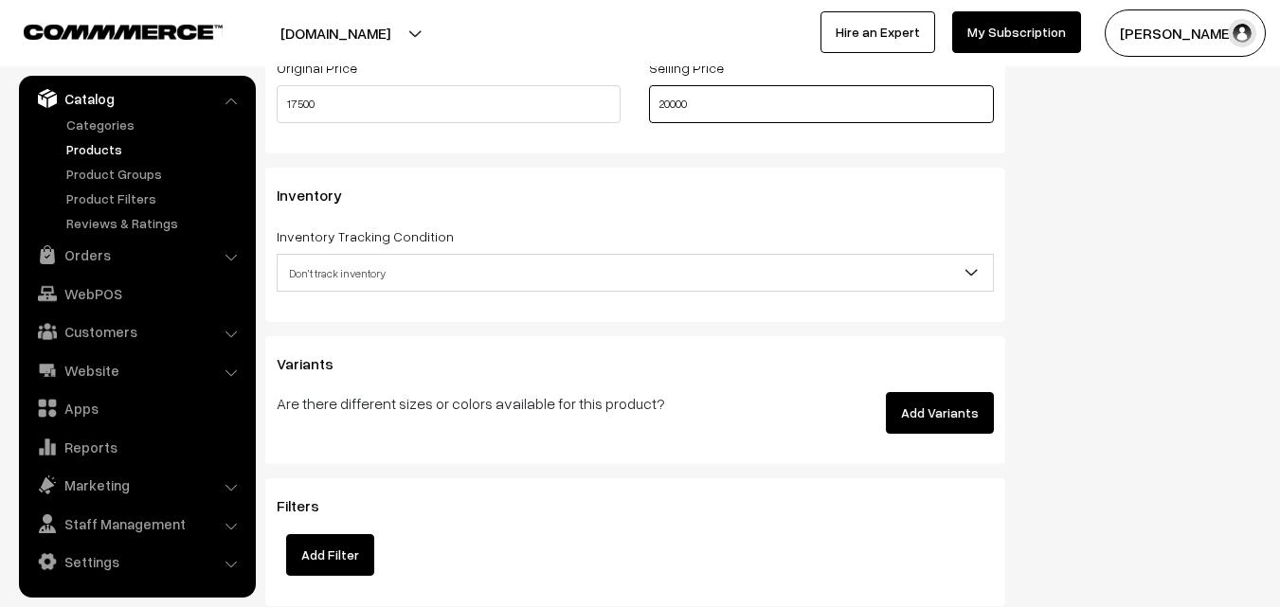
type input "20000"
click at [333, 274] on span "Don't track inventory" at bounding box center [635, 273] width 715 height 33
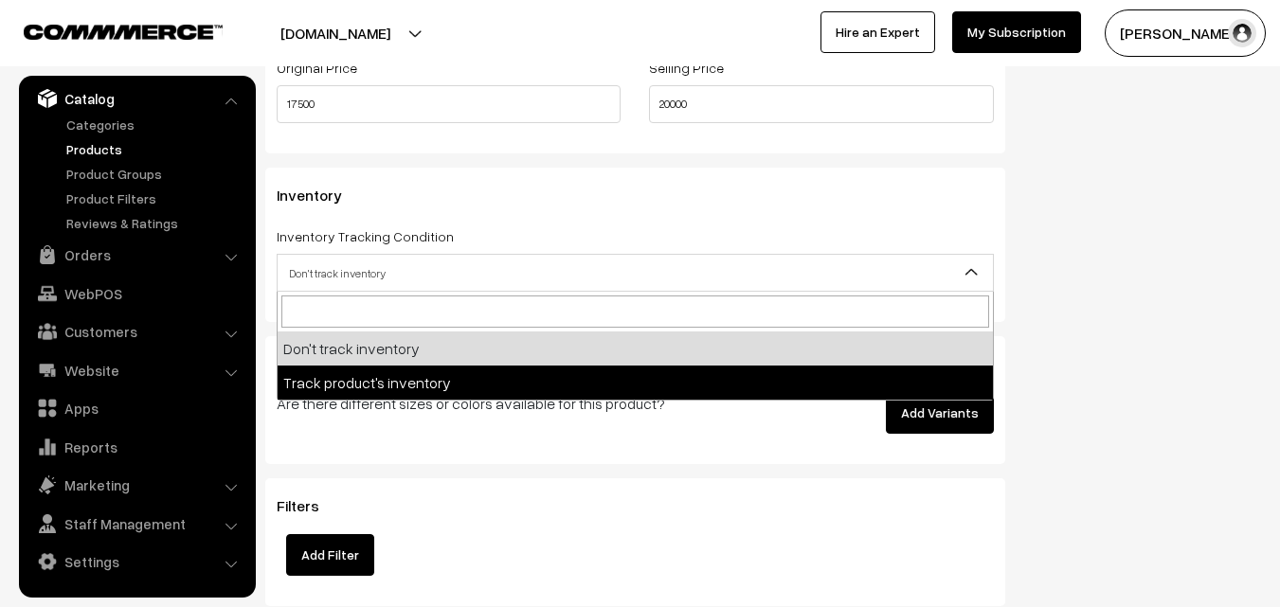
select select "2"
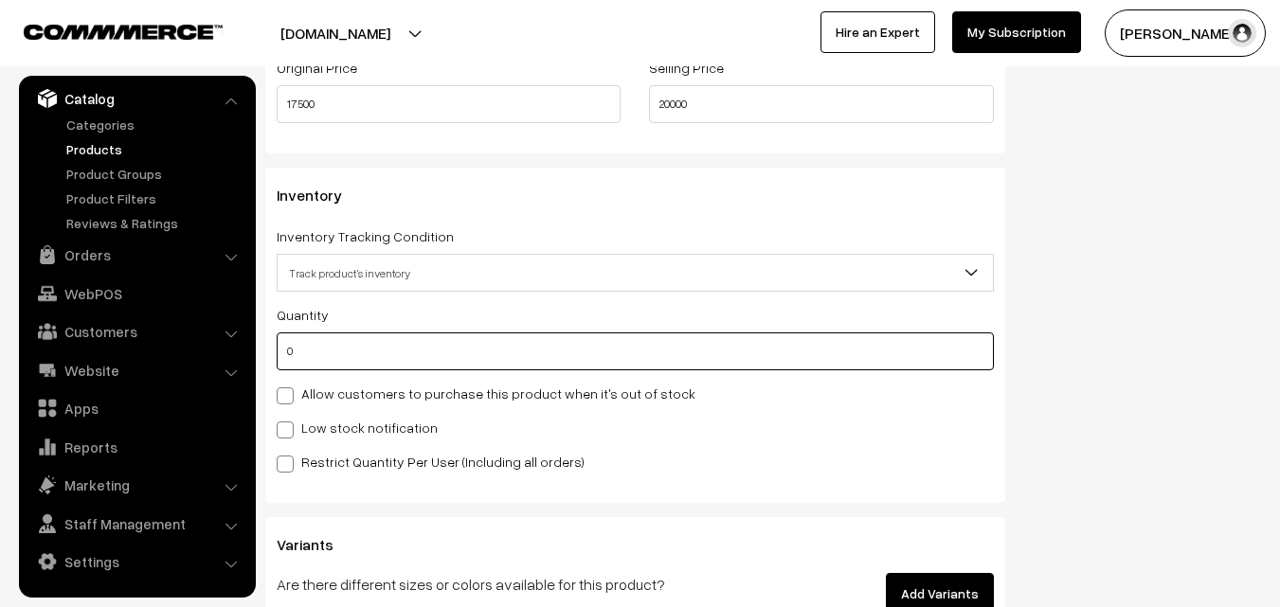
click at [358, 357] on input "0" at bounding box center [635, 352] width 717 height 38
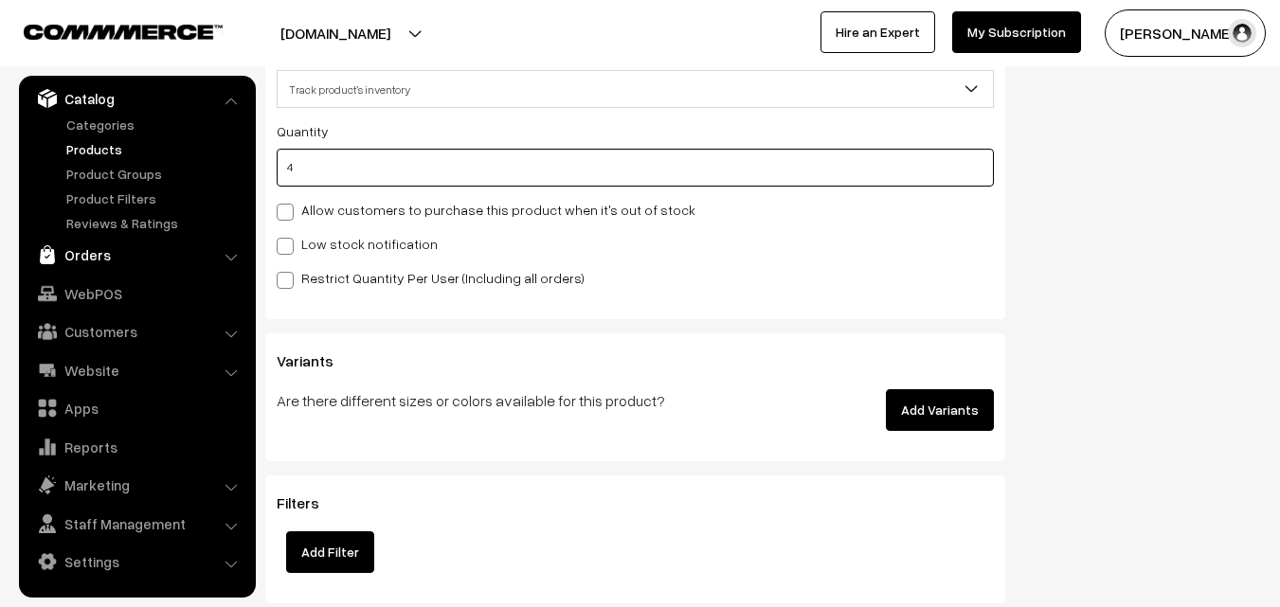
scroll to position [1895, 0]
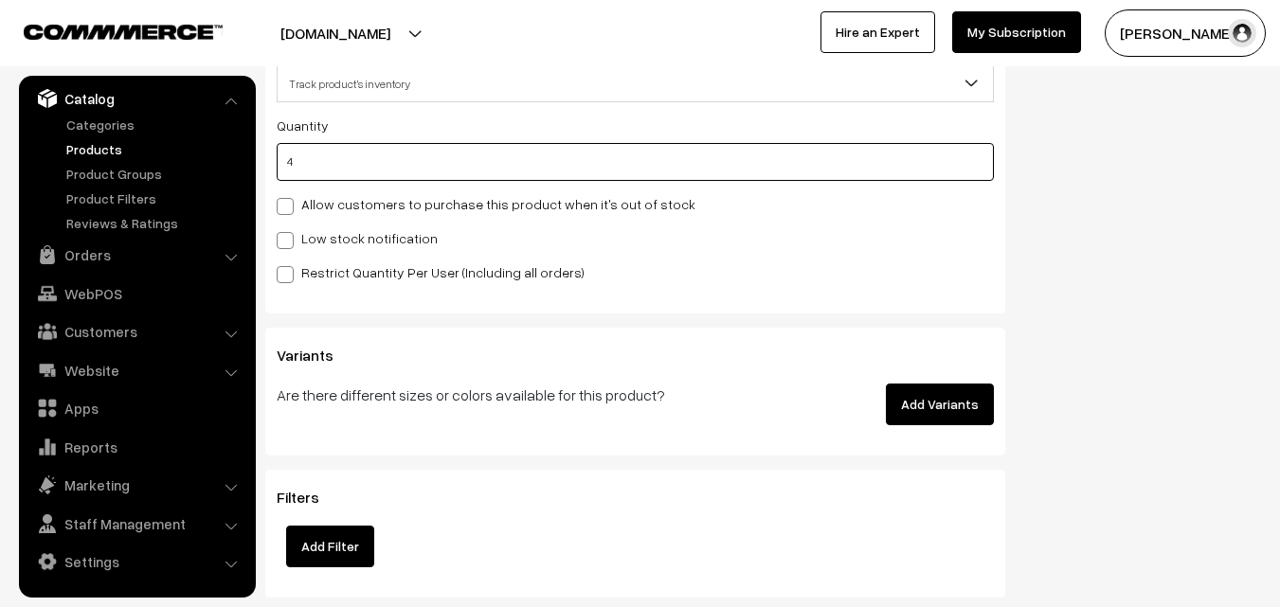
type input "4"
click at [299, 236] on label "Low stock notification" at bounding box center [357, 238] width 161 height 20
click at [289, 236] on input "Low stock notification" at bounding box center [283, 237] width 12 height 12
checkbox input "true"
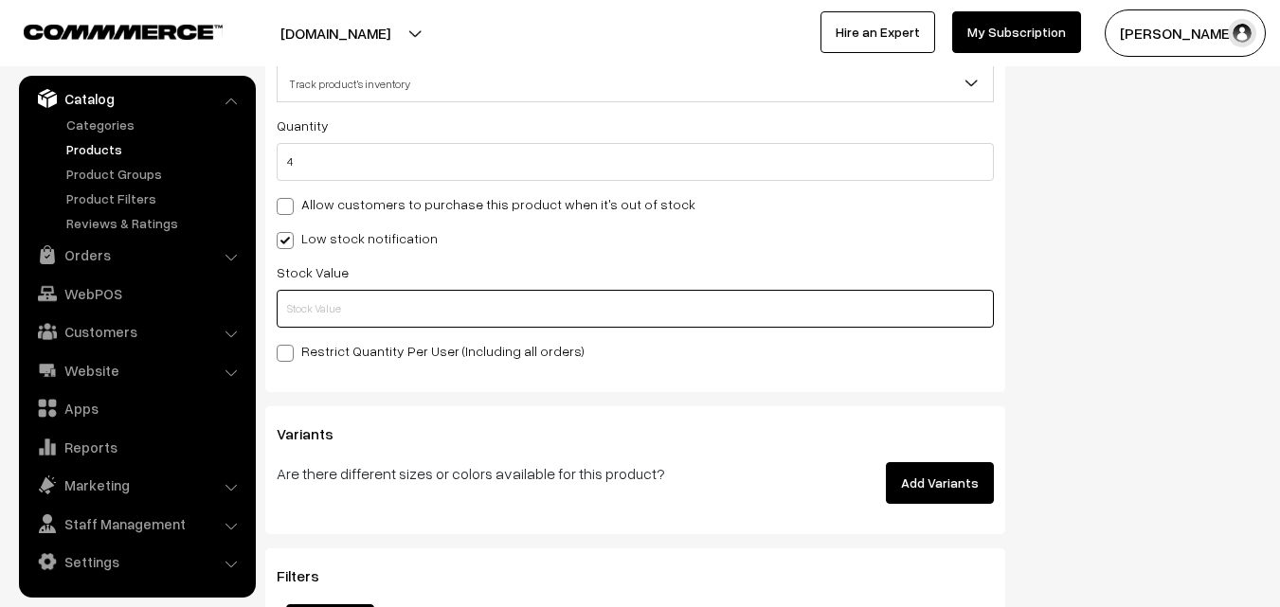
click at [294, 295] on input "text" at bounding box center [635, 309] width 717 height 38
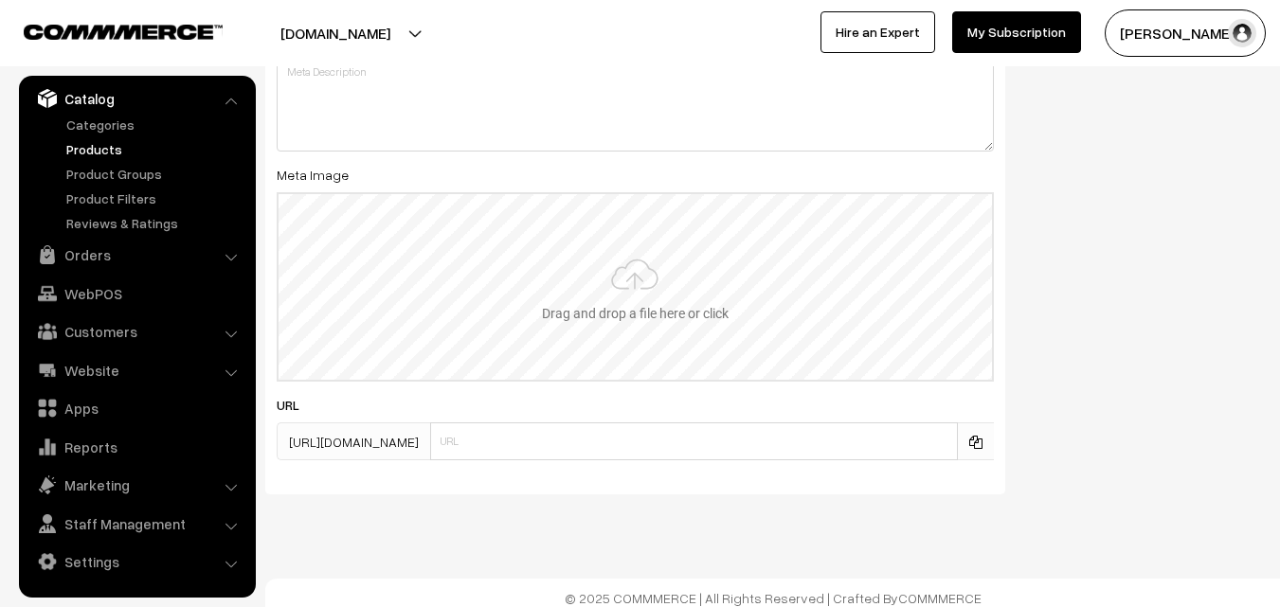
scroll to position [2820, 0]
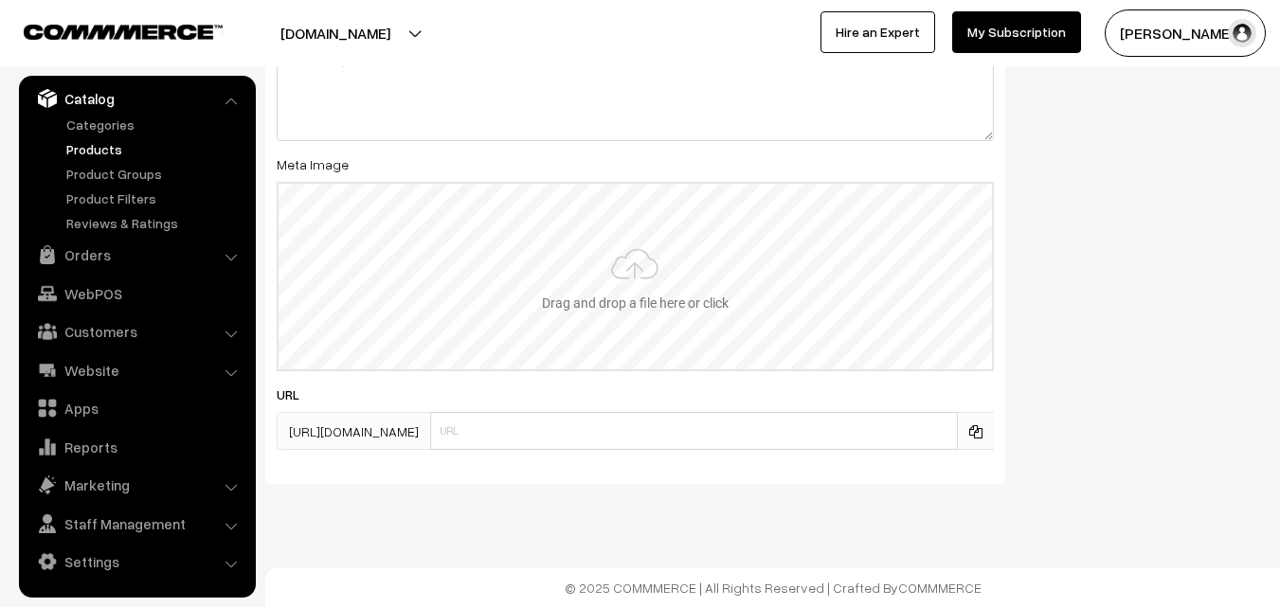
type input "2"
click at [635, 281] on input "file" at bounding box center [635, 277] width 713 height 186
type input "C:\fakepath\kanchipuram-saree-va11760-aug-1.jpeg"
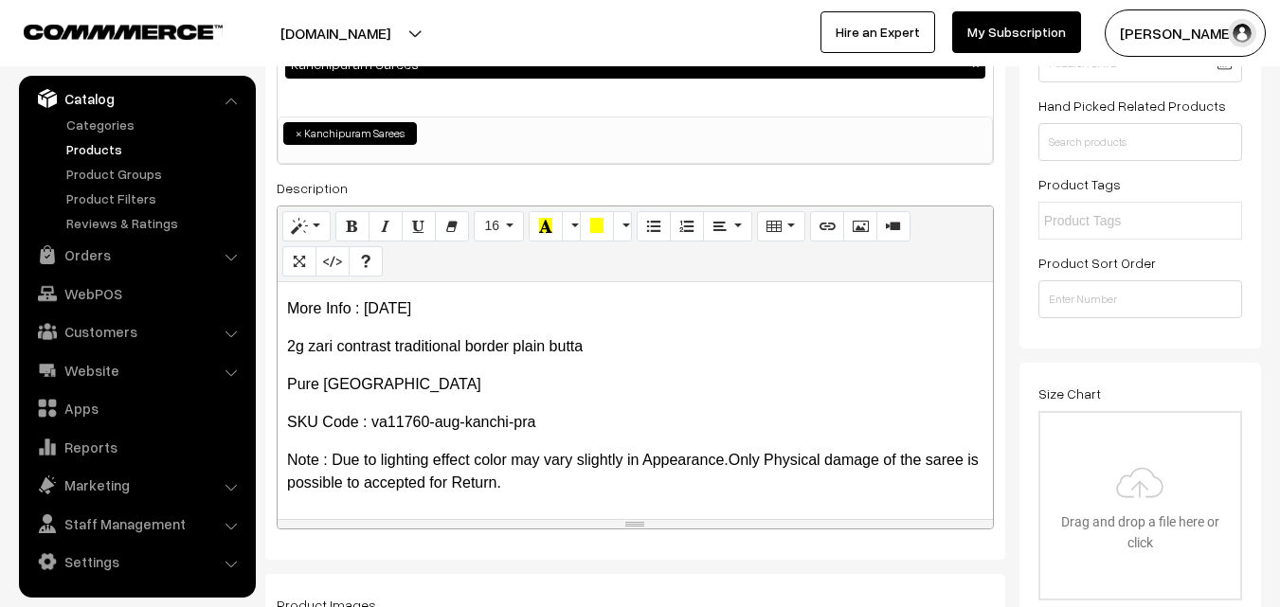
scroll to position [0, 0]
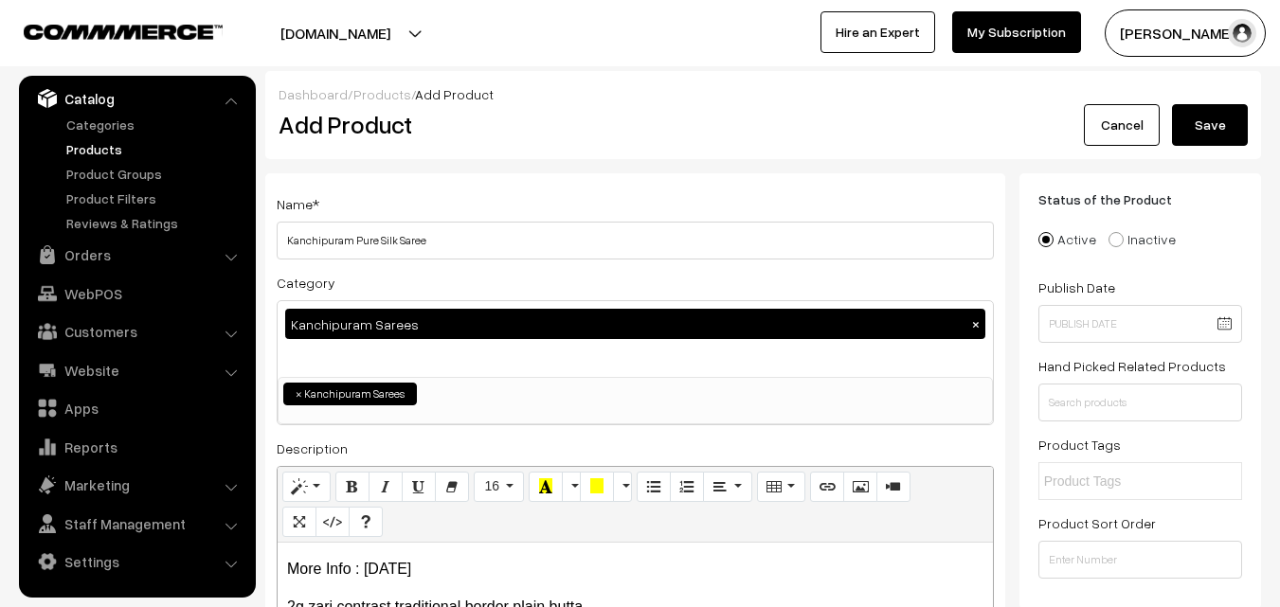
click at [1229, 115] on button "Save" at bounding box center [1210, 125] width 76 height 42
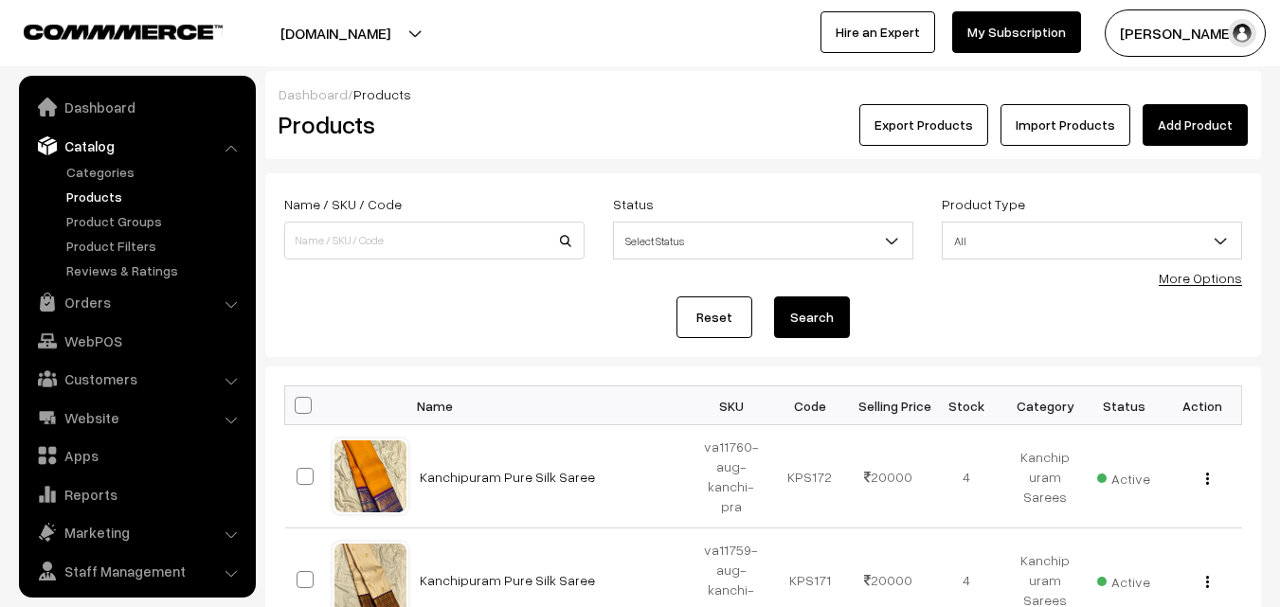
scroll to position [47, 0]
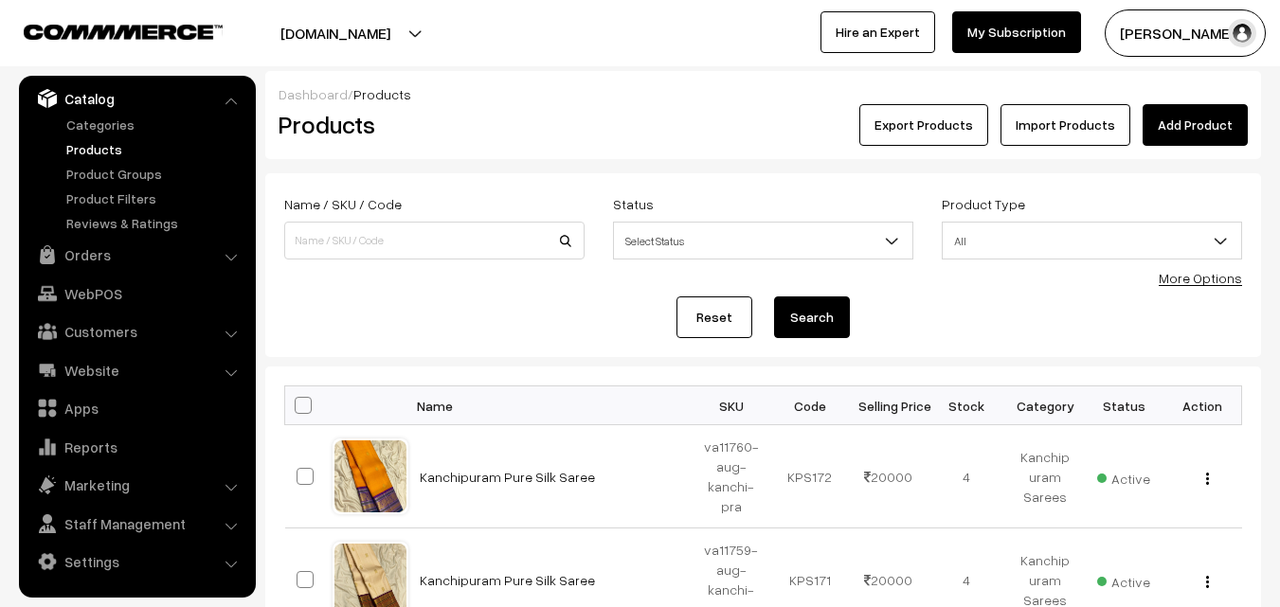
click at [1195, 115] on link "Add Product" at bounding box center [1194, 125] width 105 height 42
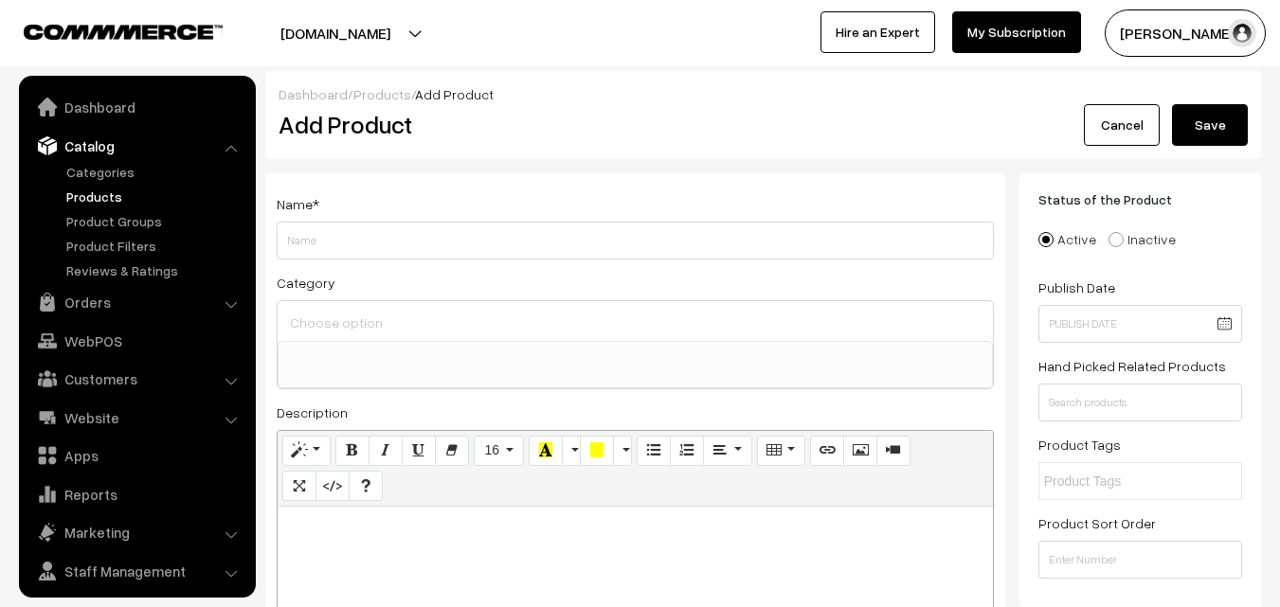
select select
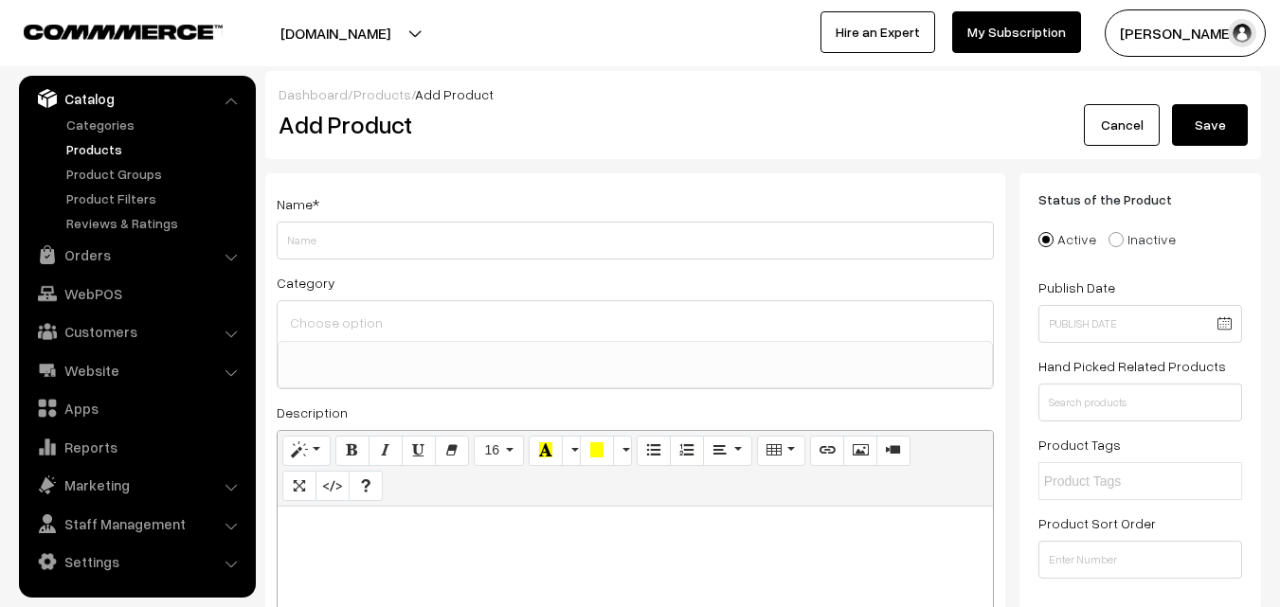
paste div
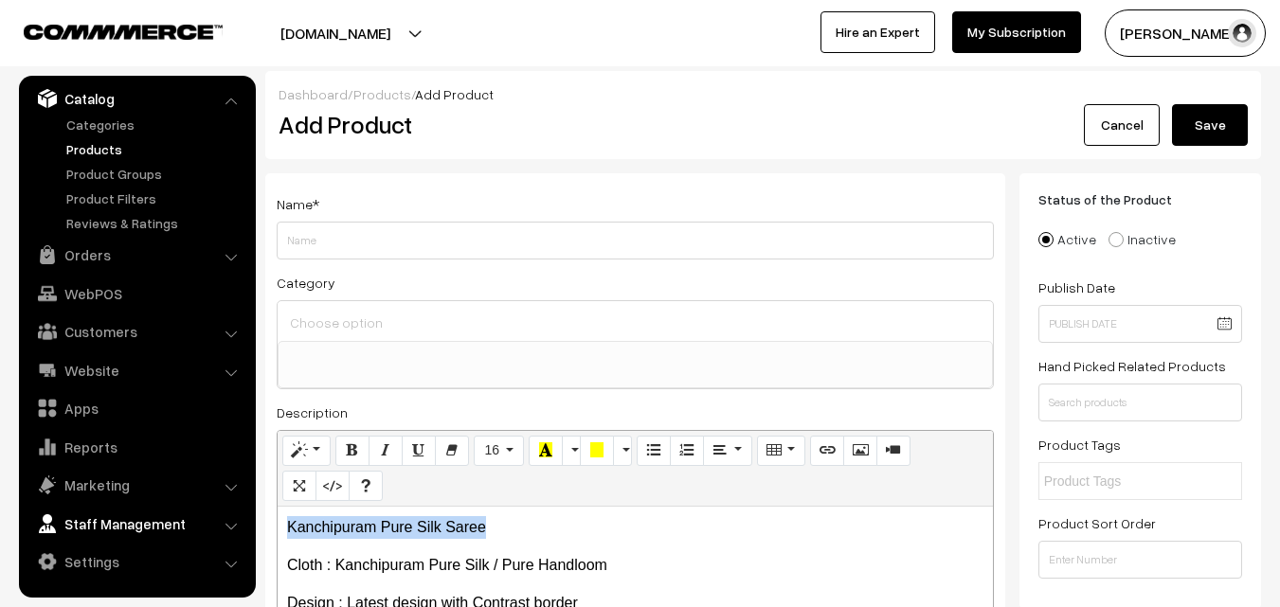
drag, startPoint x: 514, startPoint y: 521, endPoint x: 207, endPoint y: 507, distance: 308.2
copy p "Kanchipuram Pure Silk Saree"
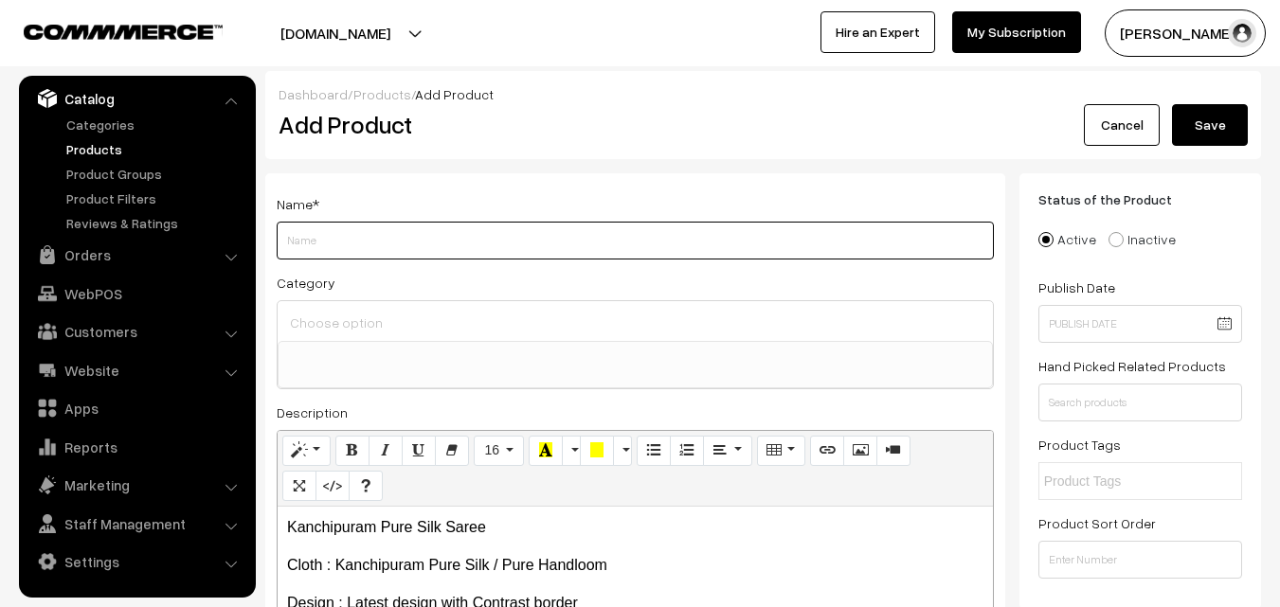
click at [379, 241] on input "Weight" at bounding box center [635, 241] width 717 height 38
paste input "Kanchipuram Pure Silk Saree"
type input "Kanchipuram Pure Silk Saree"
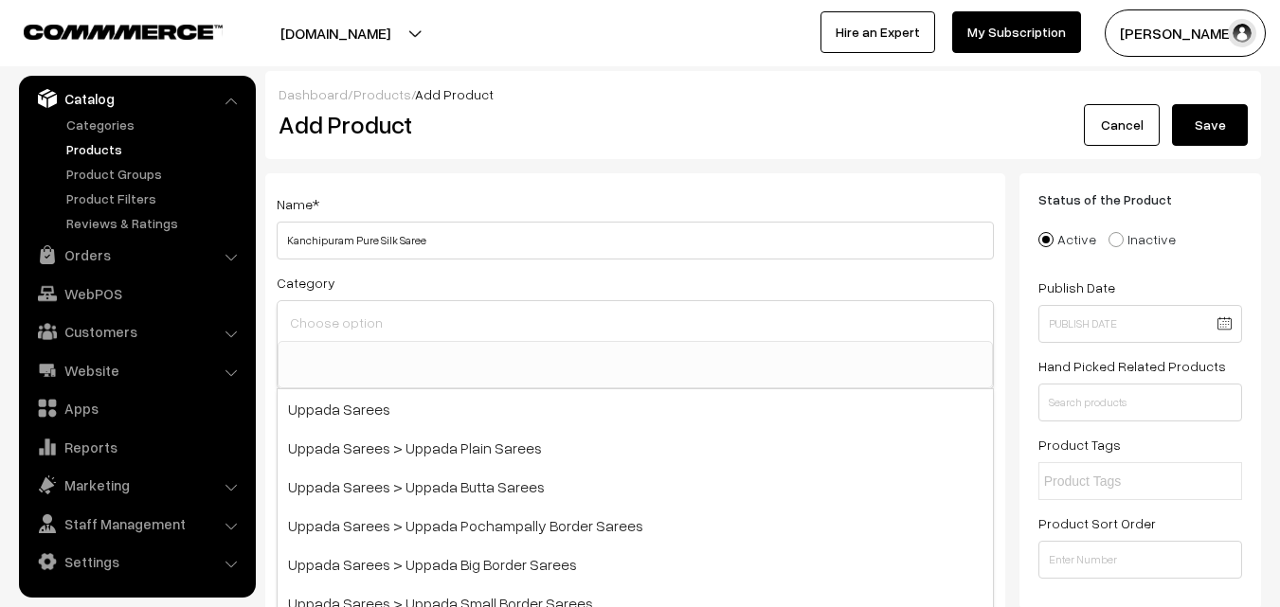
click at [378, 323] on input at bounding box center [635, 322] width 700 height 27
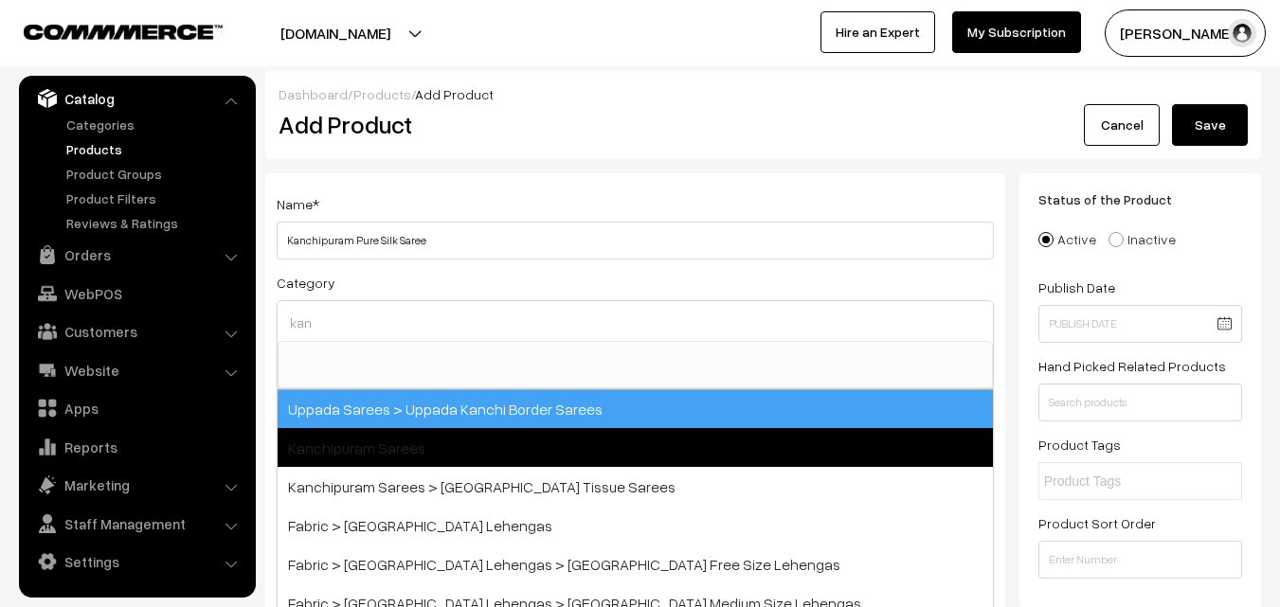
type input "kan"
click at [394, 439] on span "Kanchipuram Sarees" at bounding box center [635, 447] width 715 height 39
select select "3"
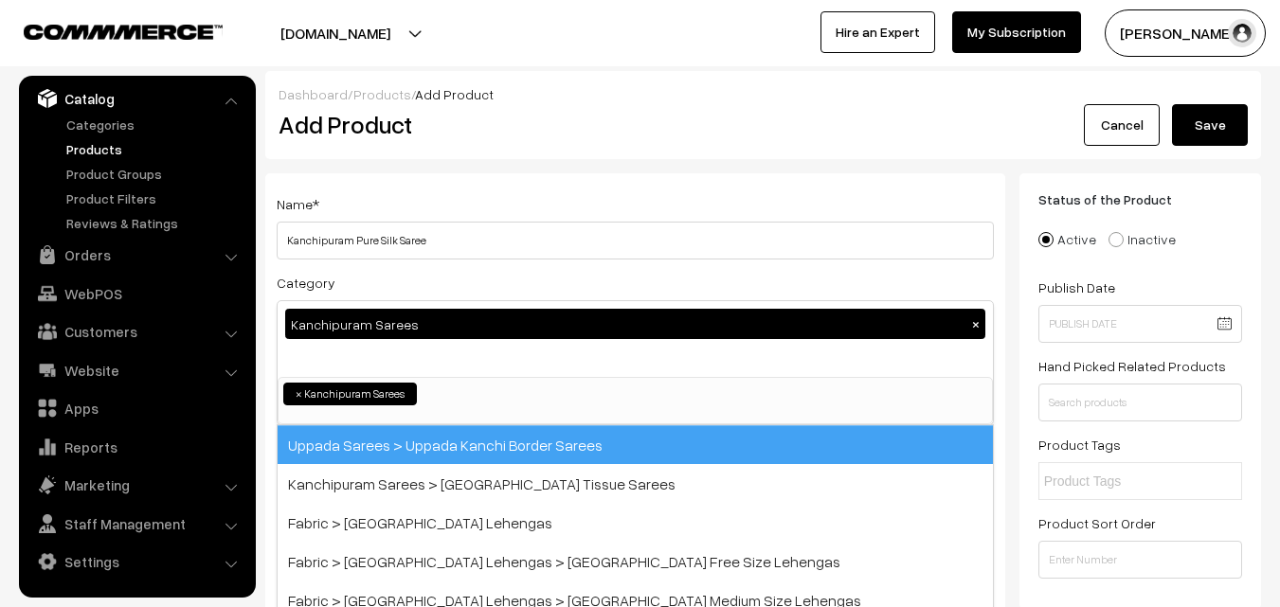
scroll to position [322, 0]
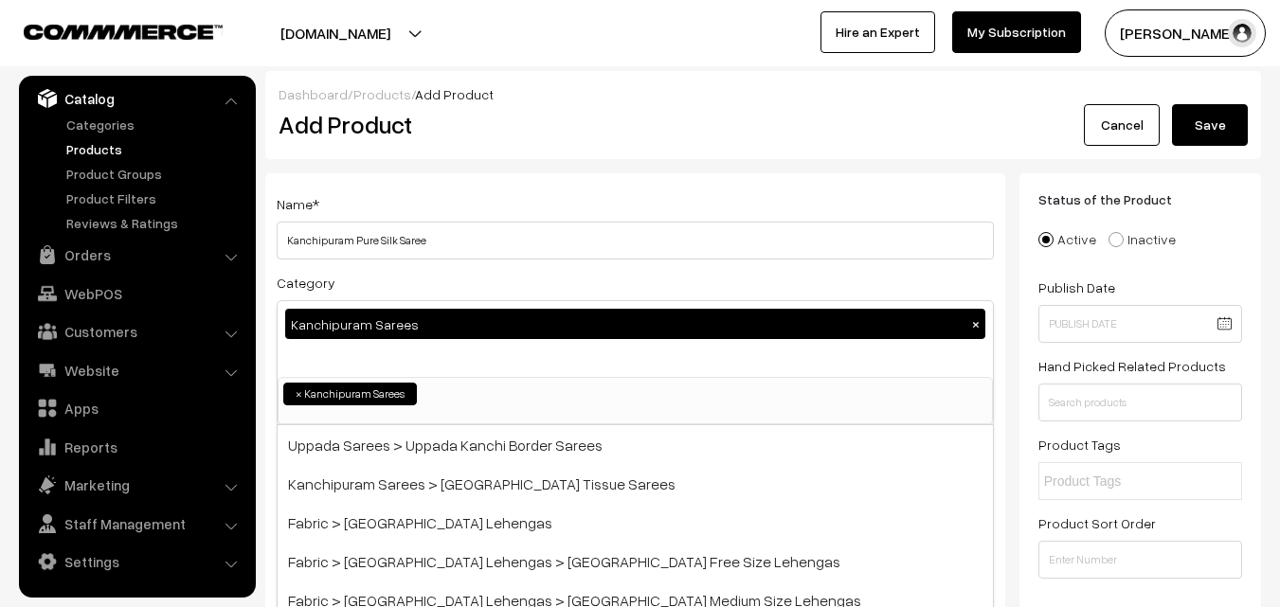
click at [499, 158] on div "Dashboard / Products / Add Product Add Product Cancel Save" at bounding box center [763, 115] width 996 height 88
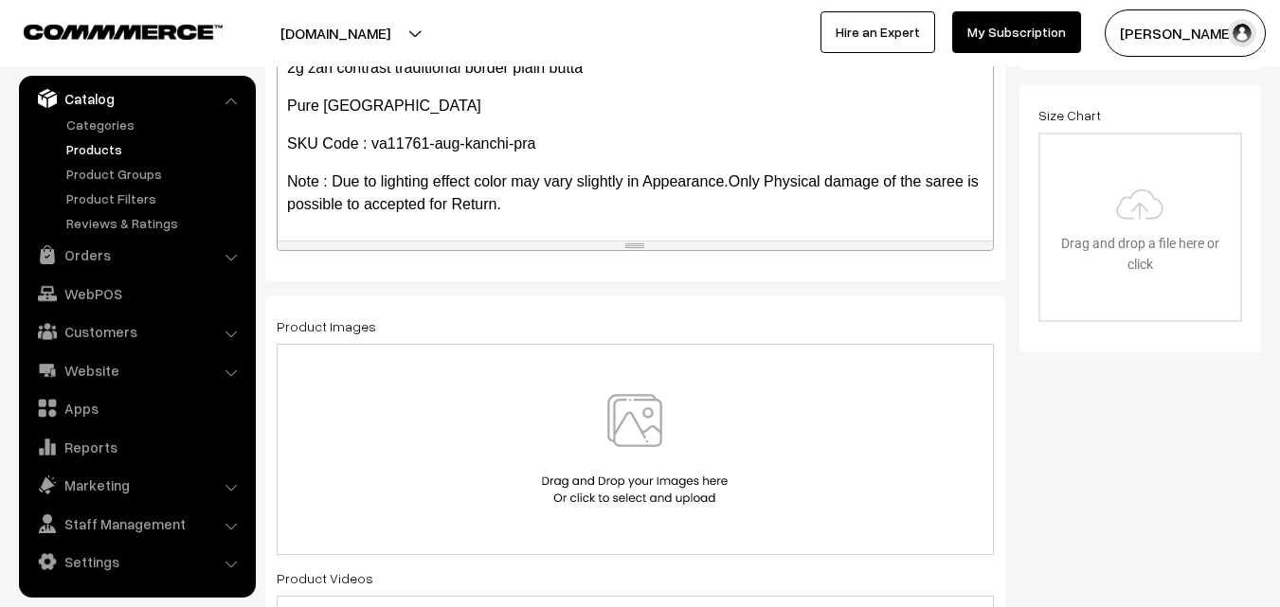
scroll to position [568, 0]
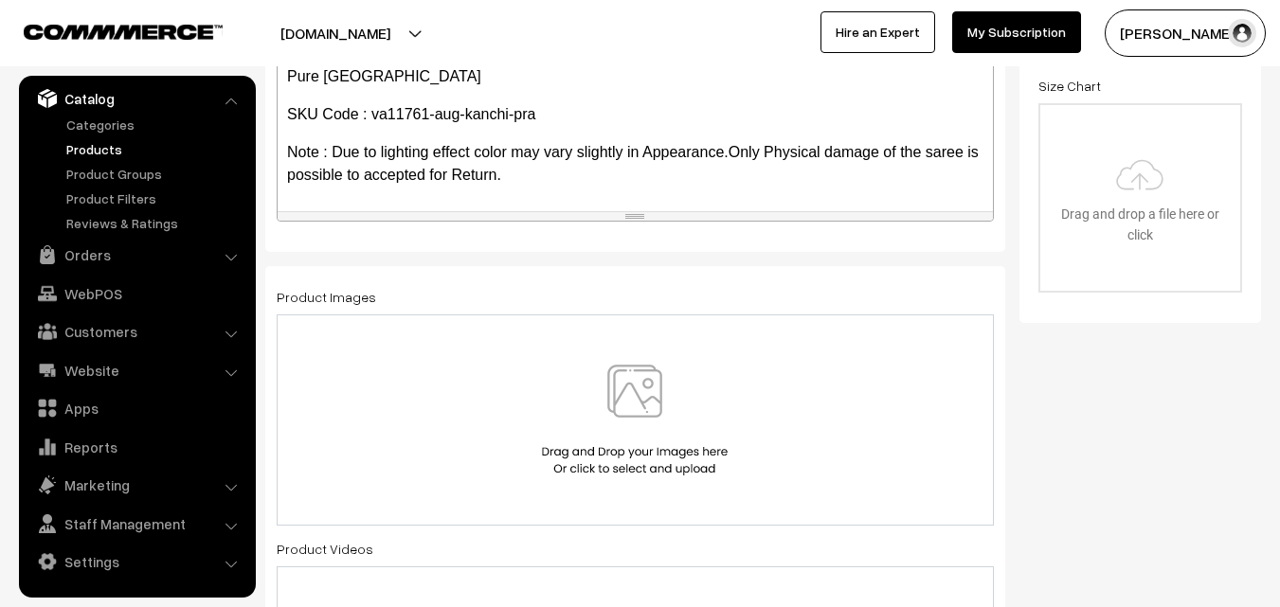
click at [618, 389] on img at bounding box center [634, 420] width 195 height 111
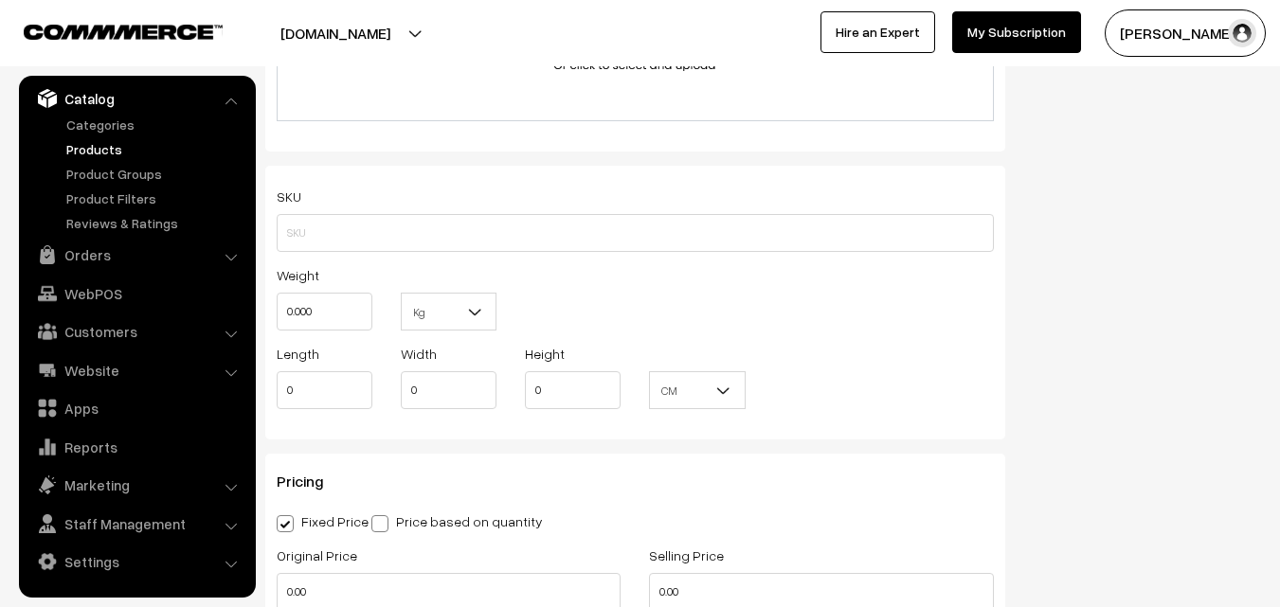
scroll to position [1231, 0]
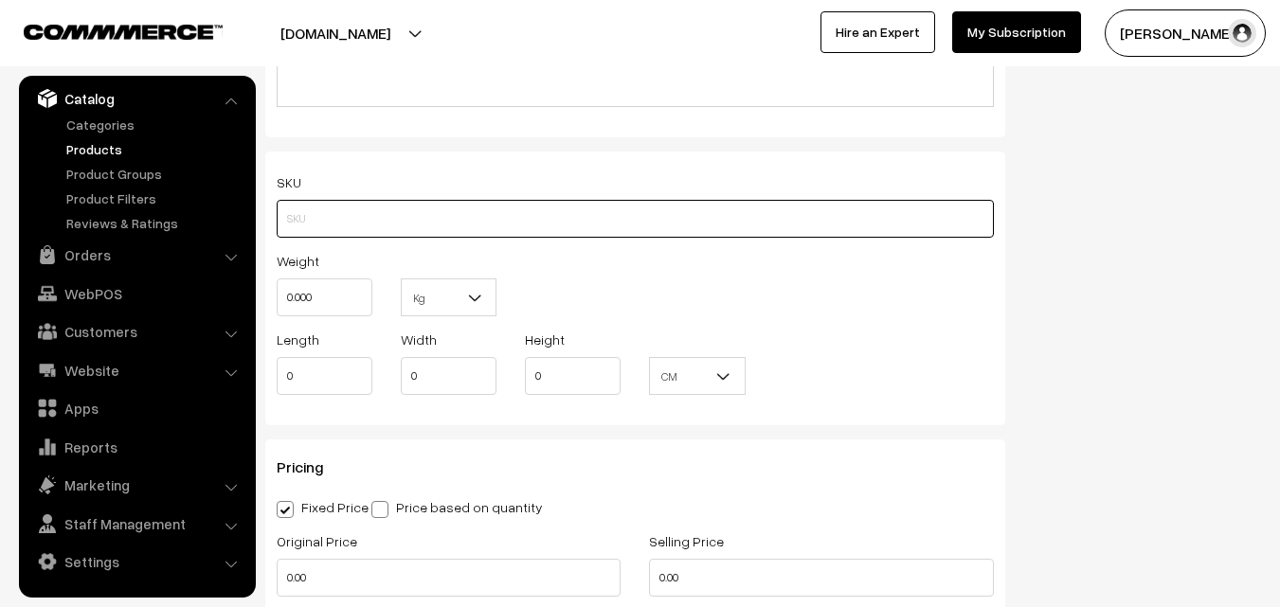
click at [312, 221] on input "text" at bounding box center [635, 219] width 717 height 38
paste input "va11761-aug-kanchi-pra"
type input "va11761-aug-kanchi-pra"
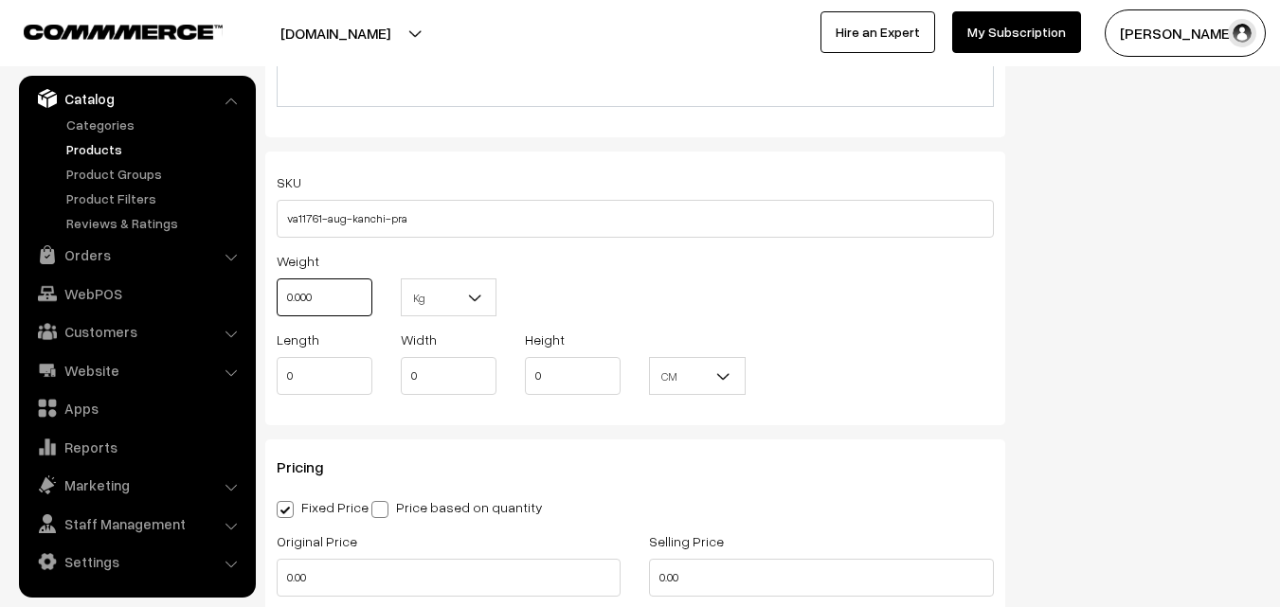
click at [320, 292] on input "0.000" at bounding box center [325, 298] width 96 height 38
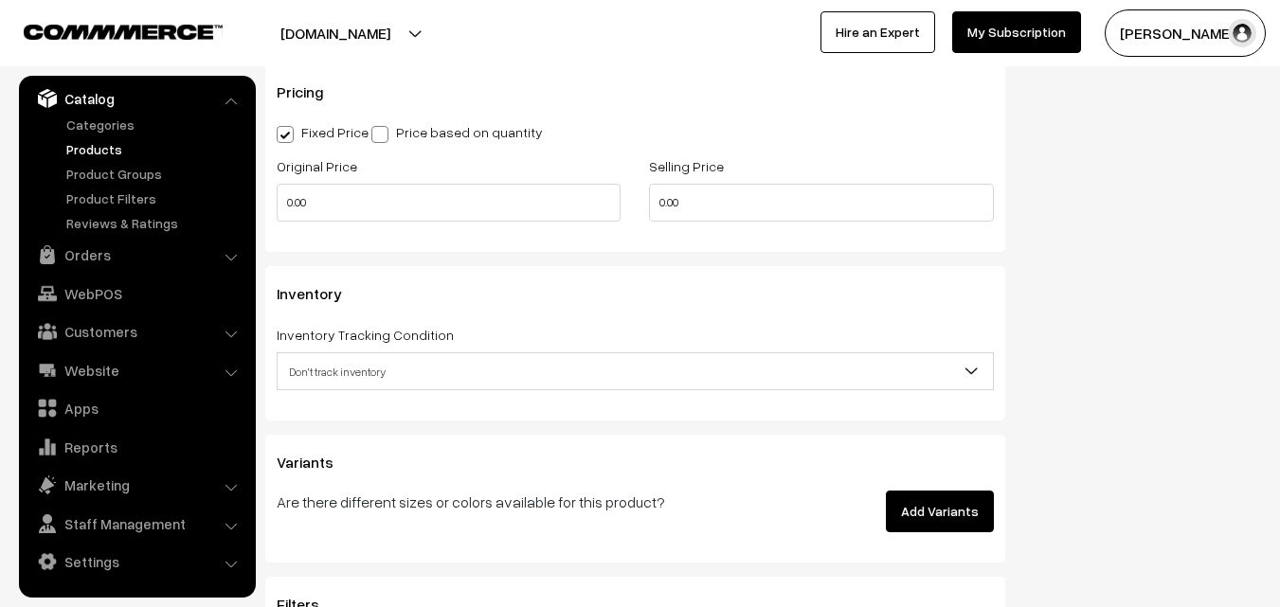
scroll to position [1610, 0]
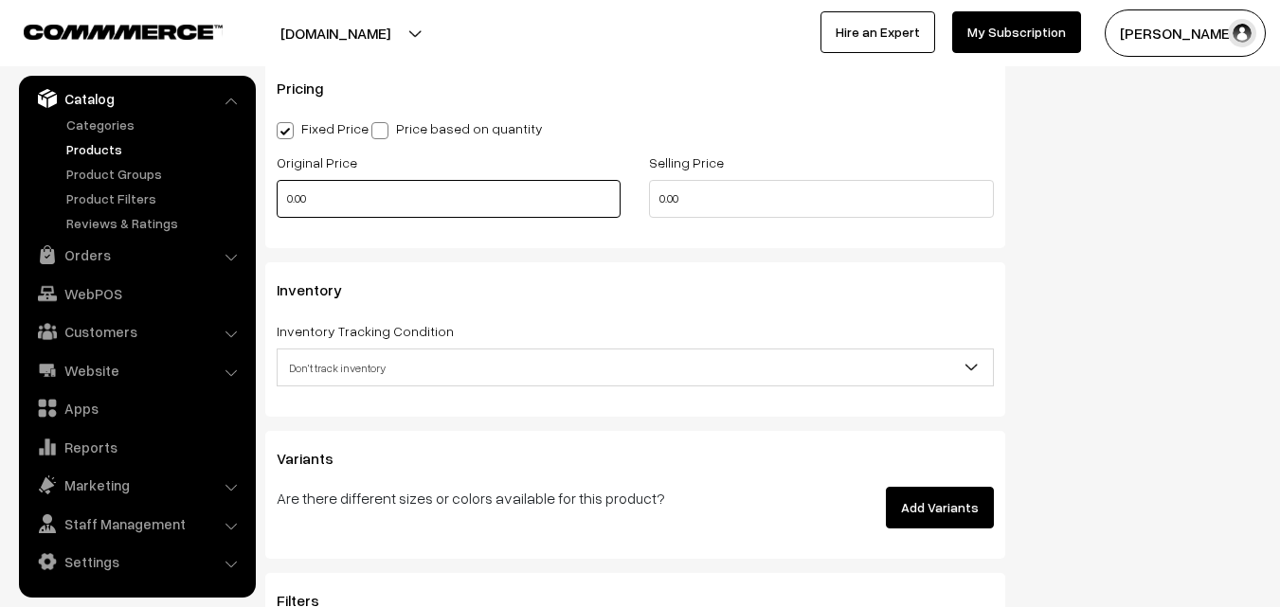
type input "0.80"
click at [336, 215] on input "0.00" at bounding box center [449, 199] width 344 height 38
type input "17500"
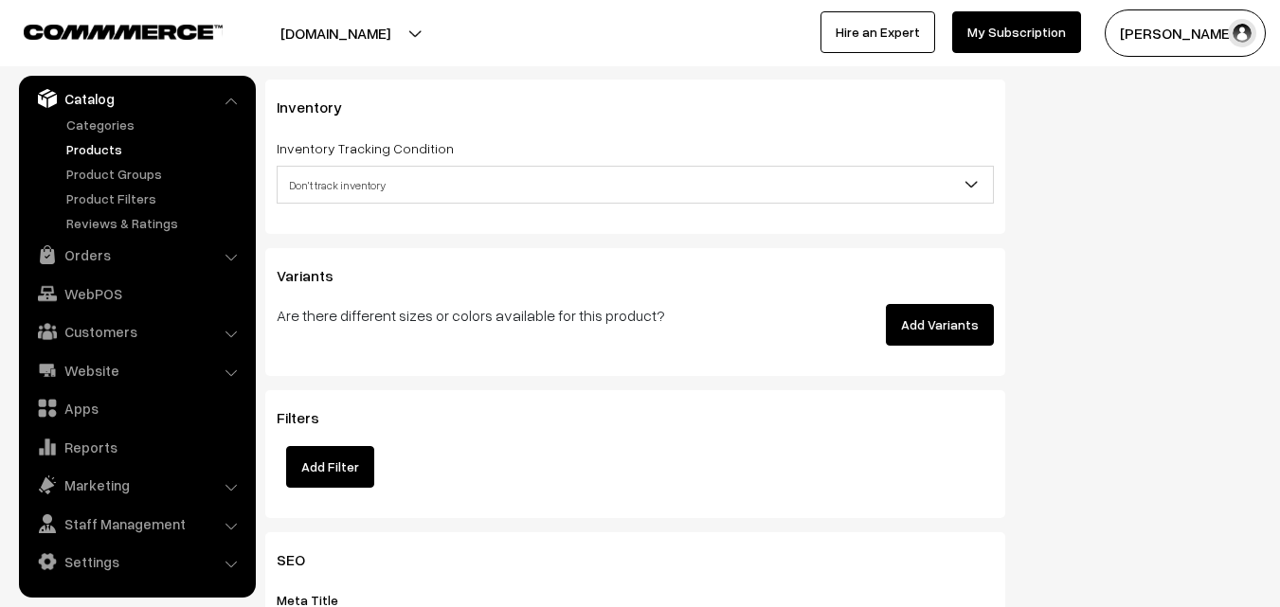
scroll to position [1800, 0]
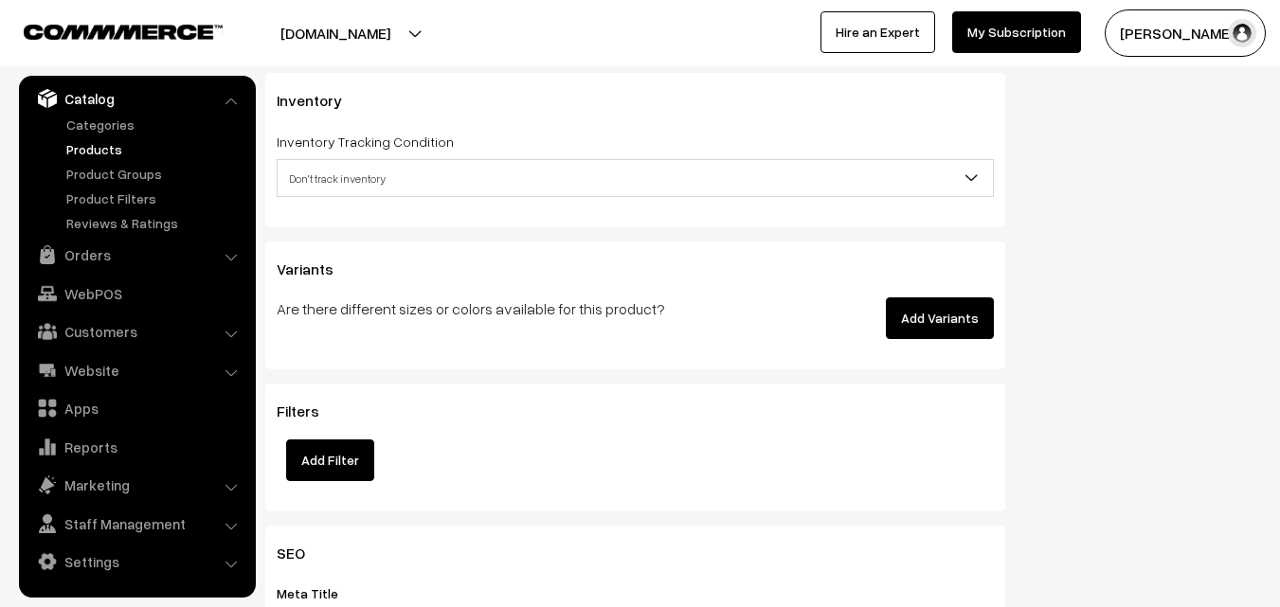
type input "20000"
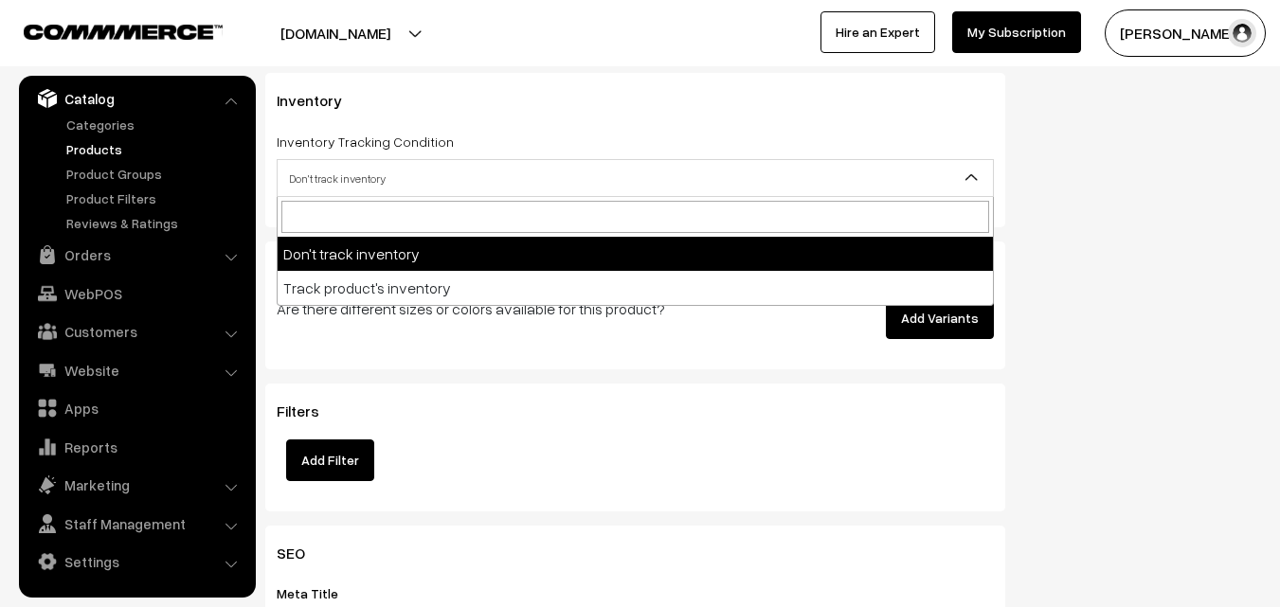
click at [354, 189] on span "Don't track inventory" at bounding box center [635, 178] width 715 height 33
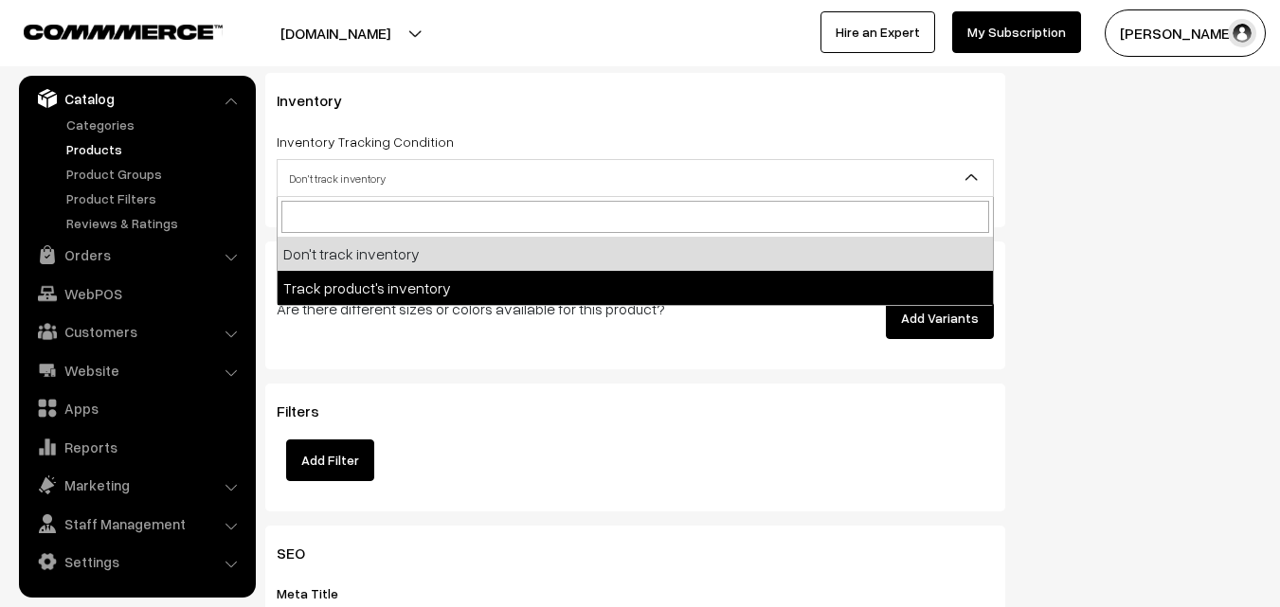
select select "2"
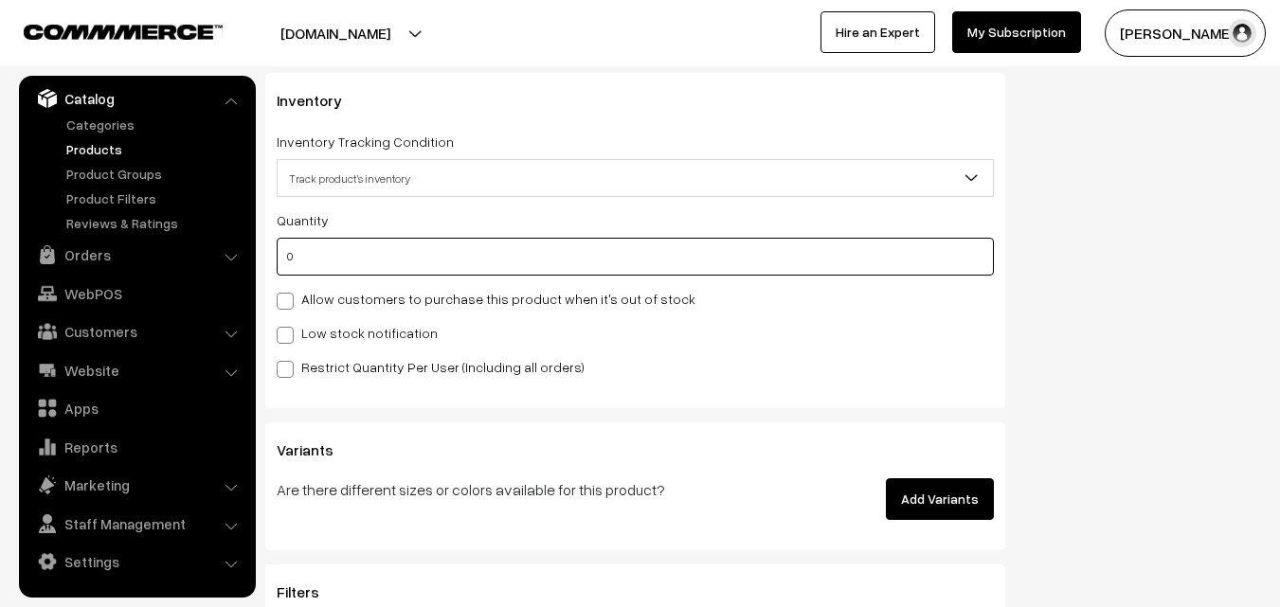
click at [349, 267] on input "0" at bounding box center [635, 257] width 717 height 38
type input "4"
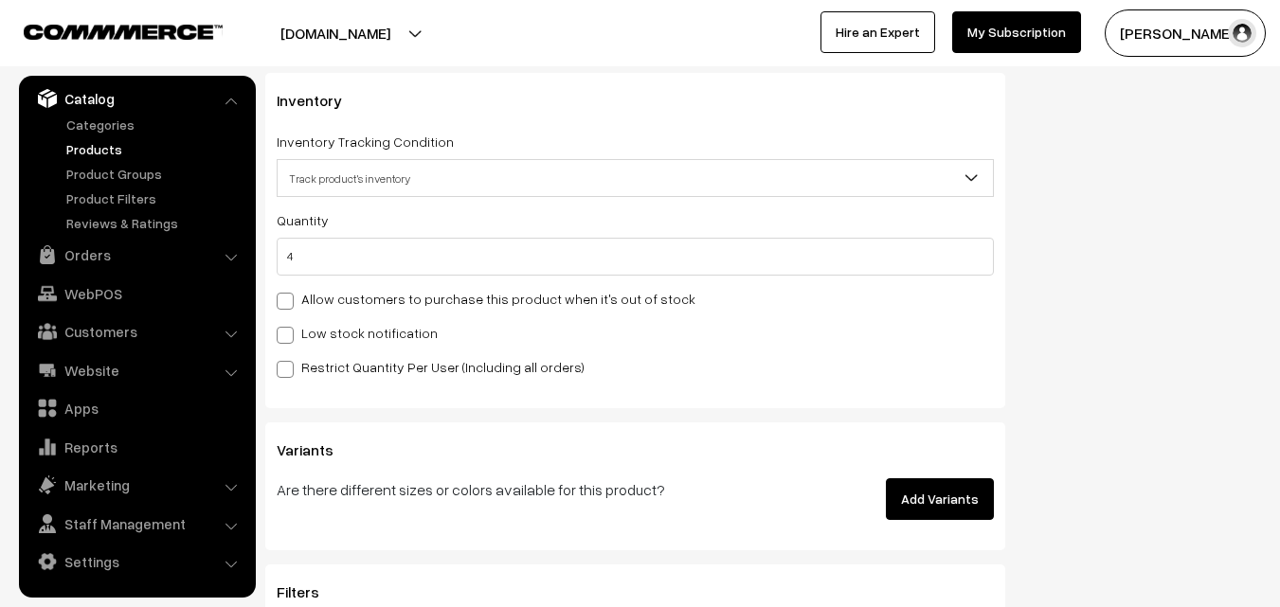
click at [318, 355] on div "Restrict Quantity Per User (Including all orders)" at bounding box center [635, 366] width 717 height 23
click at [316, 335] on label "Low stock notification" at bounding box center [357, 333] width 161 height 20
click at [289, 335] on input "Low stock notification" at bounding box center [283, 332] width 12 height 12
checkbox input "true"
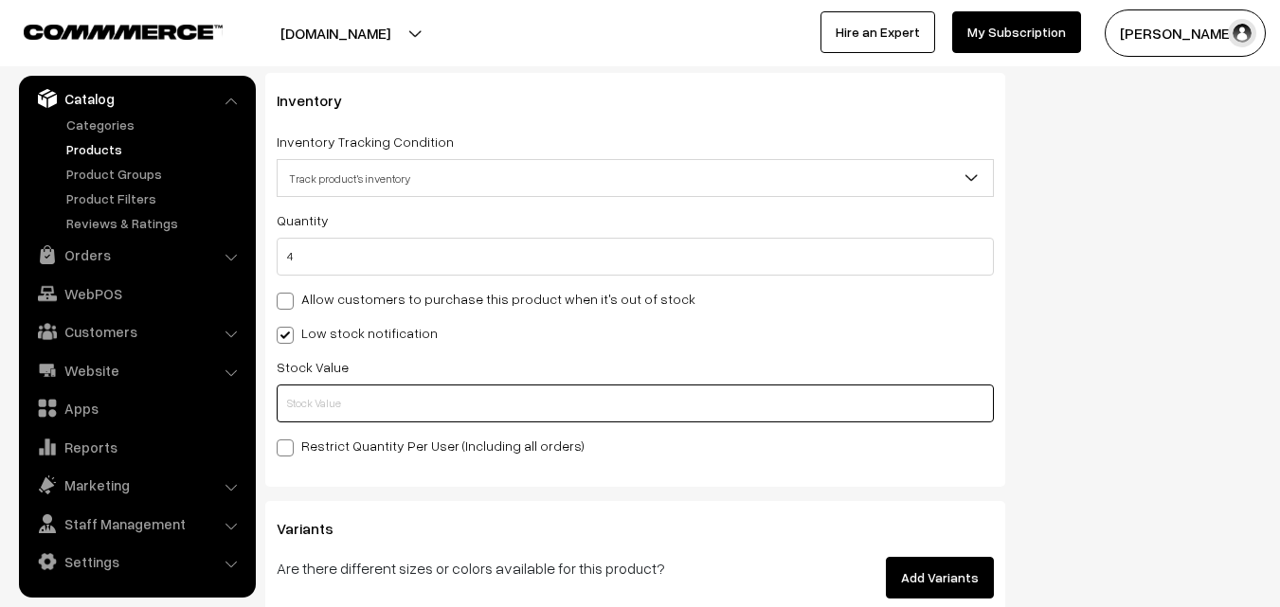
click at [324, 391] on input "text" at bounding box center [635, 404] width 717 height 38
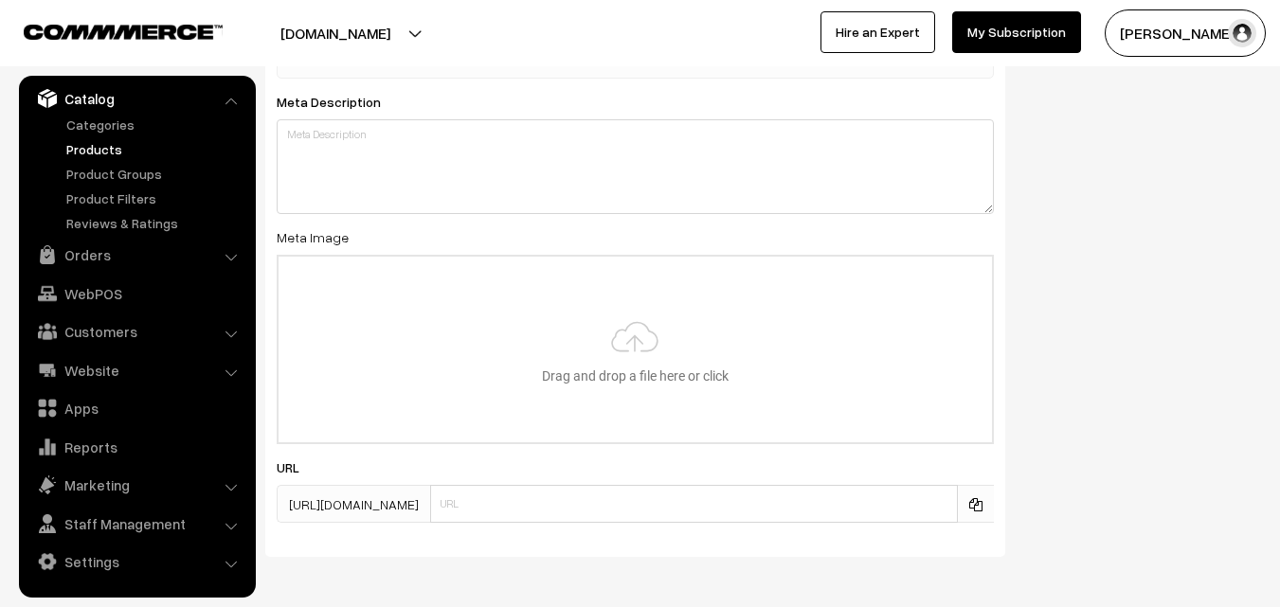
scroll to position [2820, 0]
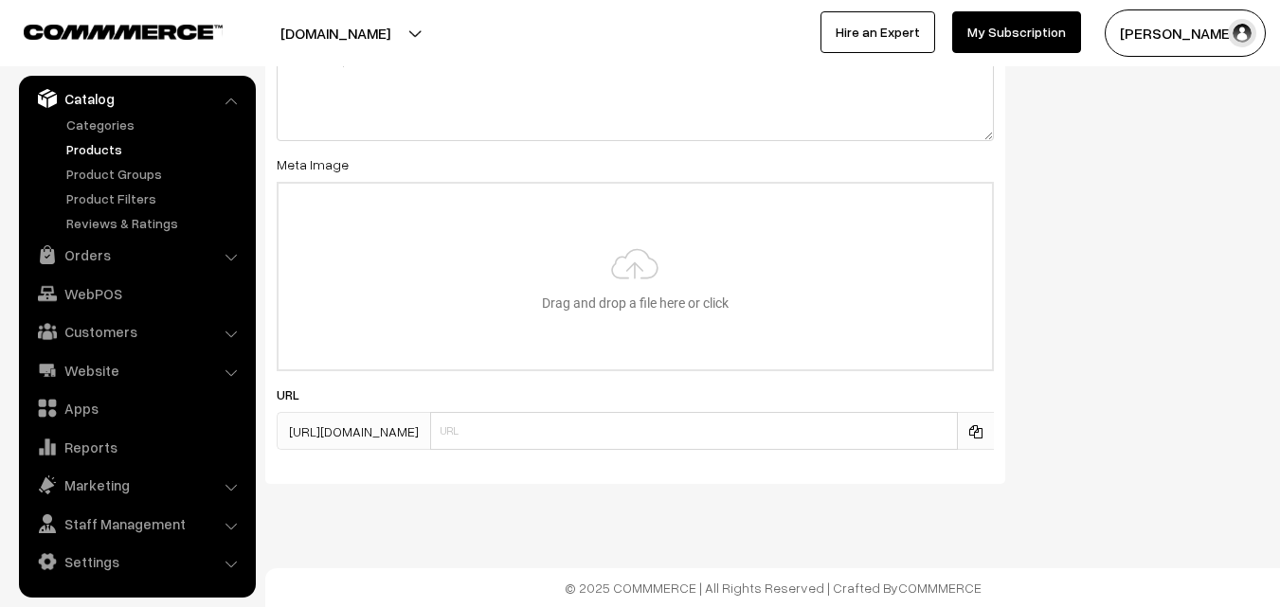
type input "2"
click at [644, 299] on input "file" at bounding box center [635, 277] width 713 height 186
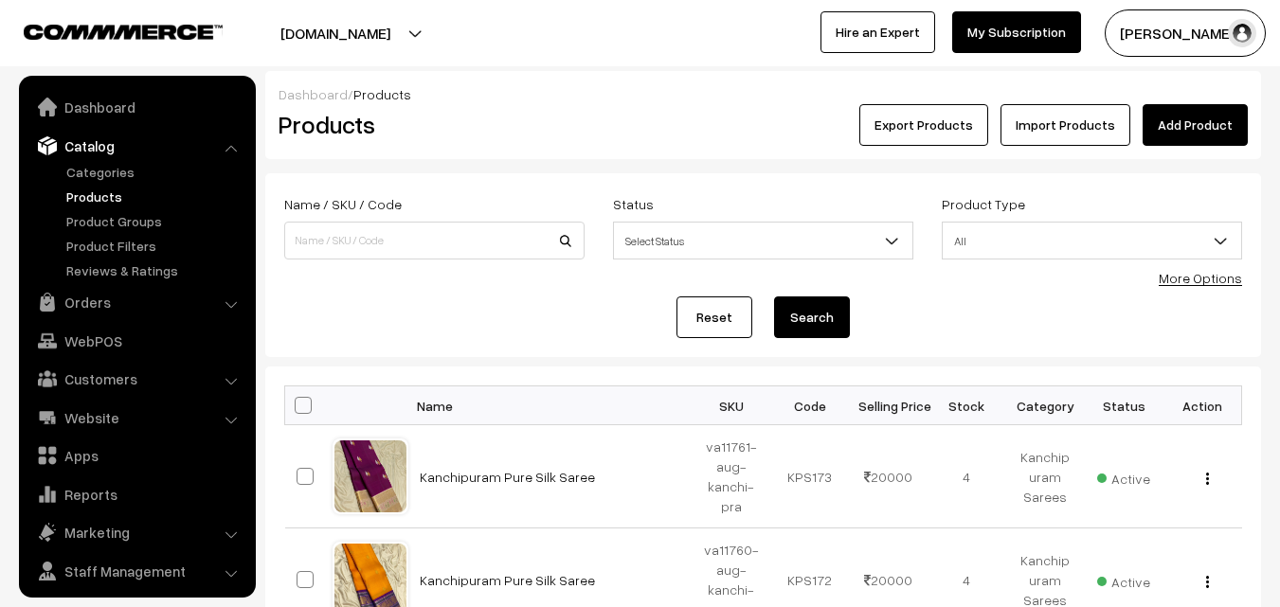
scroll to position [47, 0]
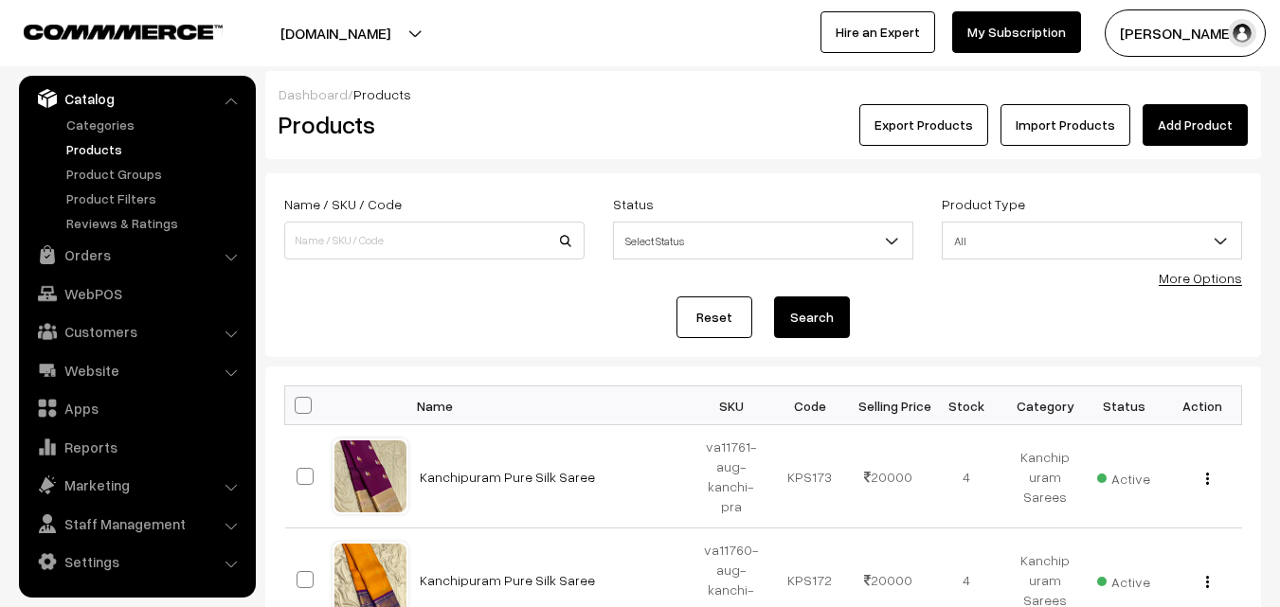
click at [1207, 117] on link "Add Product" at bounding box center [1194, 125] width 105 height 42
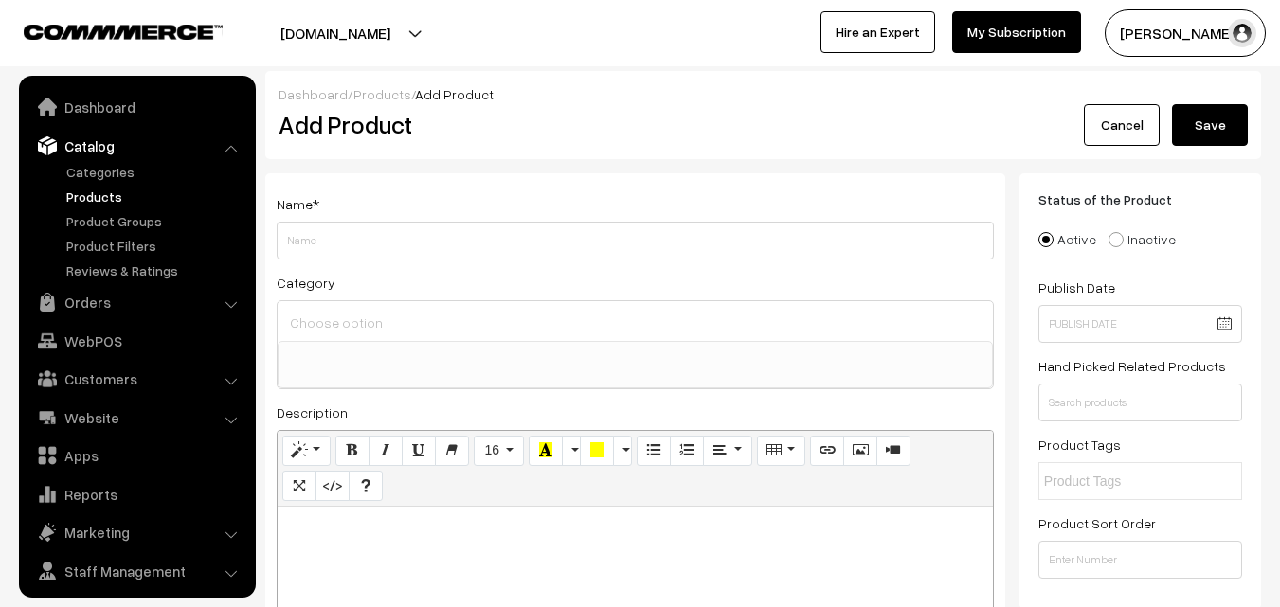
select select
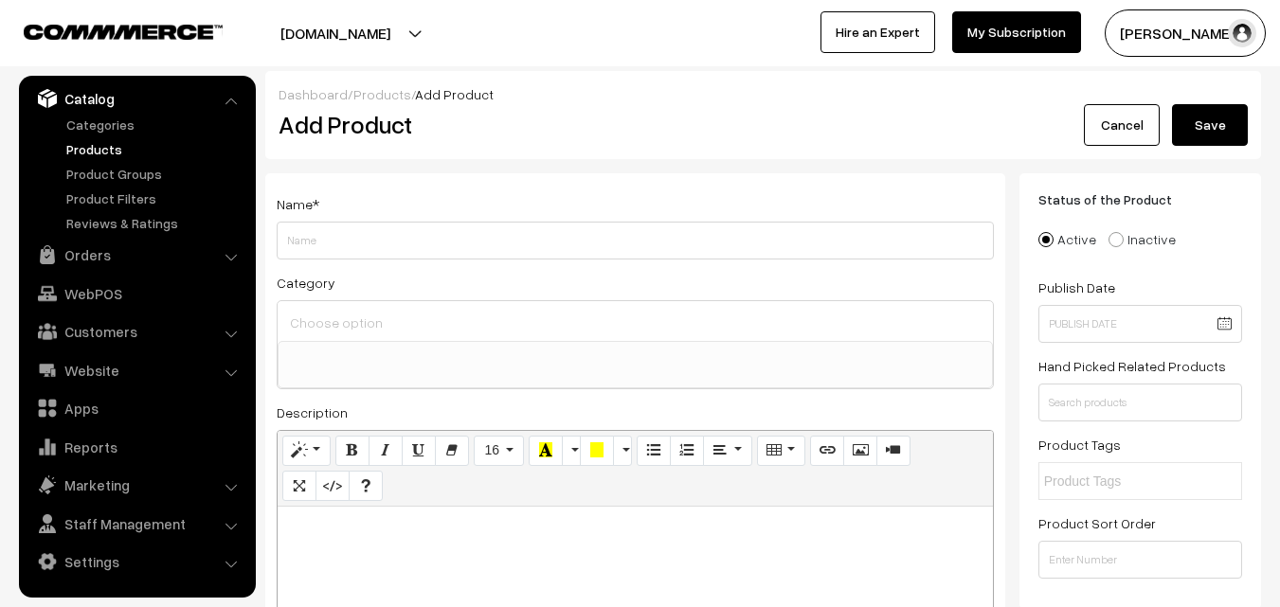
paste div
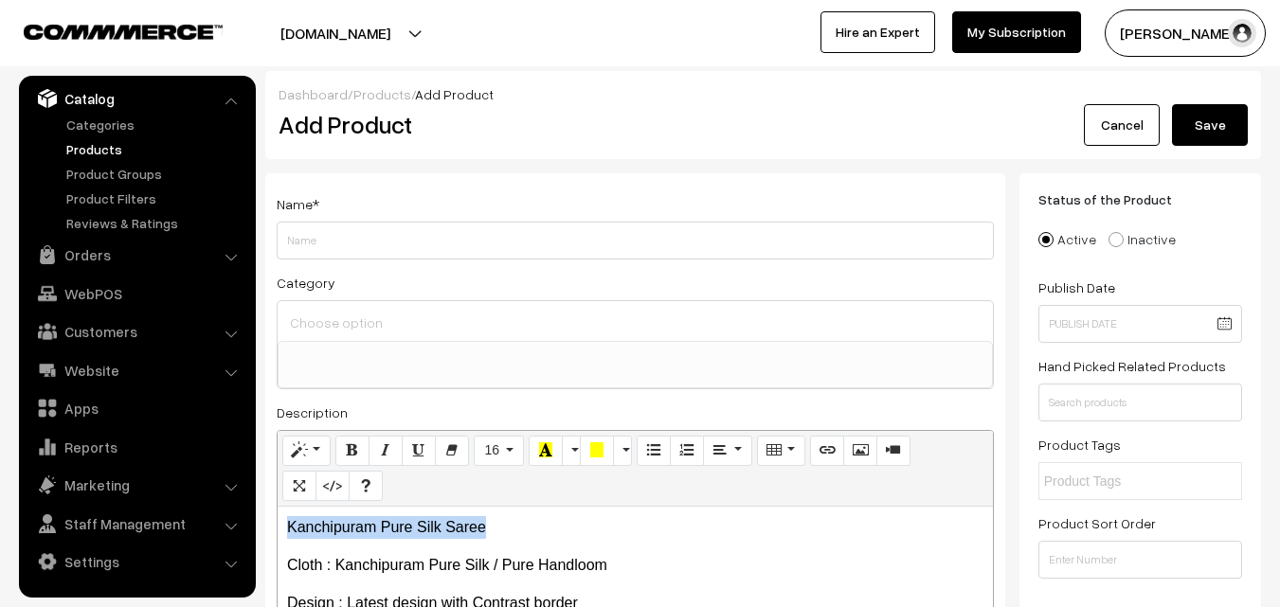
drag, startPoint x: 517, startPoint y: 526, endPoint x: 198, endPoint y: 504, distance: 320.0
copy p "Kanchipuram Pure Silk Saree"
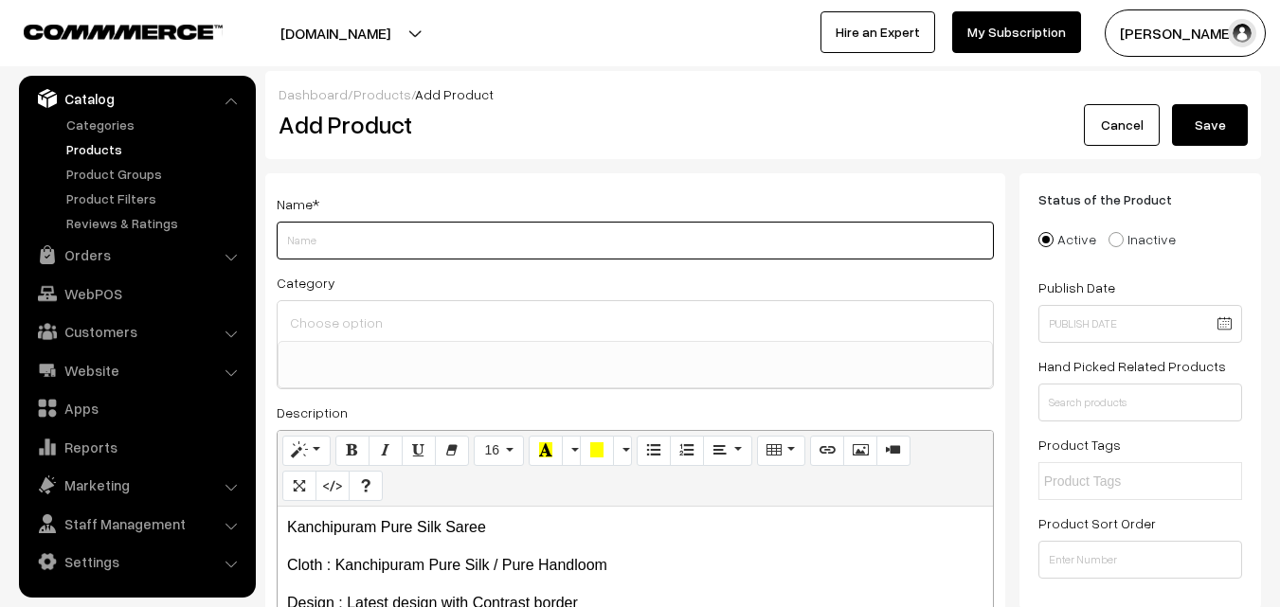
click at [309, 253] on input "Weight" at bounding box center [635, 241] width 717 height 38
paste input "Kanchipuram Pure Silk Saree"
type input "Kanchipuram Pure Silk Saree"
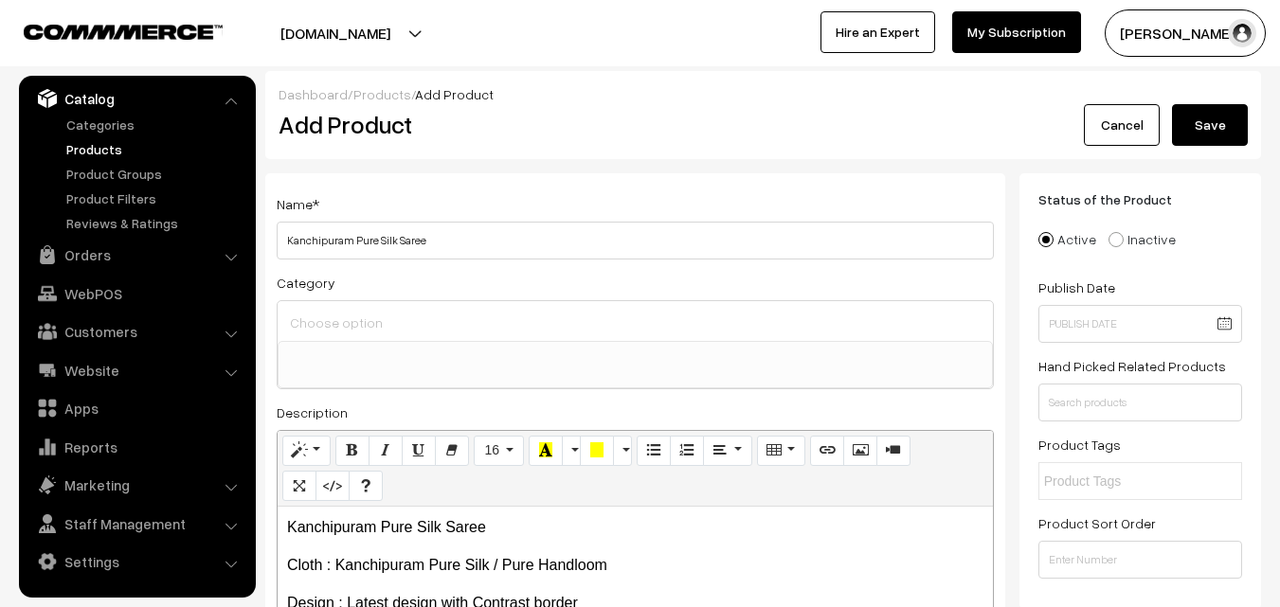
click at [335, 312] on input at bounding box center [635, 322] width 700 height 27
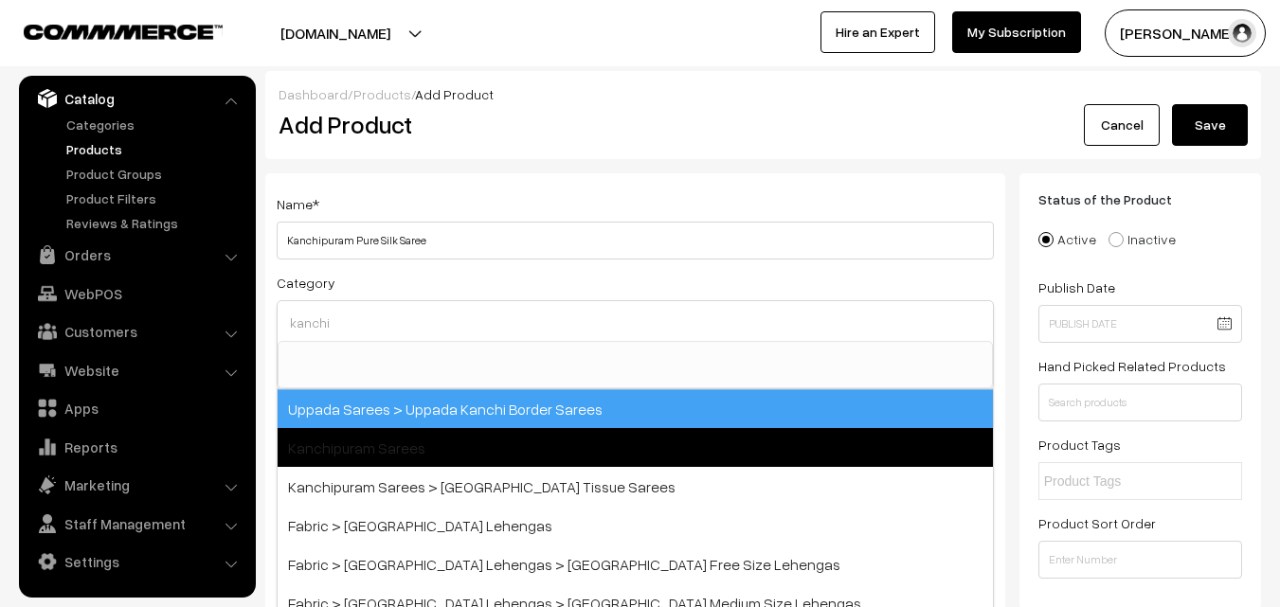
type input "kanchi"
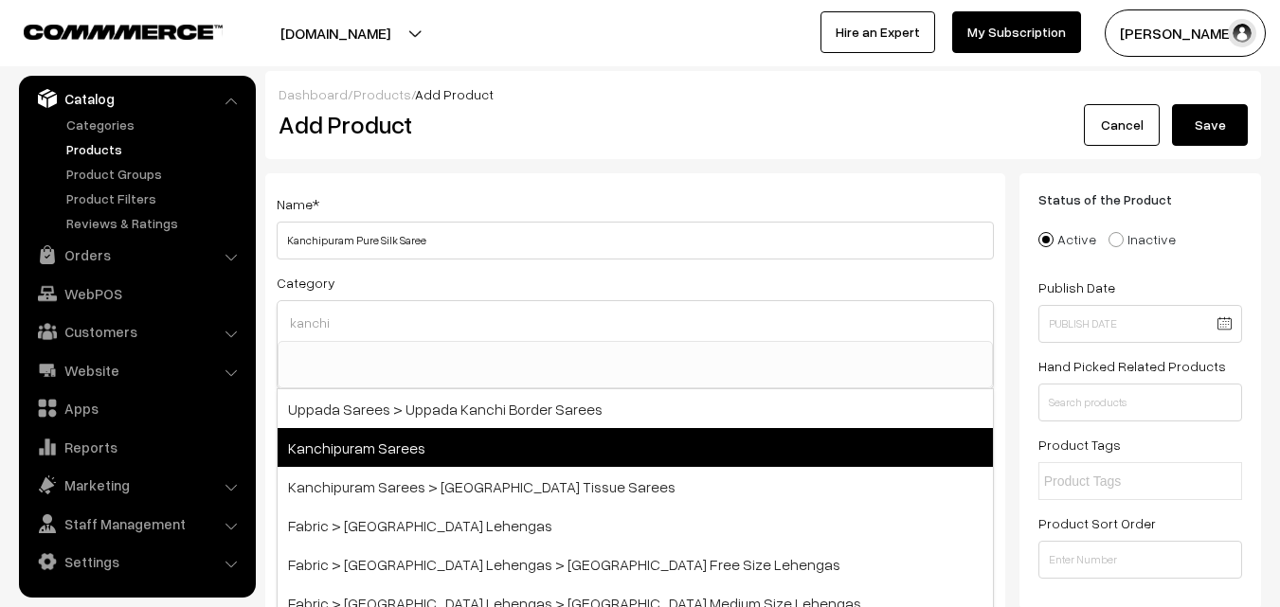
click at [387, 428] on span "Kanchipuram Sarees" at bounding box center [635, 447] width 715 height 39
select select "3"
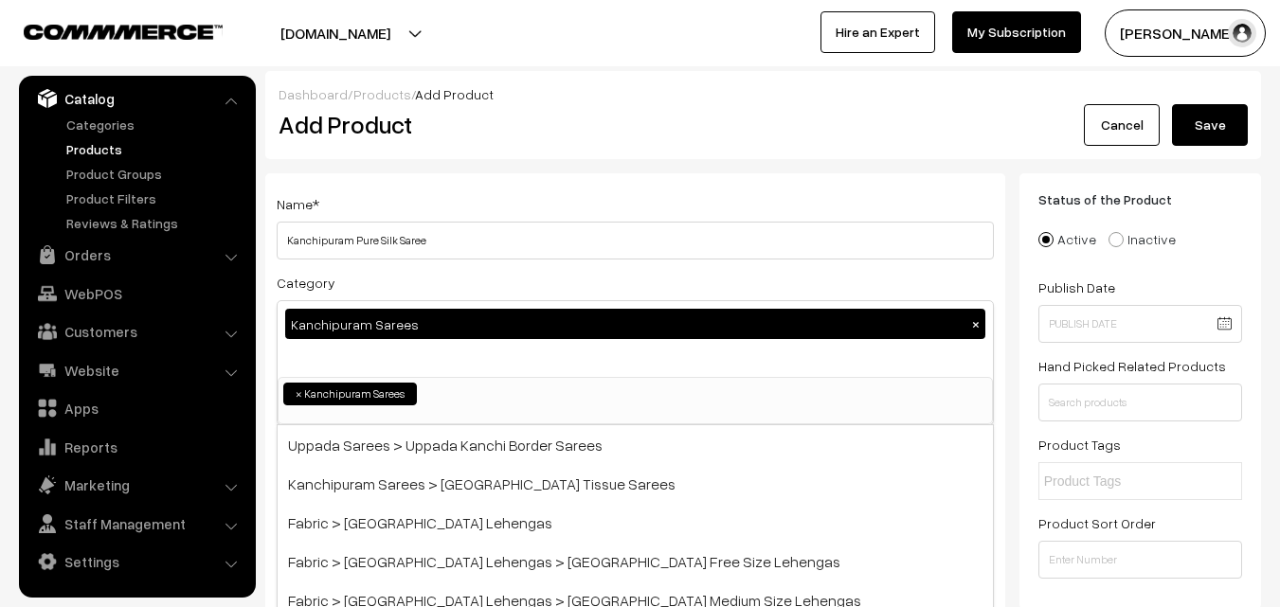
click at [508, 177] on div "Name * Kanchipuram Pure Silk Saree Category Kanchipuram Sarees × Uppada Sarees …" at bounding box center [635, 496] width 740 height 647
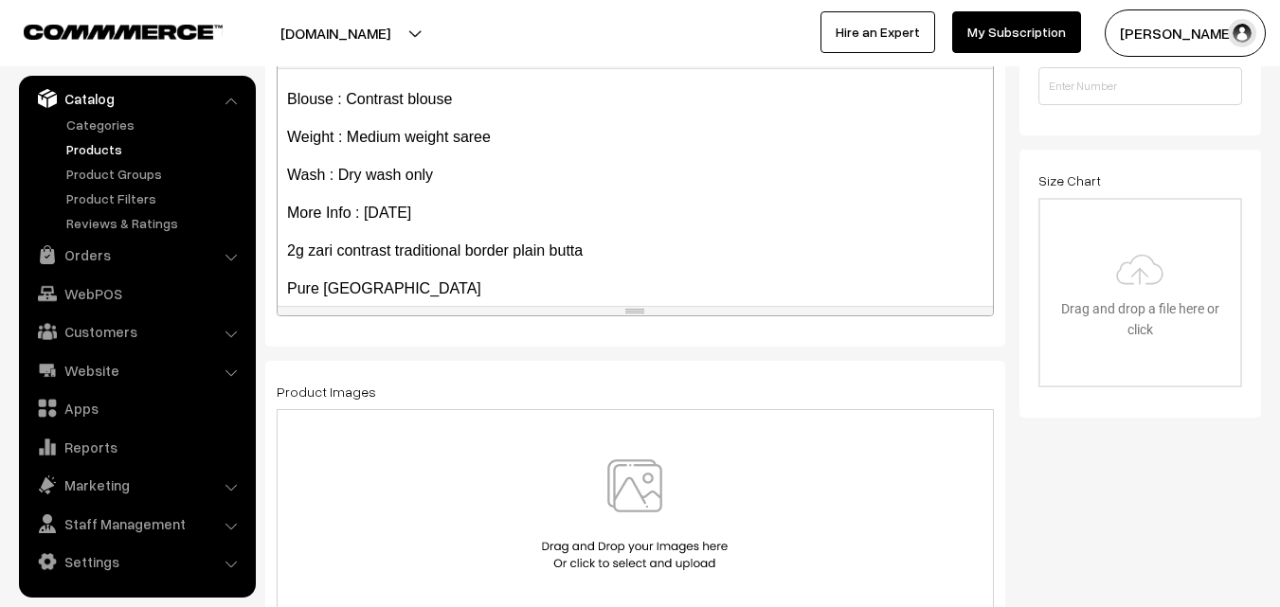
scroll to position [260, 0]
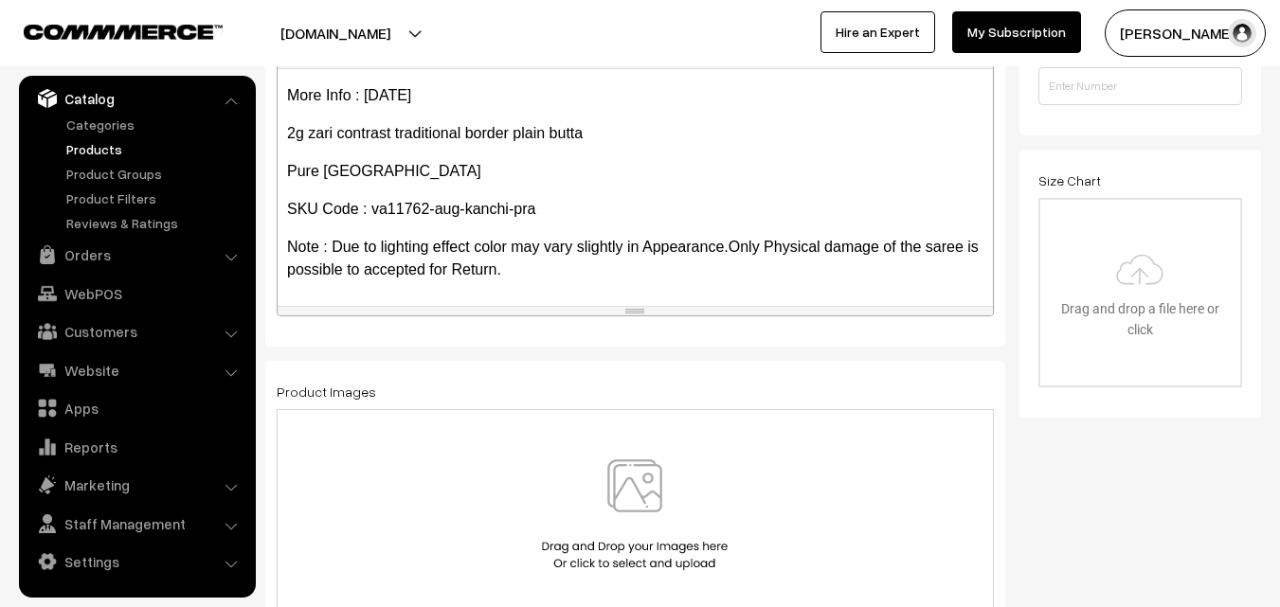
click at [648, 514] on img at bounding box center [634, 514] width 195 height 111
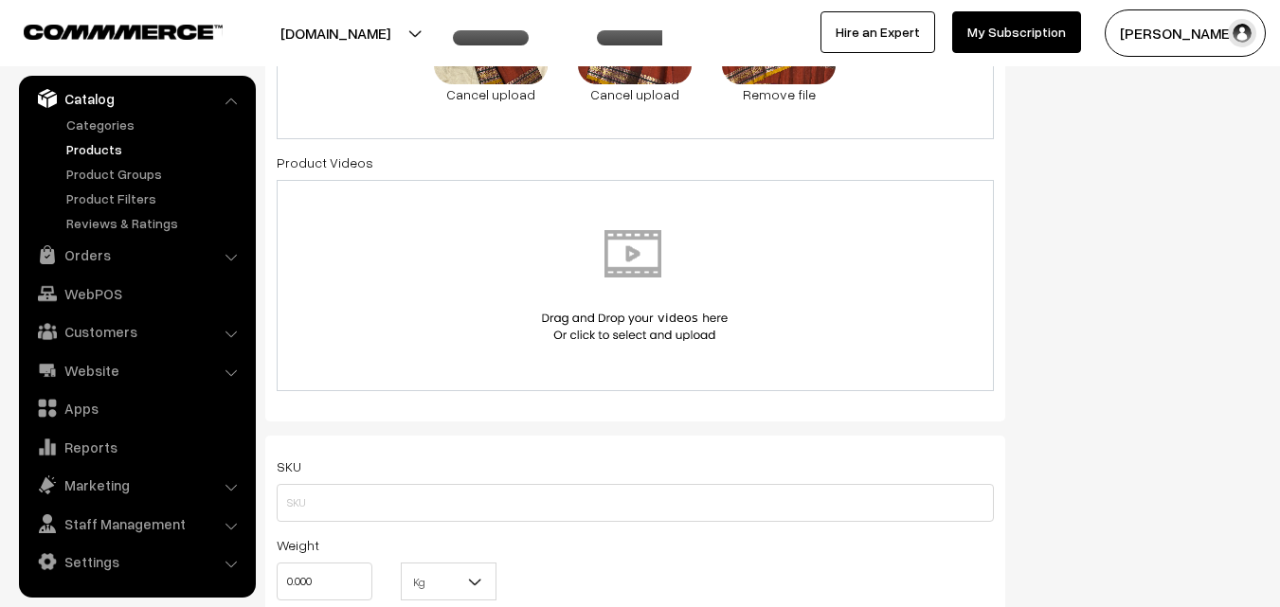
scroll to position [1231, 0]
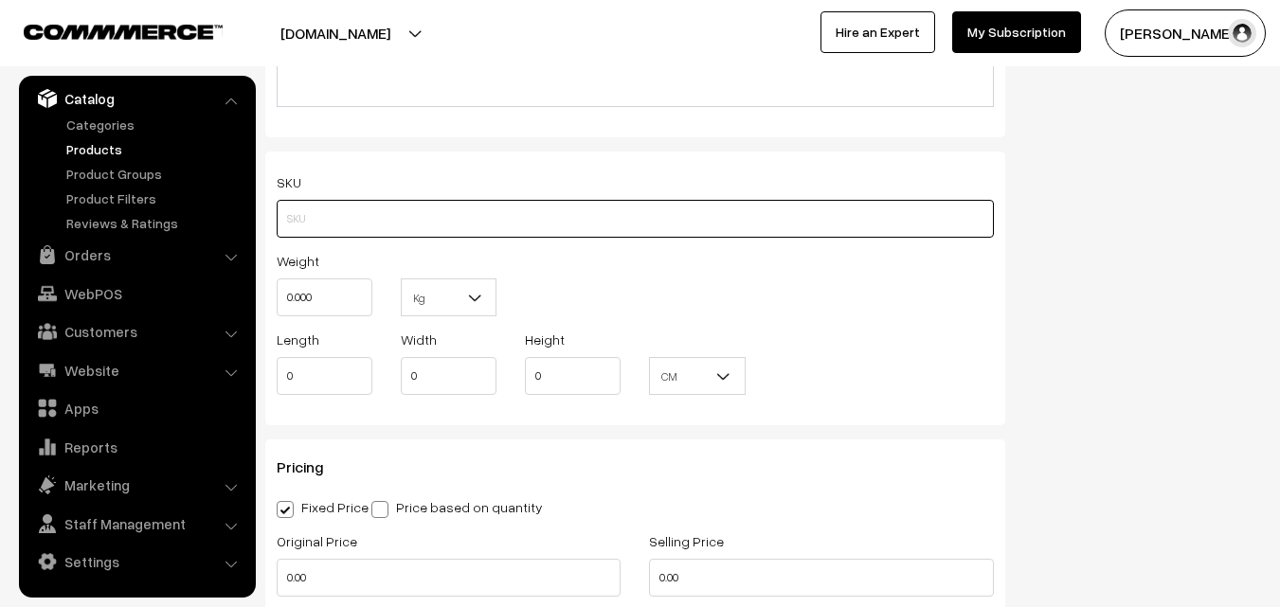
click at [406, 217] on input "text" at bounding box center [635, 219] width 717 height 38
paste input "va11762-aug-kanchi-pra"
type input "va11762-aug-kanchi-pra"
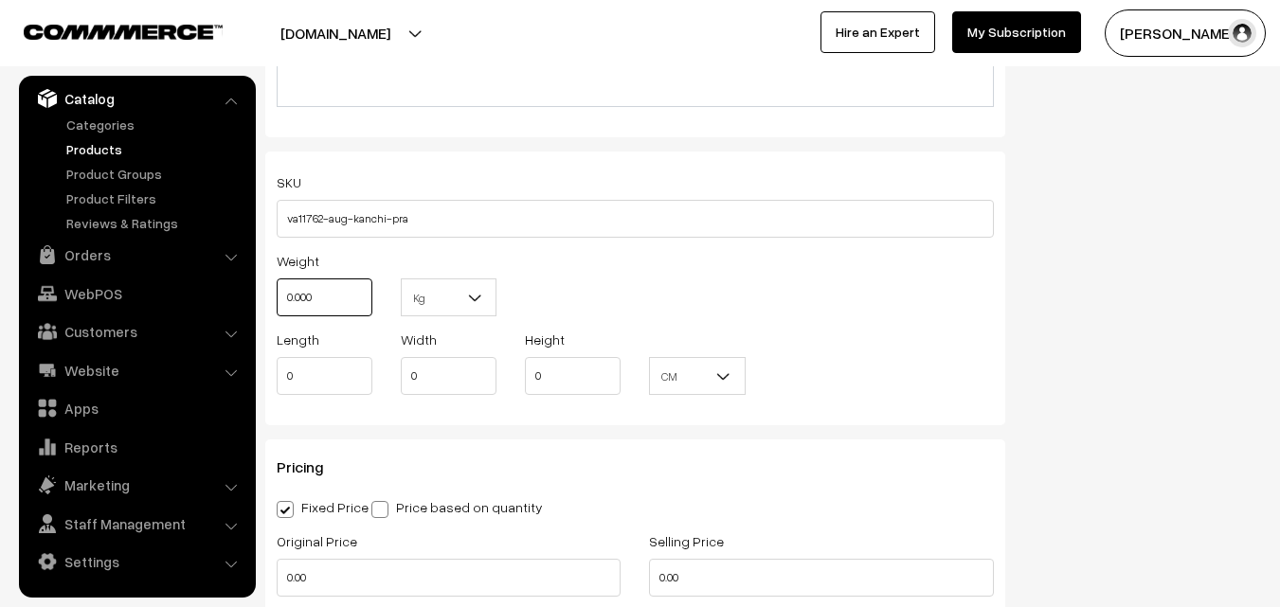
click at [363, 304] on input "0.000" at bounding box center [325, 298] width 96 height 38
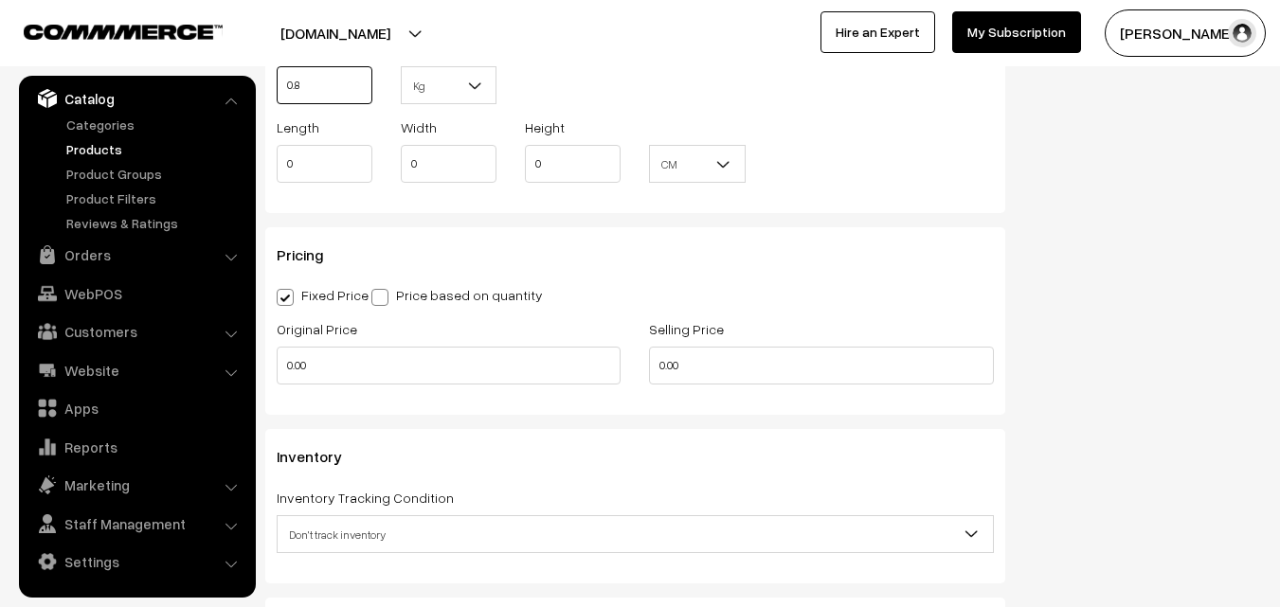
scroll to position [1516, 0]
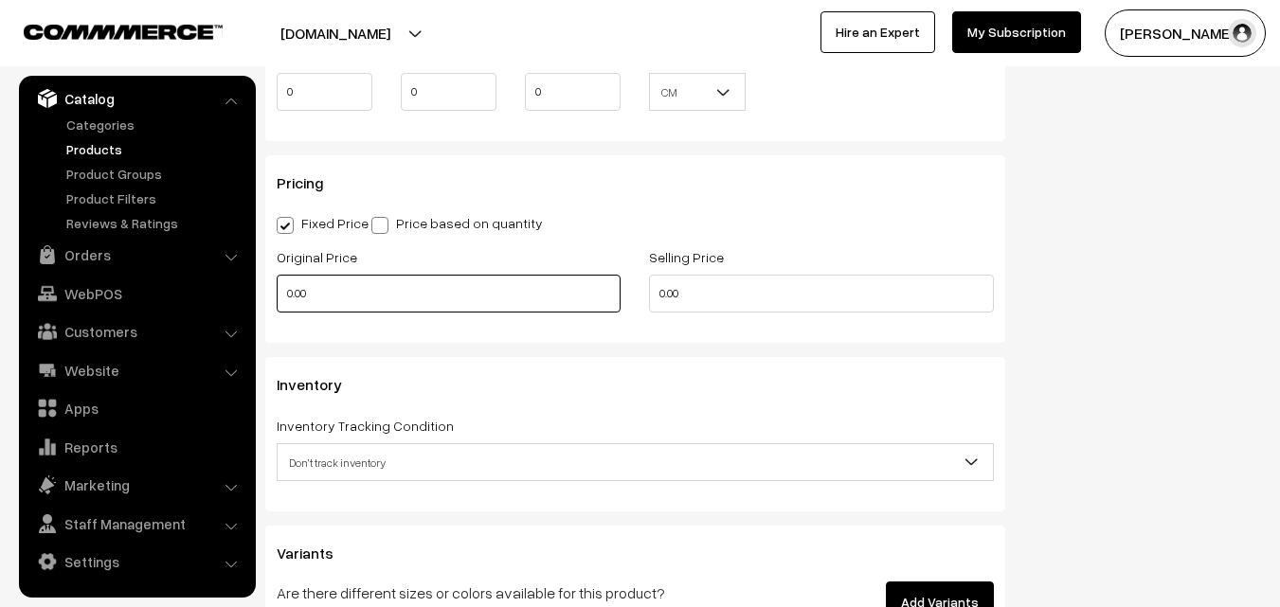
type input "0.80"
click at [342, 286] on input "0.00" at bounding box center [449, 294] width 344 height 38
type input "17500"
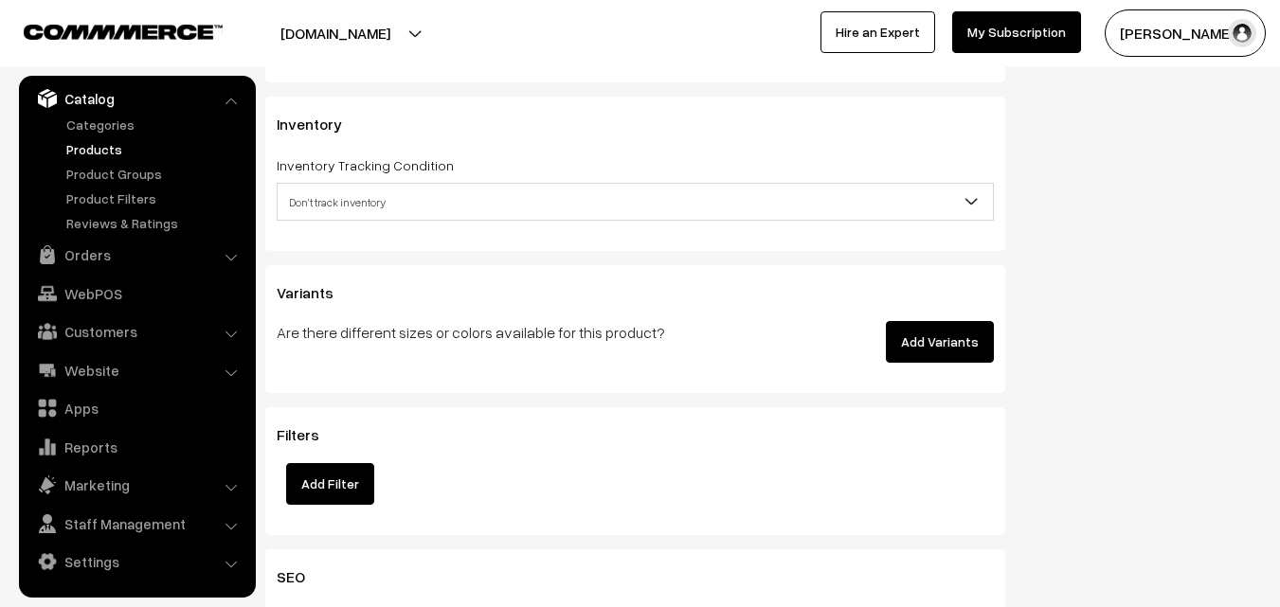
scroll to position [1800, 0]
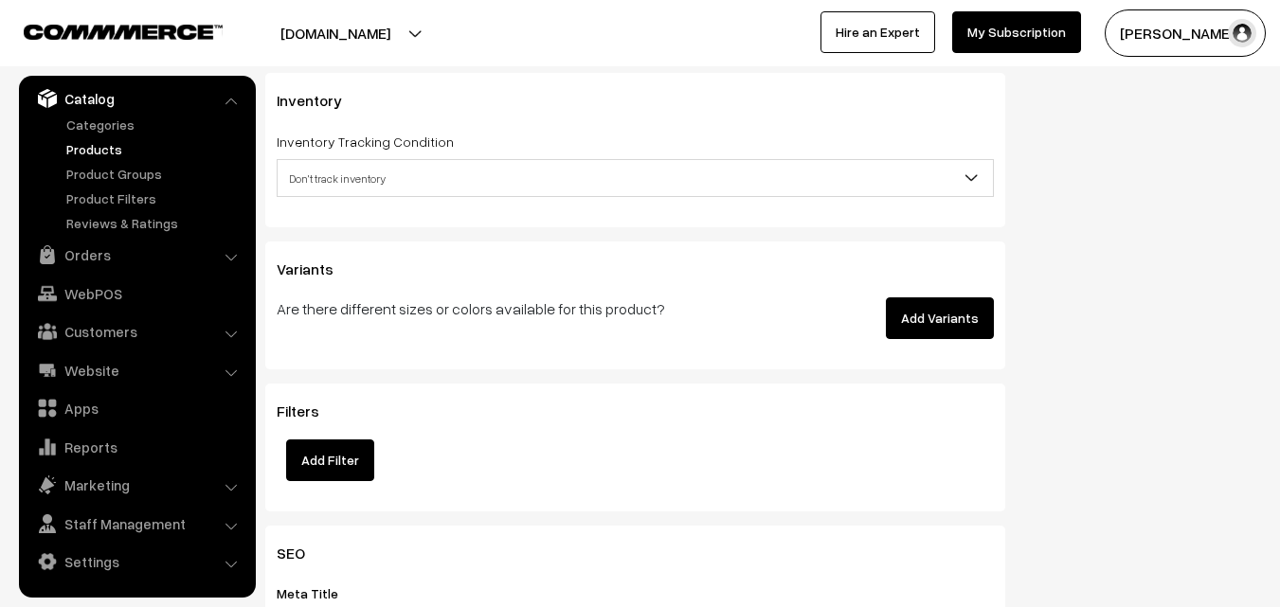
type input "20000"
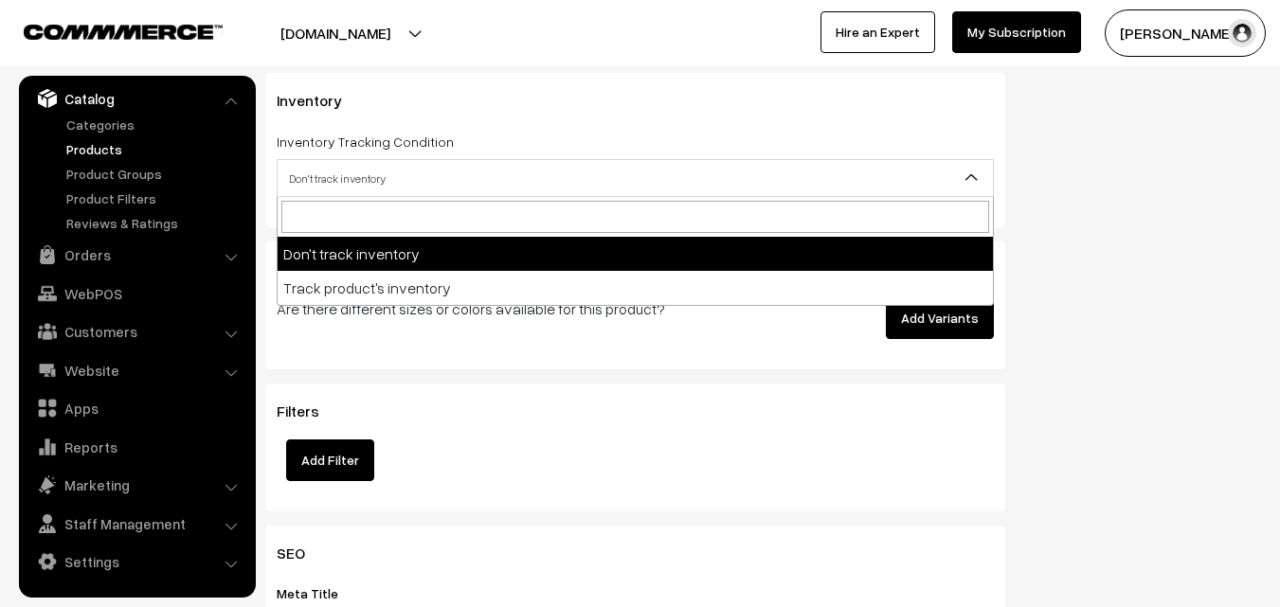
click at [376, 170] on span "Don't track inventory" at bounding box center [635, 178] width 715 height 33
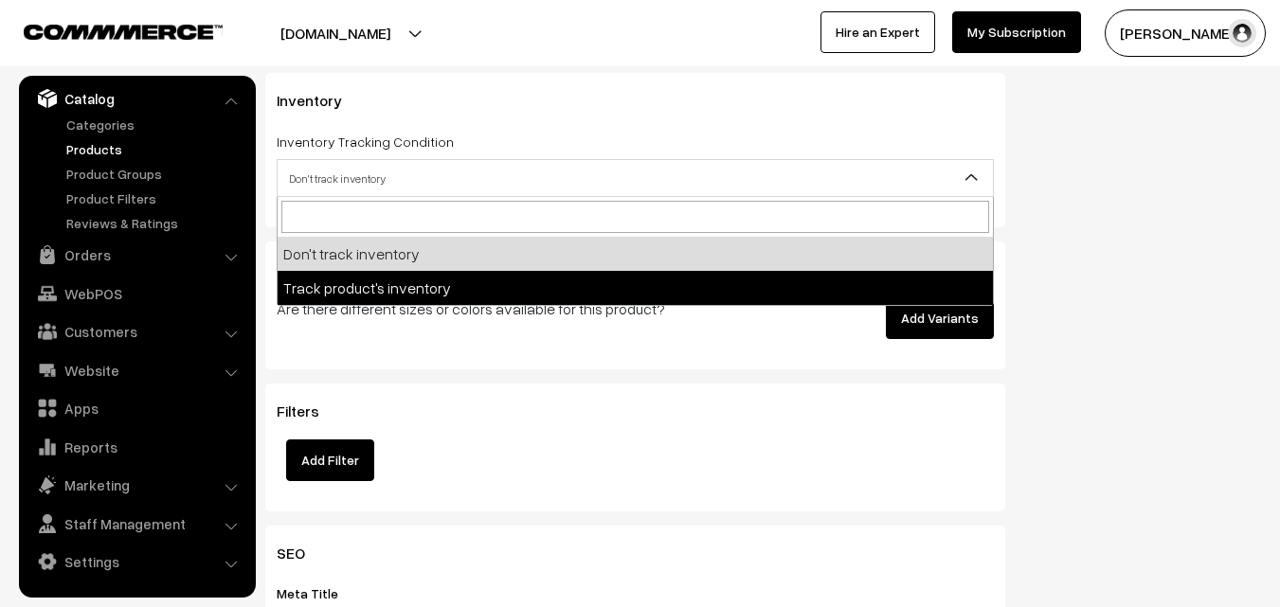
select select "2"
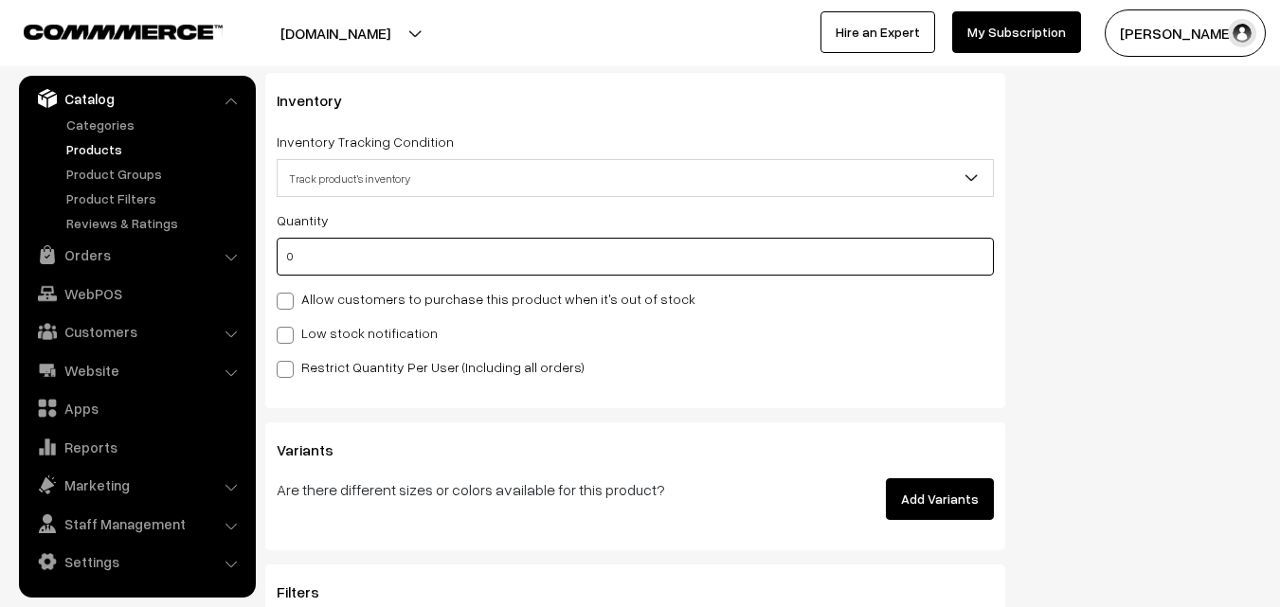
click at [359, 260] on input "0" at bounding box center [635, 257] width 717 height 38
type input "4"
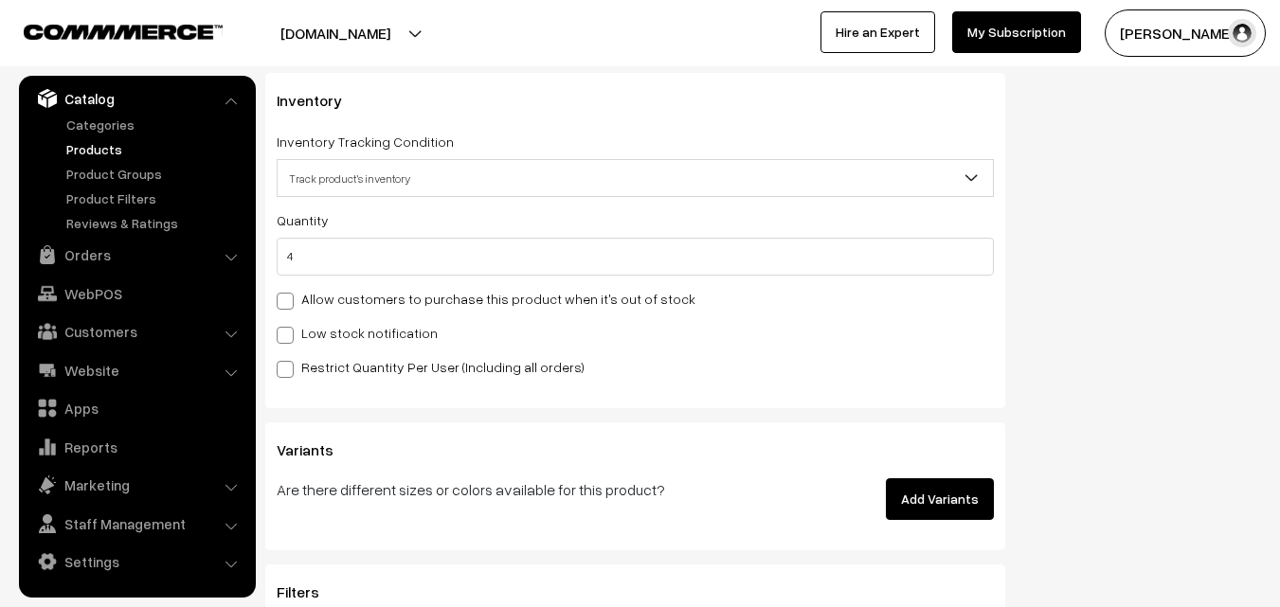
click at [323, 333] on label "Low stock notification" at bounding box center [357, 333] width 161 height 20
click at [289, 333] on input "Low stock notification" at bounding box center [283, 332] width 12 height 12
checkbox input "true"
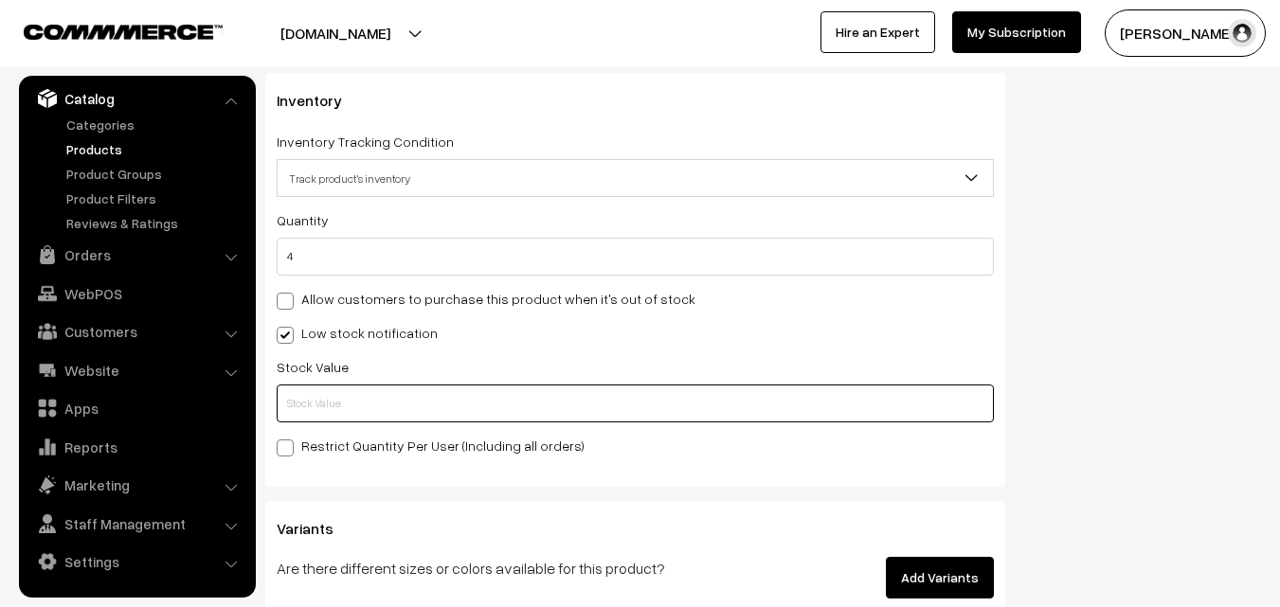
click at [320, 400] on input "text" at bounding box center [635, 404] width 717 height 38
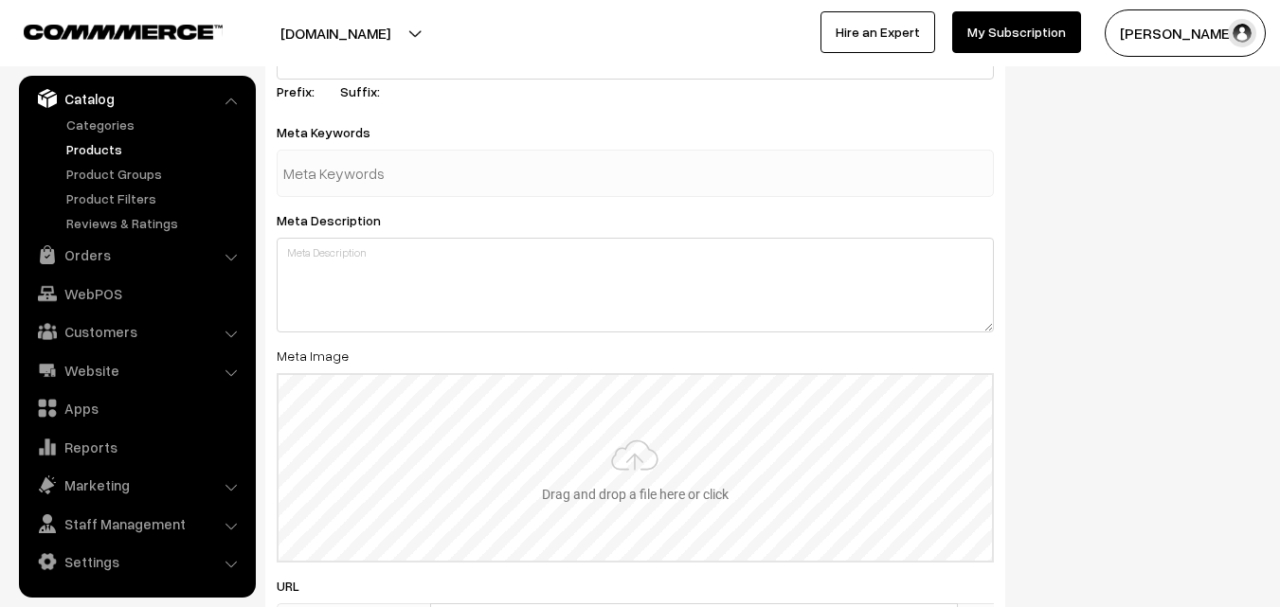
scroll to position [2820, 0]
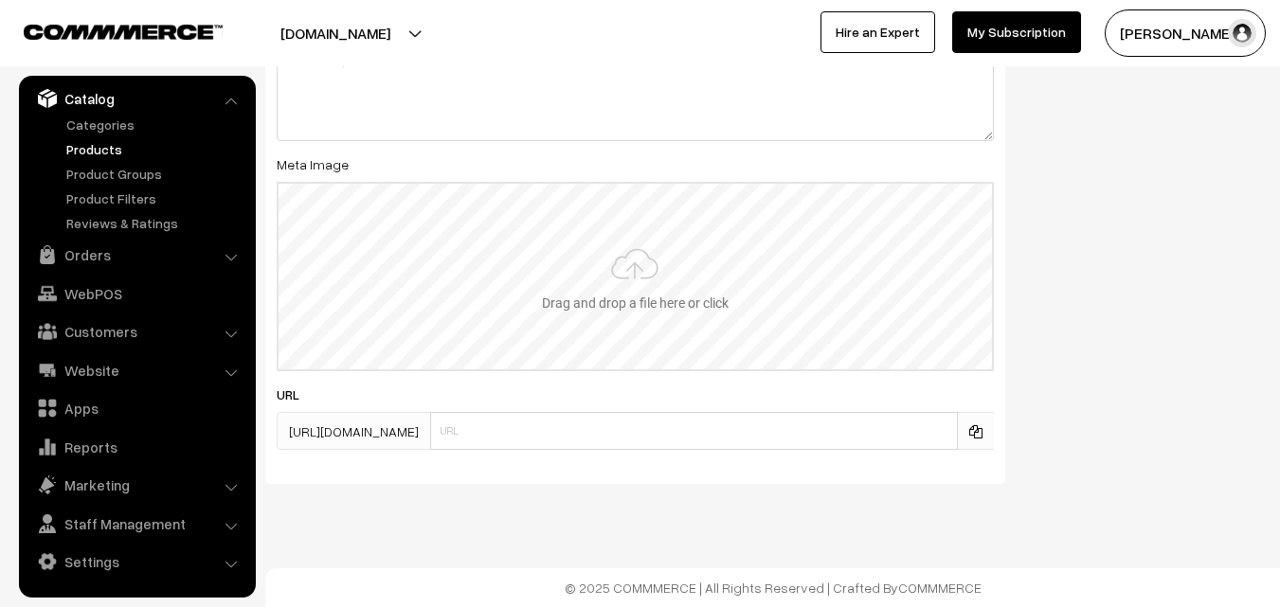
type input "2"
click at [650, 279] on input "file" at bounding box center [635, 277] width 713 height 186
type input "C:\fakepath\kanchipuram-saree-va11762-aug-1.jpeg"
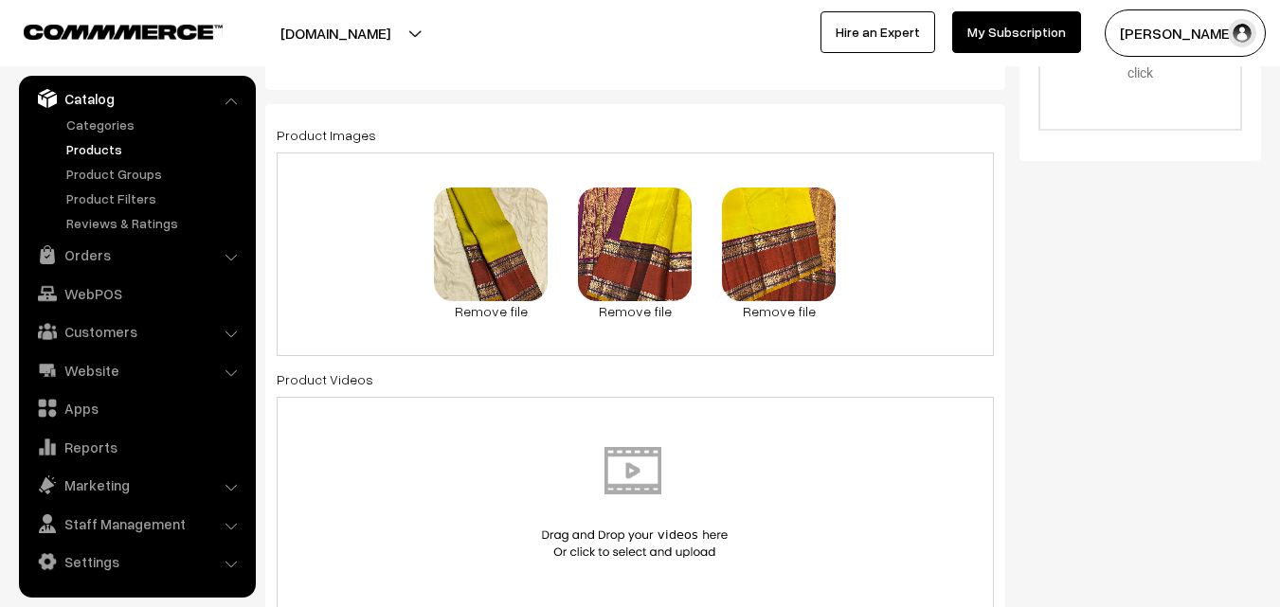
scroll to position [0, 0]
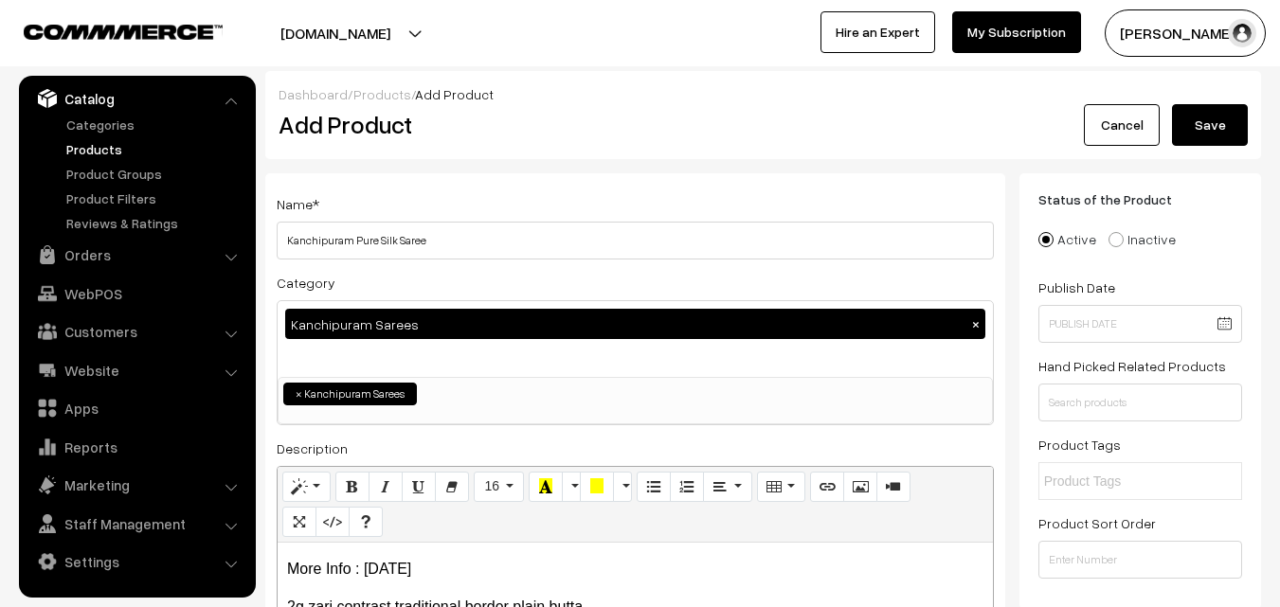
click at [1223, 125] on button "Save" at bounding box center [1210, 125] width 76 height 42
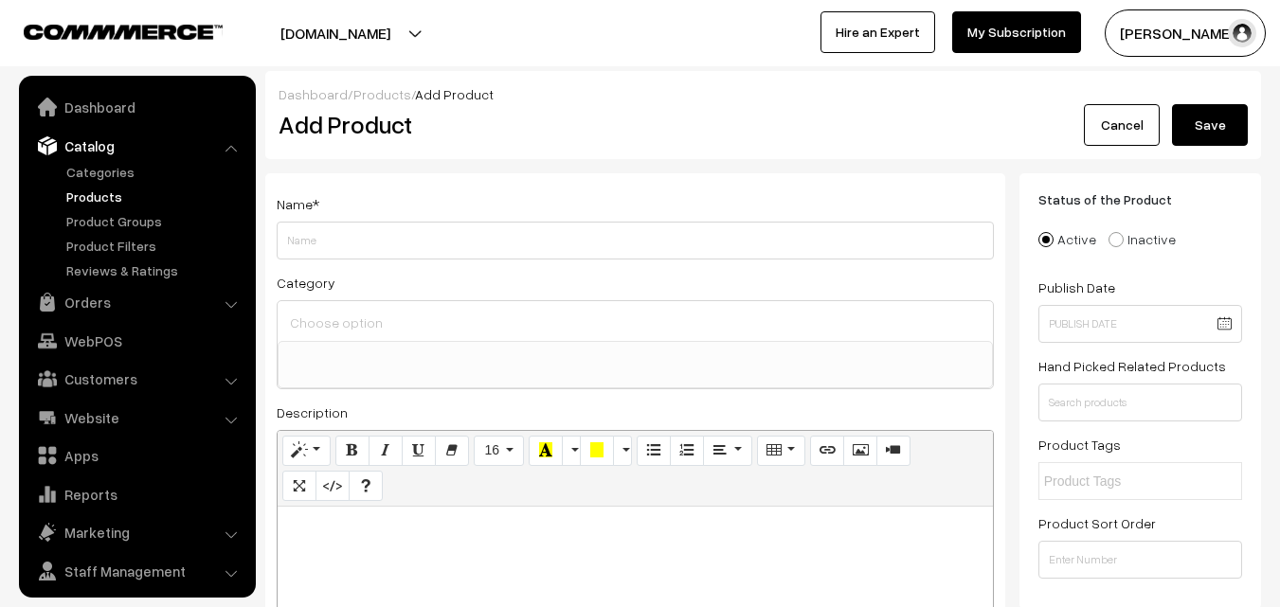
select select
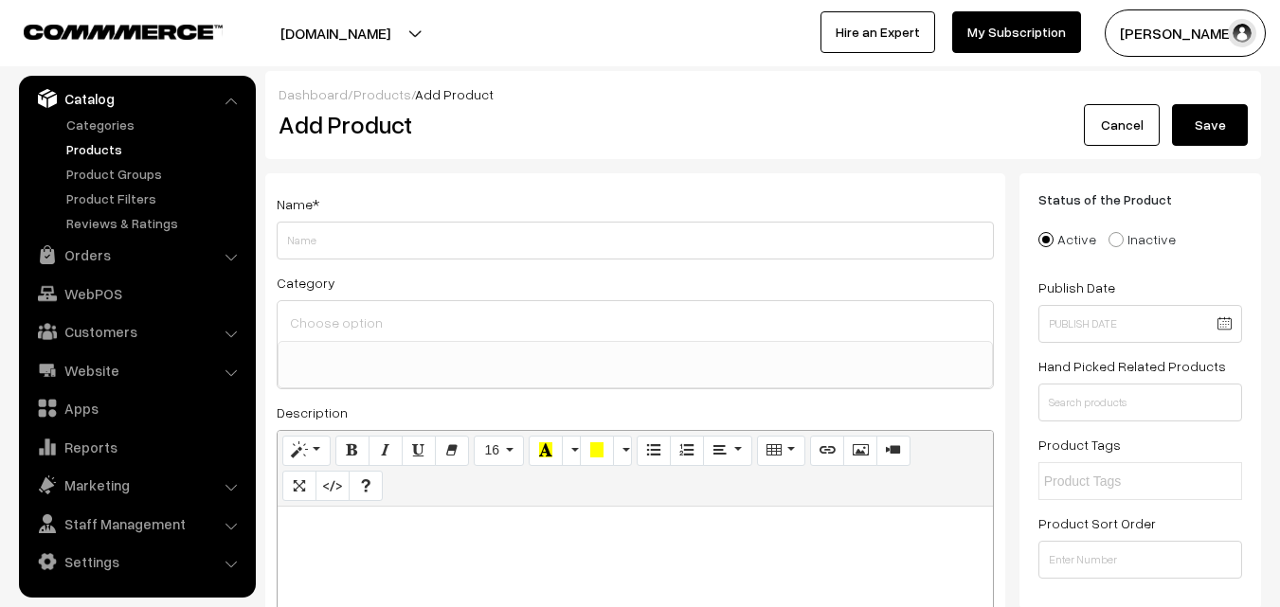
paste div
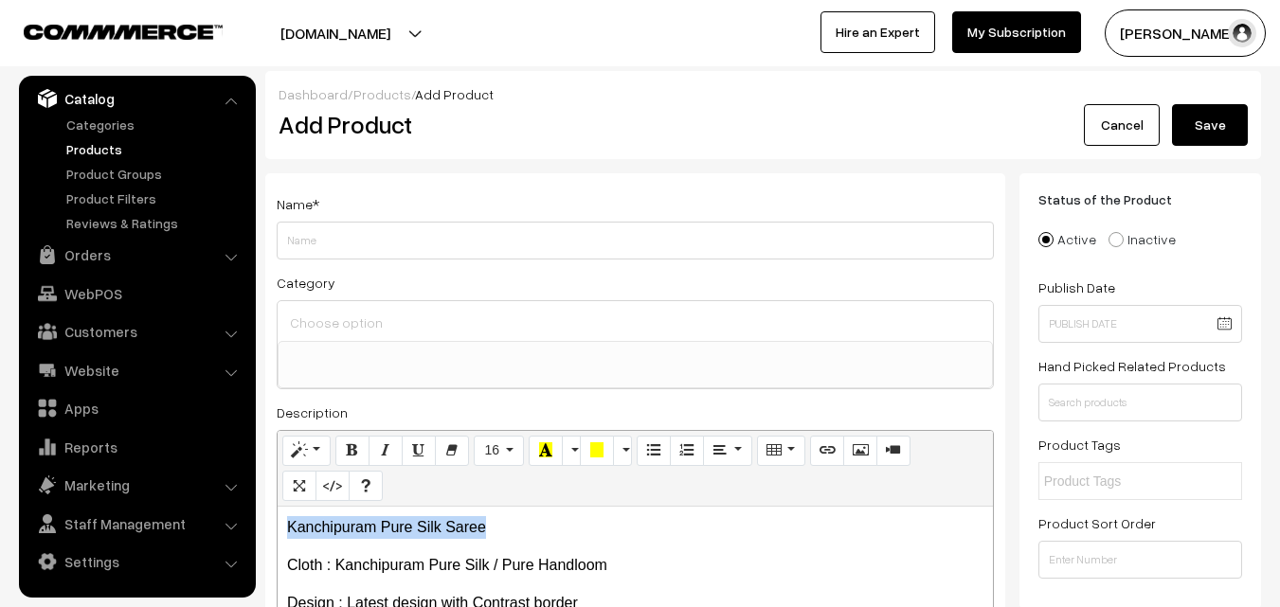
drag, startPoint x: 485, startPoint y: 524, endPoint x: 266, endPoint y: 523, distance: 218.8
click at [266, 523] on div "Name * Category Uppada Sarees Uppada Sarees > Uppada Plain Sarees Uppada Sarees…" at bounding box center [635, 478] width 740 height 611
copy p "Kanchipuram Pure Silk Saree"
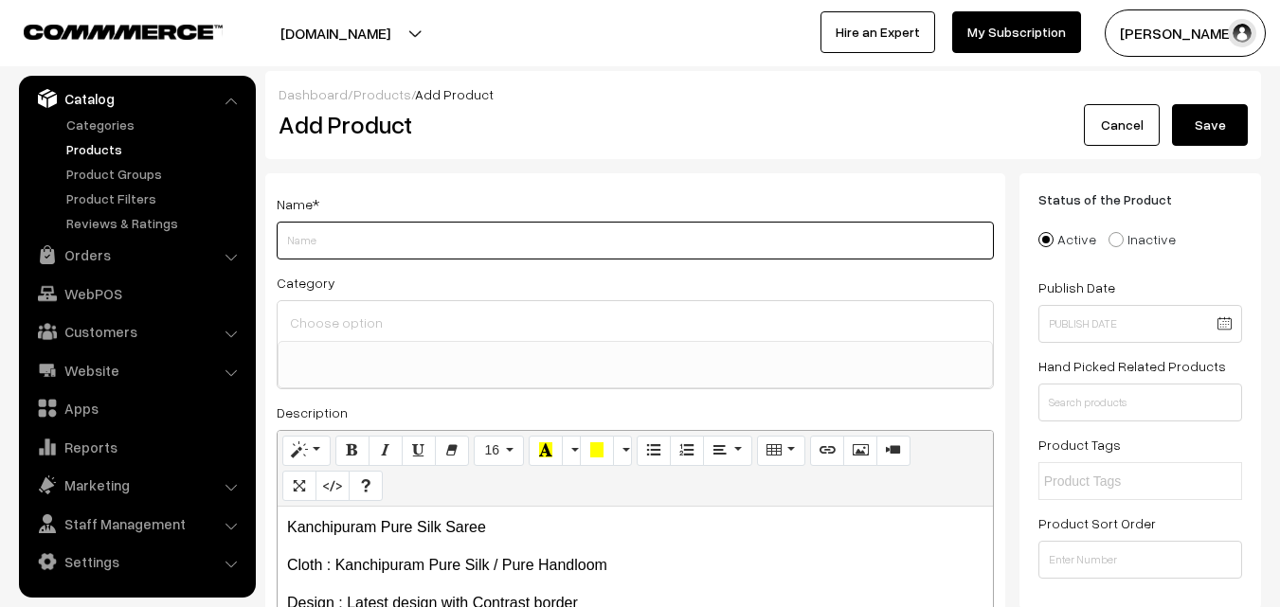
click at [350, 243] on input "Weight" at bounding box center [635, 241] width 717 height 38
paste input "Kanchipuram Pure Silk Saree"
type input "Kanchipuram Pure Silk Saree"
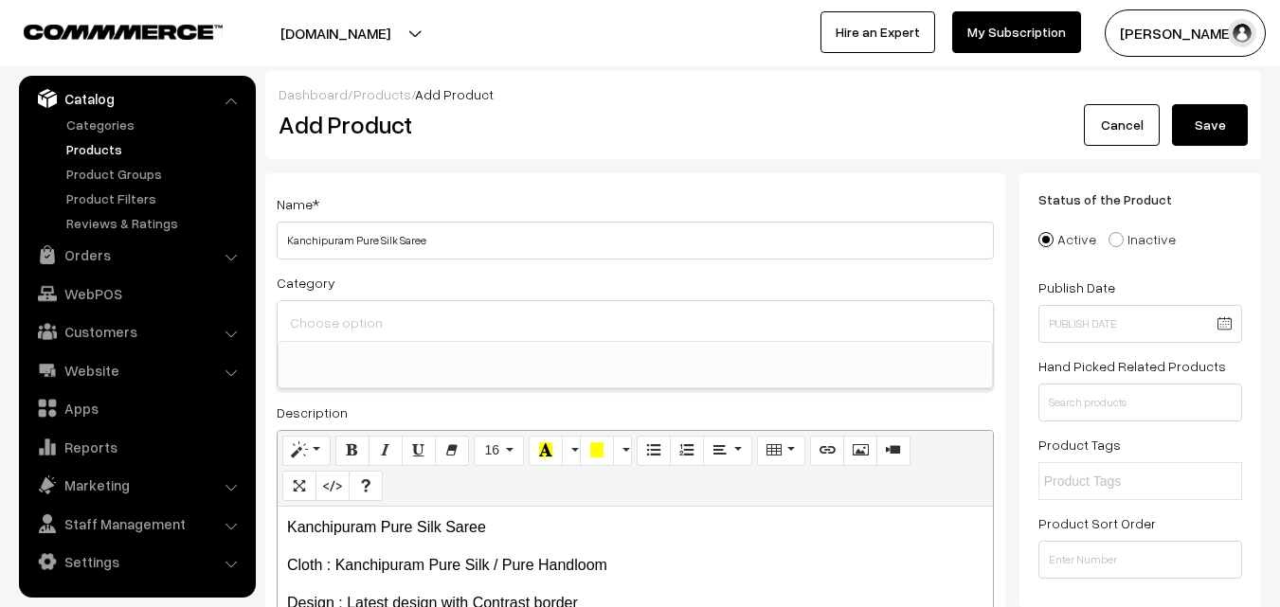
click at [347, 316] on input at bounding box center [635, 322] width 700 height 27
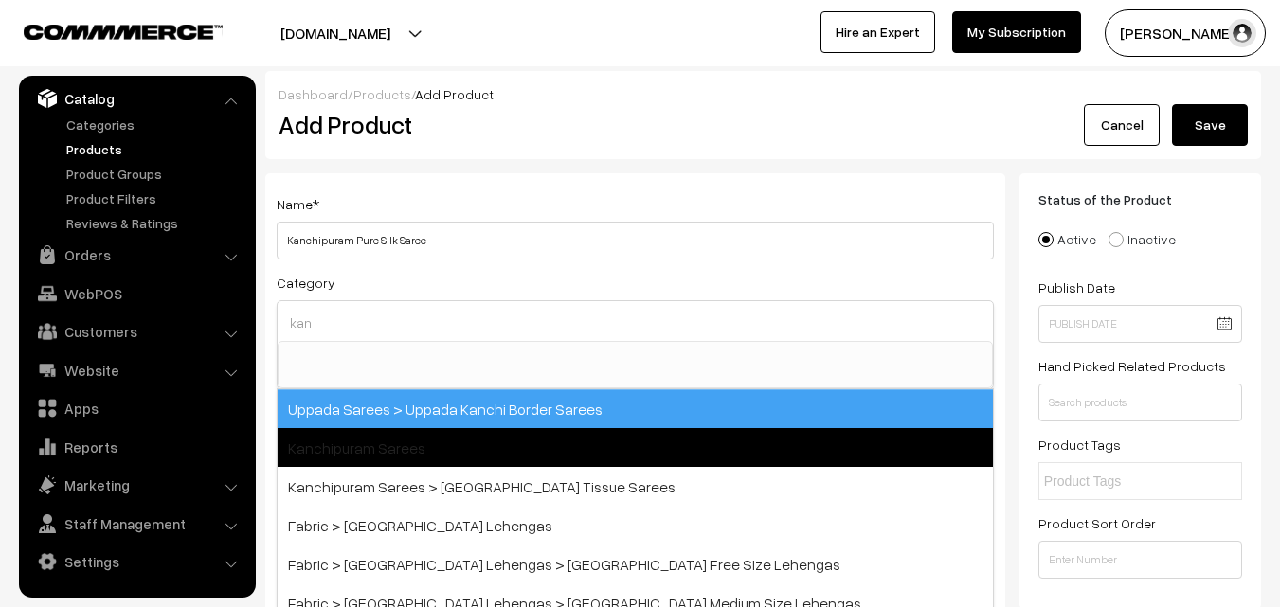
type input "kan"
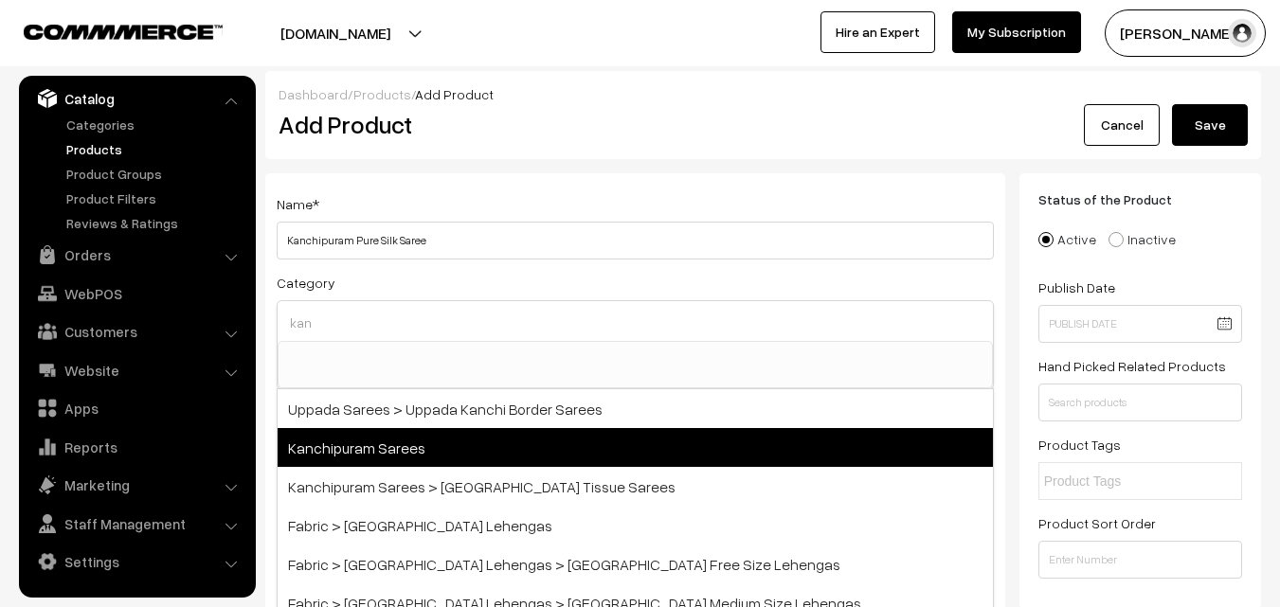
click at [396, 443] on span "Kanchipuram Sarees" at bounding box center [635, 447] width 715 height 39
select select "3"
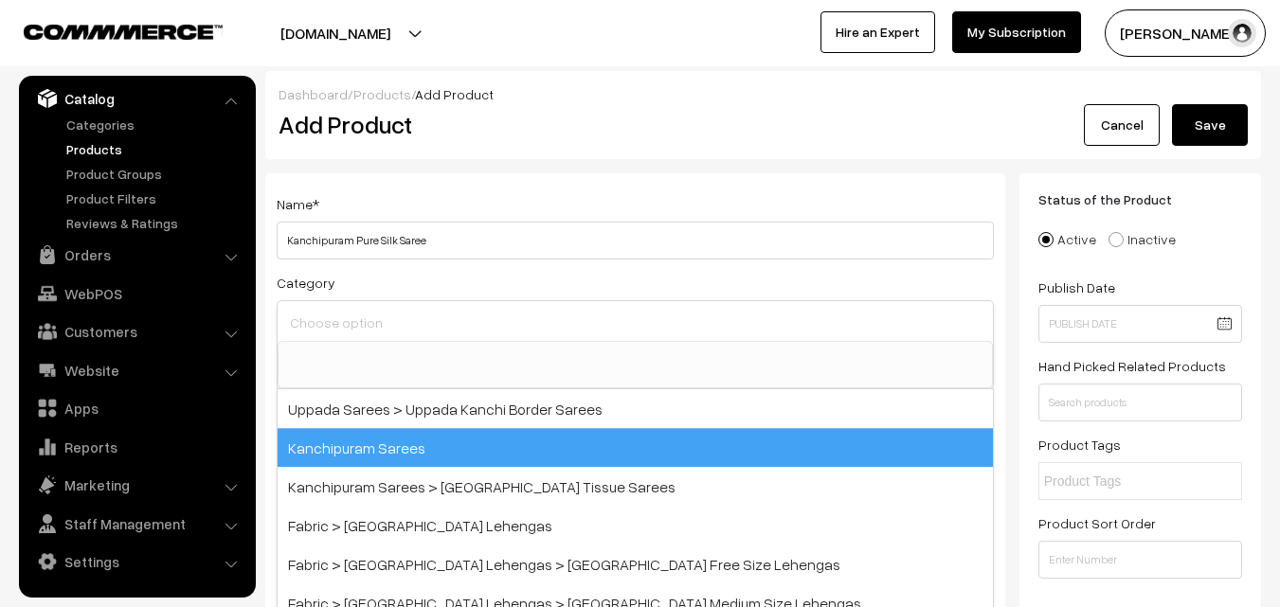
scroll to position [322, 0]
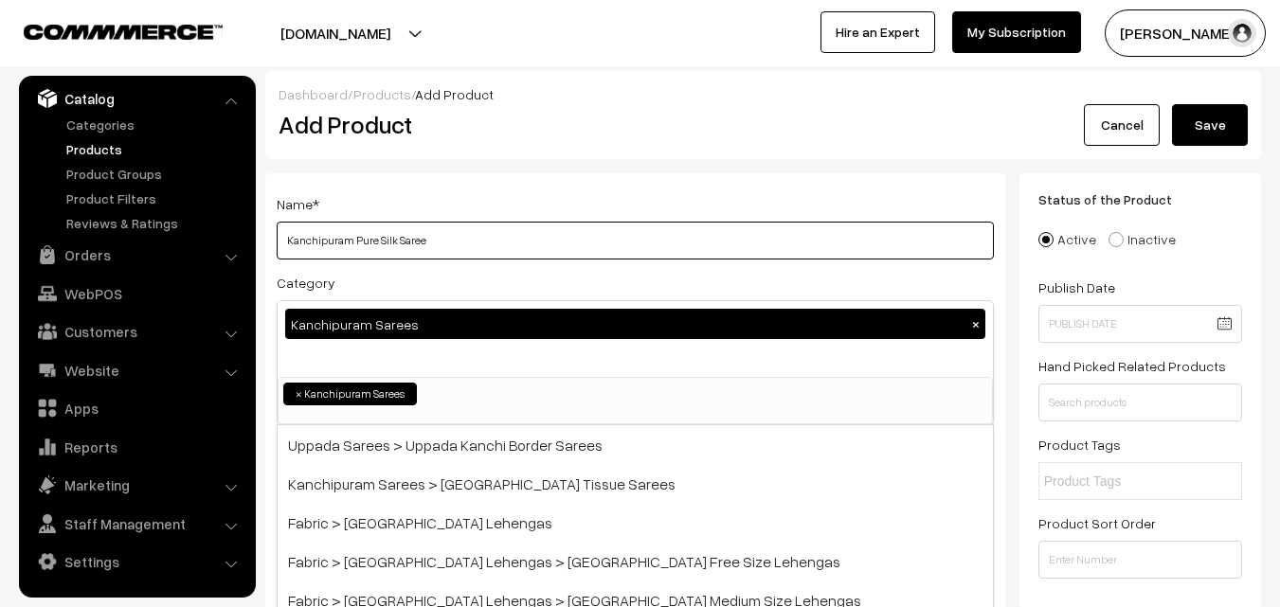
click at [438, 238] on input "Kanchipuram Pure Silk Saree" at bounding box center [635, 241] width 717 height 38
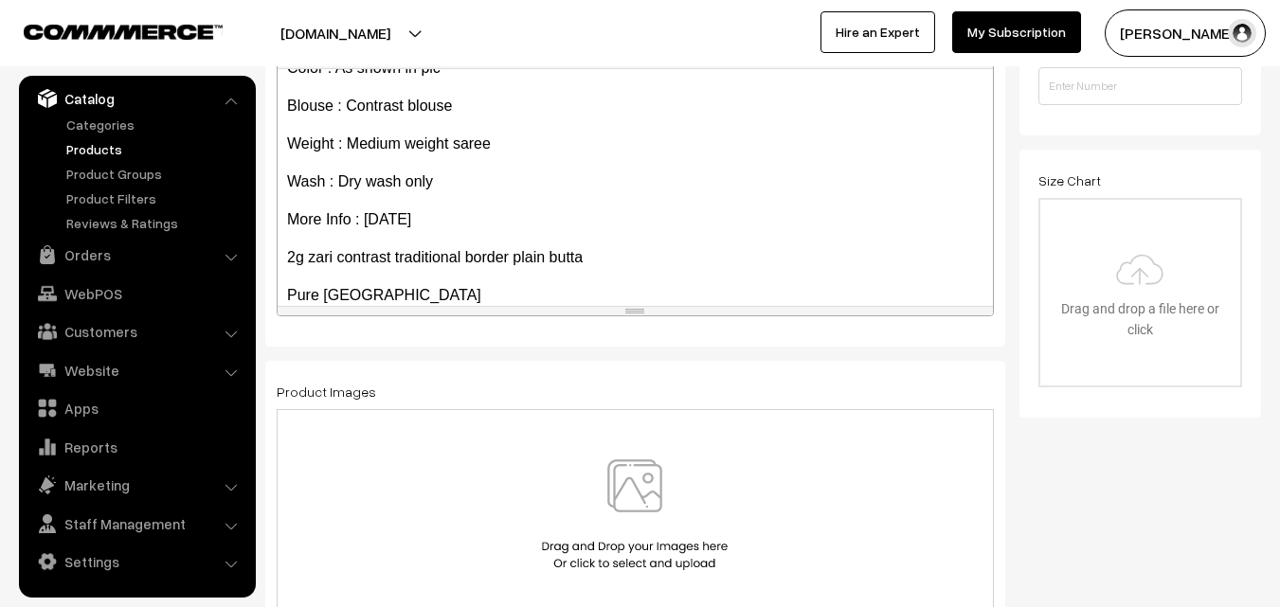
scroll to position [260, 0]
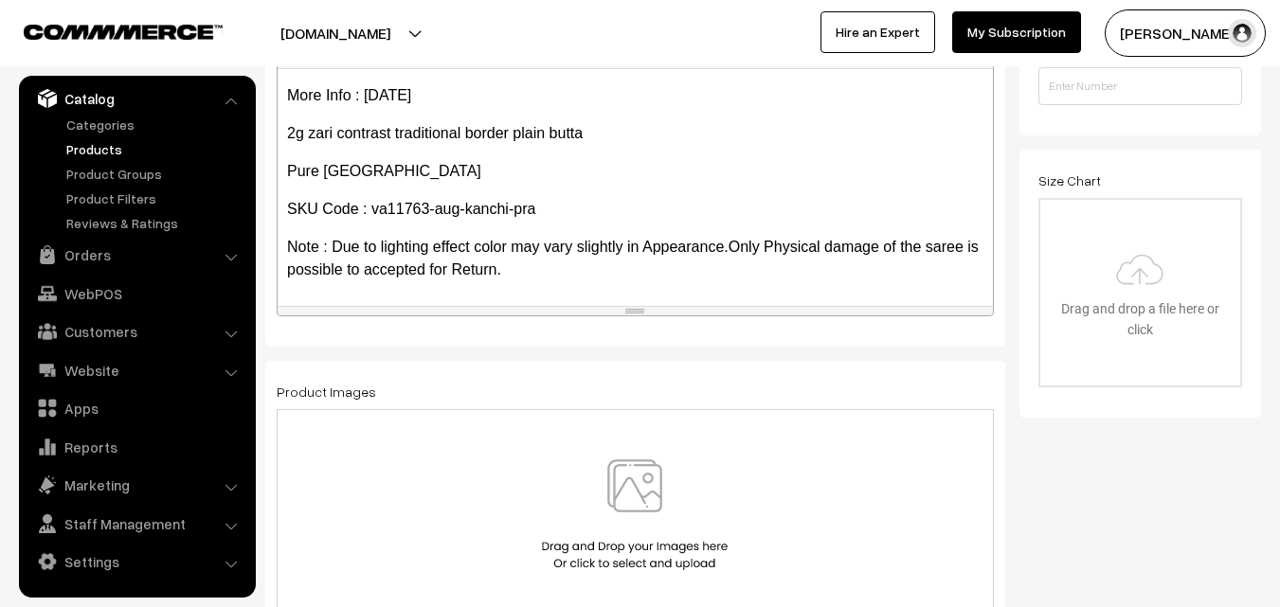
click at [632, 482] on img at bounding box center [634, 514] width 195 height 111
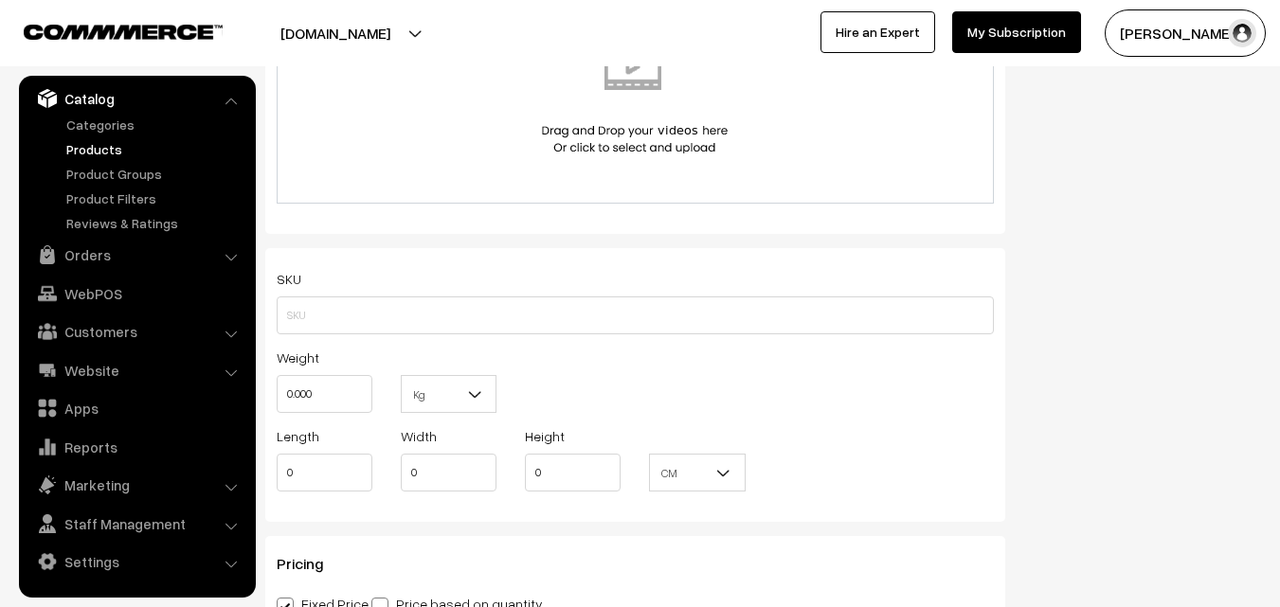
scroll to position [1137, 0]
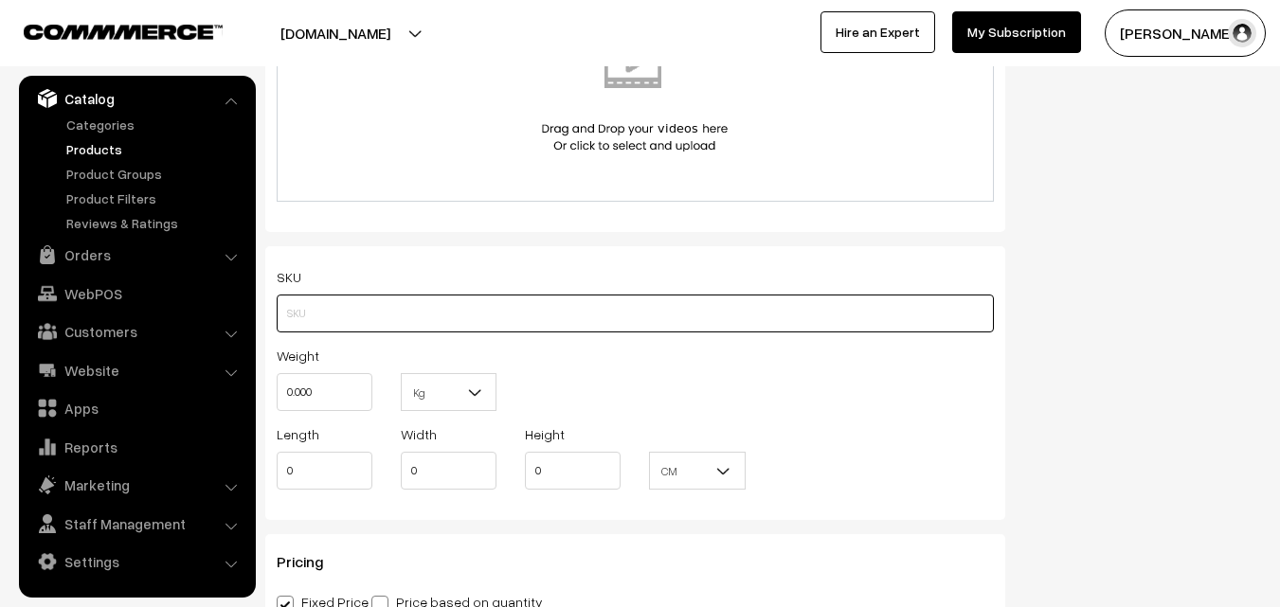
click at [296, 301] on input "text" at bounding box center [635, 314] width 717 height 38
paste input "va11763-aug-kanchi-pra"
type input "va11763-aug-kanchi-pra"
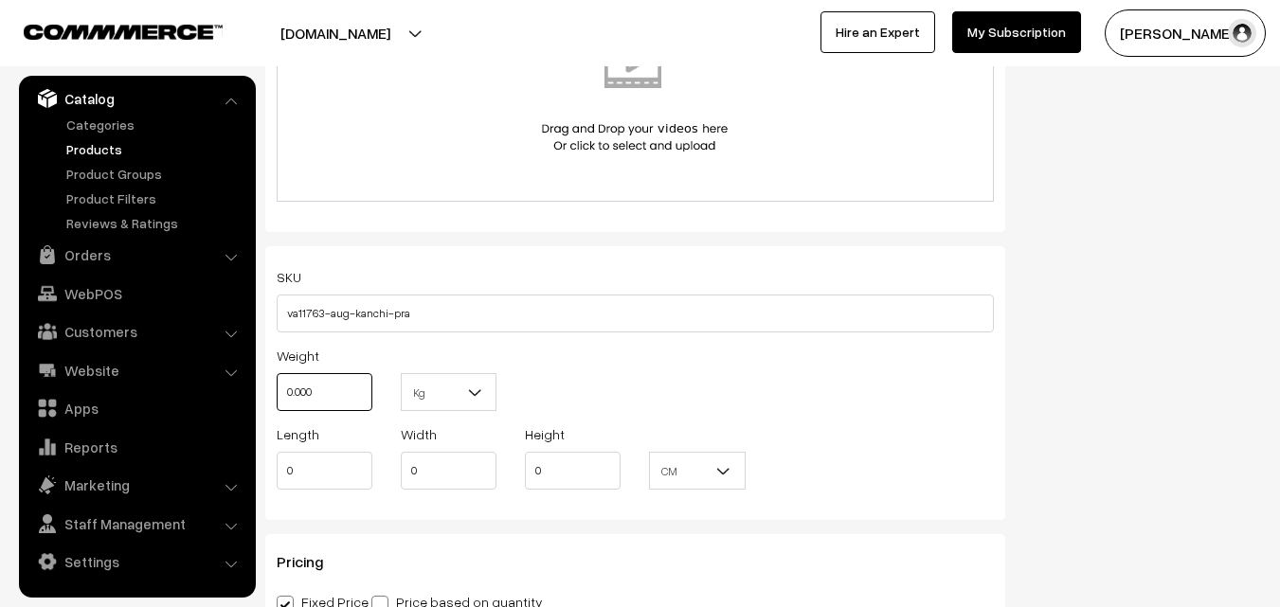
click at [315, 388] on input "0.000" at bounding box center [325, 392] width 96 height 38
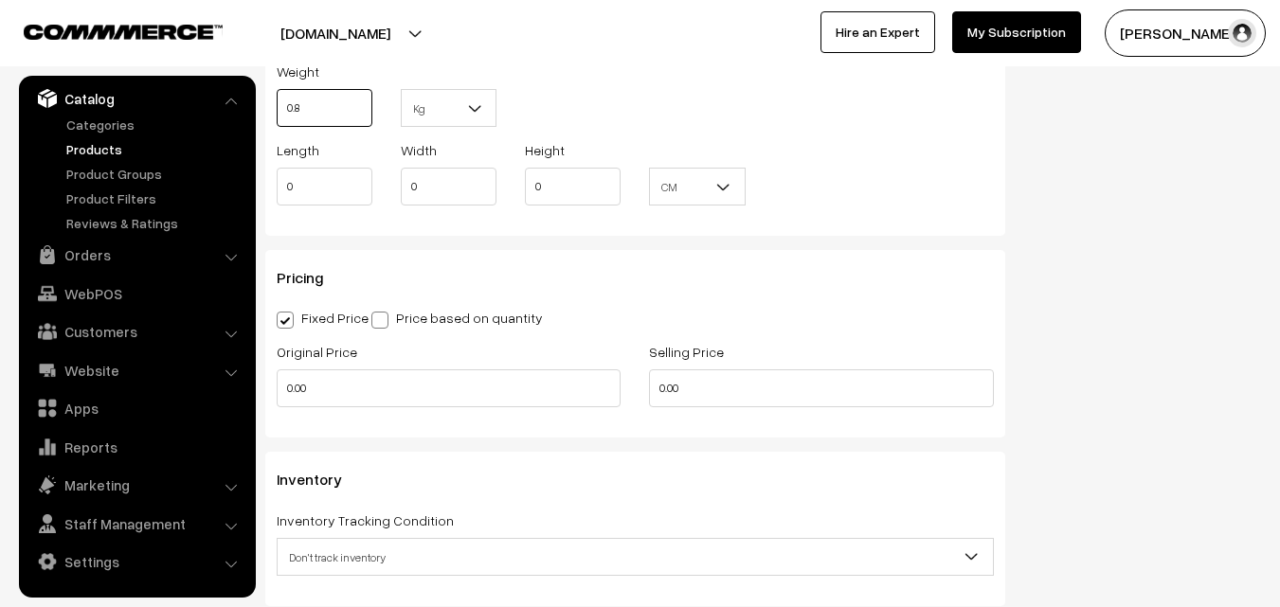
scroll to position [1516, 0]
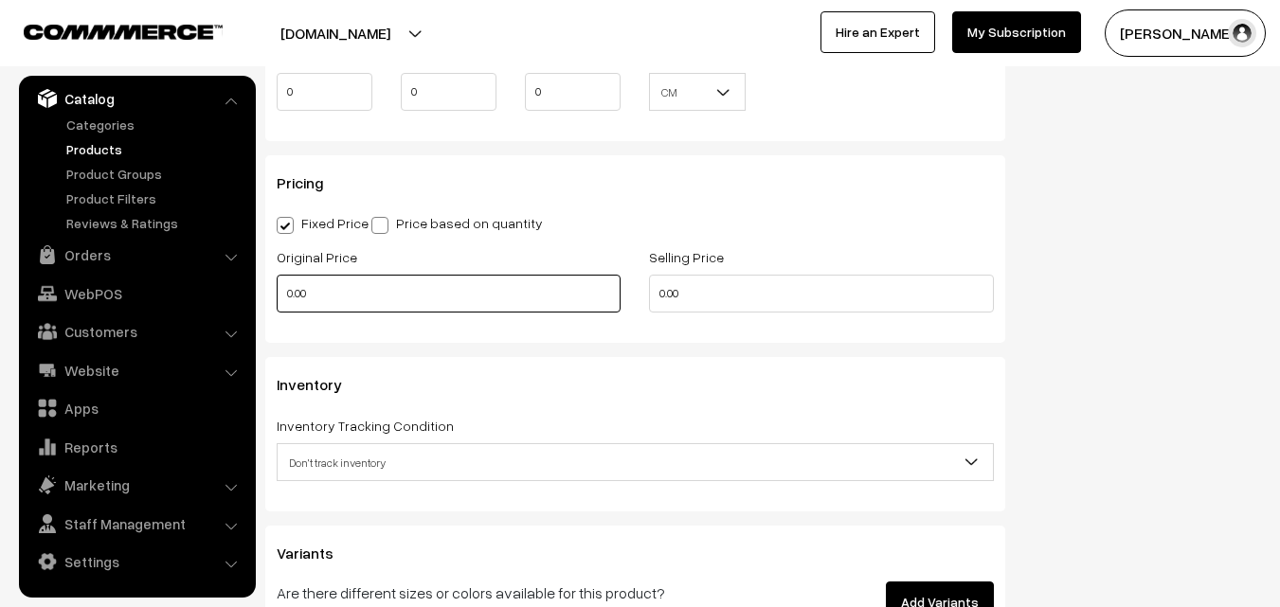
type input "0.80"
click at [355, 288] on input "0.00" at bounding box center [449, 294] width 344 height 38
type input "17500"
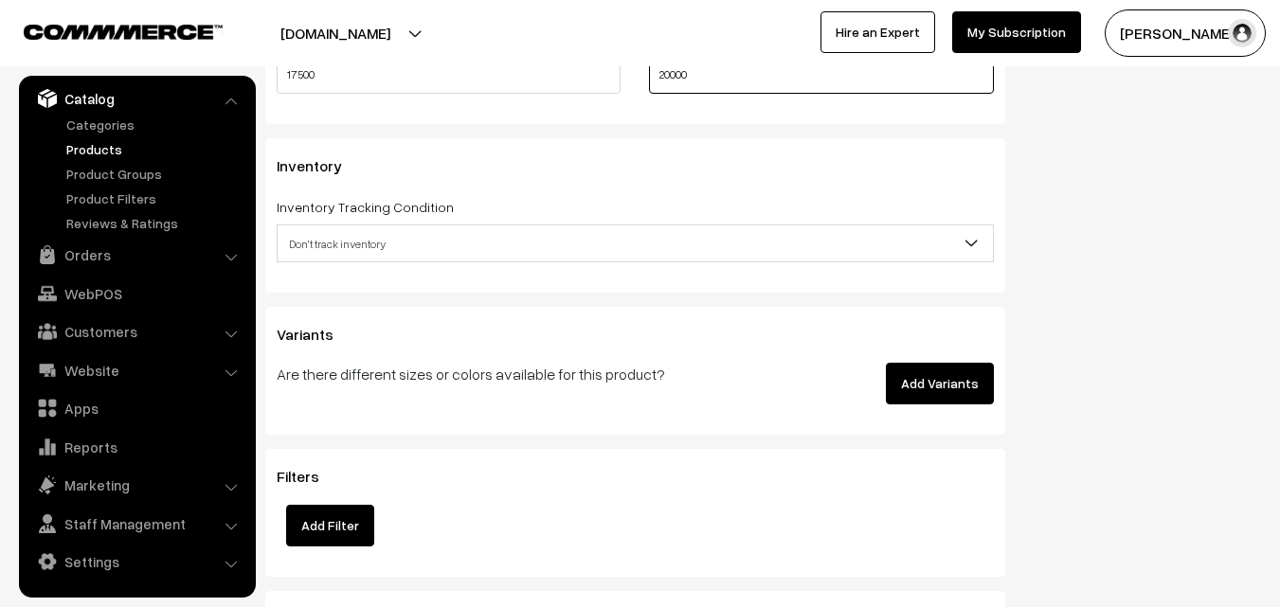
scroll to position [1800, 0]
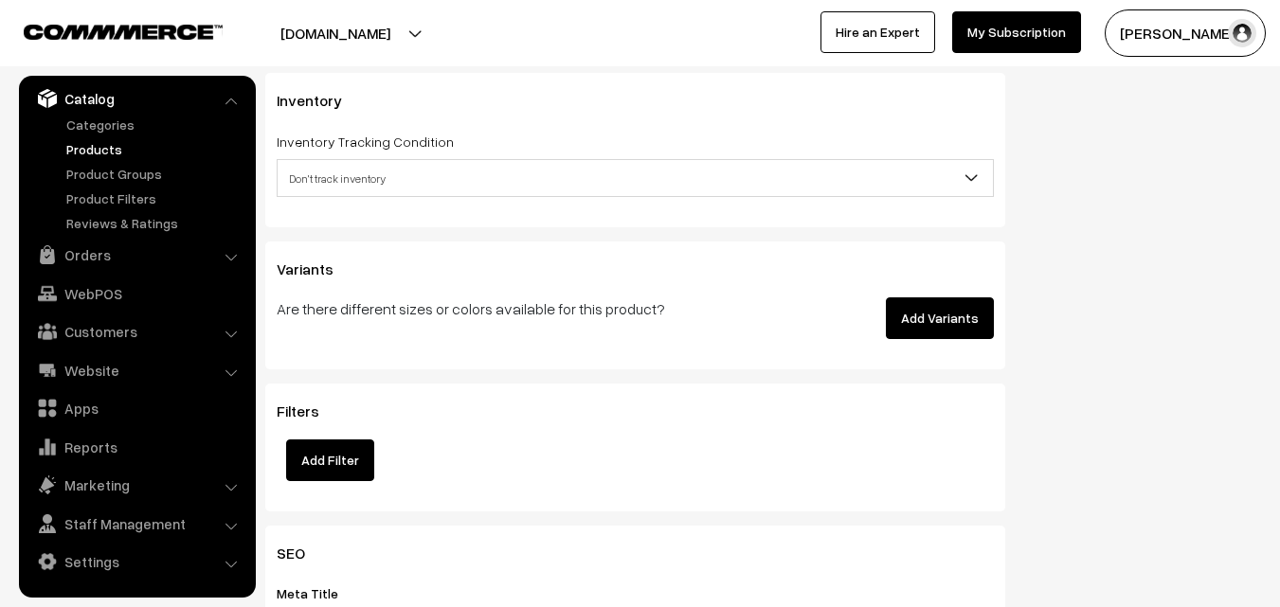
type input "20000"
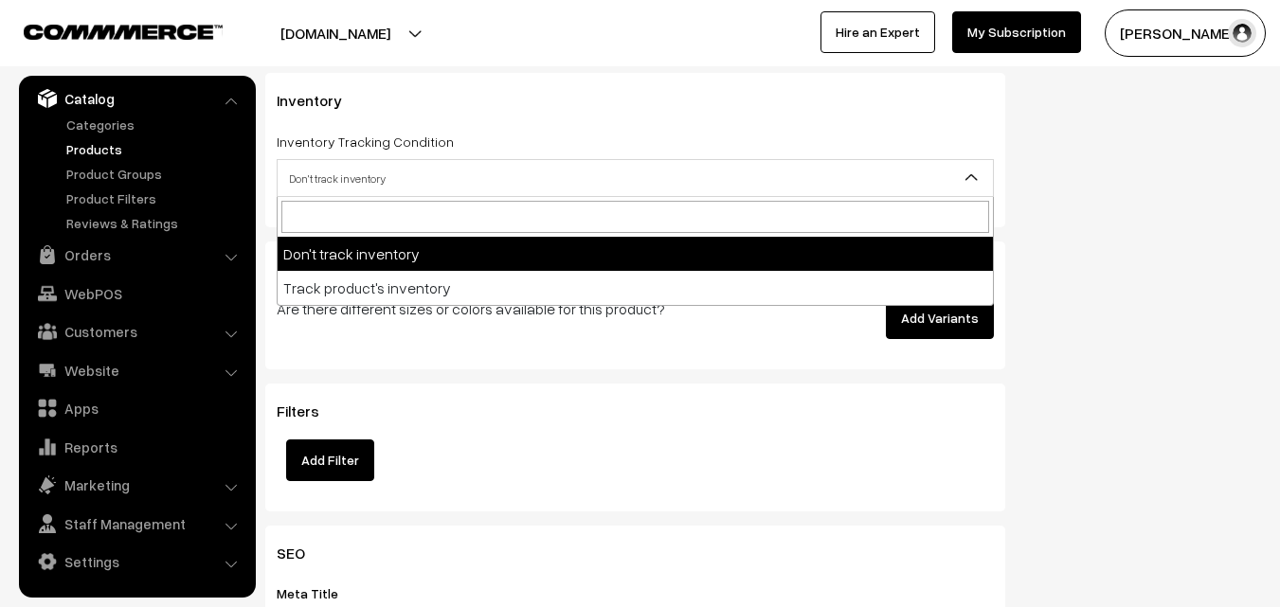
click at [337, 180] on span "Don't track inventory" at bounding box center [635, 178] width 715 height 33
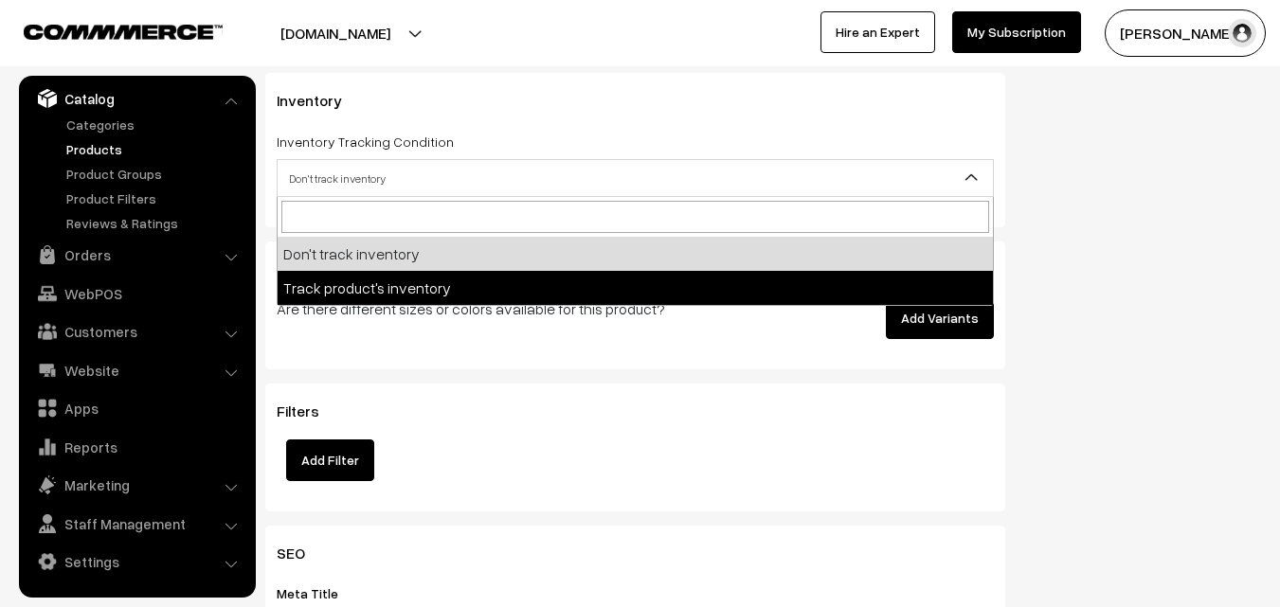
select select "2"
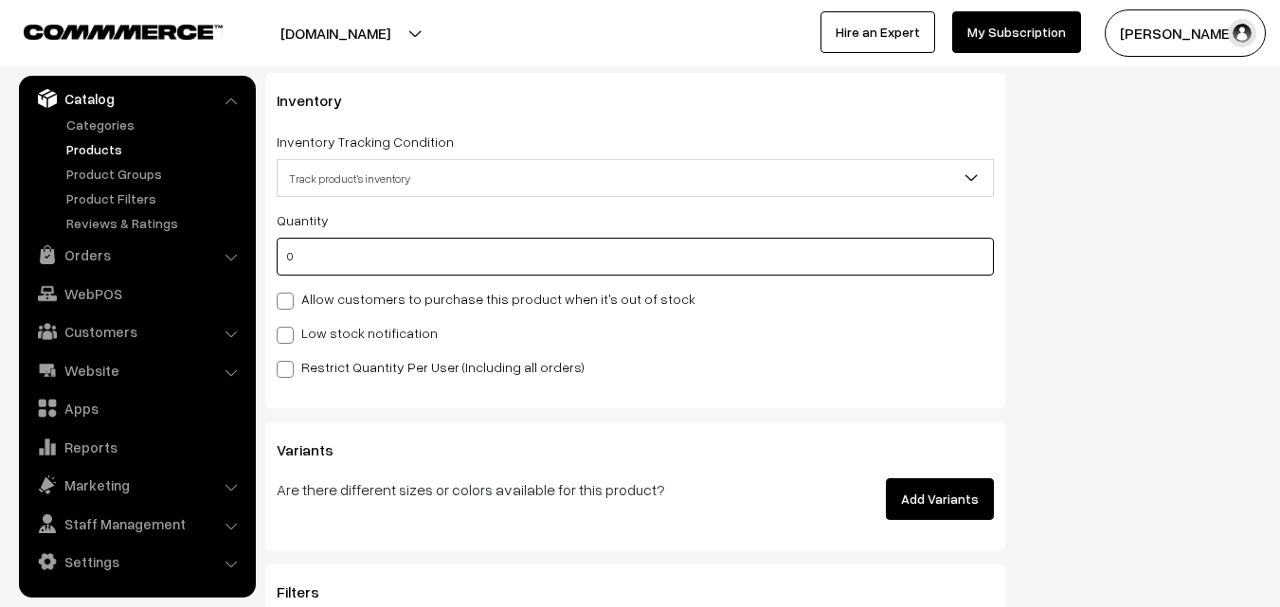
click at [330, 274] on input "0" at bounding box center [635, 257] width 717 height 38
type input "4"
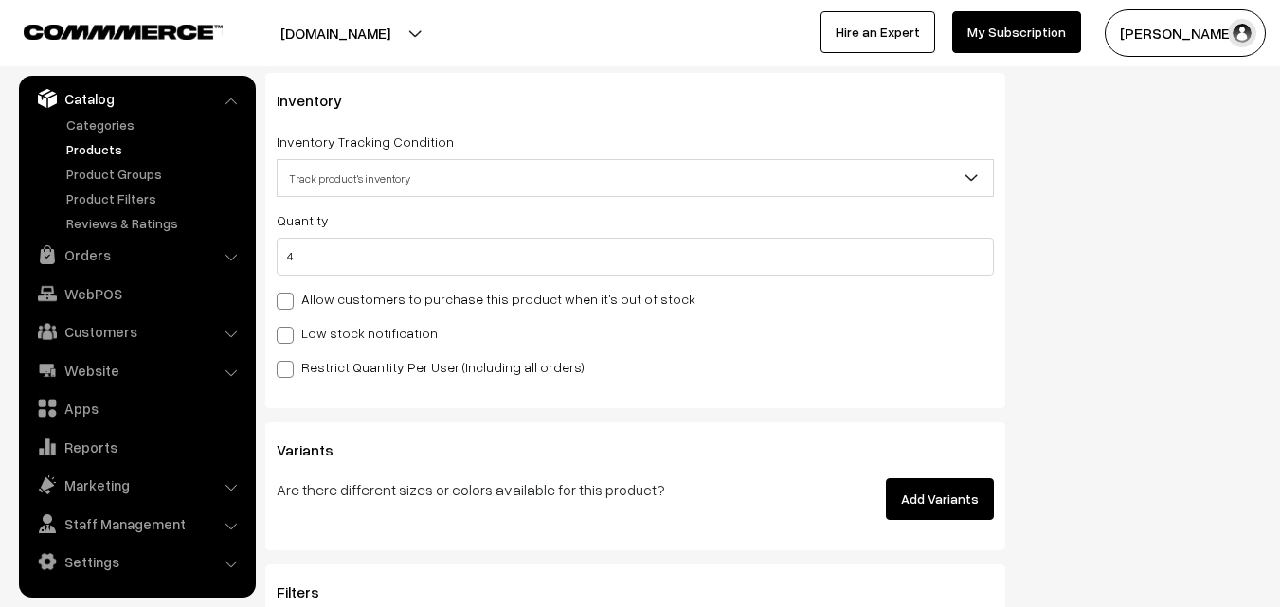
click at [322, 328] on label "Low stock notification" at bounding box center [357, 333] width 161 height 20
click at [289, 328] on input "Low stock notification" at bounding box center [283, 332] width 12 height 12
checkbox input "true"
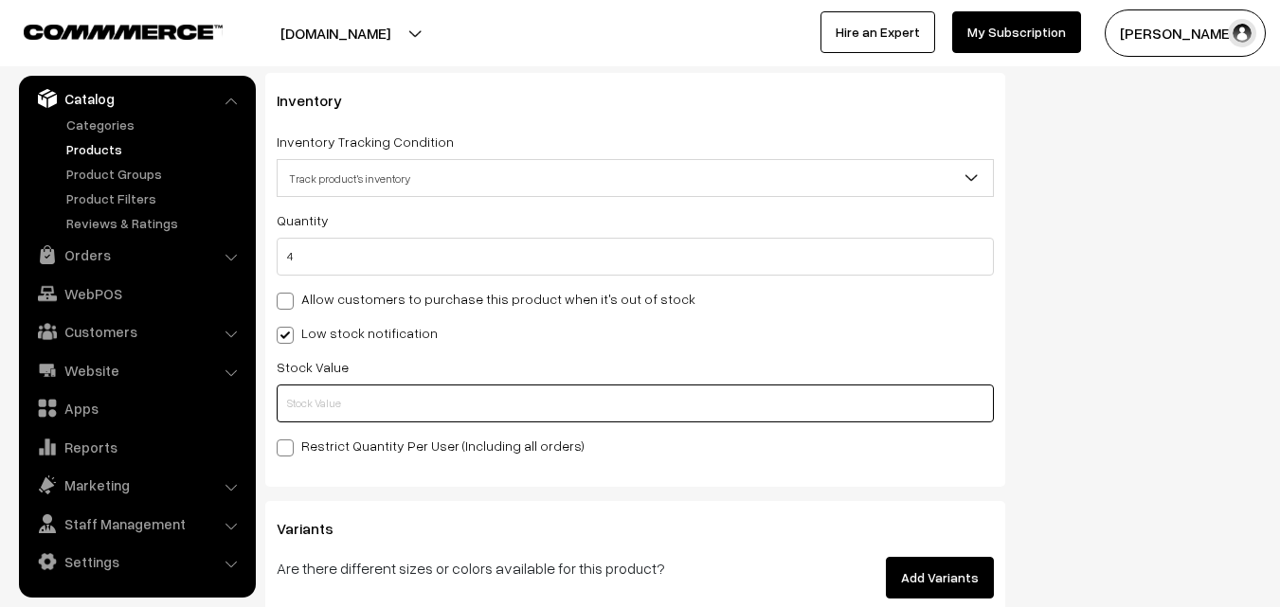
click at [329, 393] on input "text" at bounding box center [635, 404] width 717 height 38
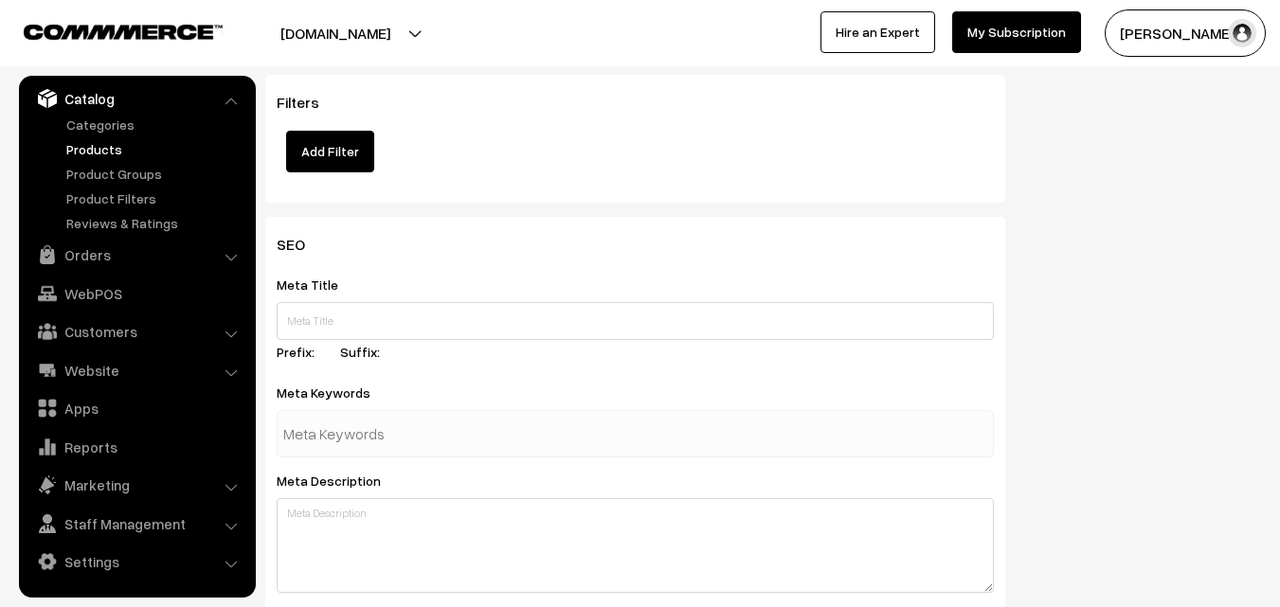
scroll to position [2820, 0]
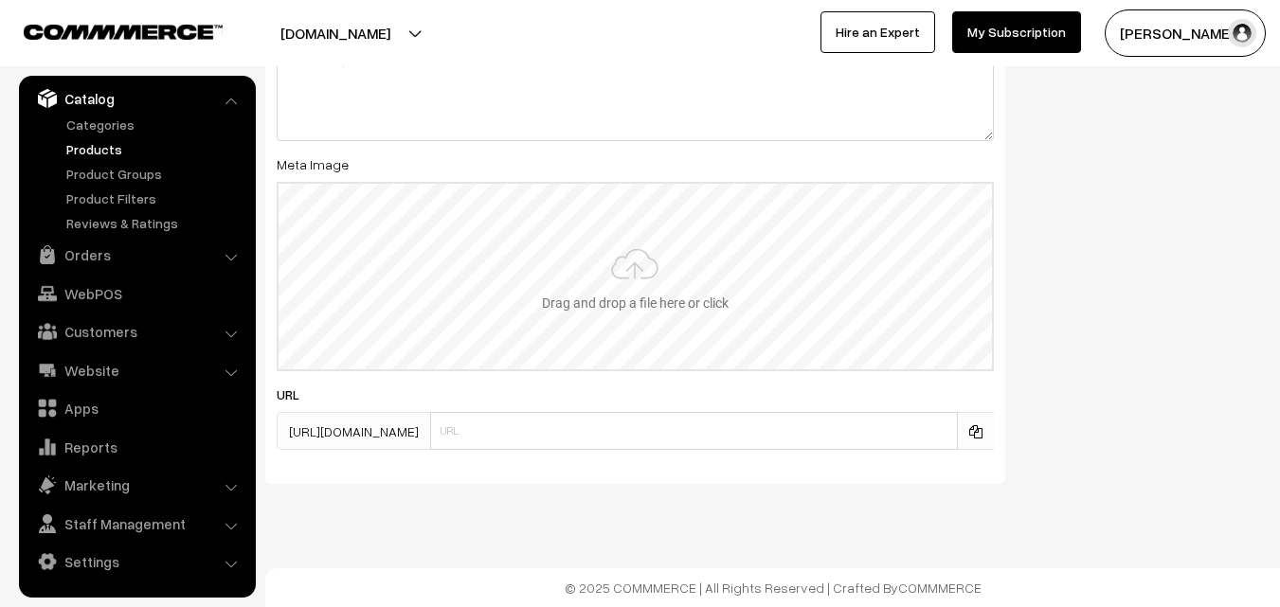
type input "2"
click at [617, 270] on input "file" at bounding box center [635, 277] width 713 height 186
type input "C:\fakepath\kanchipuram-saree-va11763-aug-1.jpeg"
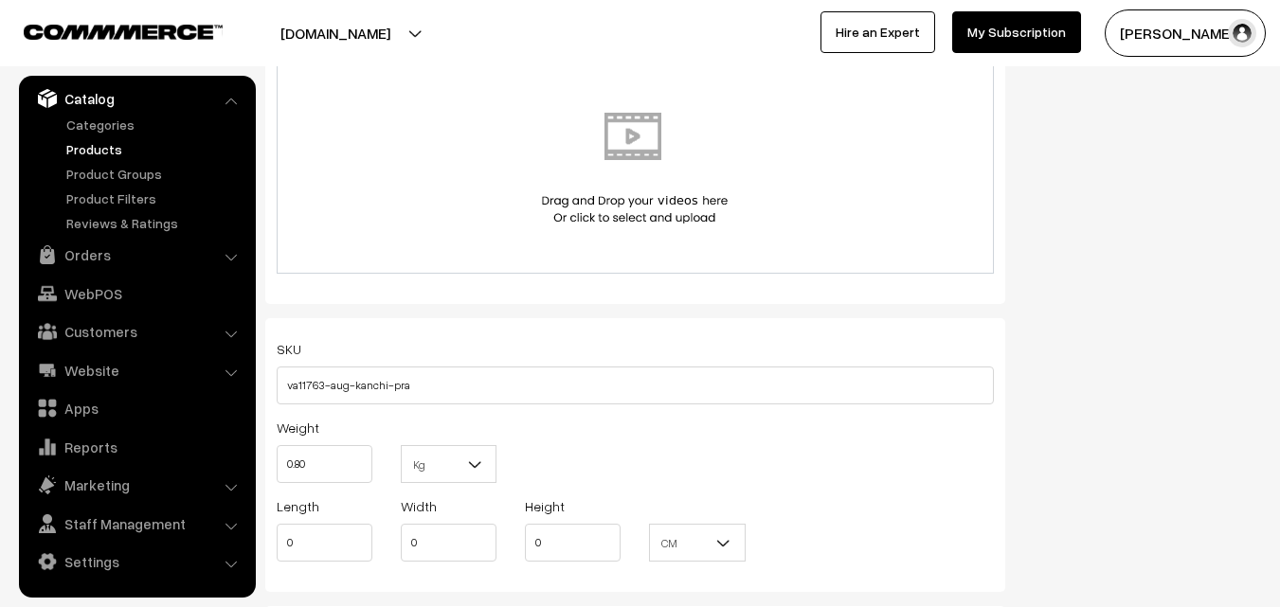
scroll to position [0, 0]
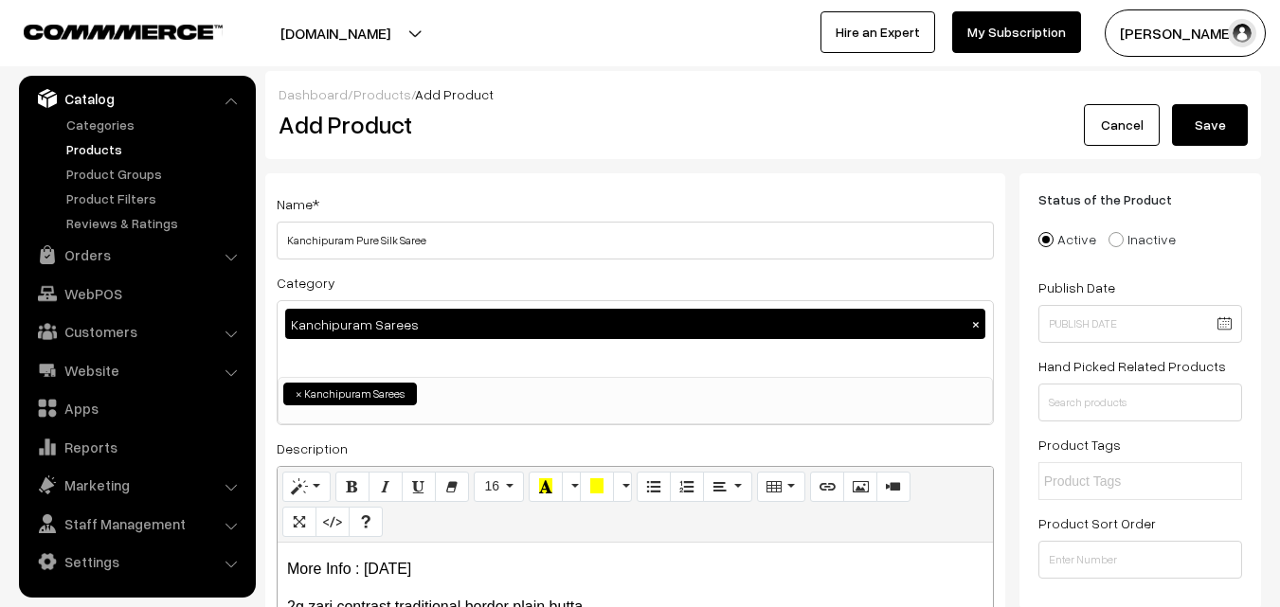
click at [1219, 123] on button "Save" at bounding box center [1210, 125] width 76 height 42
